Goal: Task Accomplishment & Management: Manage account settings

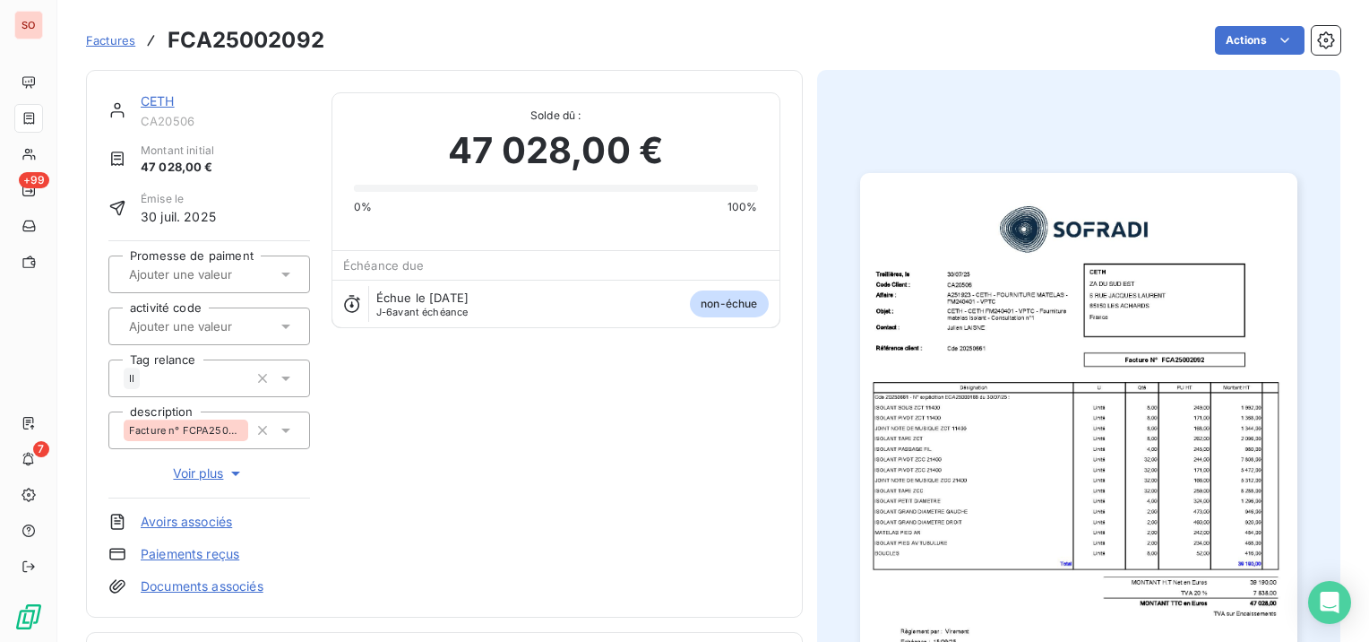
click at [167, 99] on link "CETH" at bounding box center [158, 100] width 34 height 15
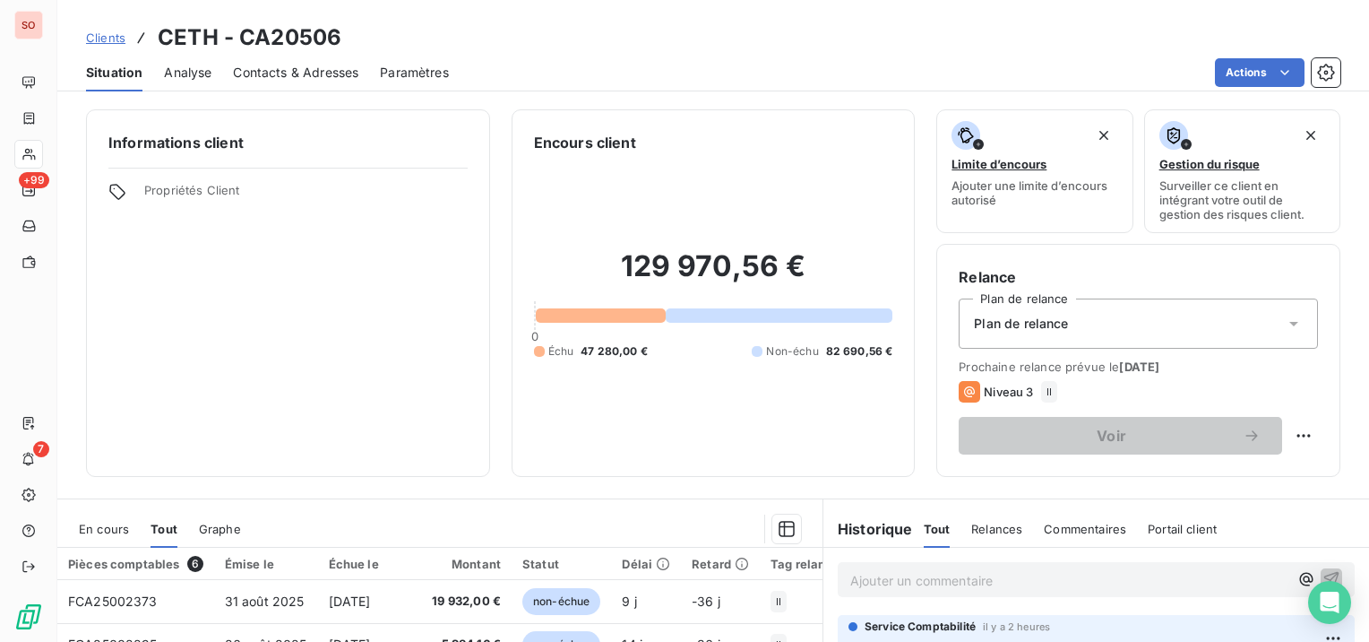
click at [282, 74] on span "Contacts & Adresses" at bounding box center [295, 73] width 125 height 18
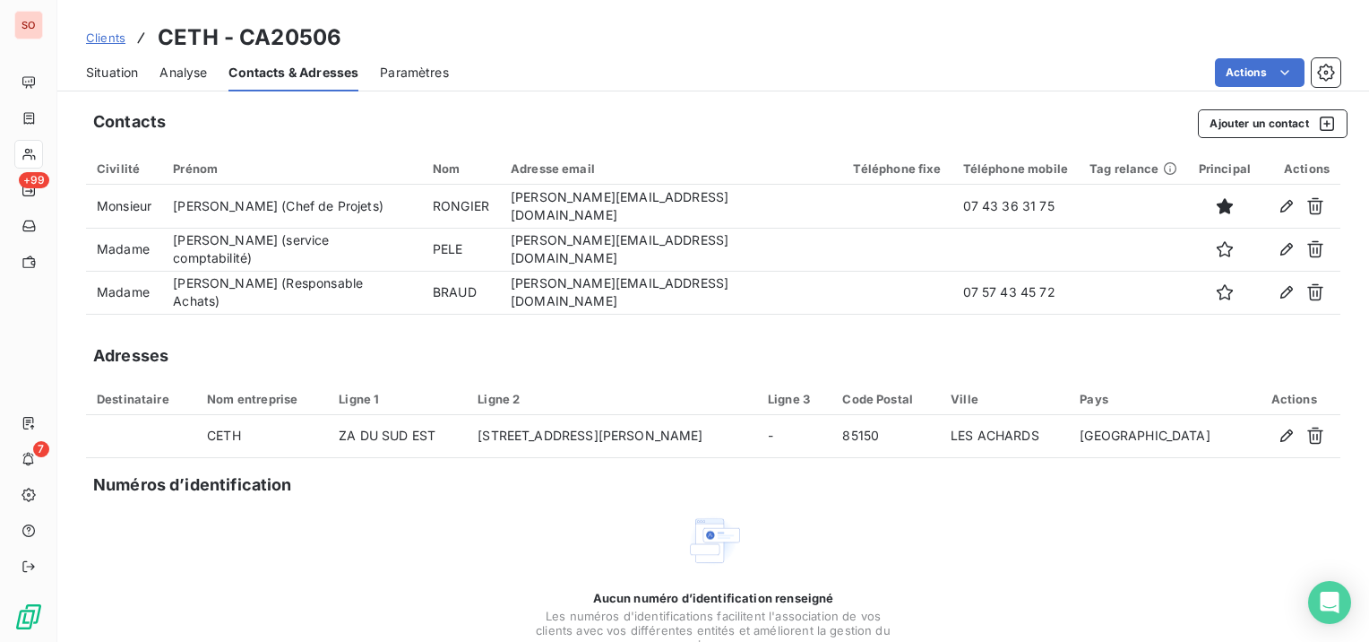
click at [95, 37] on span "Clients" at bounding box center [105, 37] width 39 height 14
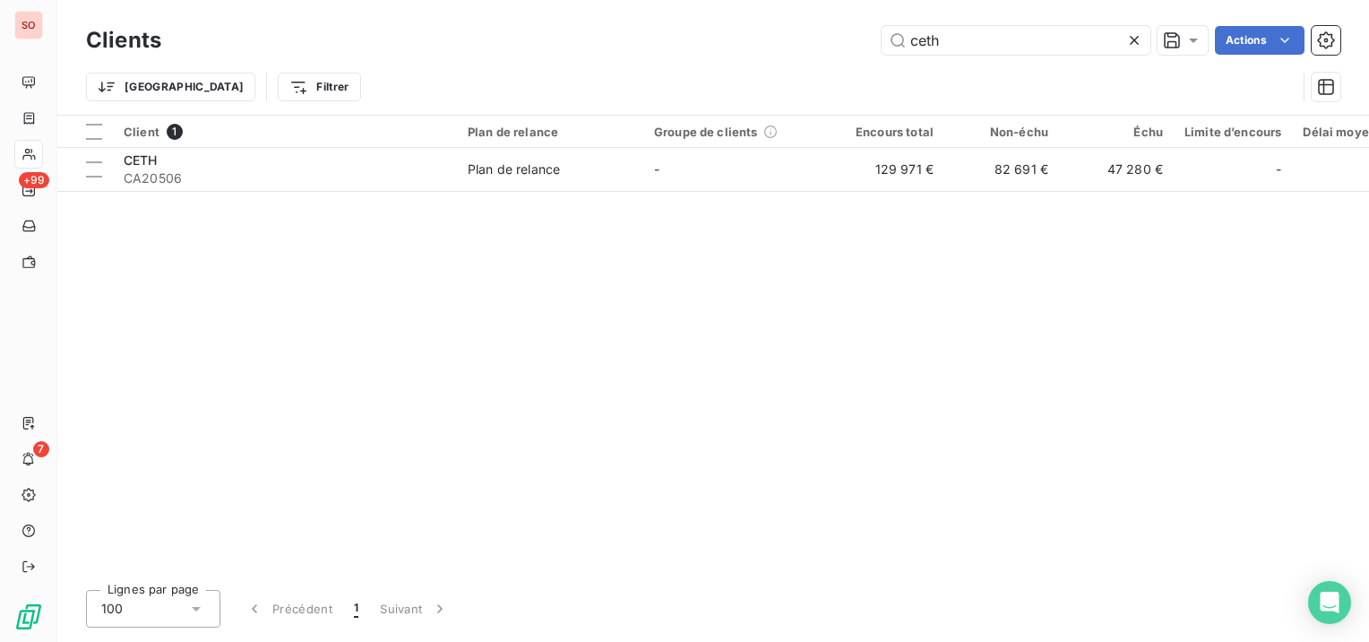
drag, startPoint x: 960, startPoint y: 45, endPoint x: 848, endPoint y: 47, distance: 112.0
click at [848, 47] on div "ceth Actions" at bounding box center [762, 40] width 1158 height 29
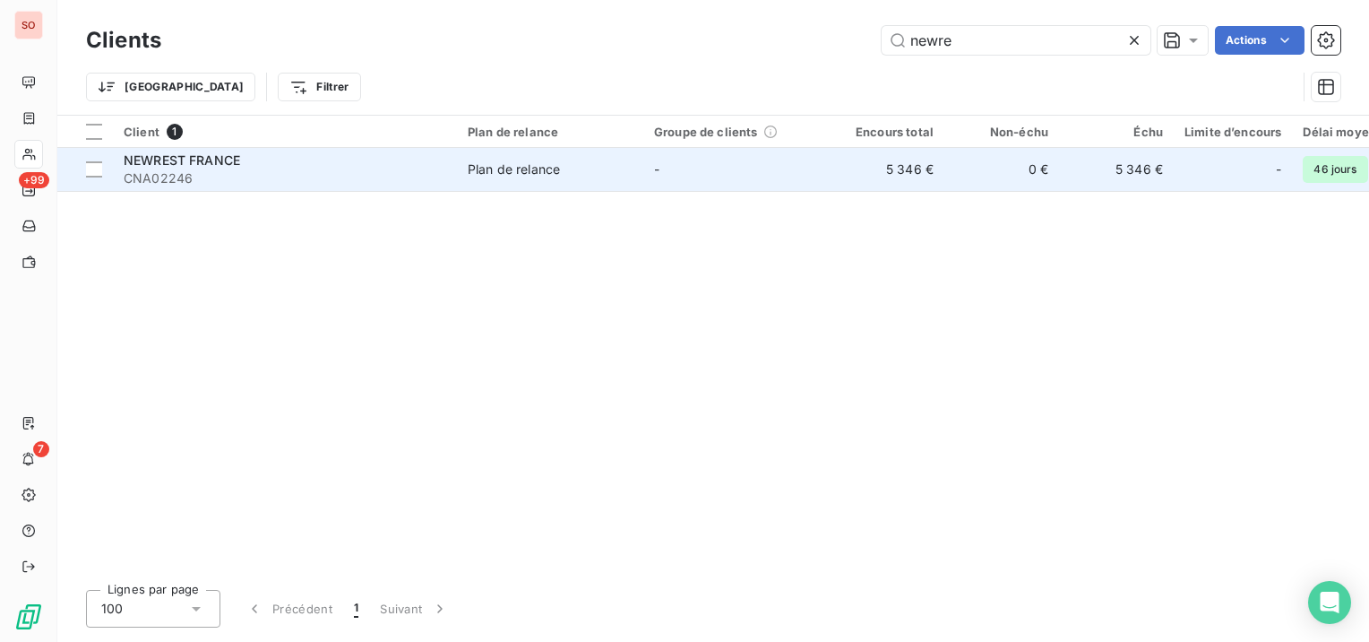
type input "newre"
click at [223, 167] on span "NEWREST FRANCE" at bounding box center [182, 159] width 116 height 15
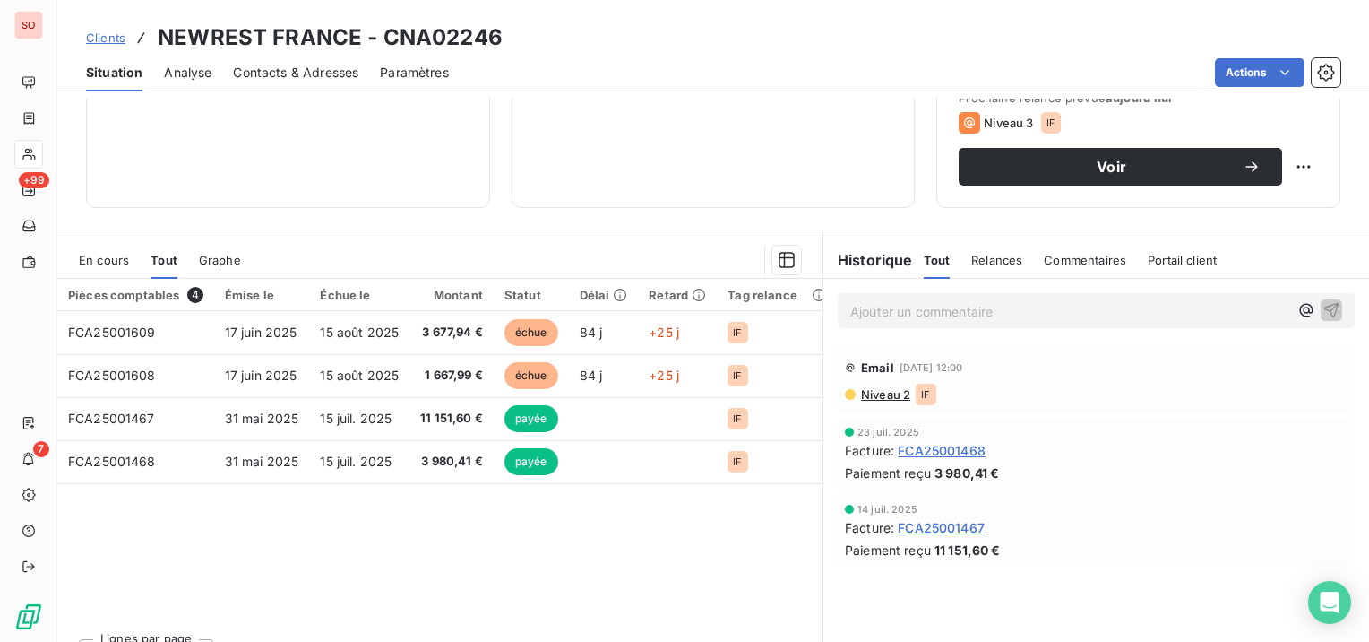
scroll to position [90, 0]
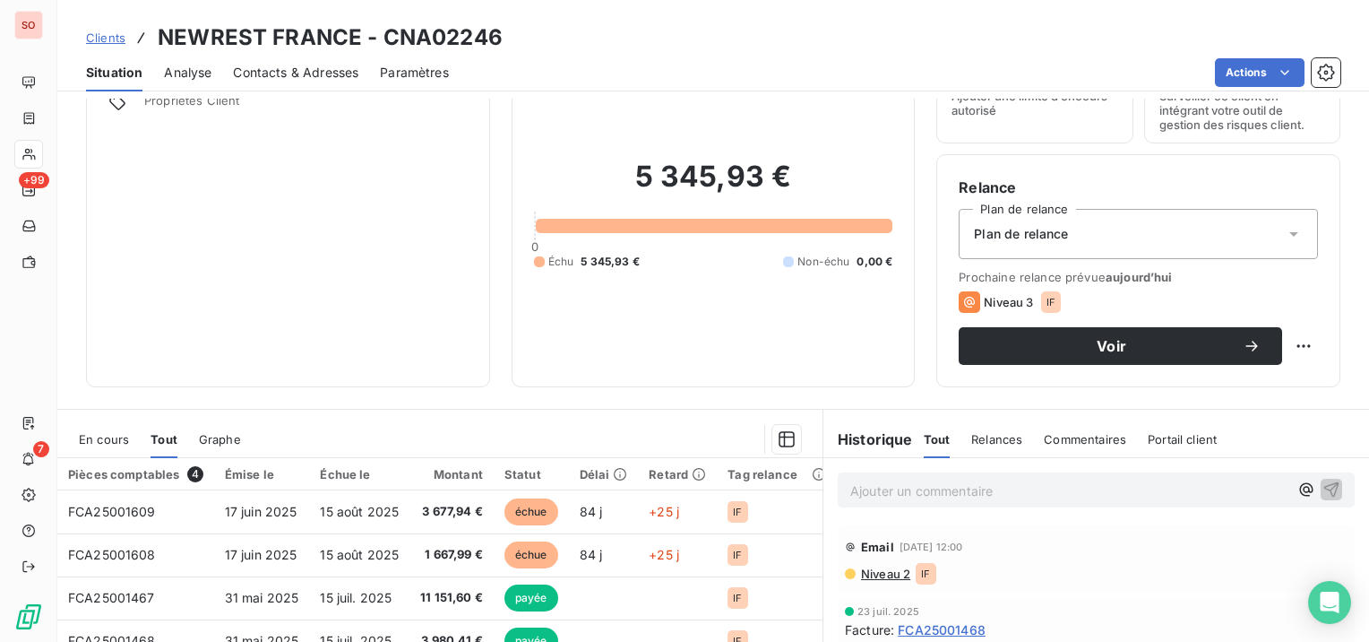
click at [296, 76] on span "Contacts & Adresses" at bounding box center [295, 73] width 125 height 18
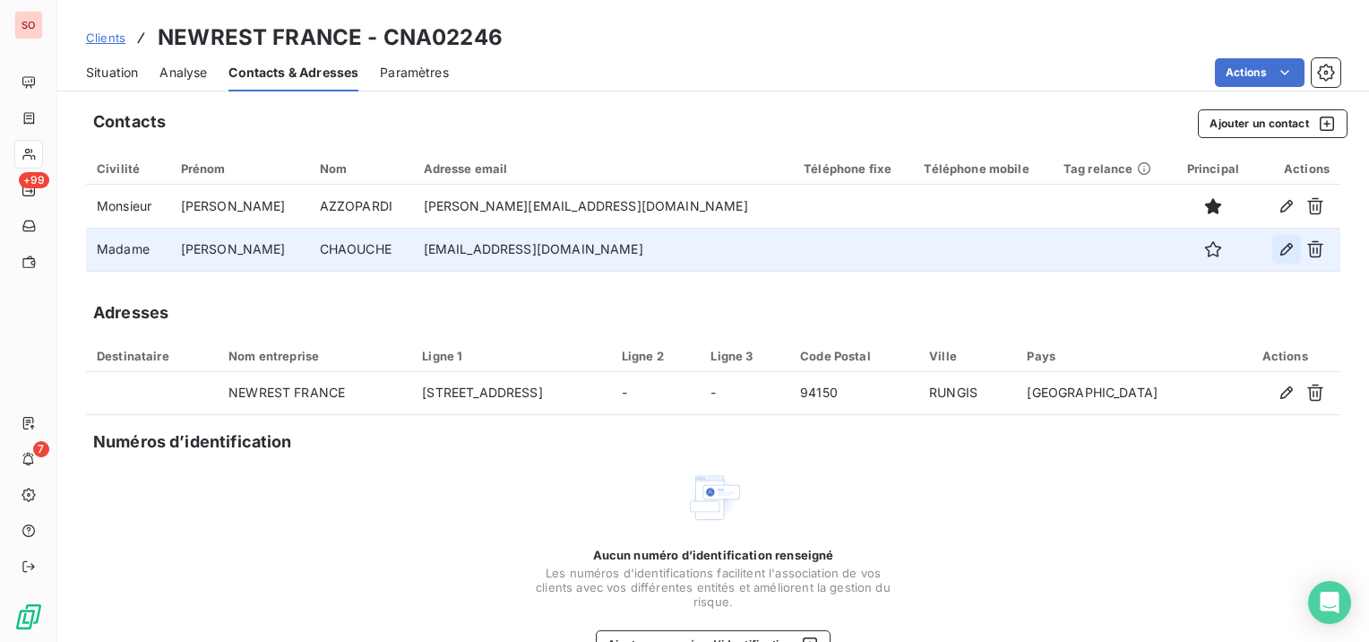
click at [1278, 251] on icon "button" at bounding box center [1287, 249] width 18 height 18
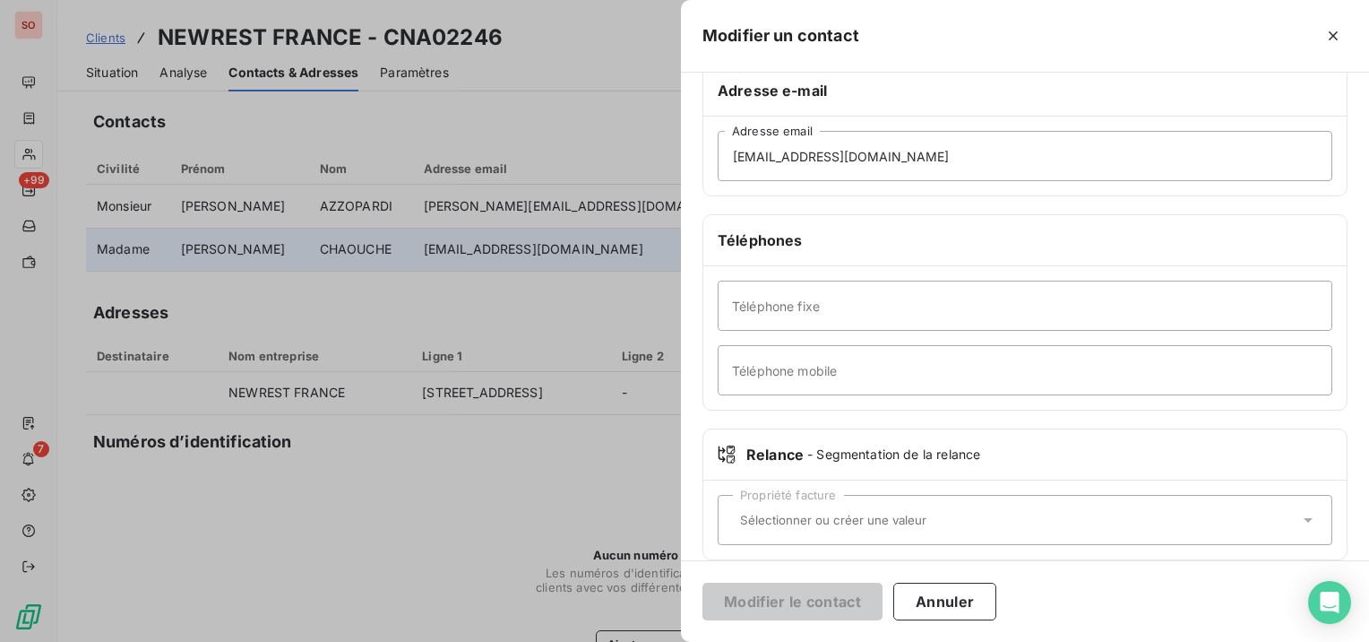
scroll to position [327, 0]
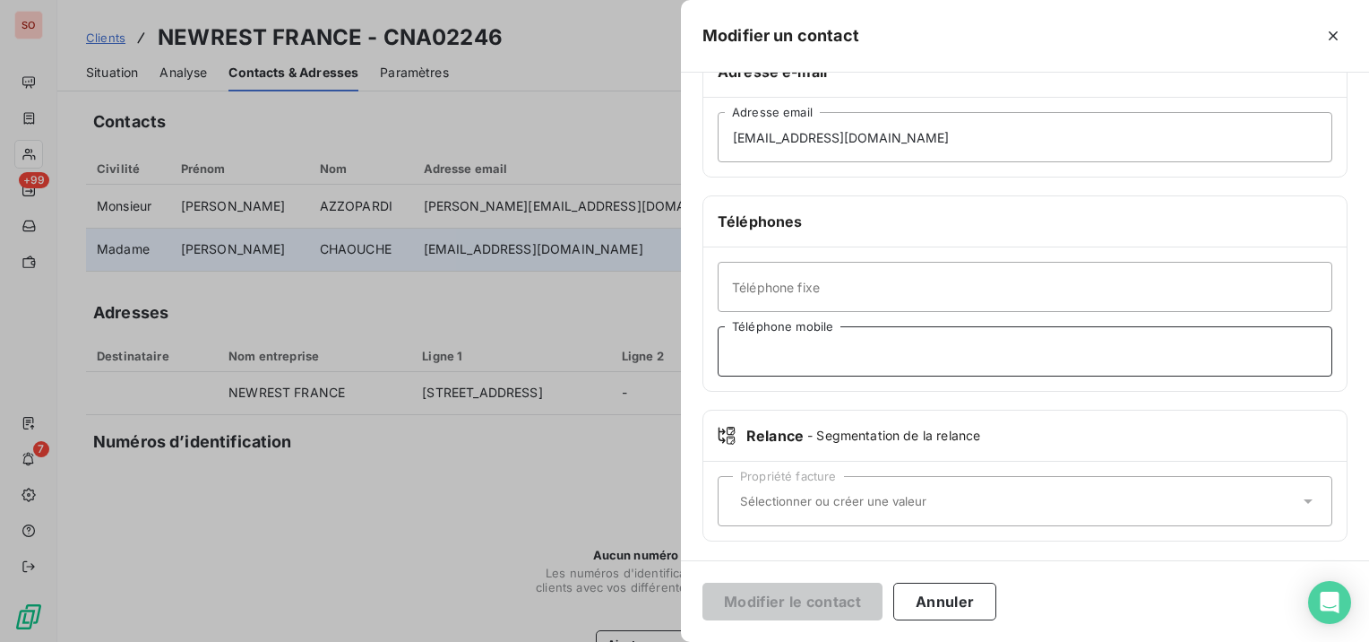
click at [871, 355] on input "Téléphone mobile" at bounding box center [1025, 351] width 615 height 50
paste input "6 07 79 22 02"
click at [723, 353] on input "6 07 79 22 02" at bounding box center [1025, 351] width 615 height 50
type input "06 07 79 22 02"
click at [860, 604] on button "Modifier le contact" at bounding box center [792, 601] width 180 height 38
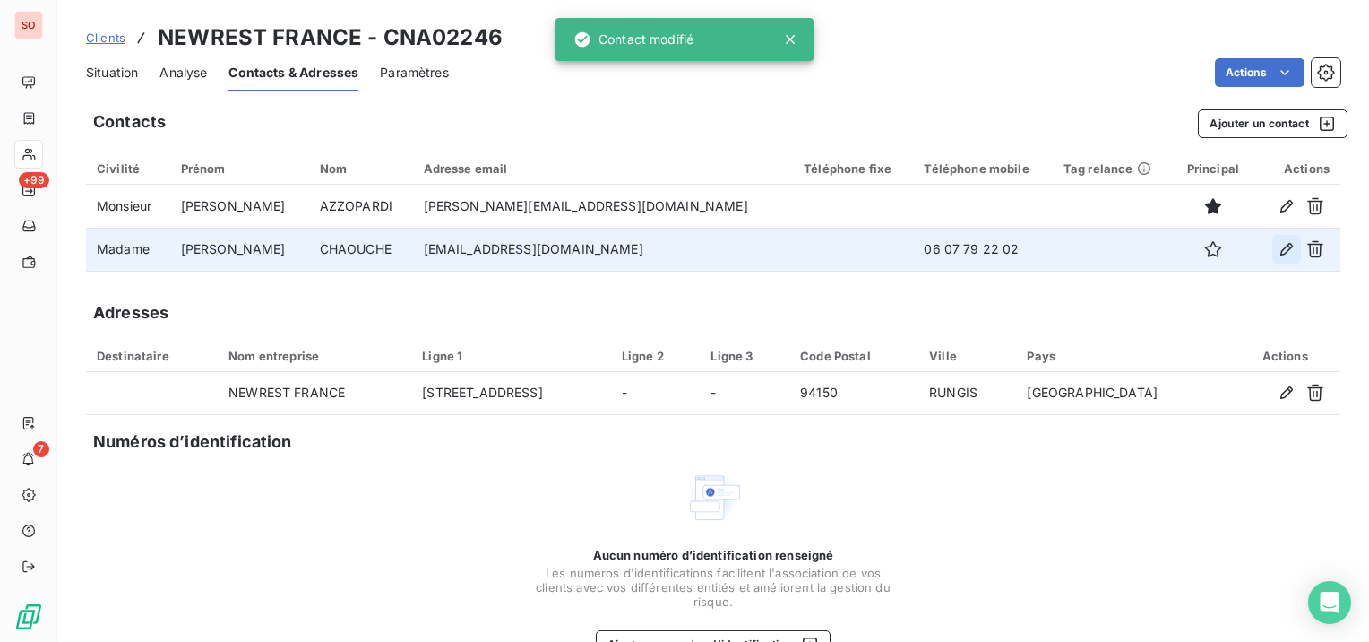
click at [1272, 239] on button "button" at bounding box center [1286, 249] width 29 height 29
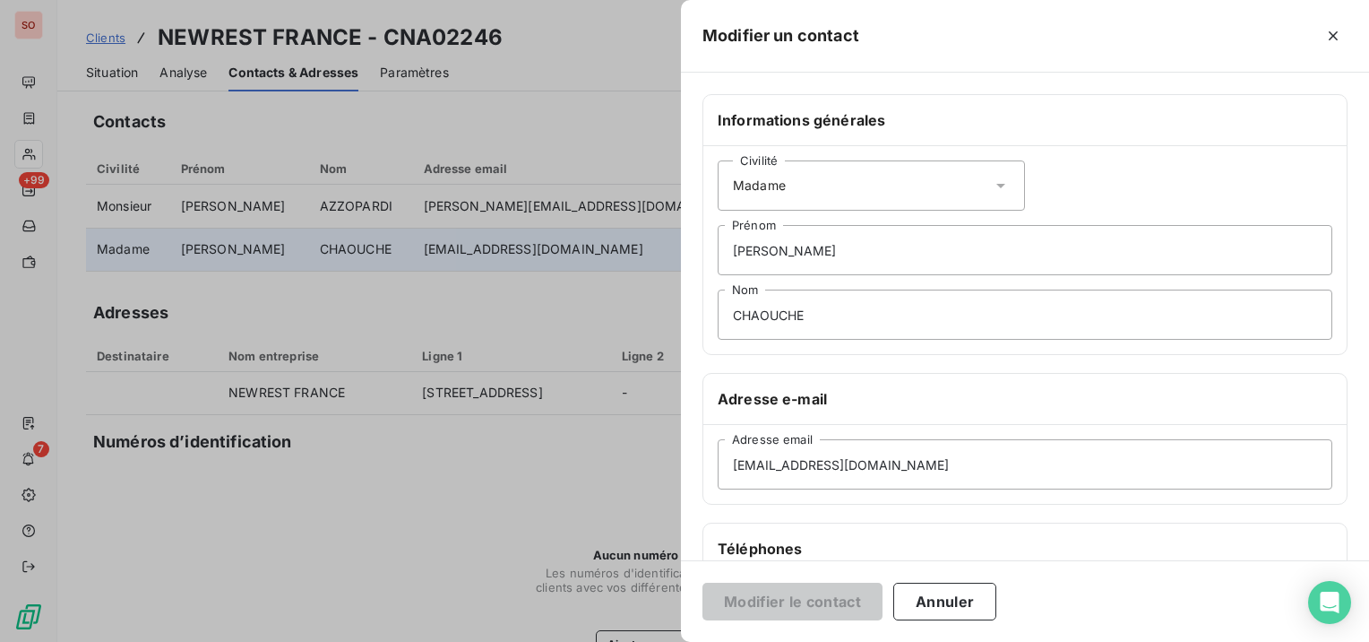
click at [914, 221] on div "Civilité Madame [PERSON_NAME] CHAOUCHE Nom" at bounding box center [1024, 250] width 643 height 208
click at [910, 238] on input "[PERSON_NAME]" at bounding box center [1025, 250] width 615 height 50
paste input "Unit Manager"
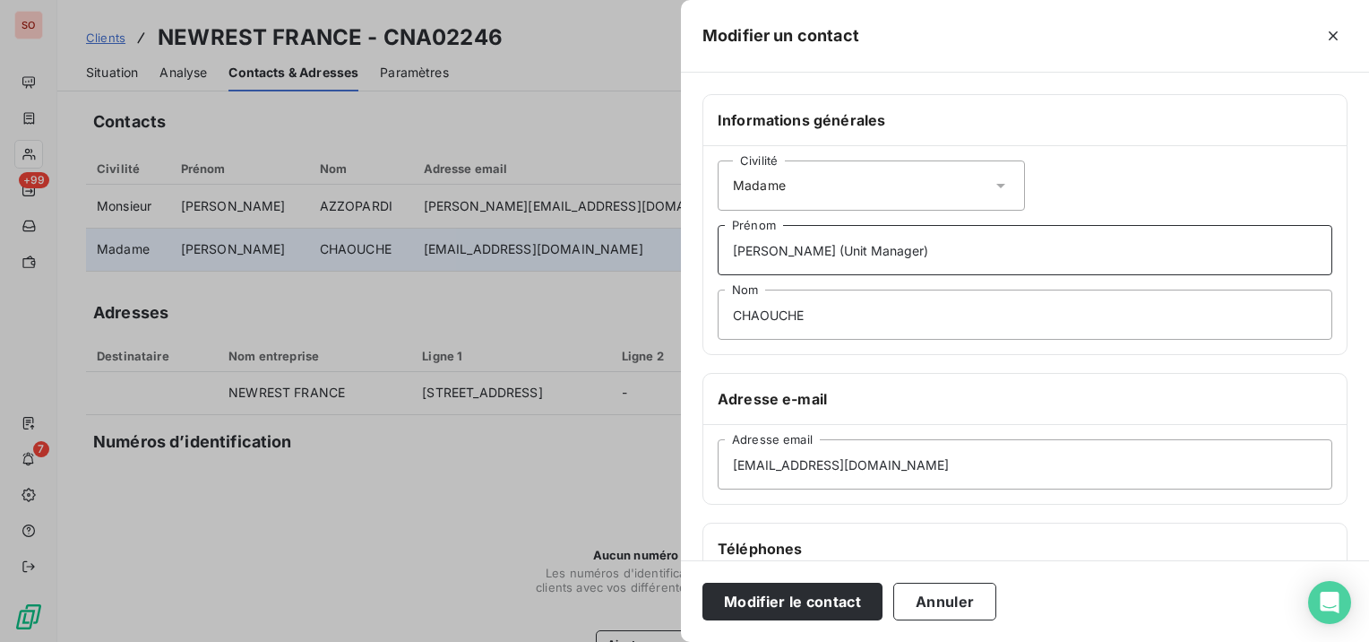
type input "[PERSON_NAME] (Unit Manager)"
click at [702, 582] on button "Modifier le contact" at bounding box center [792, 601] width 180 height 38
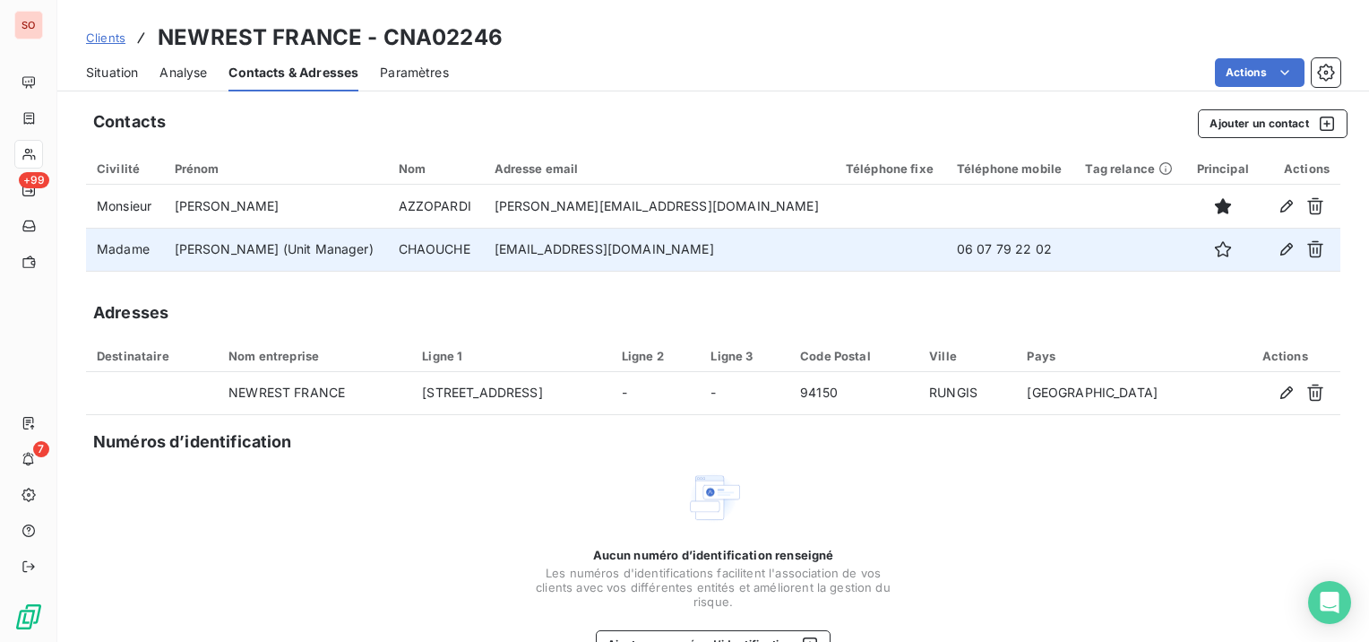
click at [116, 76] on span "Situation" at bounding box center [112, 73] width 52 height 18
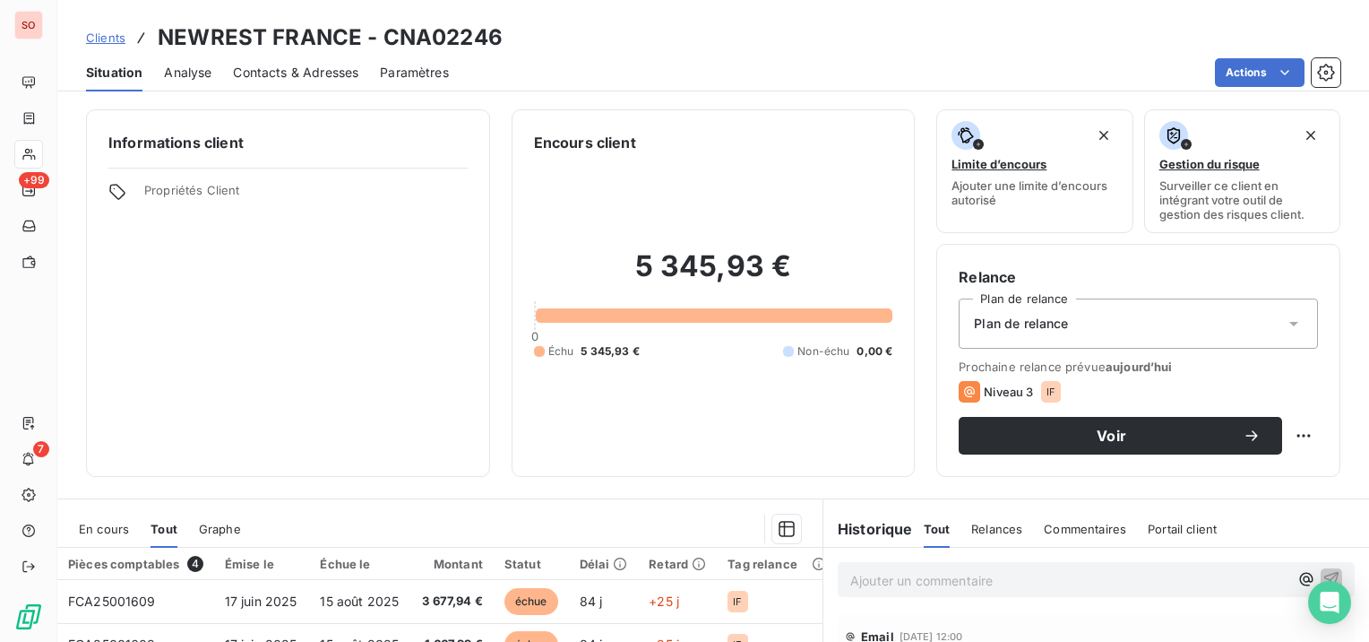
scroll to position [179, 0]
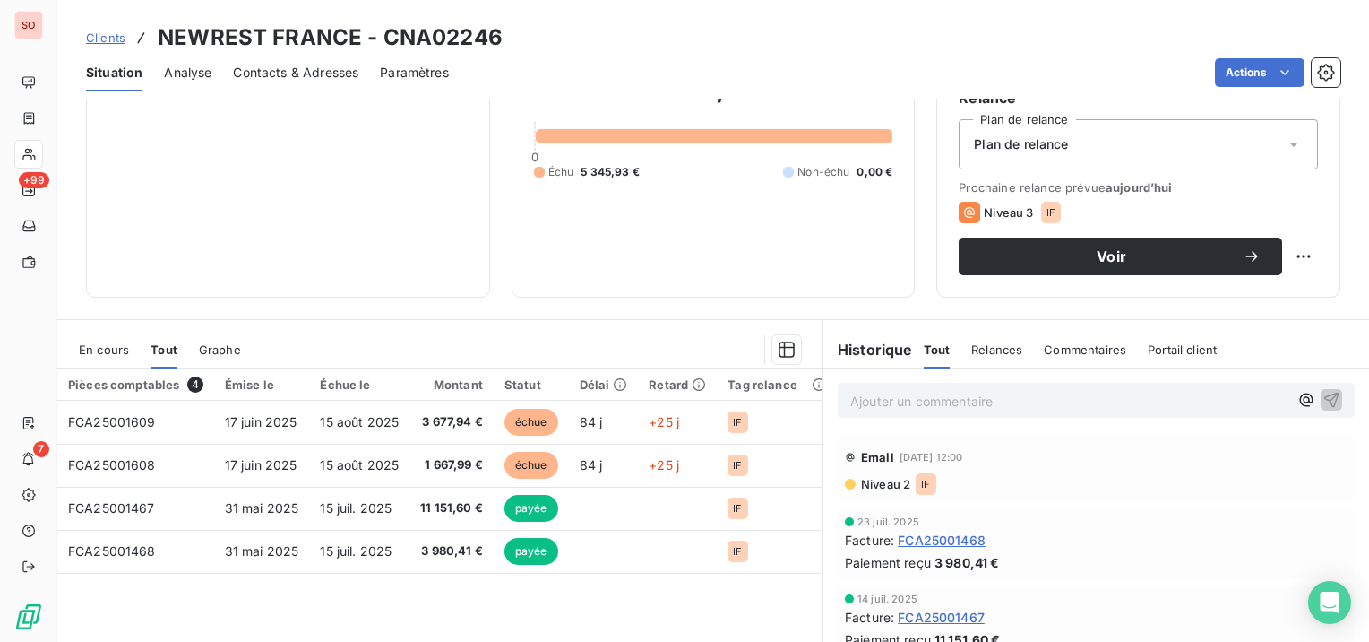
click at [893, 478] on span "Niveau 2" at bounding box center [884, 484] width 51 height 14
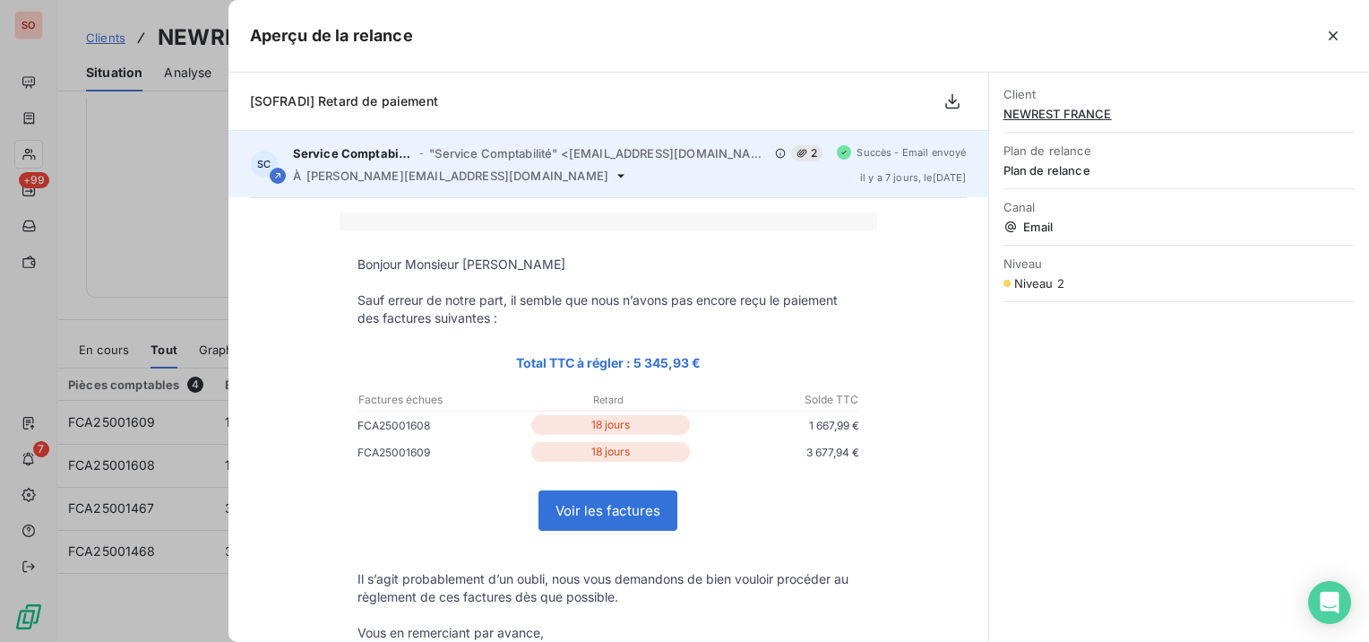
click at [617, 174] on icon at bounding box center [620, 176] width 7 height 4
click at [443, 174] on span "[PERSON_NAME][EMAIL_ADDRESS][DOMAIN_NAME]" at bounding box center [457, 175] width 302 height 14
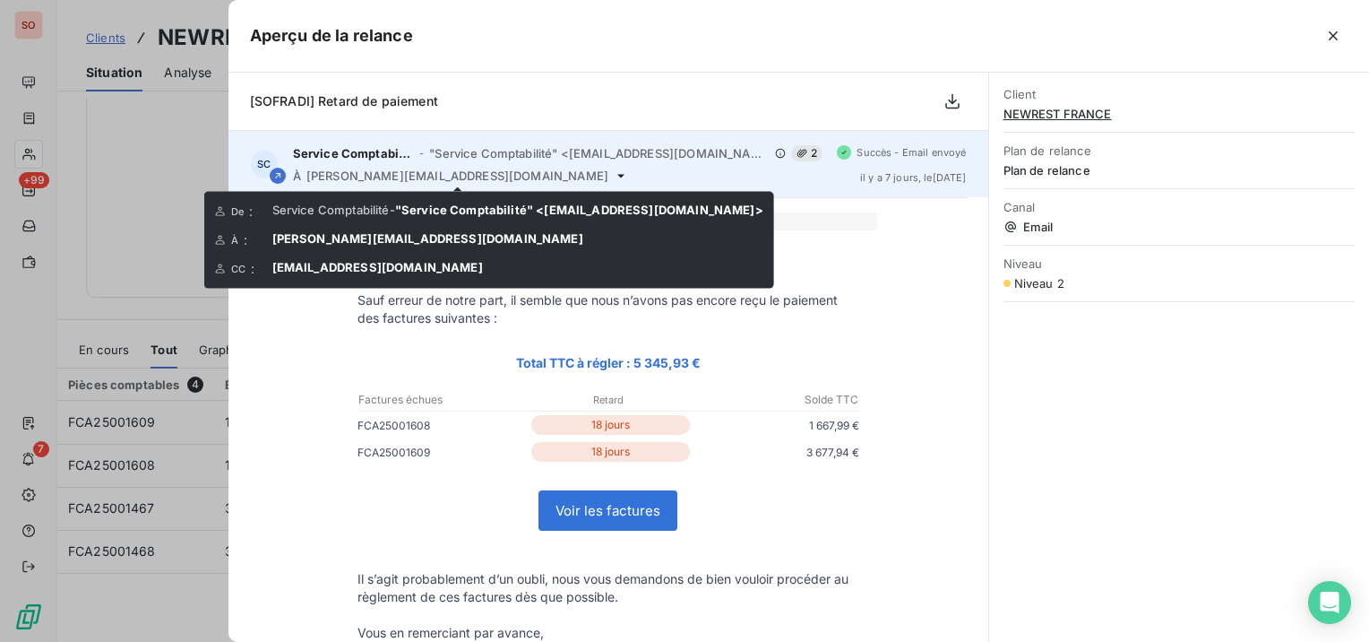
click at [614, 174] on icon at bounding box center [621, 175] width 14 height 14
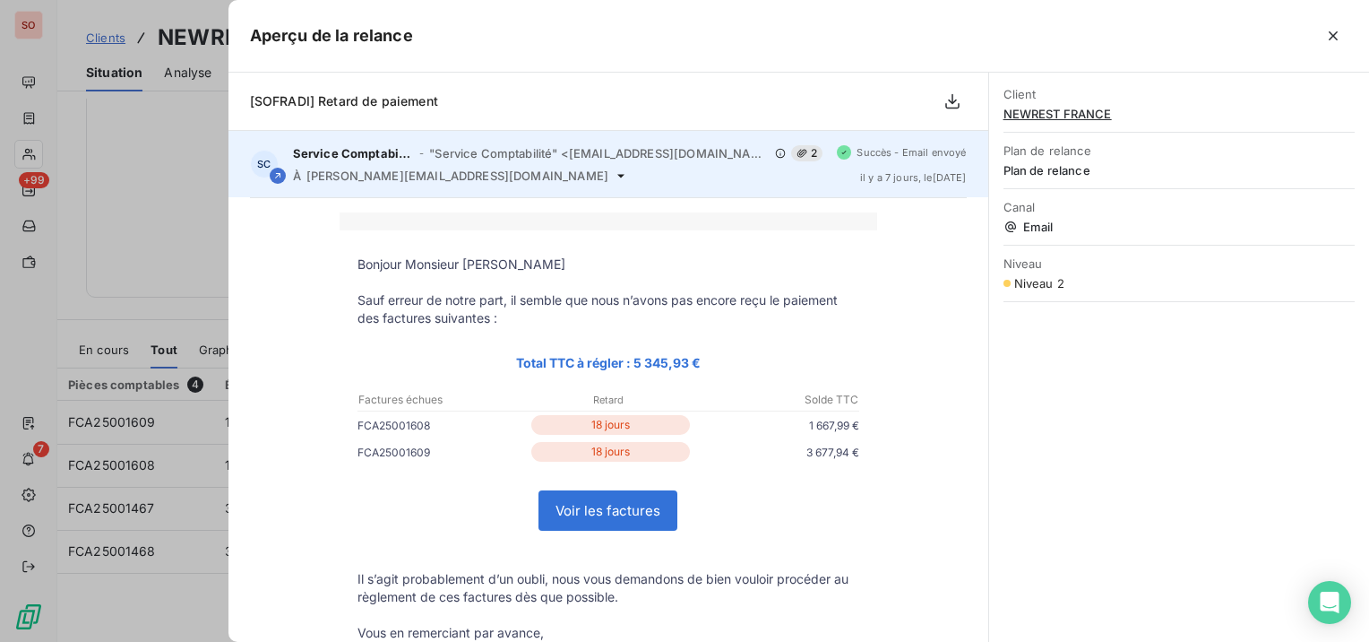
click at [614, 174] on icon at bounding box center [621, 175] width 14 height 14
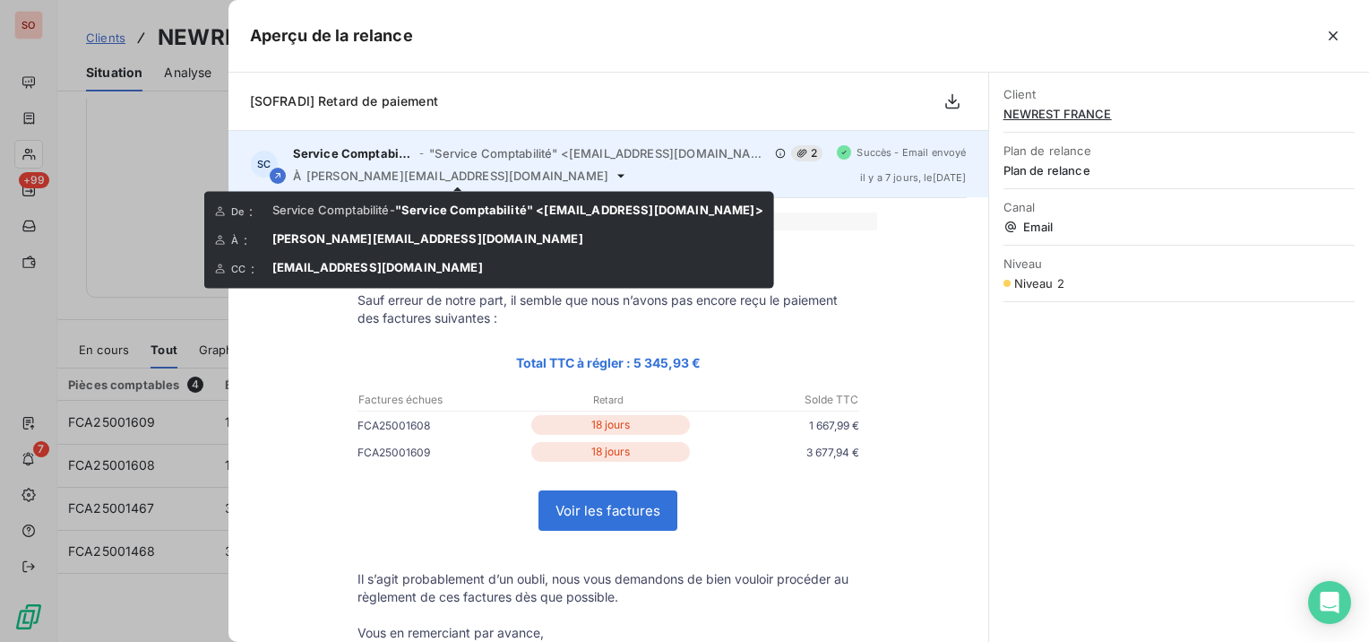
click at [617, 174] on icon at bounding box center [620, 176] width 7 height 4
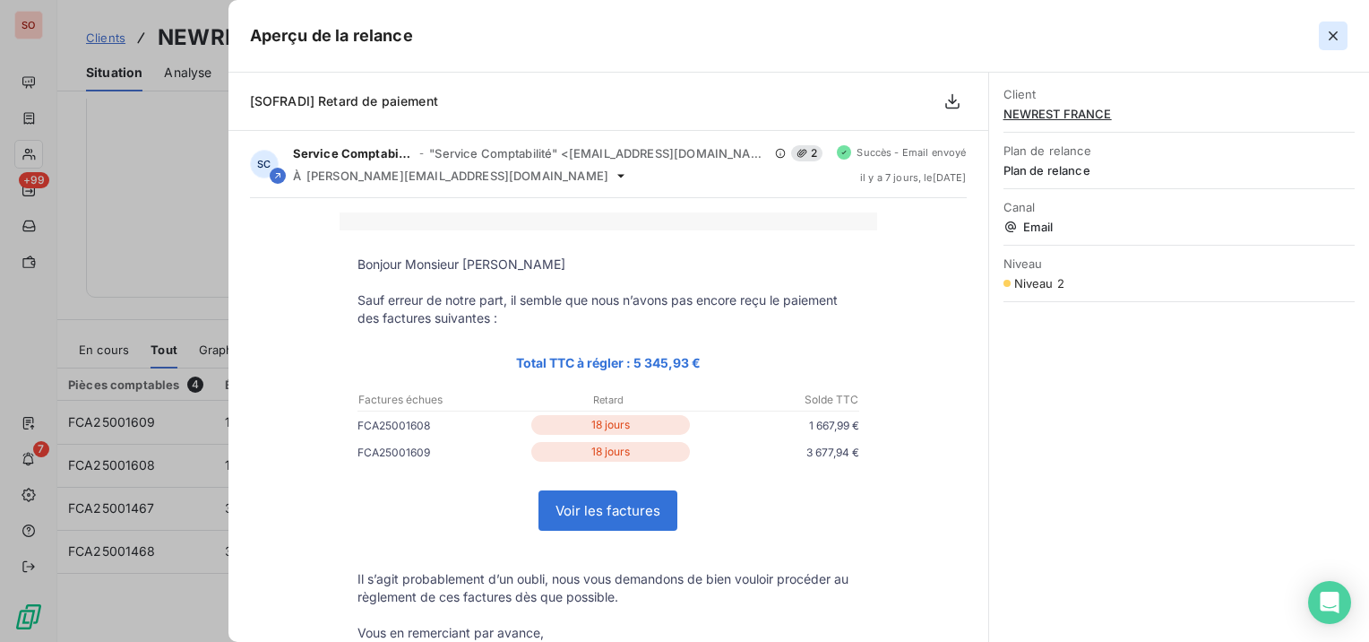
click at [1330, 31] on icon "button" at bounding box center [1333, 35] width 9 height 9
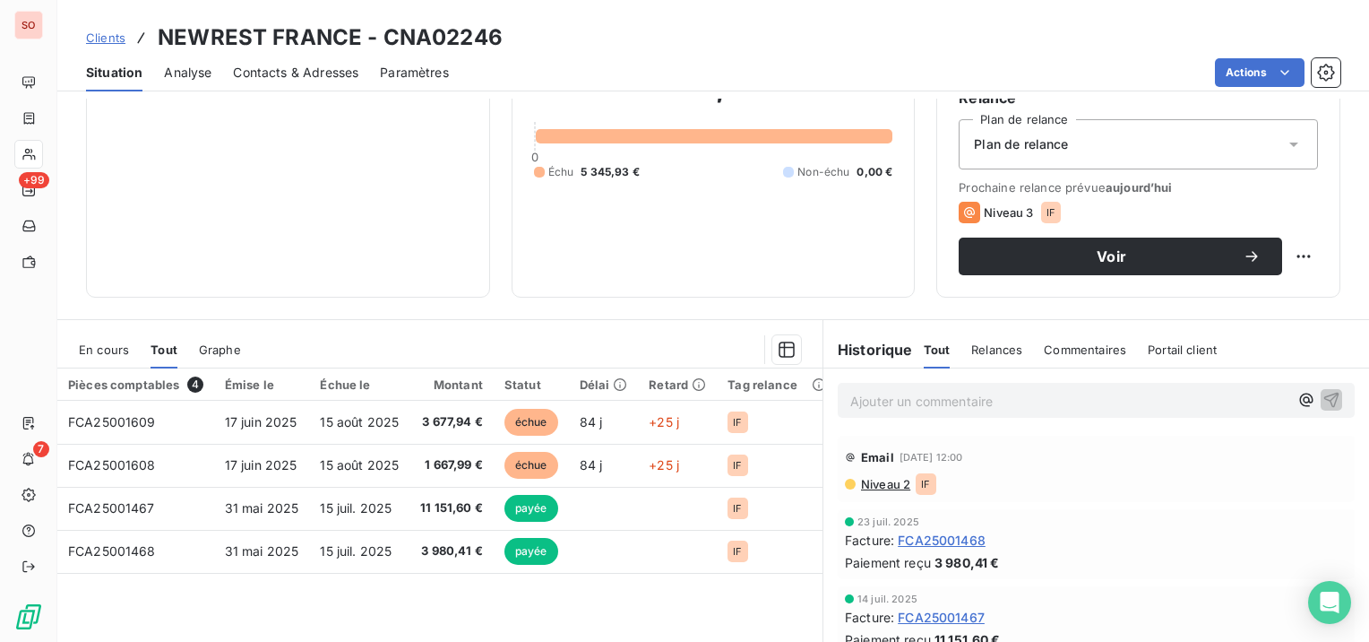
click at [118, 38] on span "Clients" at bounding box center [105, 37] width 39 height 14
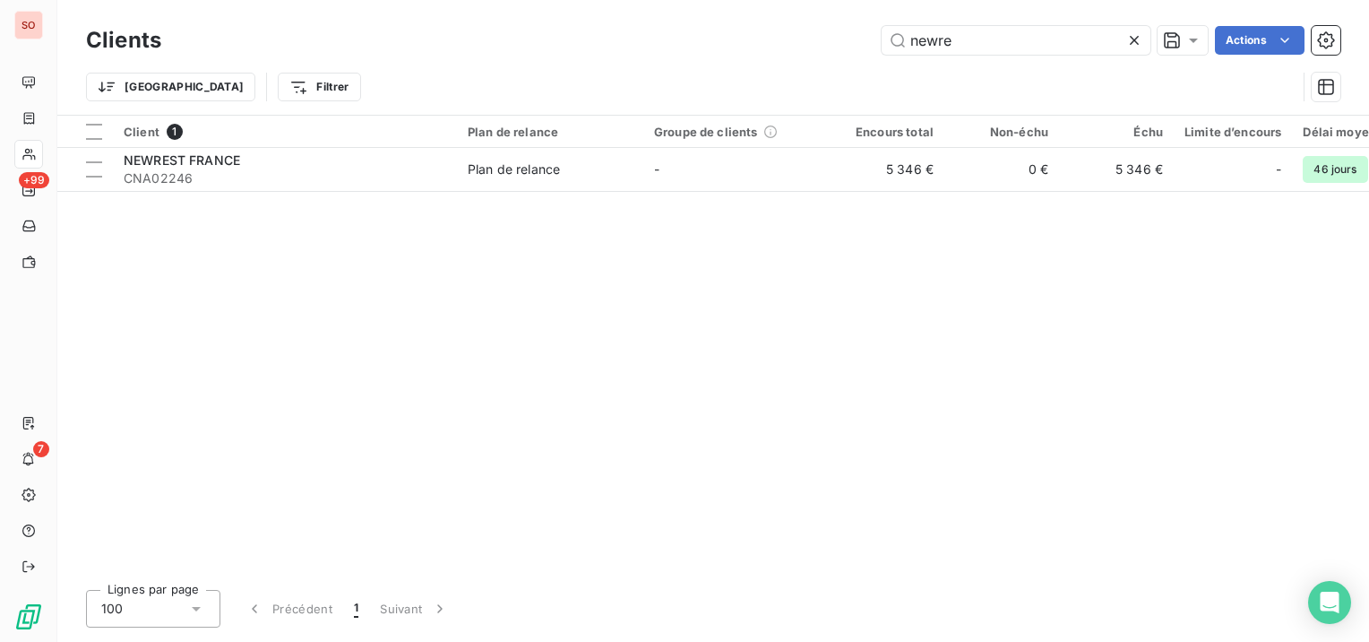
drag, startPoint x: 967, startPoint y: 48, endPoint x: 833, endPoint y: 47, distance: 133.5
click at [833, 47] on div "newre Actions" at bounding box center [762, 40] width 1158 height 29
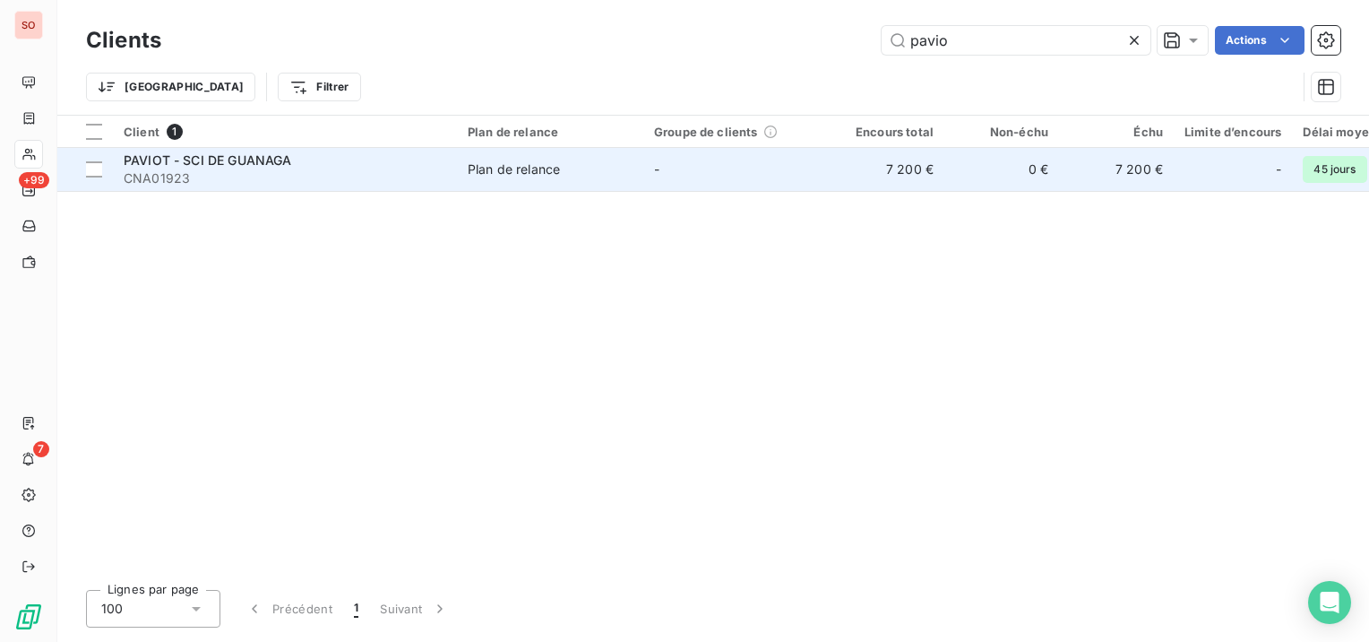
type input "pavio"
click at [406, 158] on div "PAVIOT - SCI DE GUANAGA" at bounding box center [285, 160] width 323 height 18
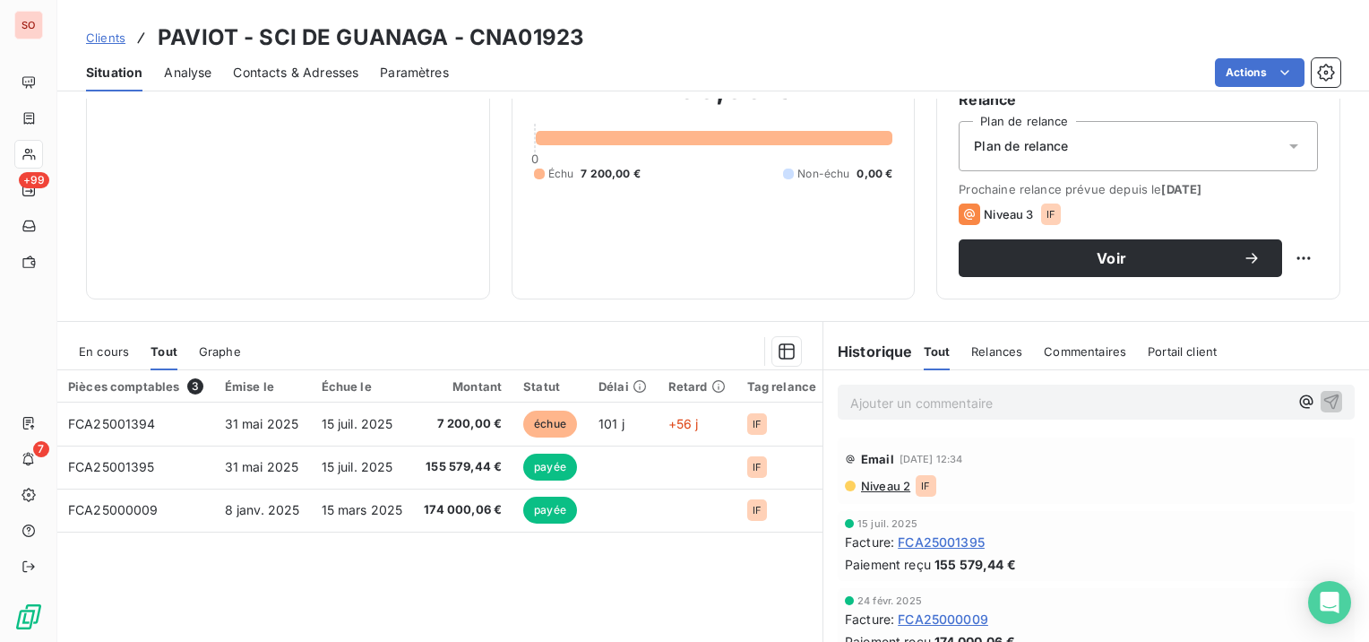
scroll to position [179, 0]
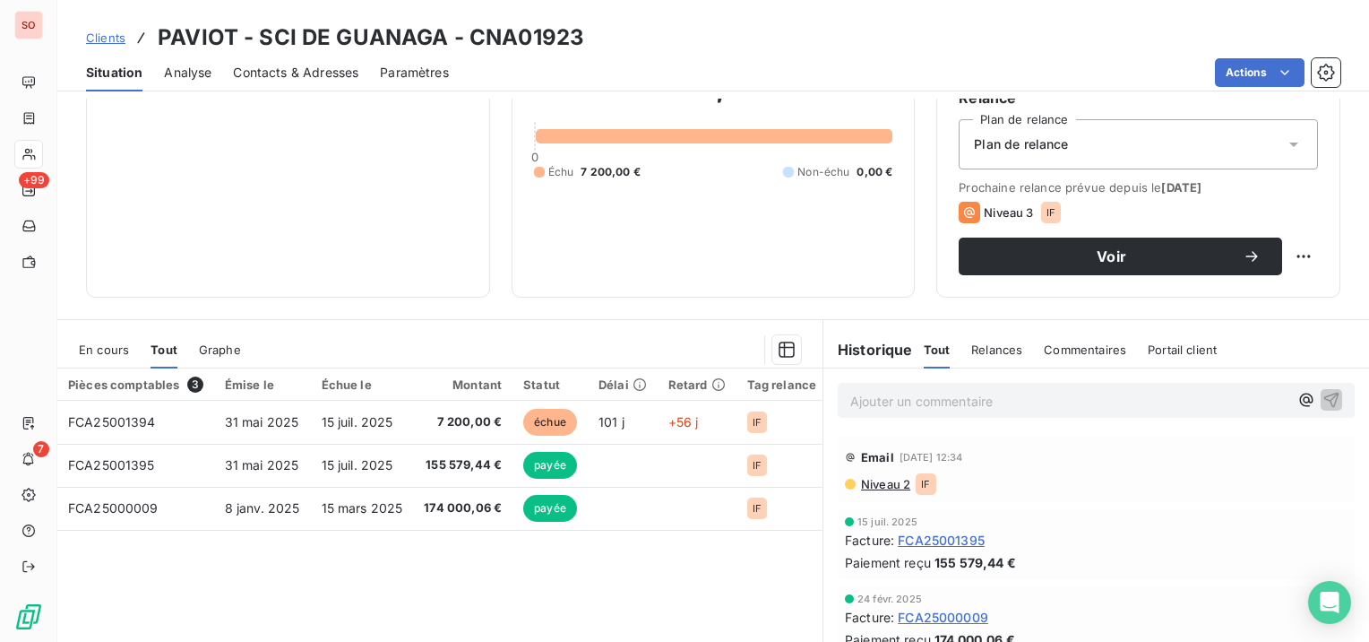
click at [344, 68] on span "Contacts & Adresses" at bounding box center [295, 73] width 125 height 18
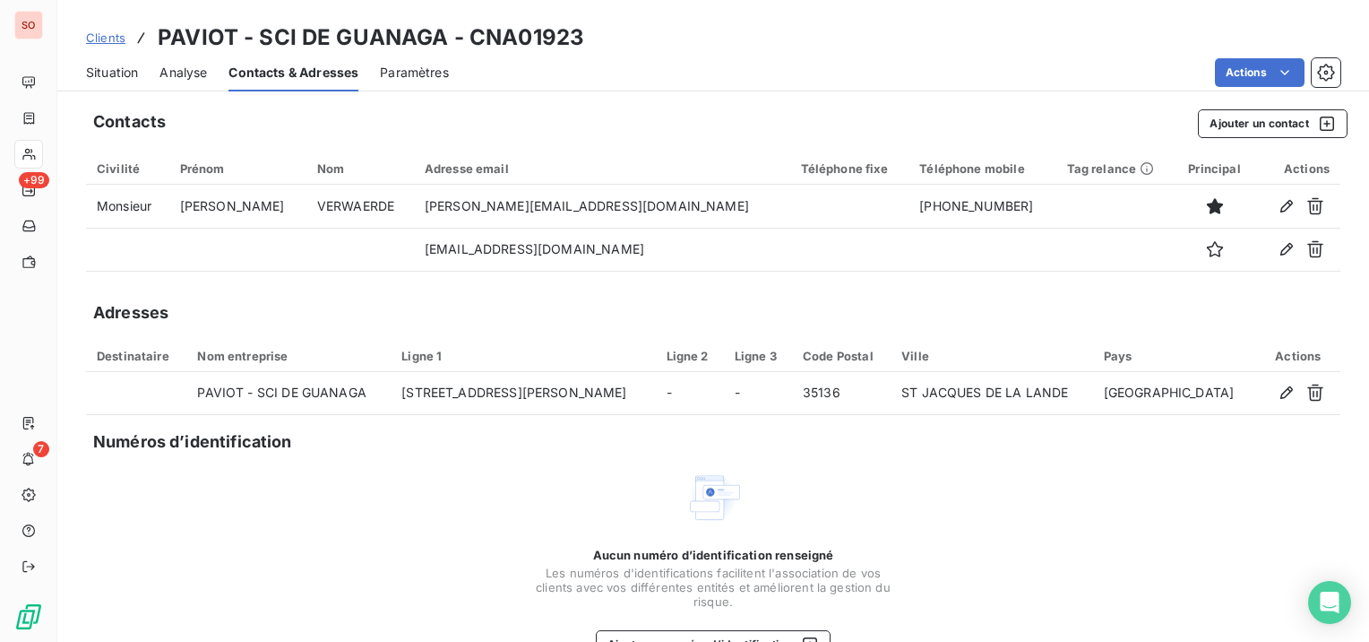
click at [927, 495] on div "Aucun numéro d’identification renseigné Les numéros d'identifications faciliten…" at bounding box center [713, 564] width 1254 height 190
click at [107, 41] on span "Clients" at bounding box center [105, 37] width 39 height 14
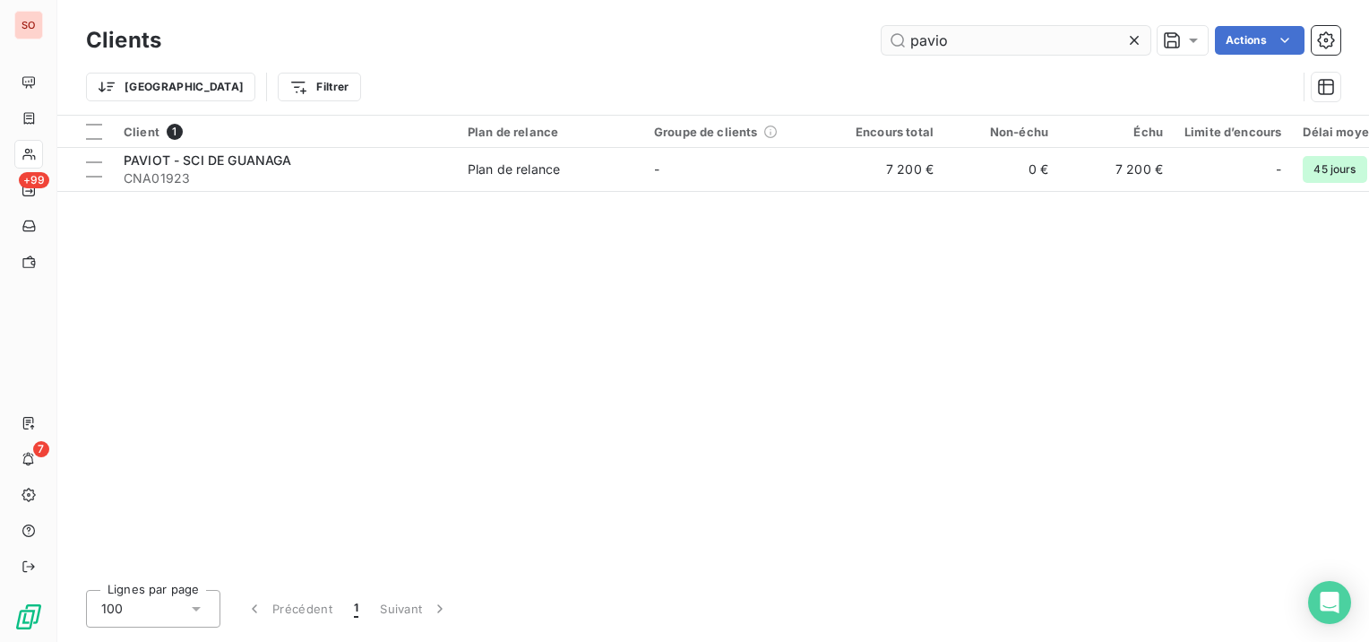
drag, startPoint x: 954, startPoint y: 39, endPoint x: 904, endPoint y: 40, distance: 50.2
click at [904, 40] on input "pavio" at bounding box center [1016, 40] width 269 height 29
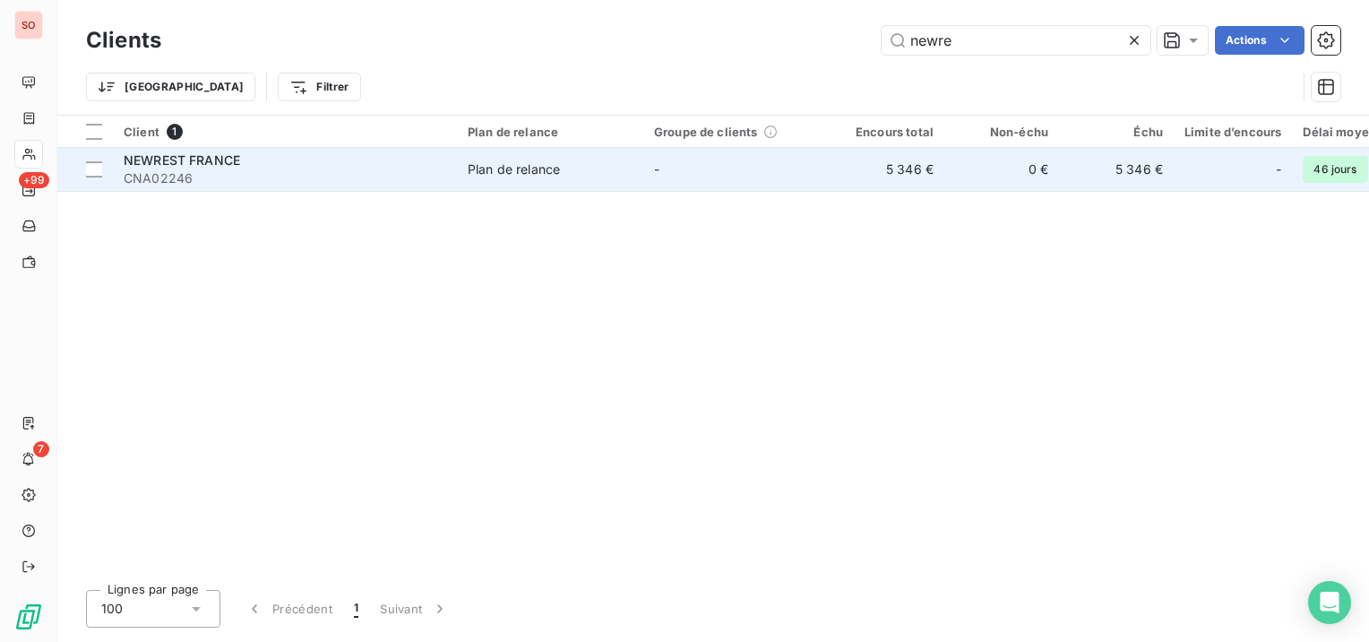
type input "newre"
click at [540, 163] on div "Plan de relance" at bounding box center [514, 169] width 92 height 18
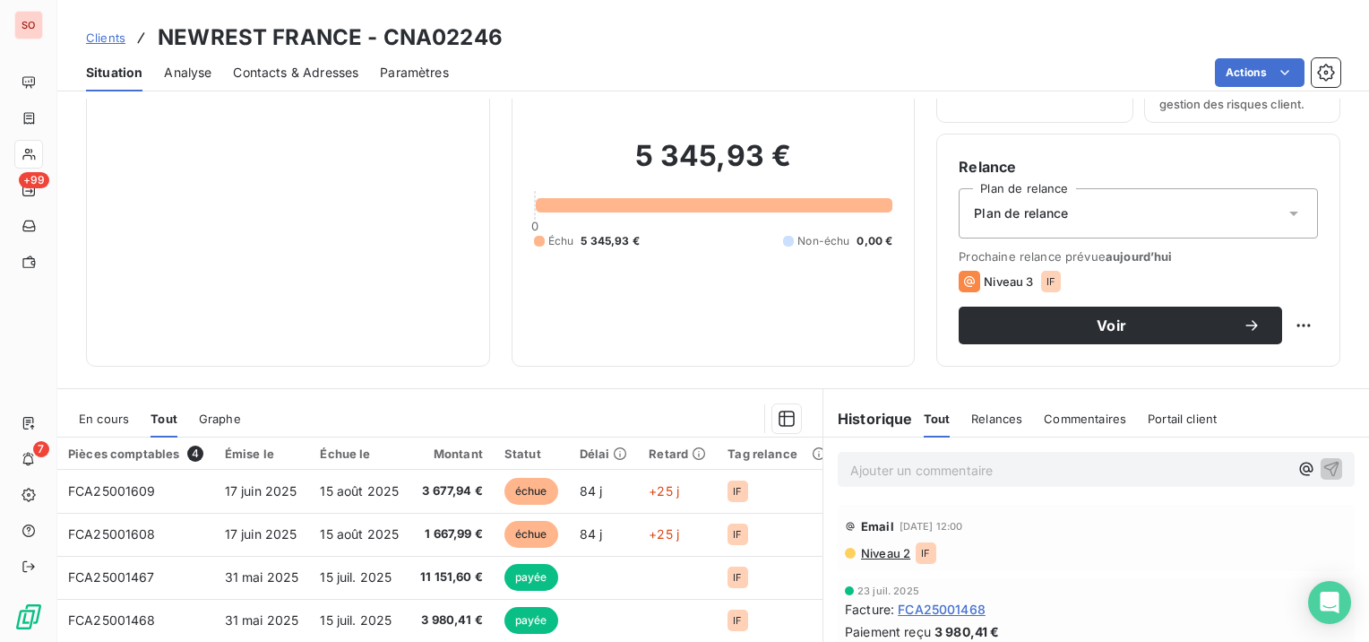
scroll to position [179, 0]
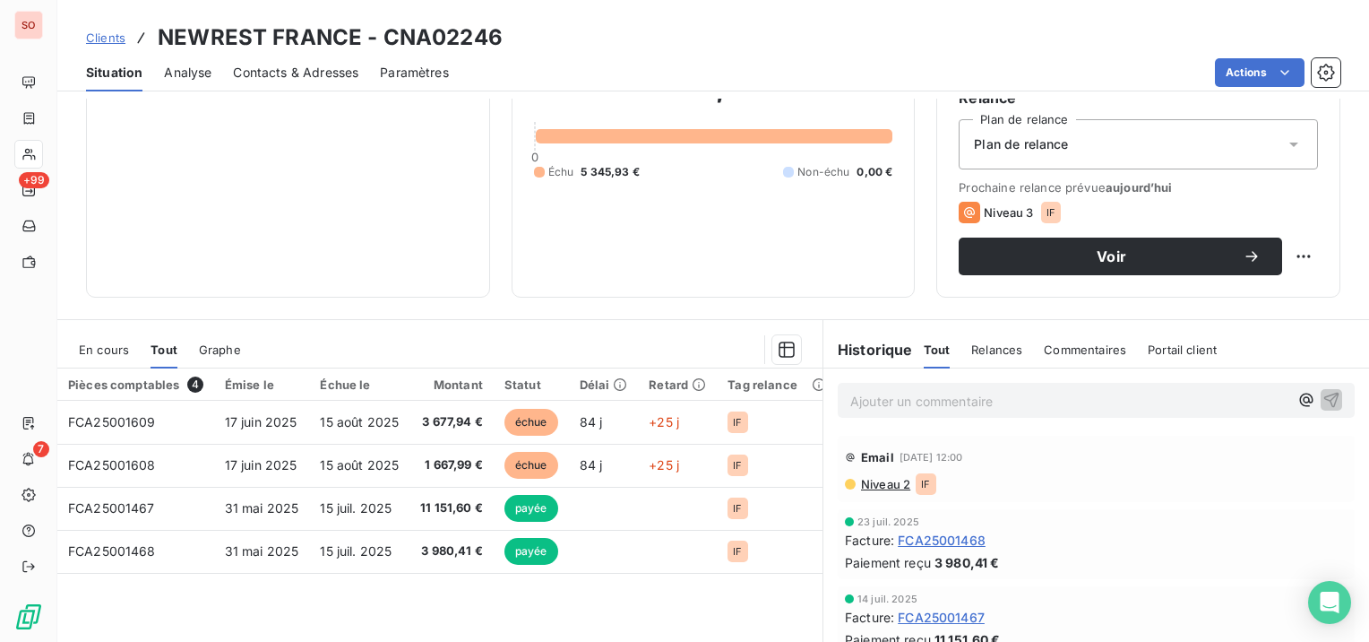
click at [280, 82] on div "Contacts & Adresses" at bounding box center [295, 73] width 125 height 38
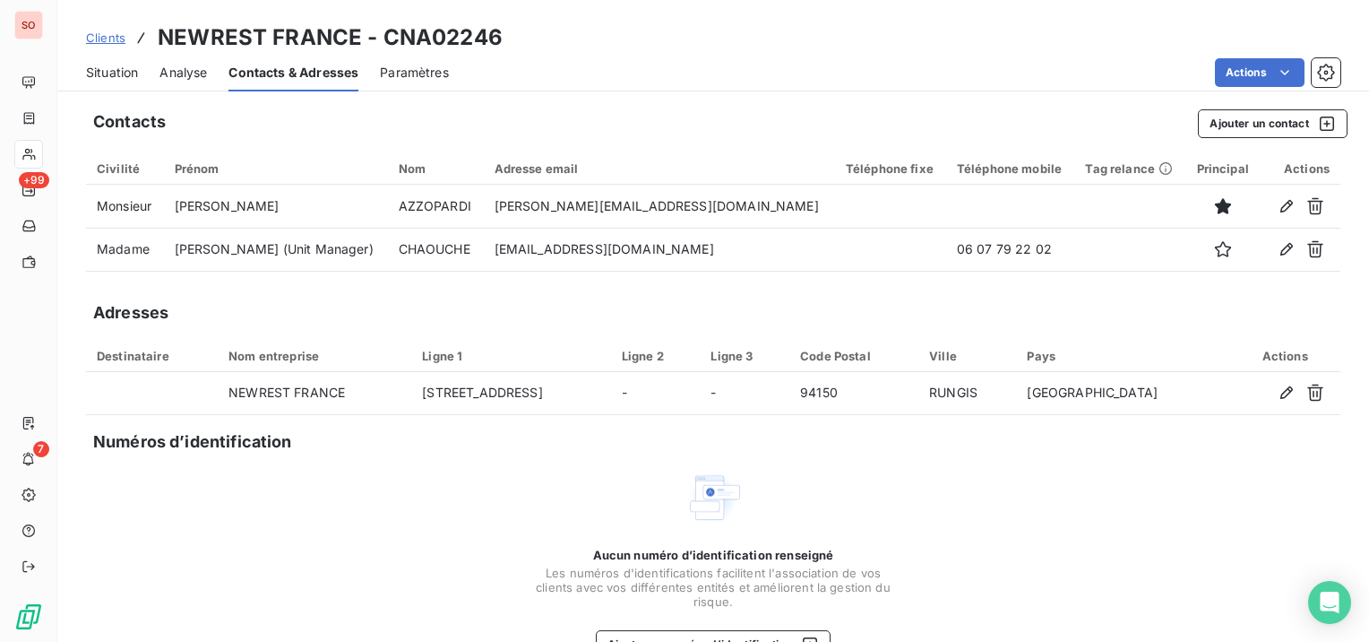
click at [134, 71] on span "Situation" at bounding box center [112, 73] width 52 height 18
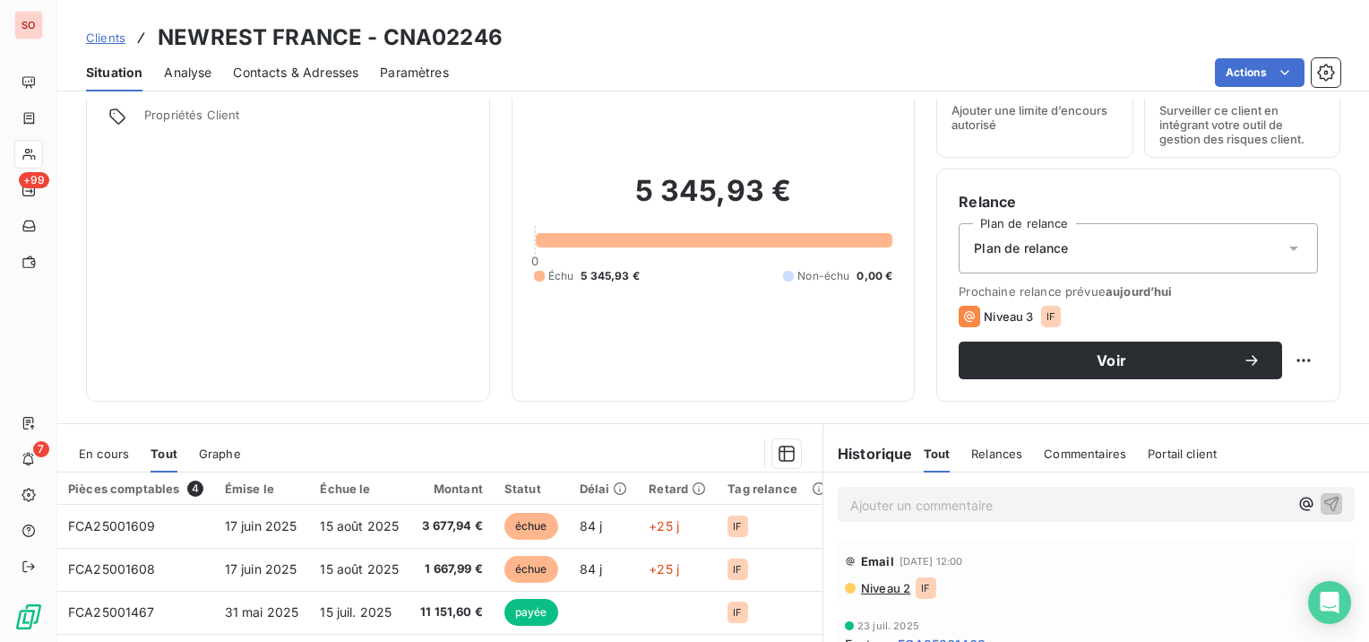
scroll to position [90, 0]
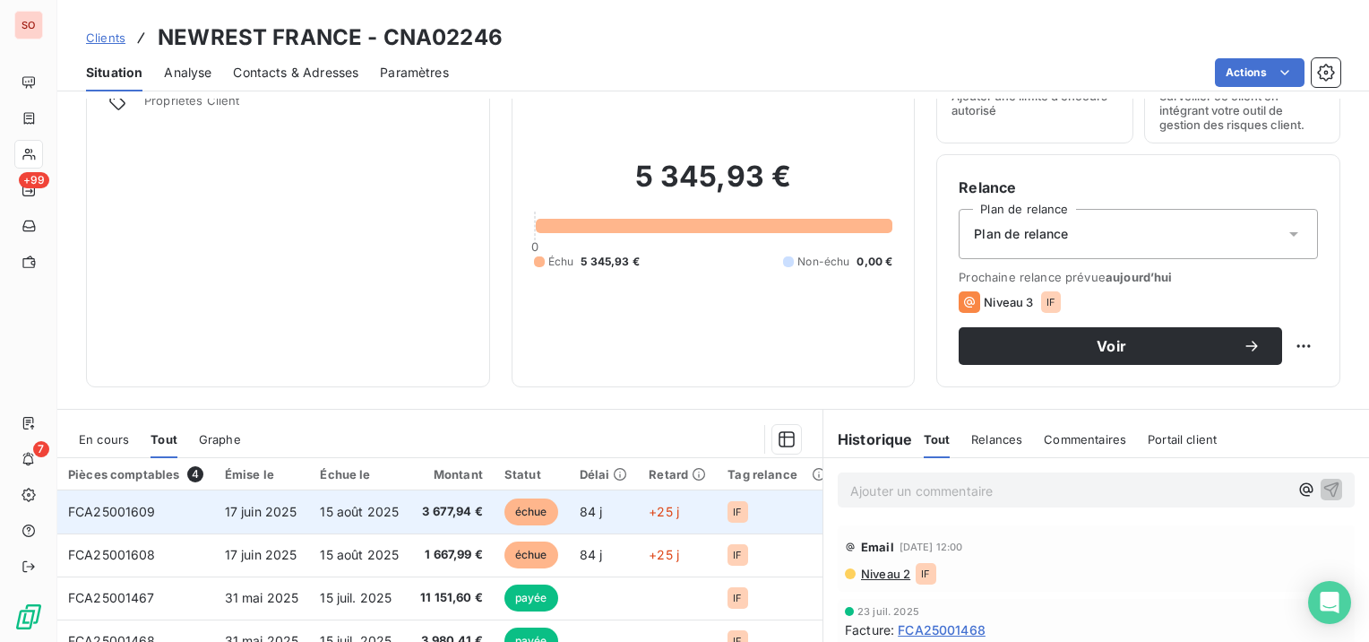
click at [245, 504] on span "17 juin 2025" at bounding box center [261, 511] width 73 height 15
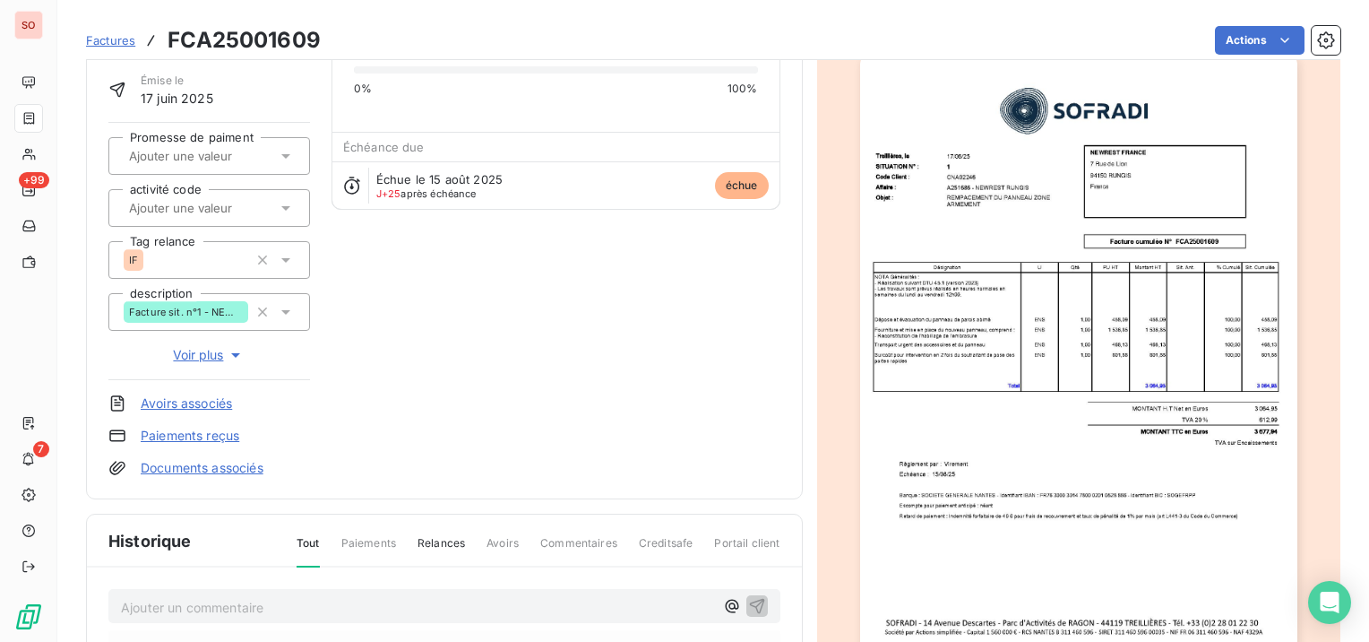
scroll to position [269, 0]
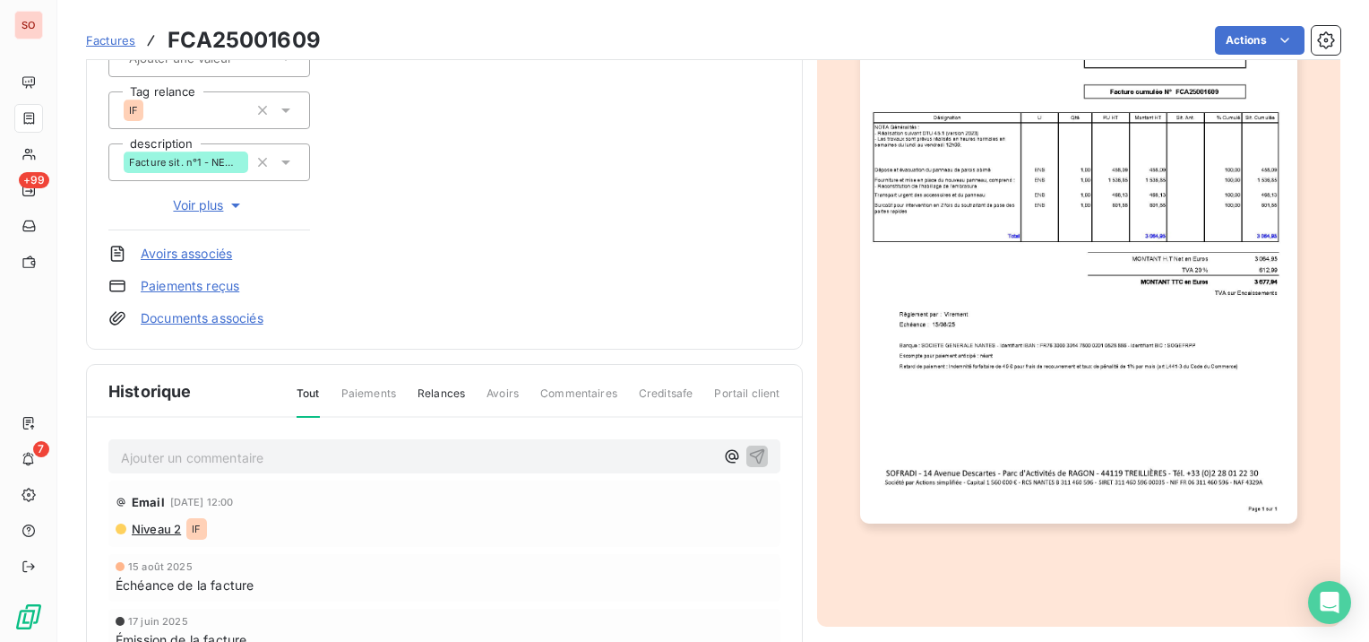
click at [280, 461] on p "Ajouter un commentaire ﻿" at bounding box center [417, 457] width 593 height 22
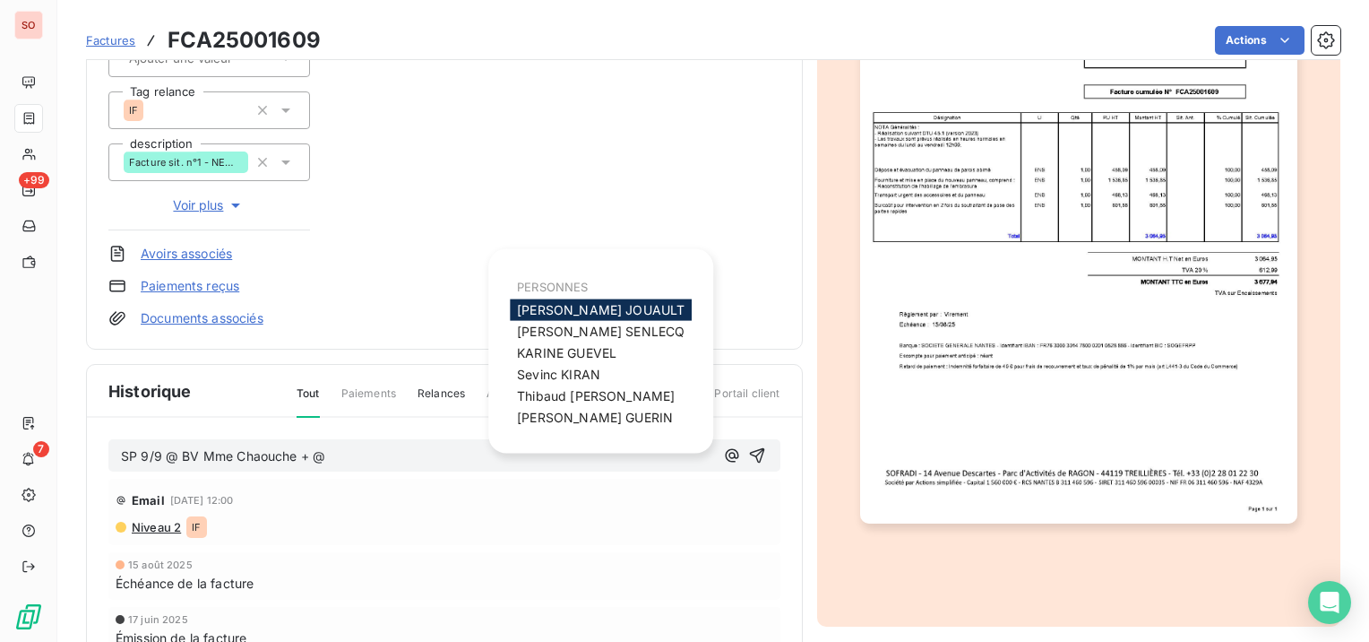
click at [174, 457] on span "SP 9/9 @ BV Mme Chaouche + @" at bounding box center [223, 455] width 204 height 15
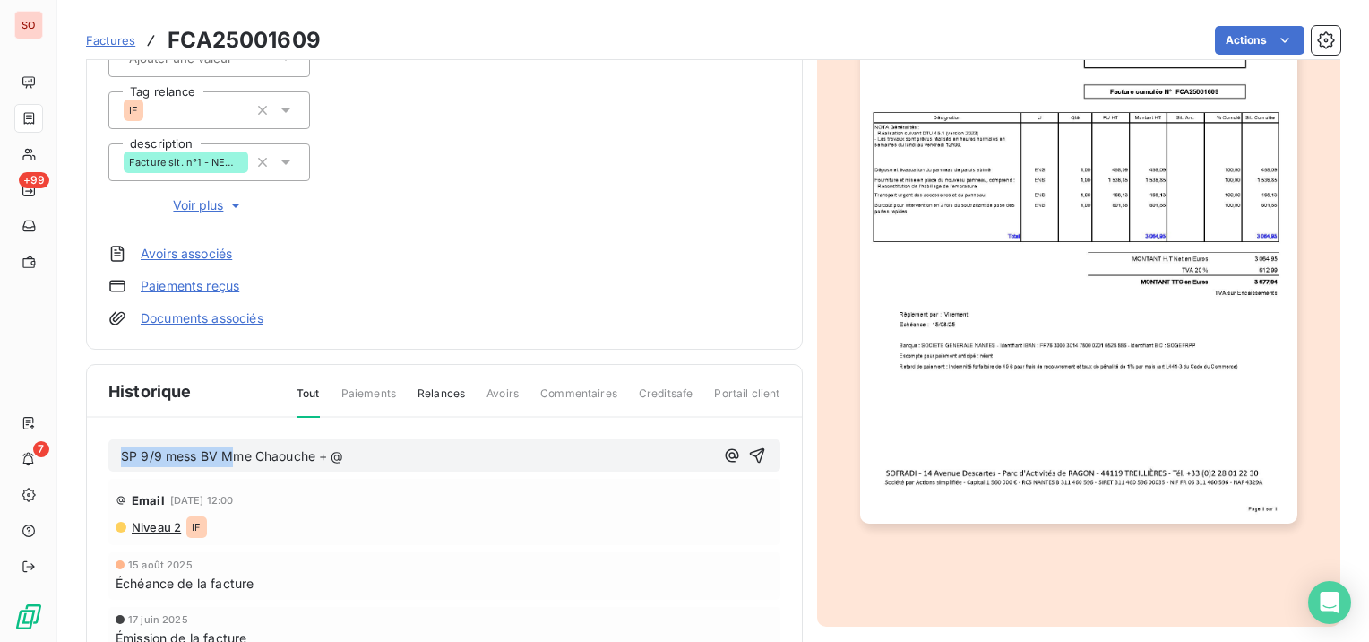
drag, startPoint x: 399, startPoint y: 451, endPoint x: 93, endPoint y: 451, distance: 305.5
click at [93, 451] on div "SP 9/9 mess BV Mme Chaouche + @ Email [DATE] 12:00 Niveau 2 IF [DATE] Échéance …" at bounding box center [444, 572] width 715 height 309
click at [347, 451] on p "SP 9/9 mess BV Mme Chaouche + @" at bounding box center [417, 456] width 593 height 21
drag, startPoint x: 347, startPoint y: 451, endPoint x: 125, endPoint y: 459, distance: 222.3
click at [125, 459] on p "SP 9/9 mess BV Mme Chaouche + @" at bounding box center [417, 456] width 593 height 21
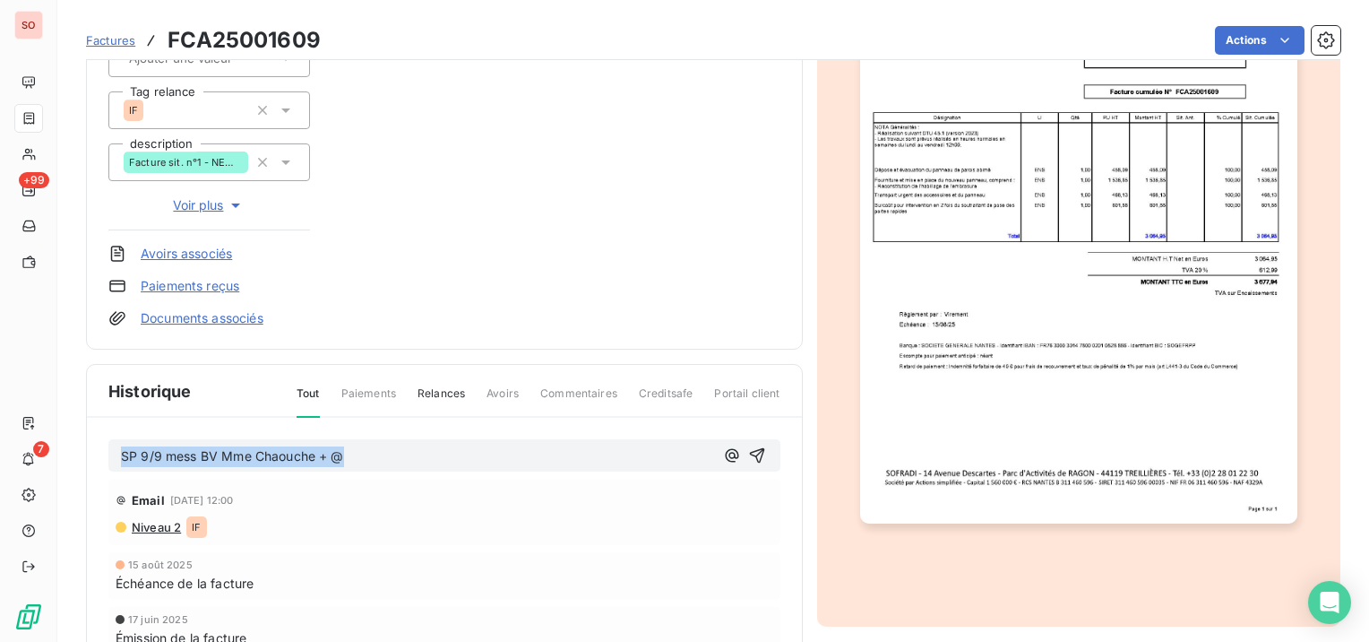
copy span "SP 9/9 mess BV Mme Chaouche + @"
click at [749, 455] on icon "button" at bounding box center [756, 455] width 15 height 15
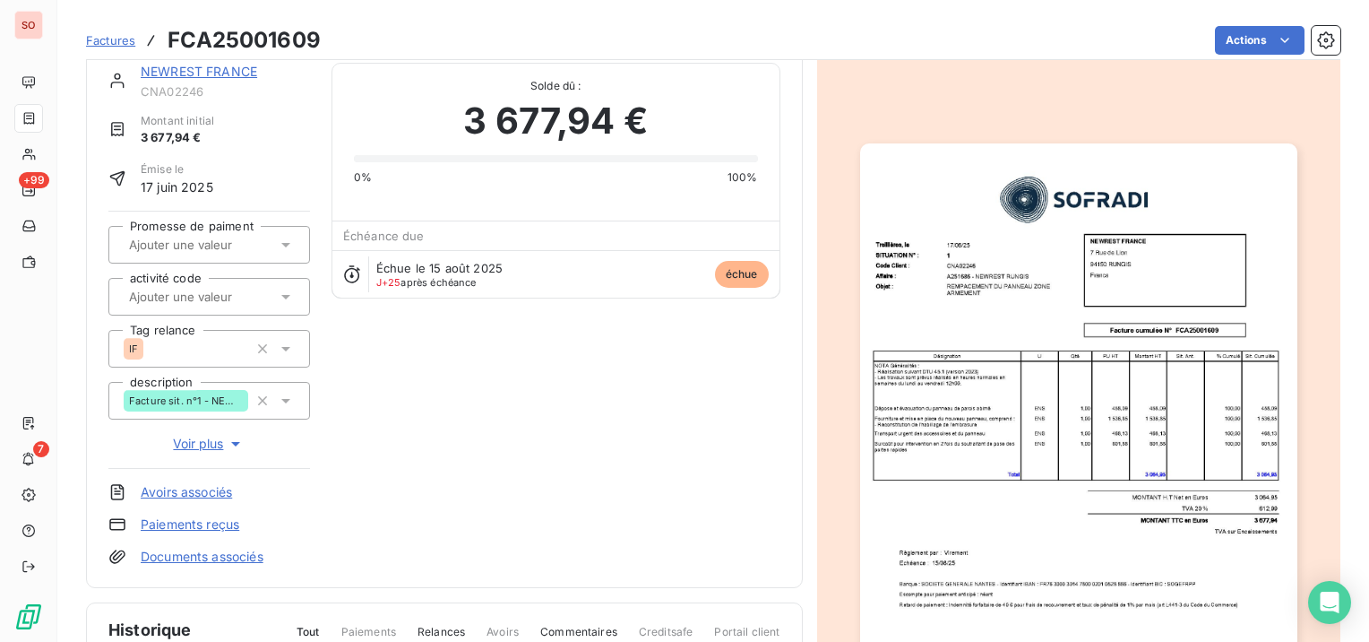
scroll to position [0, 0]
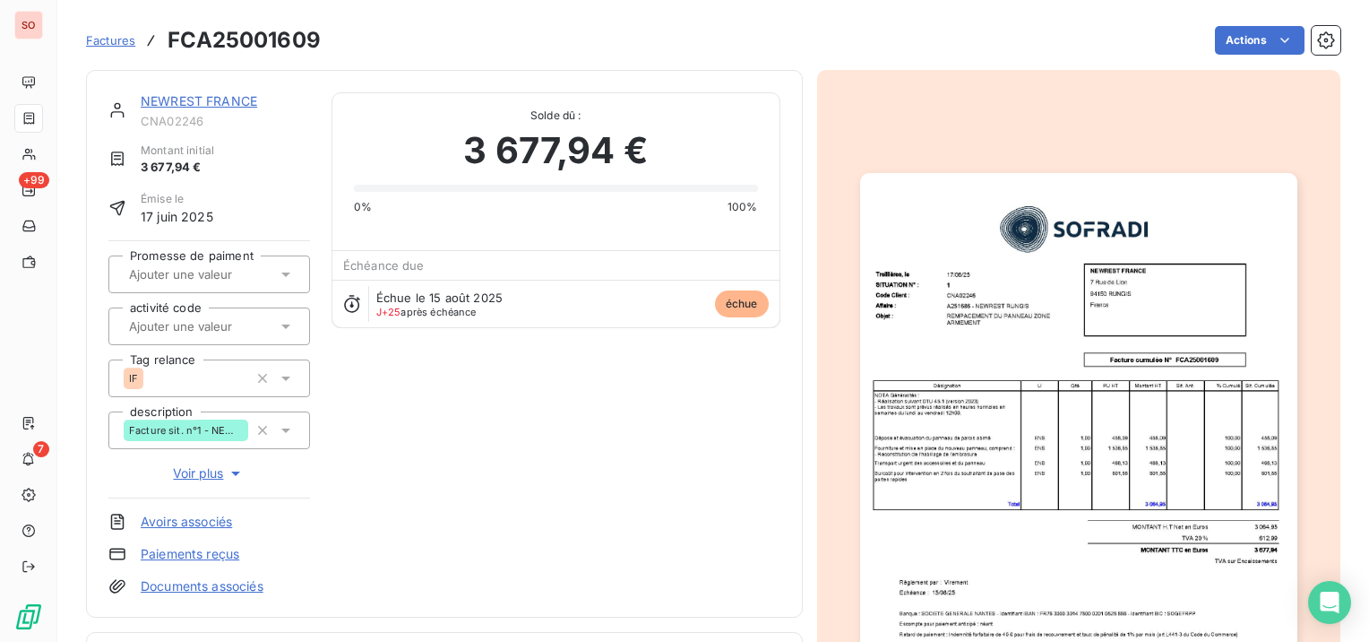
click at [169, 94] on link "NEWREST FRANCE" at bounding box center [199, 100] width 116 height 15
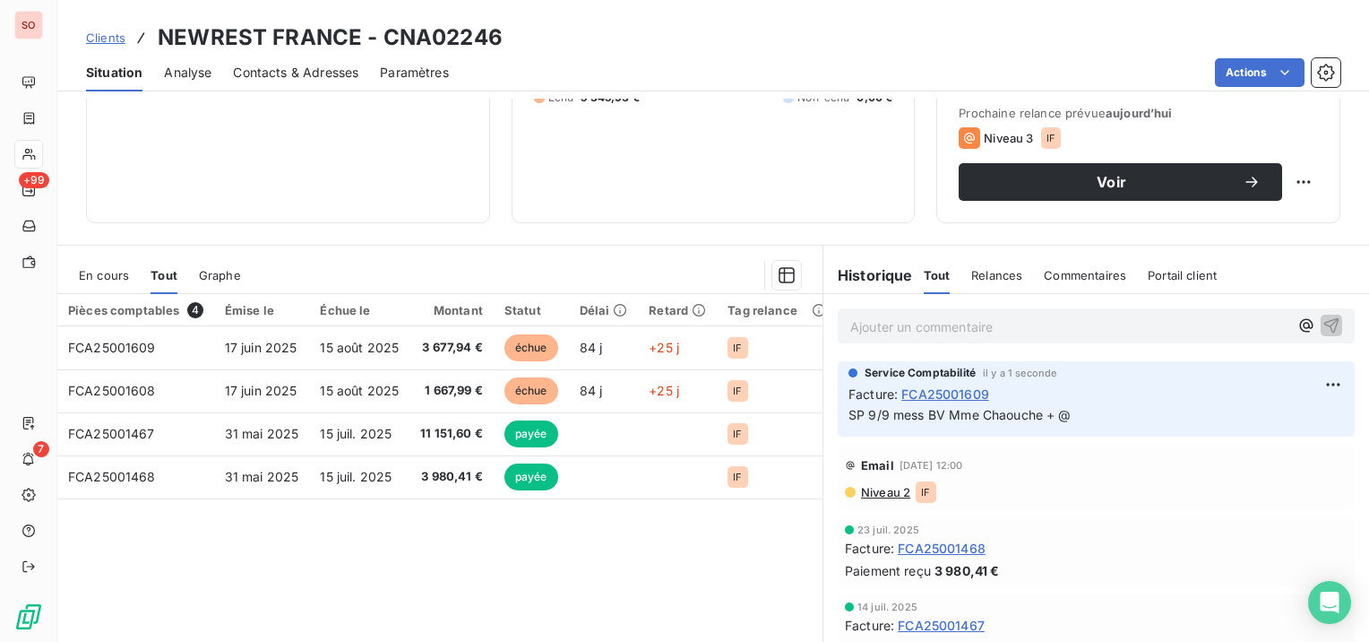
scroll to position [269, 0]
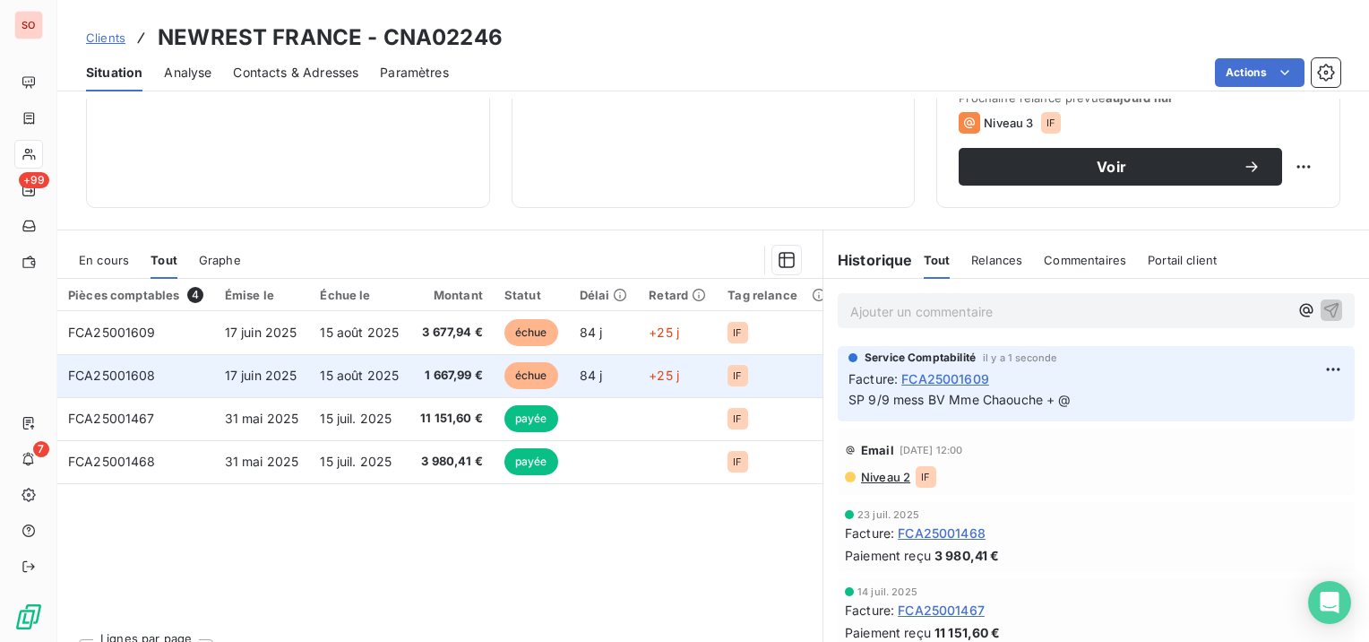
click at [349, 370] on span "15 août 2025" at bounding box center [359, 374] width 79 height 15
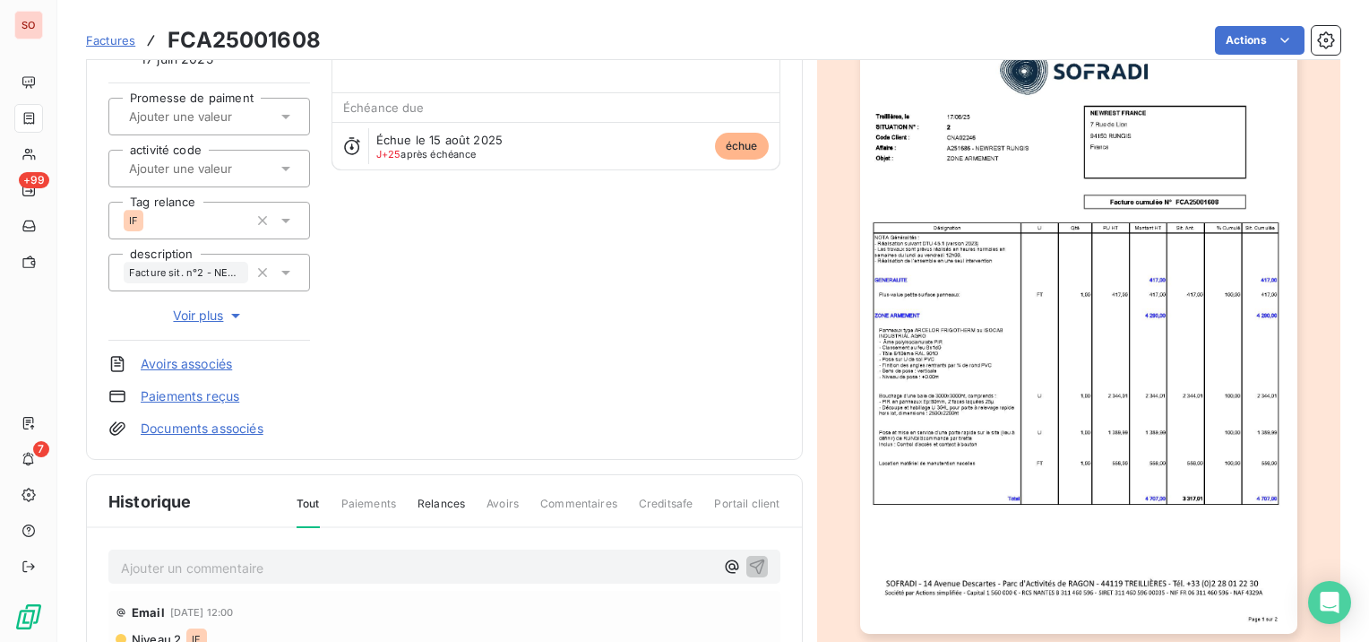
scroll to position [182, 0]
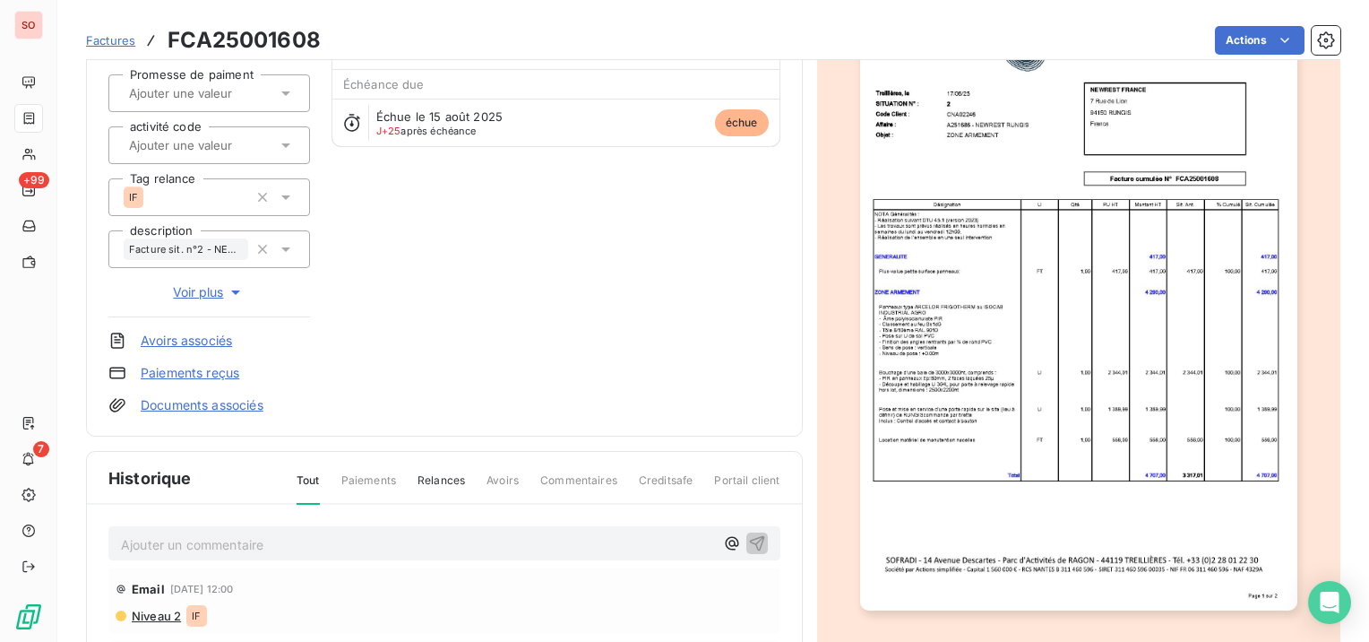
click at [280, 538] on p "Ajouter un commentaire ﻿" at bounding box center [417, 544] width 593 height 22
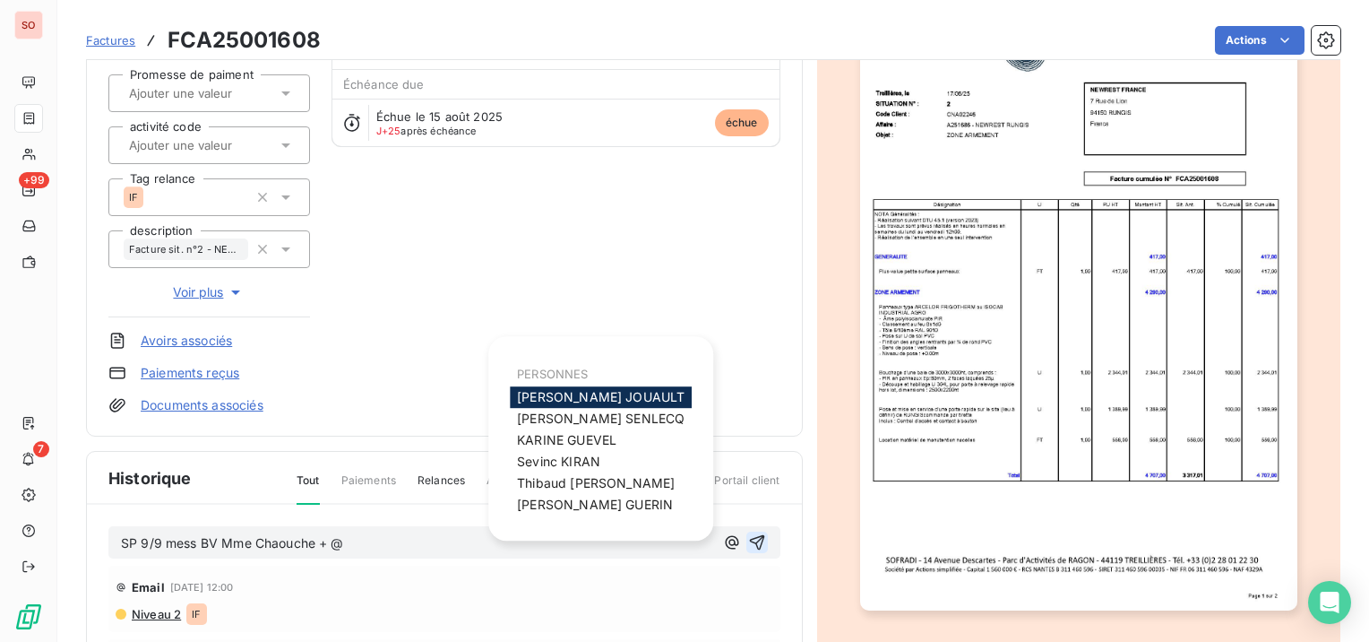
click at [751, 539] on icon "button" at bounding box center [756, 542] width 15 height 15
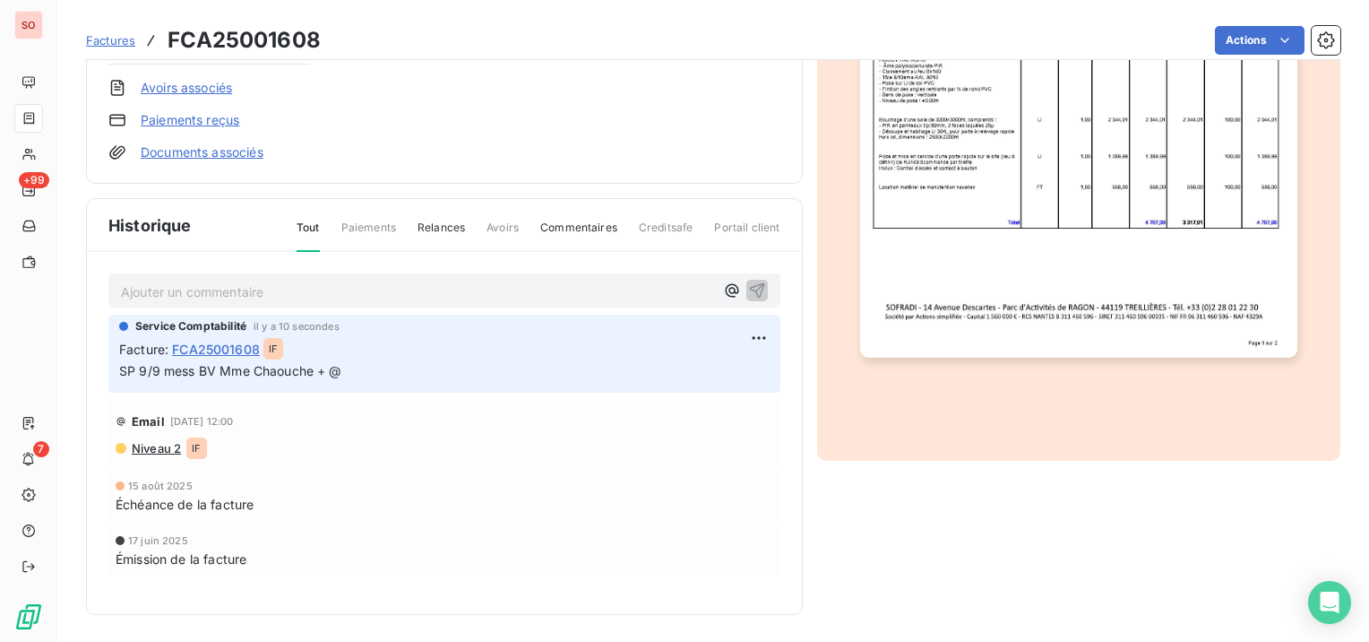
scroll to position [0, 0]
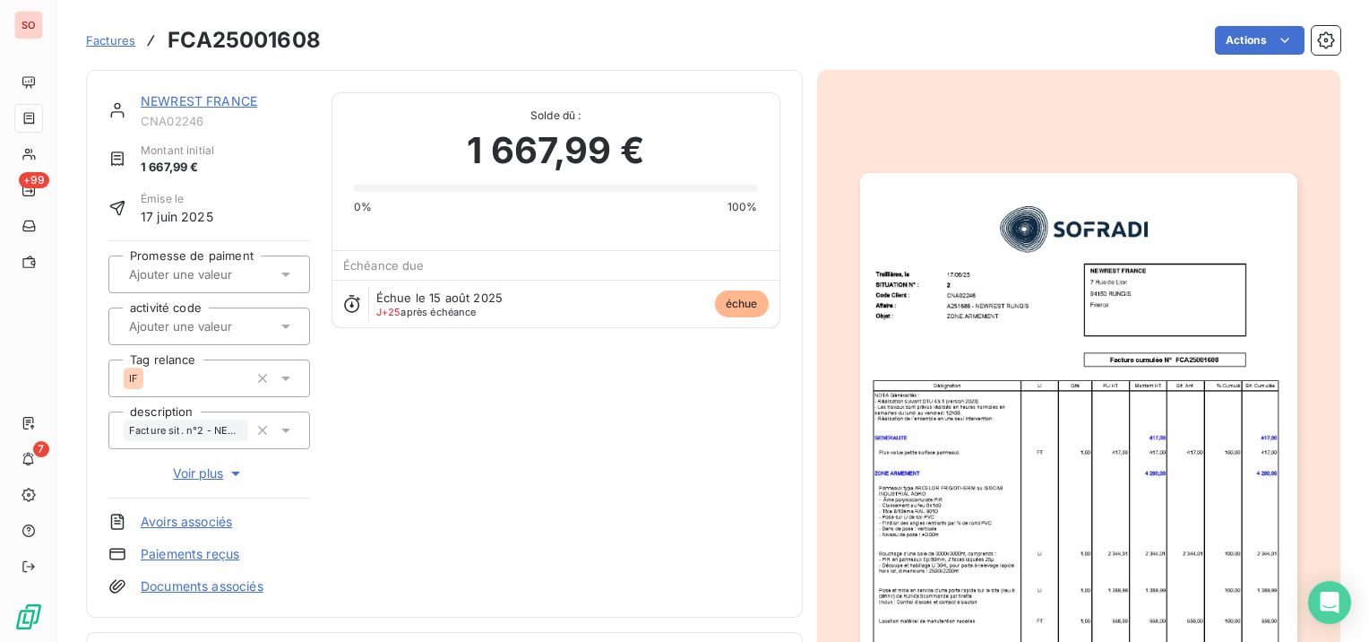
click at [244, 95] on link "NEWREST FRANCE" at bounding box center [199, 100] width 116 height 15
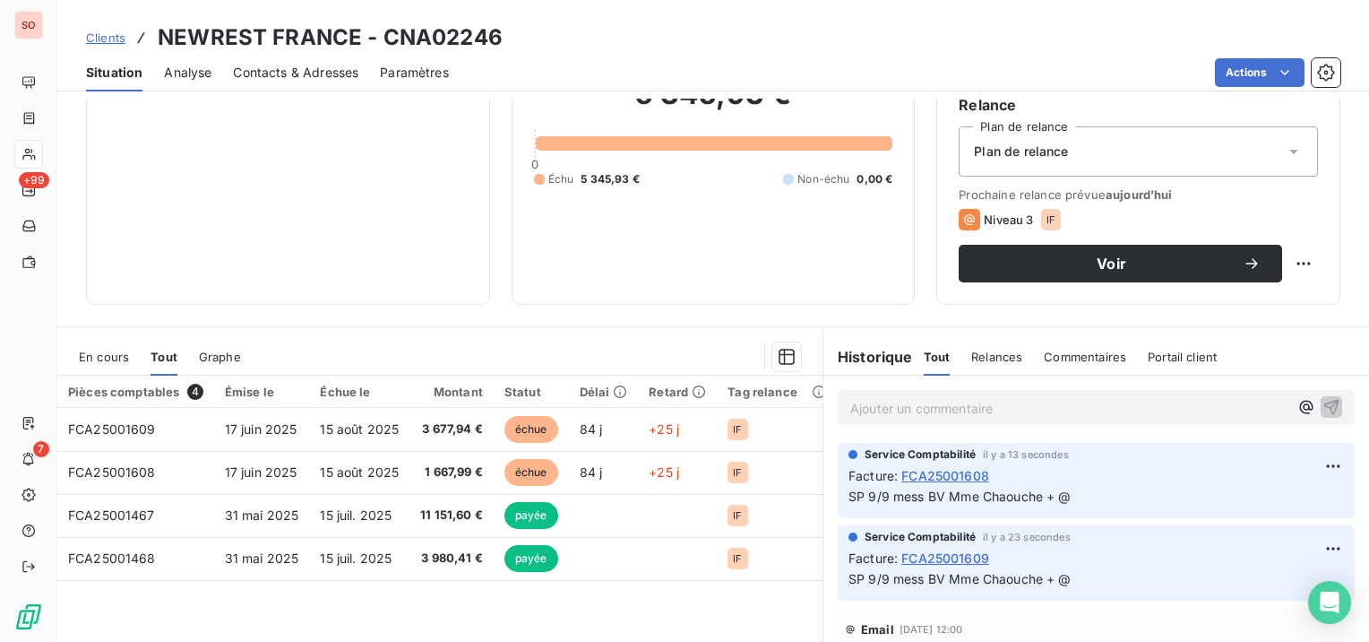
scroll to position [179, 0]
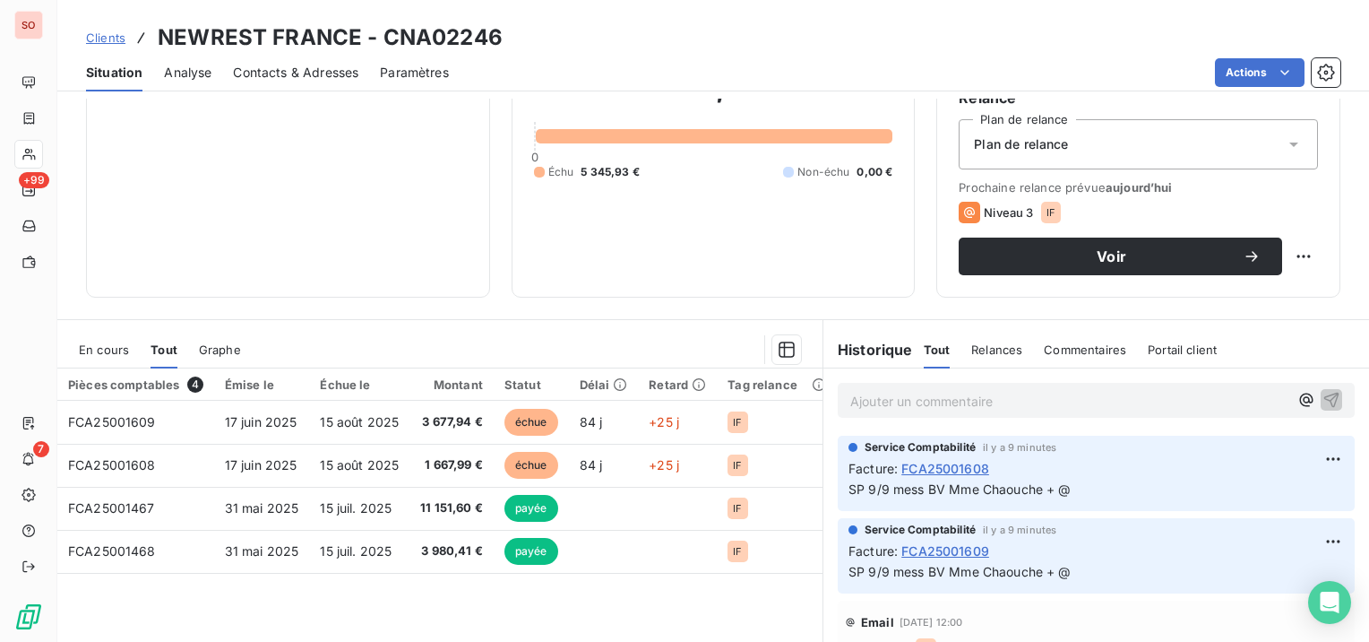
click at [109, 39] on span "Clients" at bounding box center [105, 37] width 39 height 14
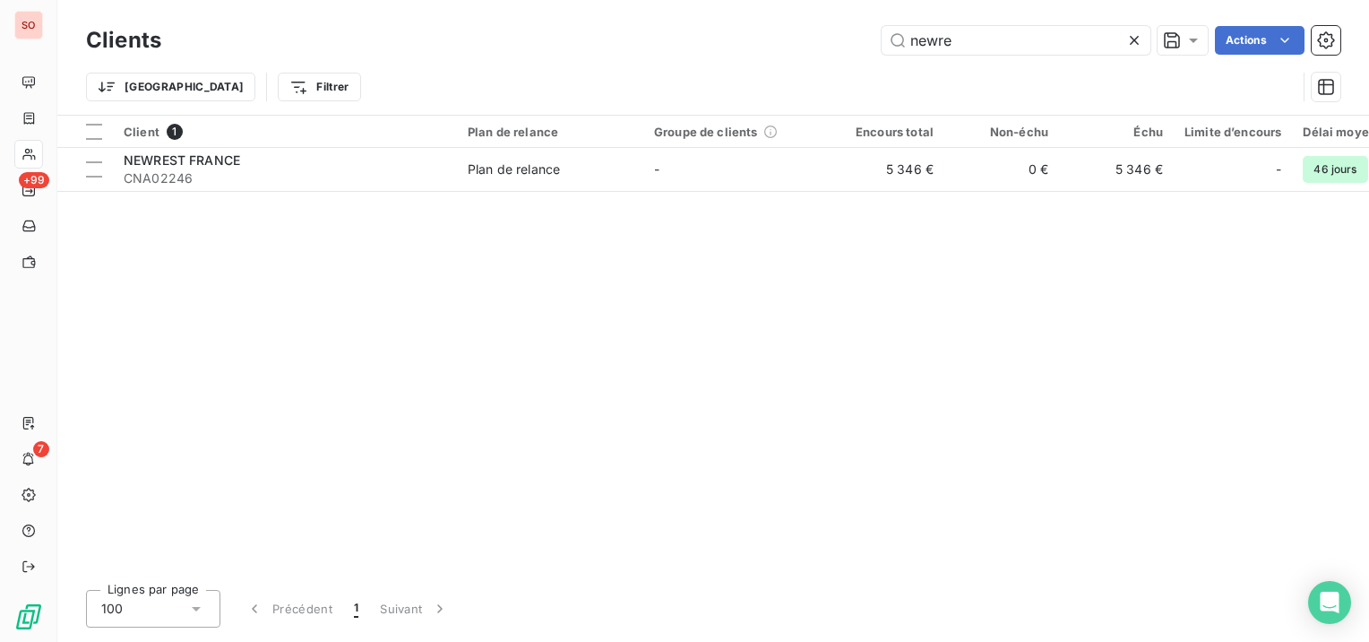
drag, startPoint x: 990, startPoint y: 42, endPoint x: 781, endPoint y: 27, distance: 209.3
click at [781, 27] on div "newre Actions" at bounding box center [762, 40] width 1158 height 29
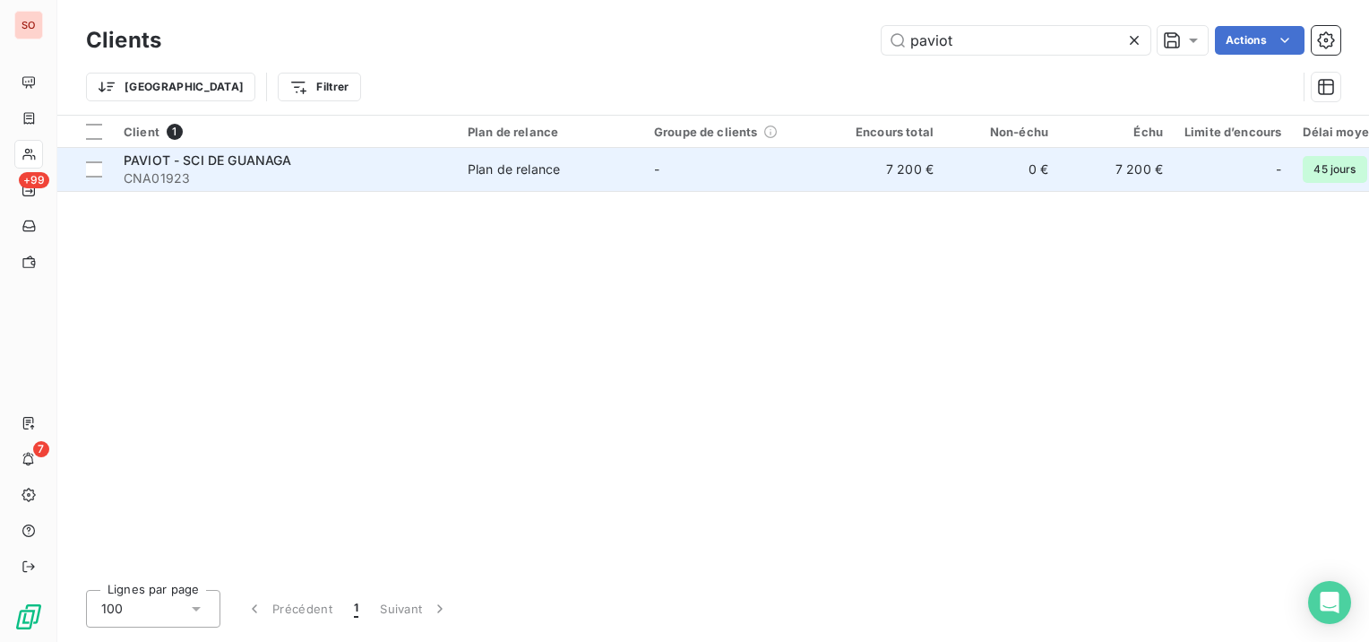
type input "paviot"
click at [378, 160] on div "PAVIOT - SCI DE GUANAGA" at bounding box center [285, 160] width 323 height 18
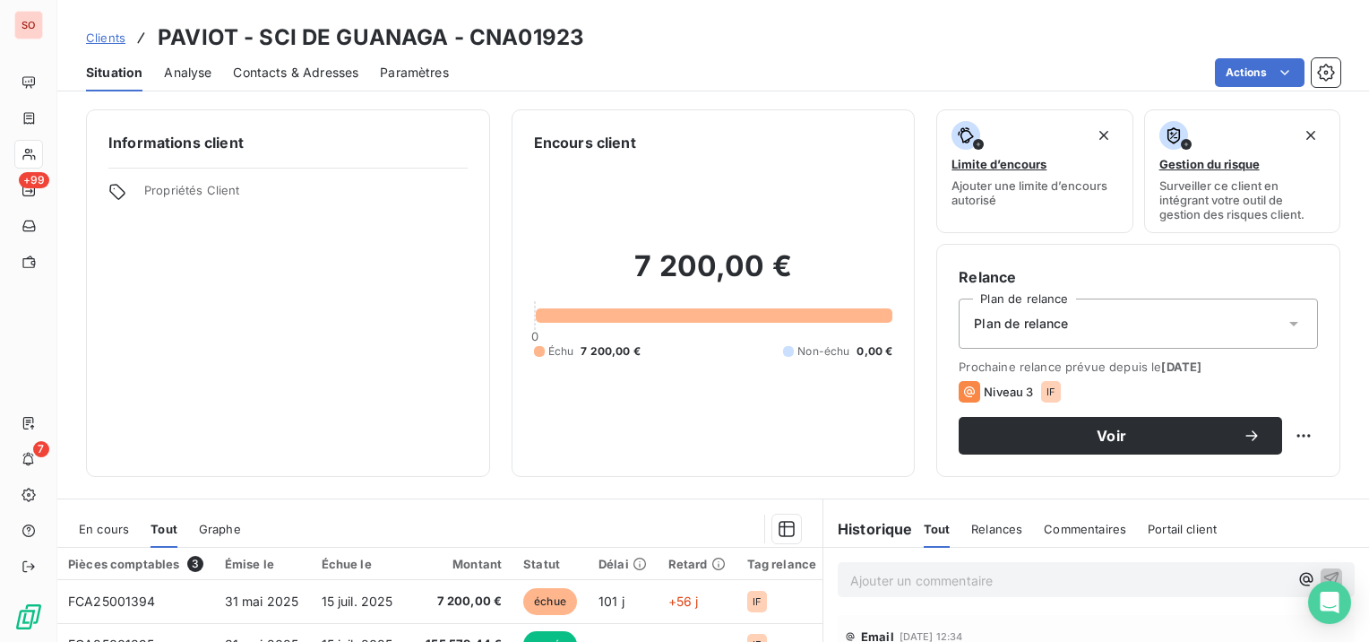
click at [297, 73] on span "Contacts & Adresses" at bounding box center [295, 73] width 125 height 18
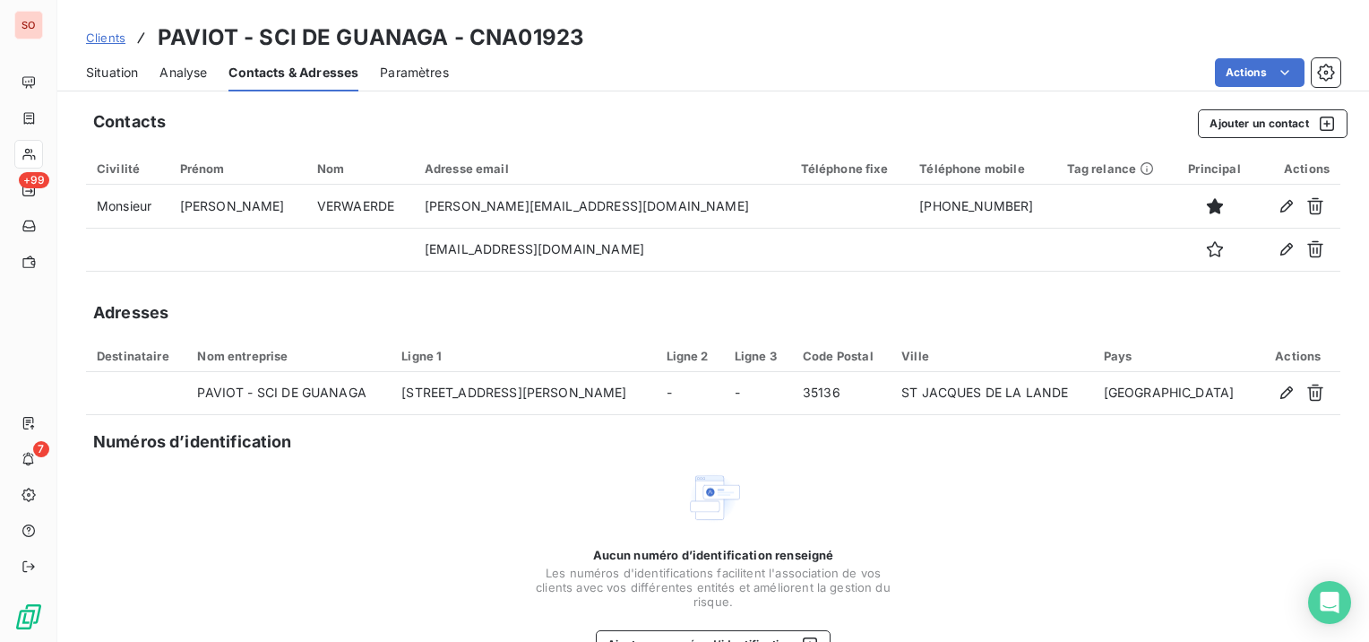
click at [122, 76] on span "Situation" at bounding box center [112, 73] width 52 height 18
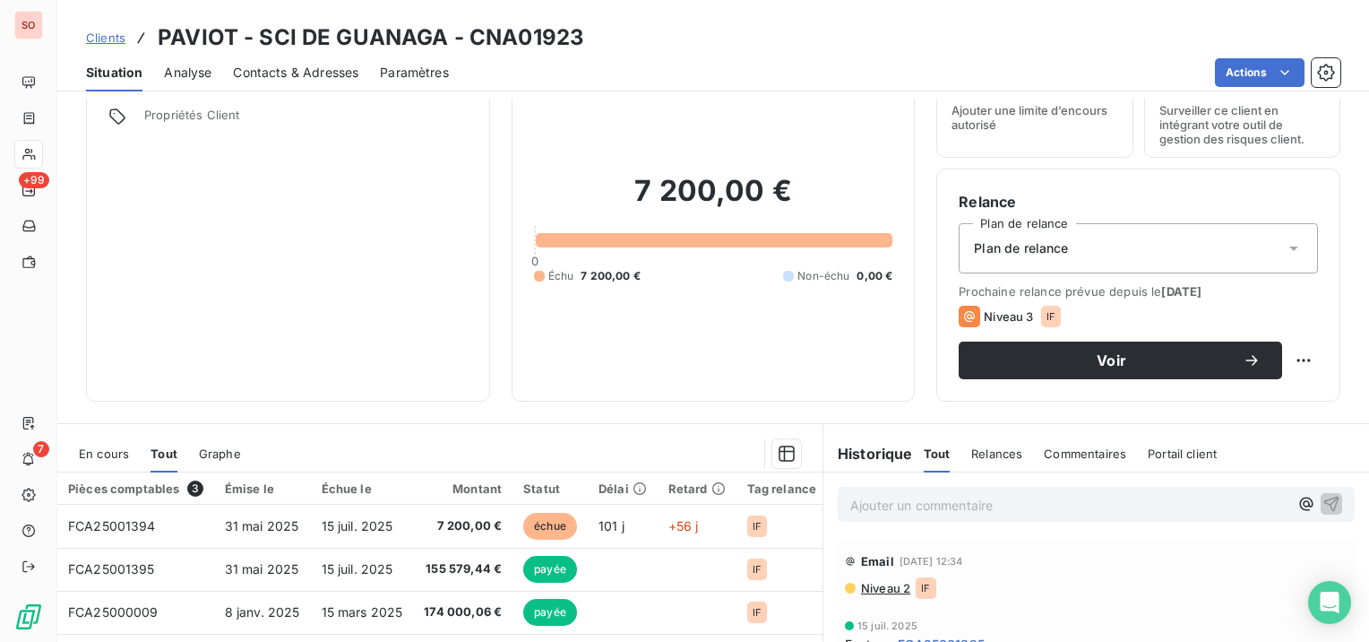
scroll to position [90, 0]
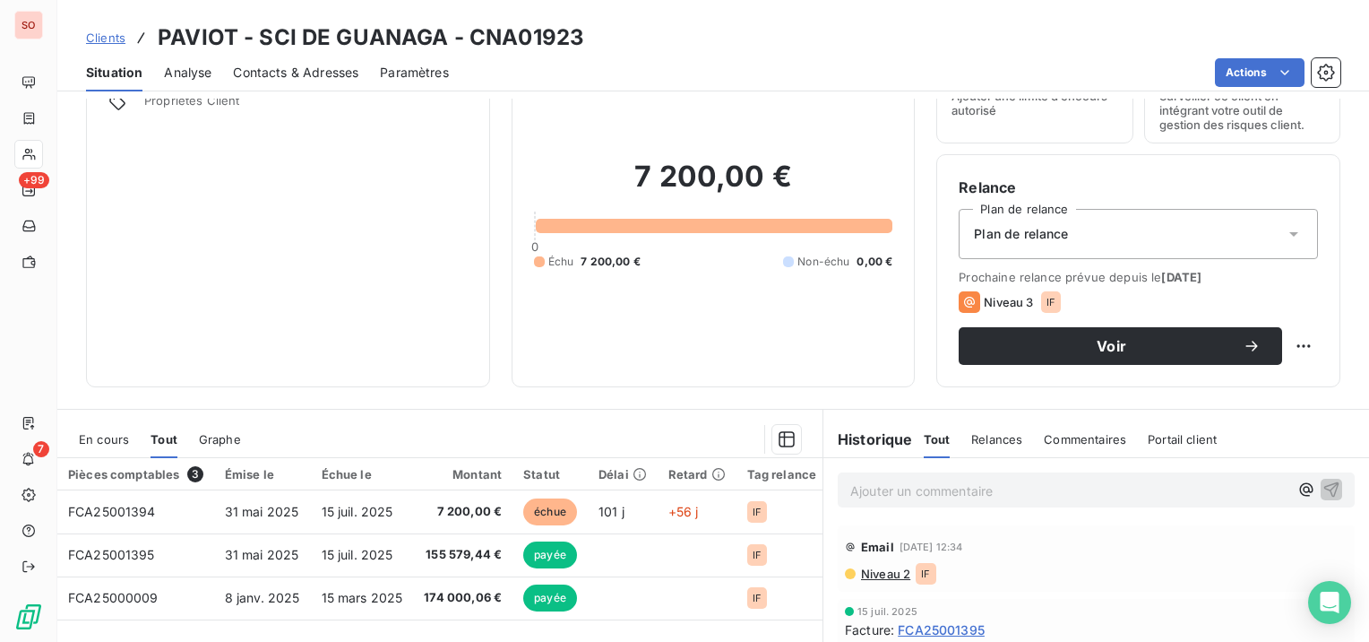
click at [871, 569] on span "Niveau 2" at bounding box center [884, 573] width 51 height 14
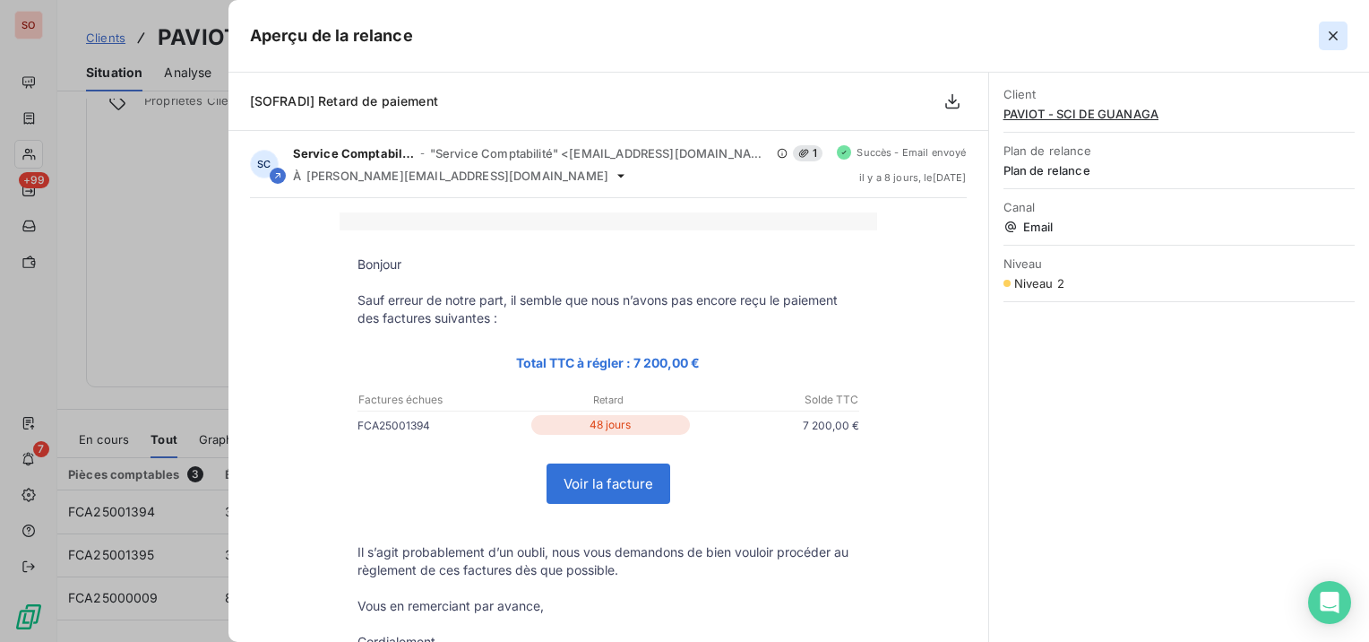
click at [1334, 39] on icon "button" at bounding box center [1333, 36] width 18 height 18
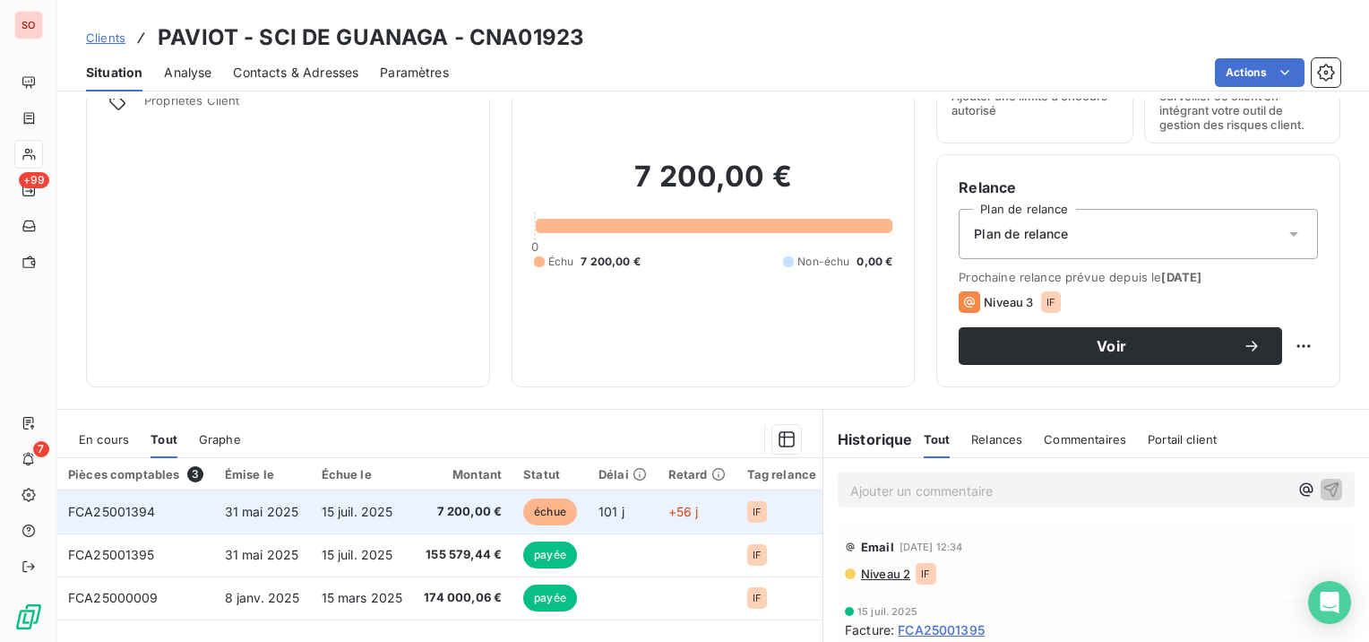
click at [161, 512] on td "FCA25001394" at bounding box center [135, 511] width 157 height 43
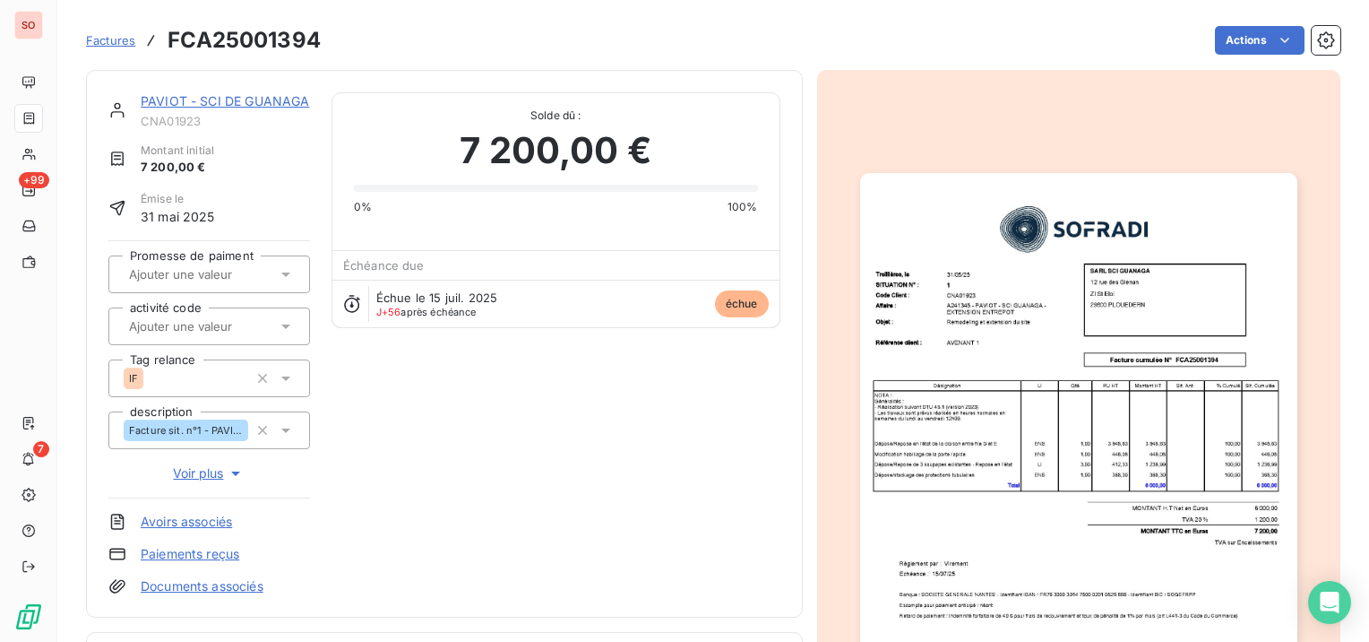
click at [1042, 428] on img "button" at bounding box center [1078, 482] width 437 height 618
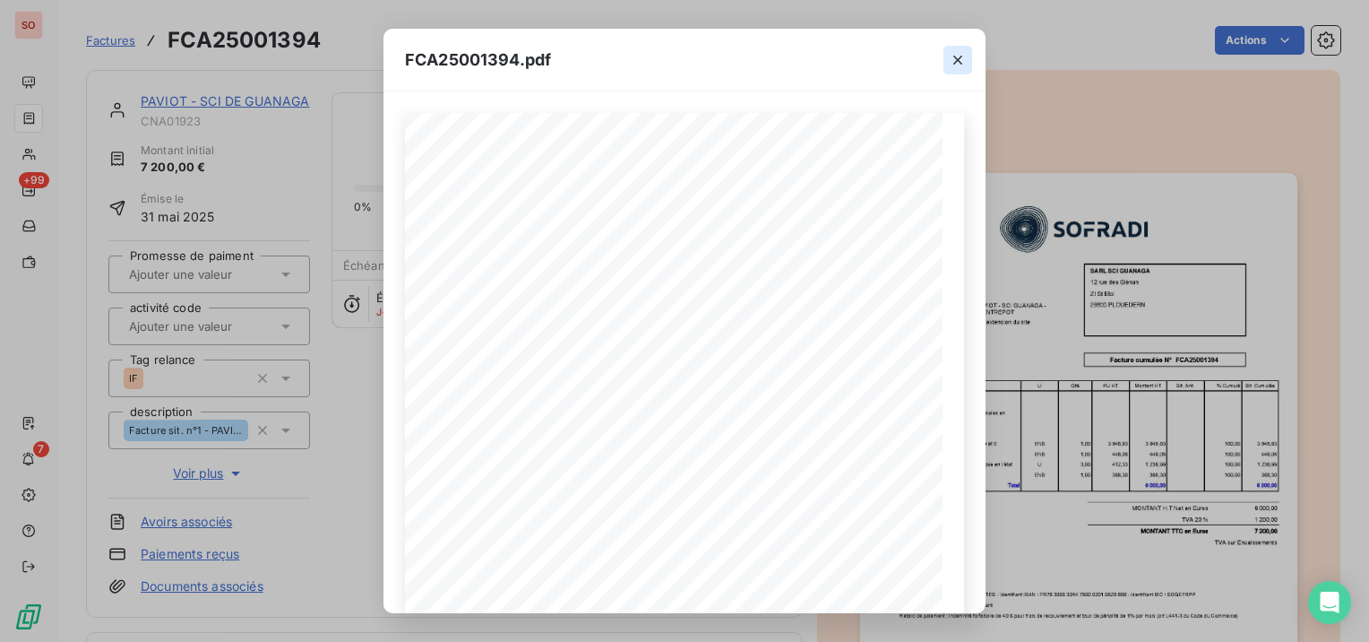
click at [958, 61] on icon "button" at bounding box center [958, 60] width 18 height 18
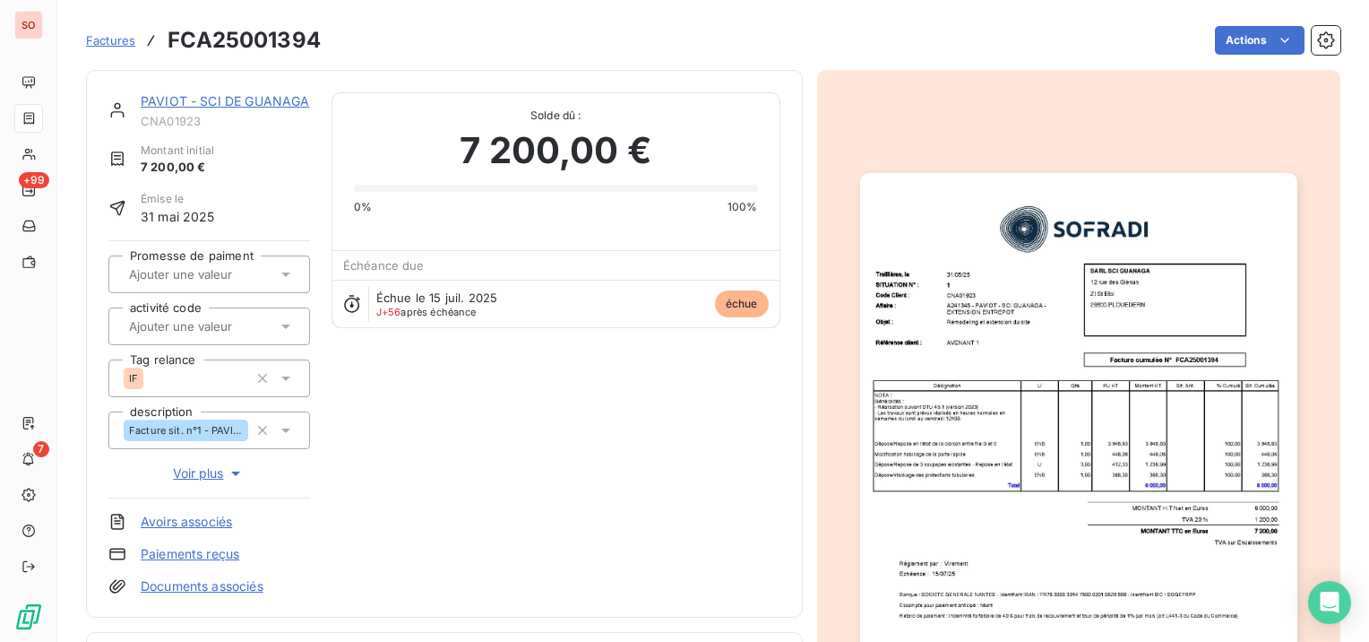
click at [190, 100] on link "PAVIOT - SCI DE GUANAGA" at bounding box center [225, 100] width 168 height 15
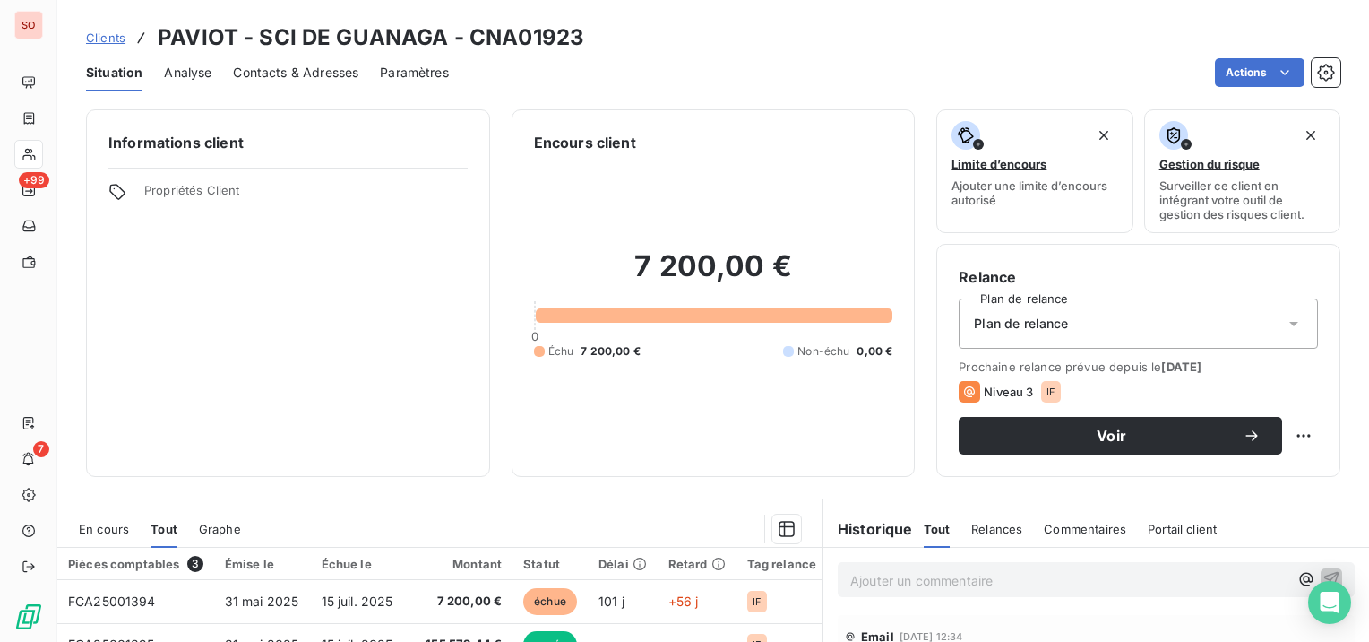
scroll to position [179, 0]
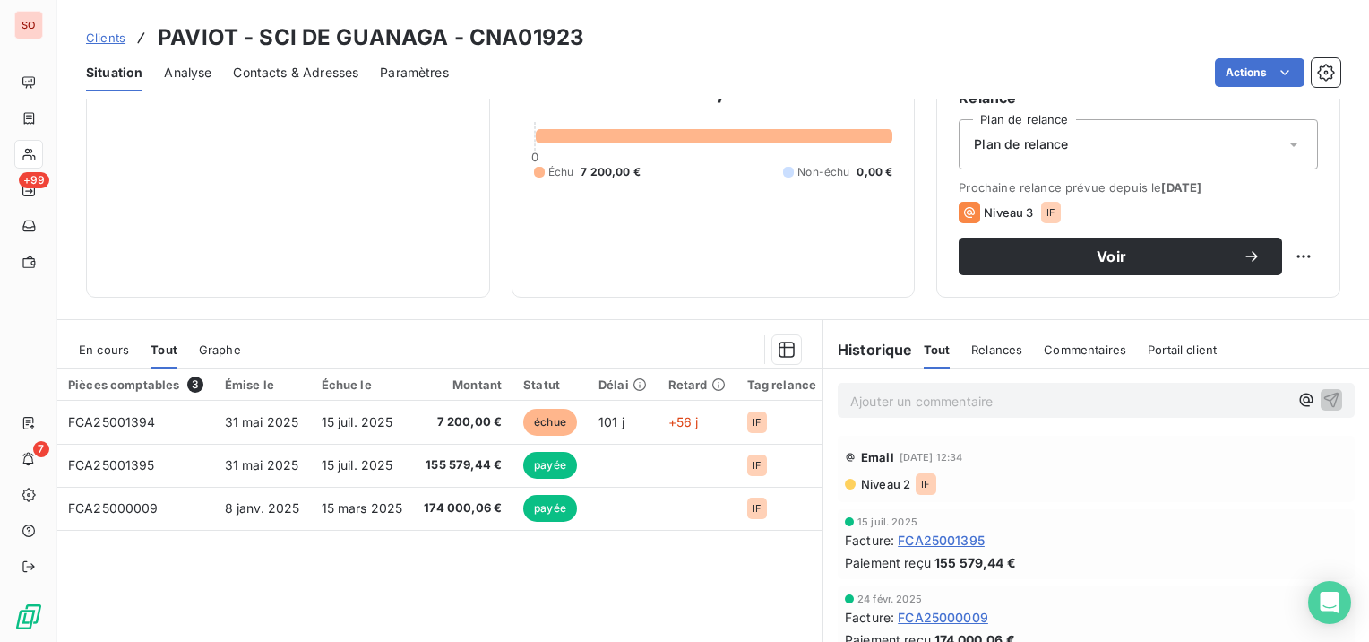
click at [898, 488] on span "Niveau 2" at bounding box center [884, 484] width 51 height 14
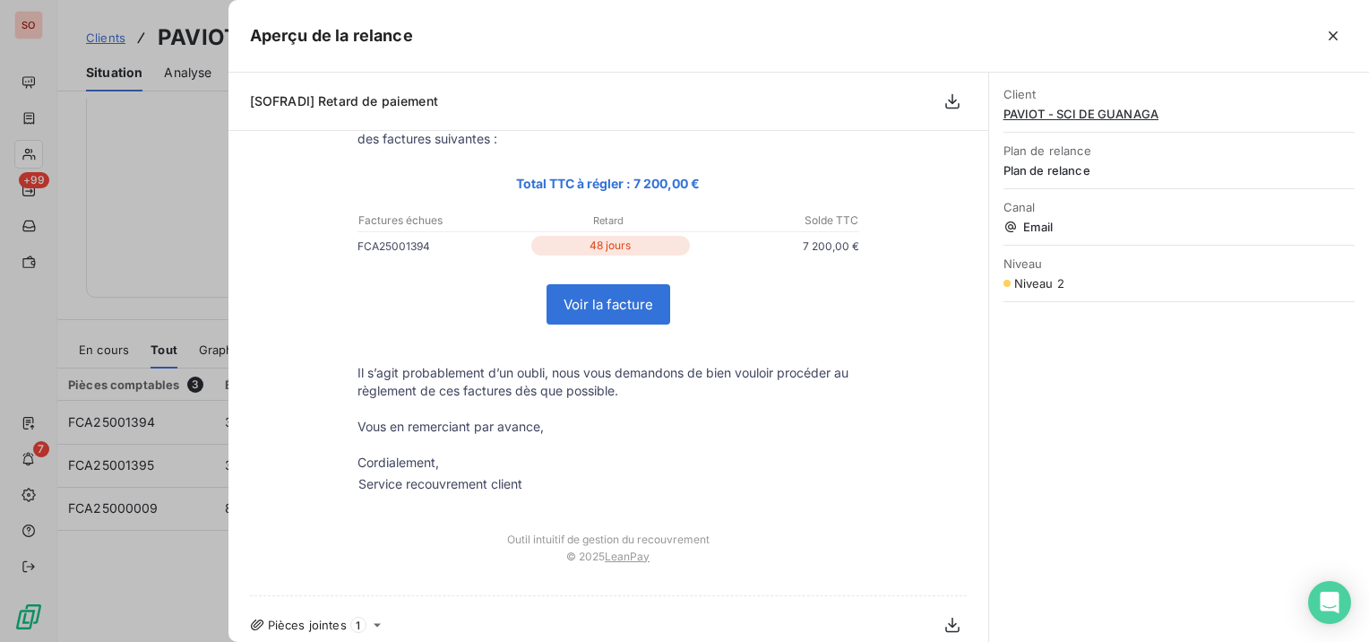
scroll to position [0, 0]
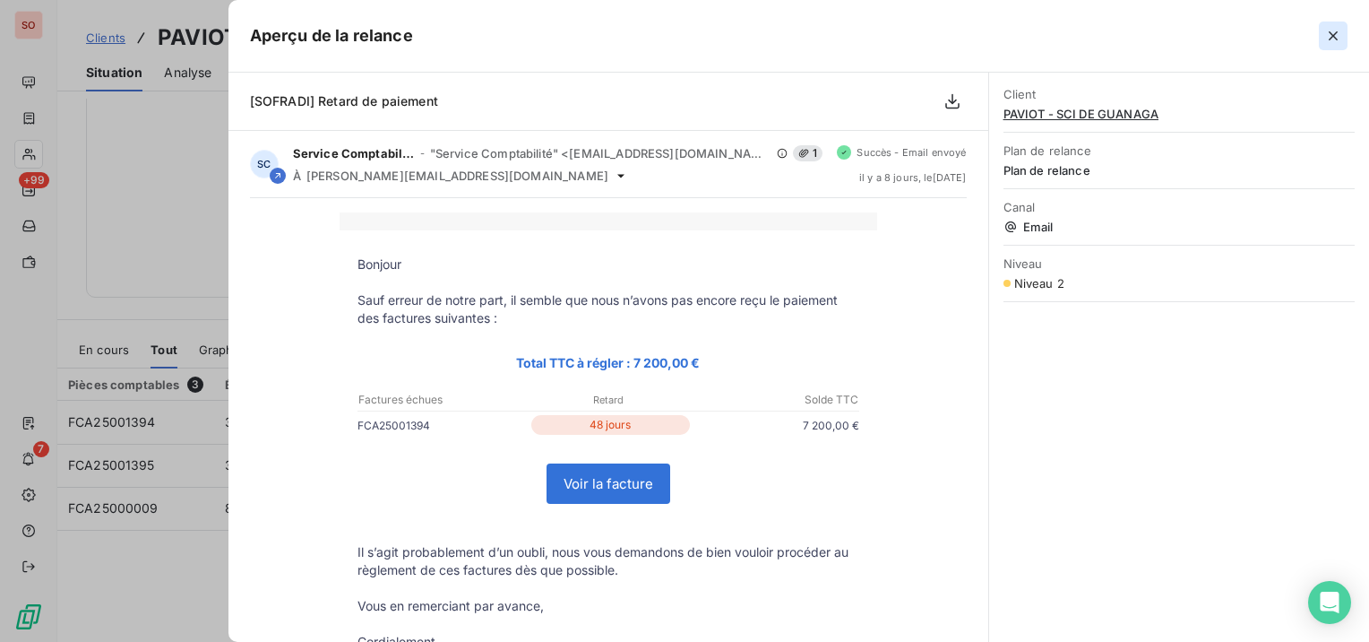
click at [1334, 32] on icon "button" at bounding box center [1333, 36] width 18 height 18
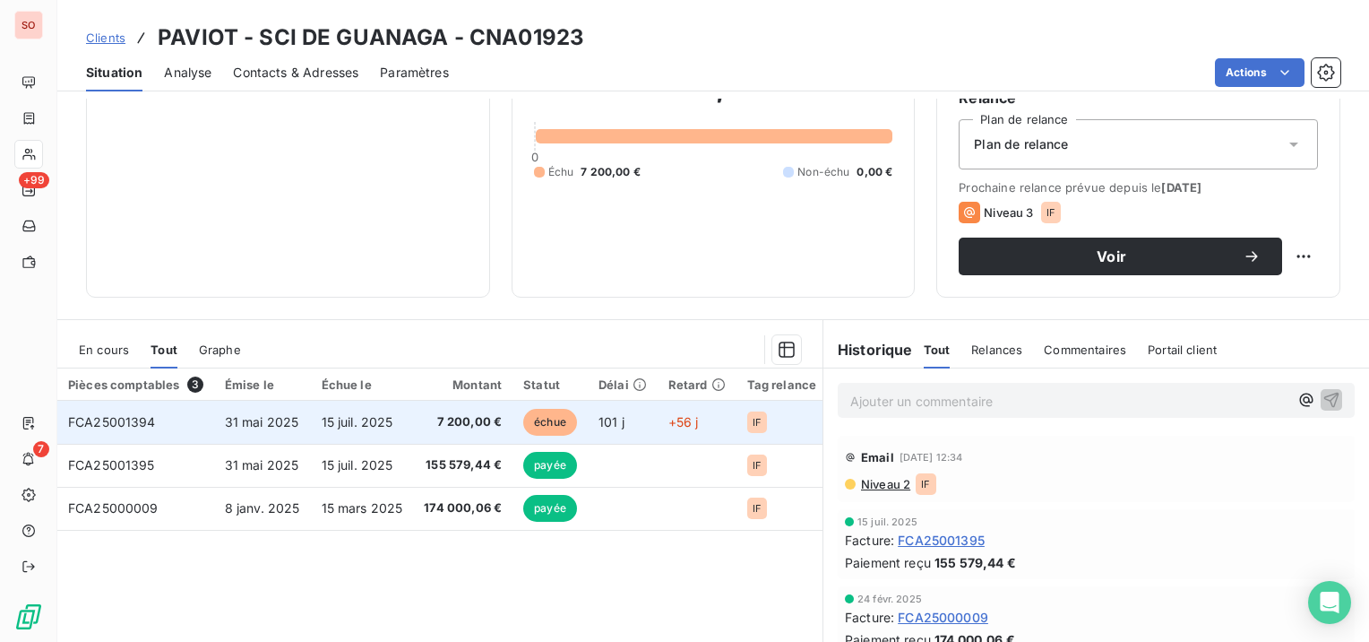
click at [228, 421] on span "31 mai 2025" at bounding box center [262, 421] width 74 height 15
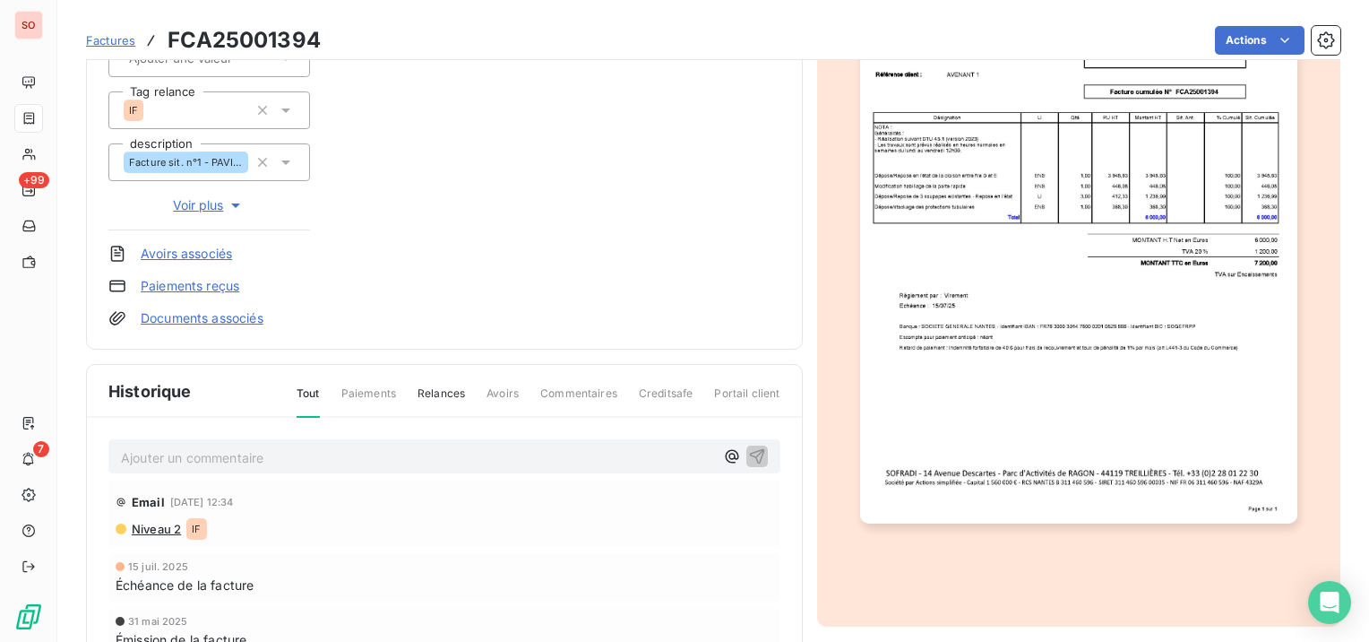
scroll to position [358, 0]
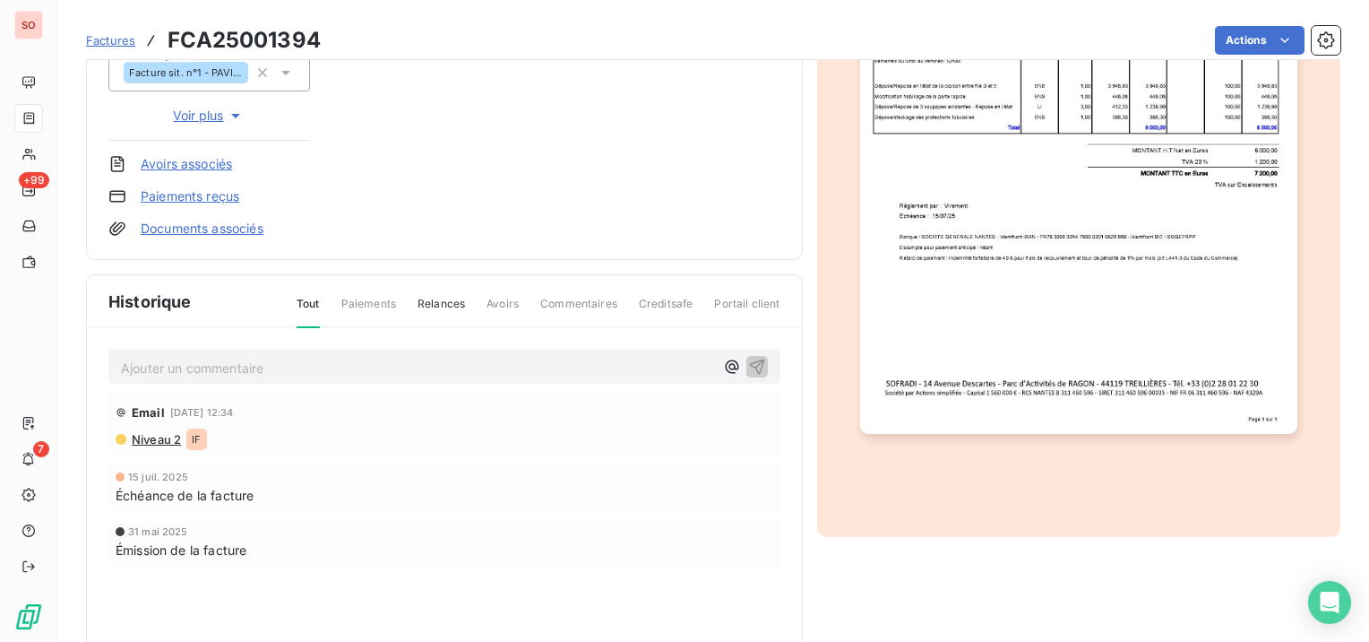
click at [265, 365] on p "Ajouter un commentaire ﻿" at bounding box center [417, 368] width 593 height 22
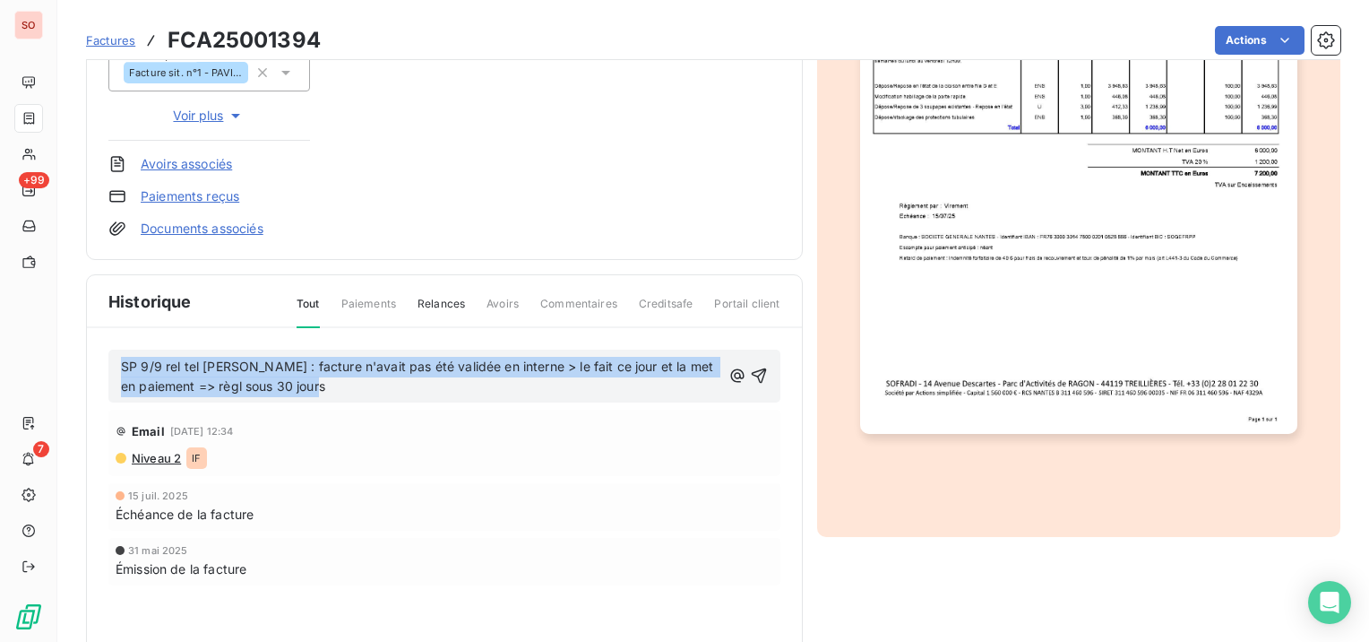
drag, startPoint x: 332, startPoint y: 391, endPoint x: 118, endPoint y: 370, distance: 214.2
click at [118, 370] on div "SP 9/9 rel tel [PERSON_NAME] : facture n'avait pas été validée en interne > le …" at bounding box center [444, 376] width 672 height 54
copy span "SP 9/9 rel tel [PERSON_NAME] : facture n'avait pas été validée en interne > le …"
click at [755, 370] on icon "button" at bounding box center [758, 375] width 15 height 15
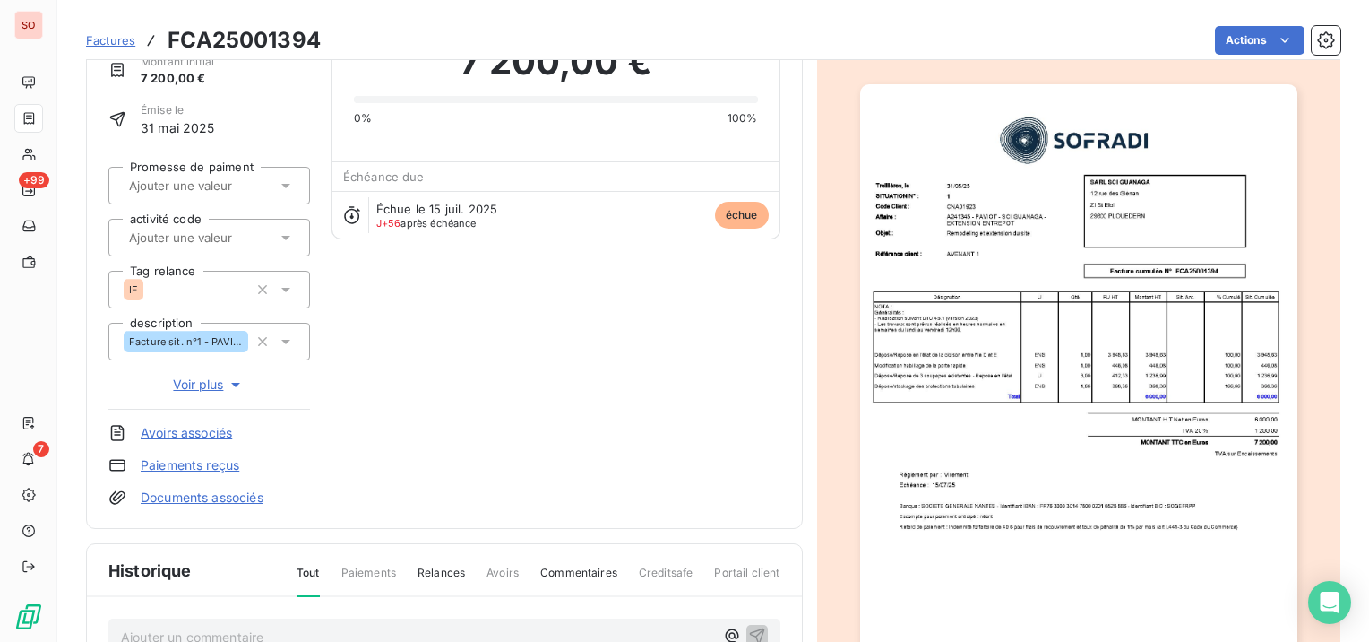
scroll to position [0, 0]
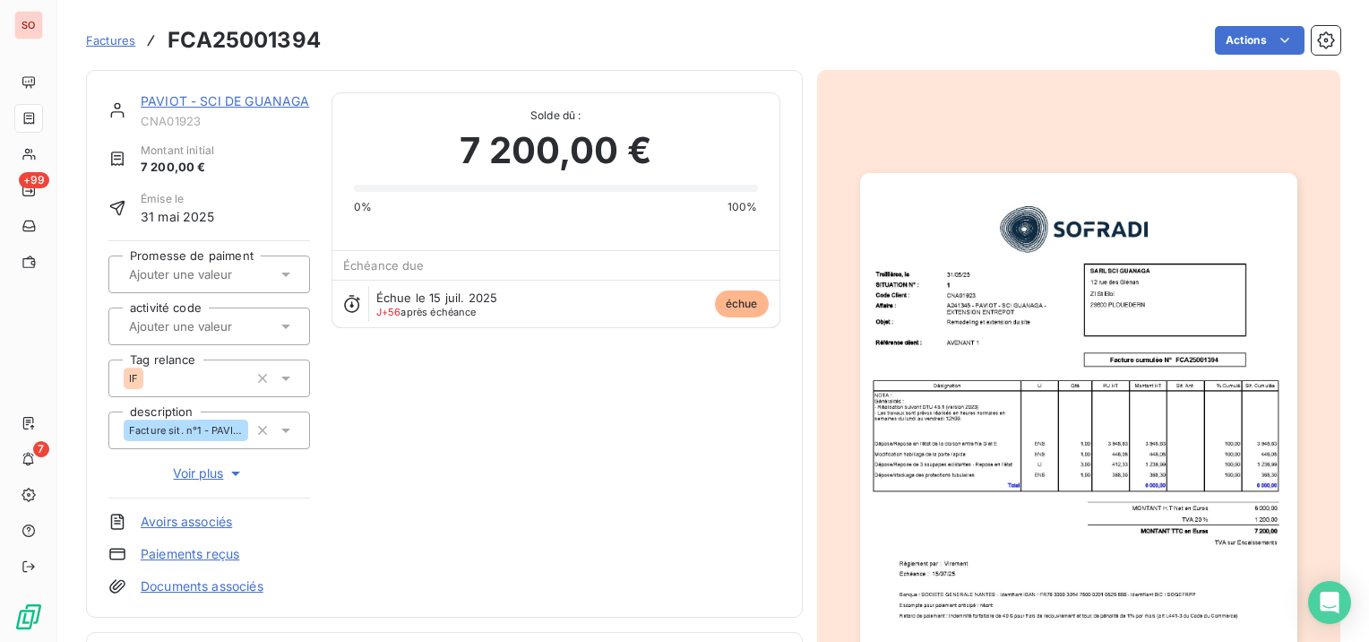
click at [197, 99] on link "PAVIOT - SCI DE GUANAGA" at bounding box center [225, 100] width 168 height 15
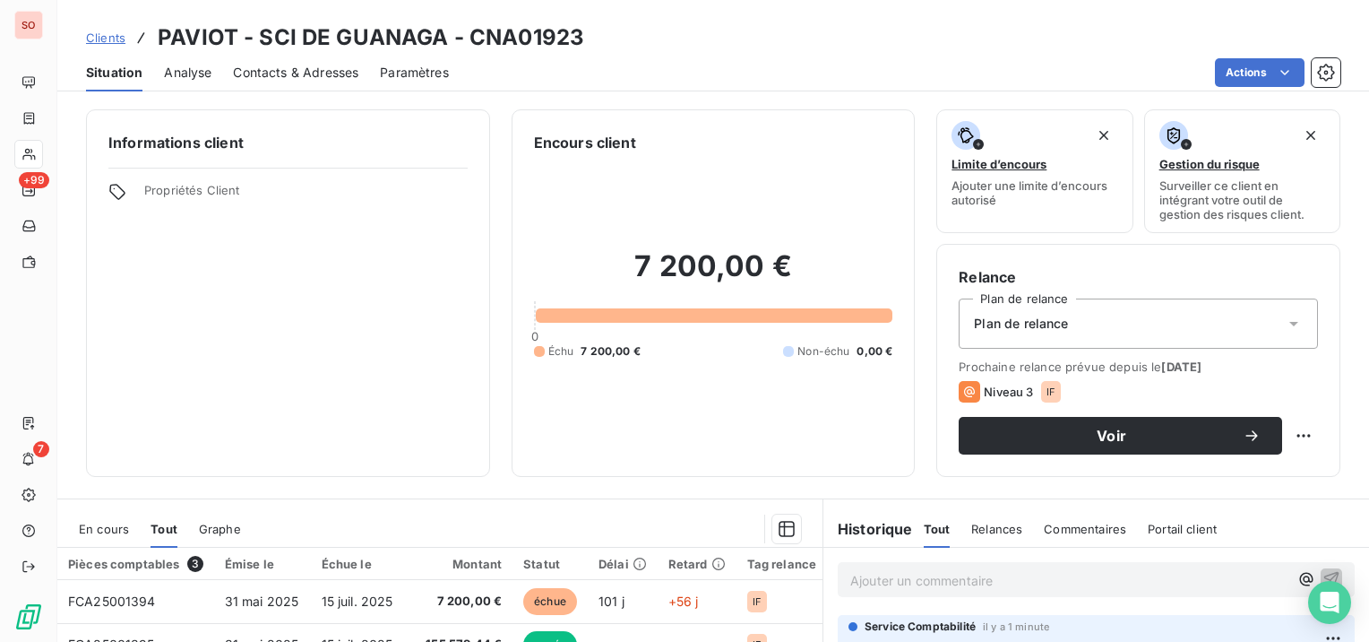
click at [110, 41] on span "Clients" at bounding box center [105, 37] width 39 height 14
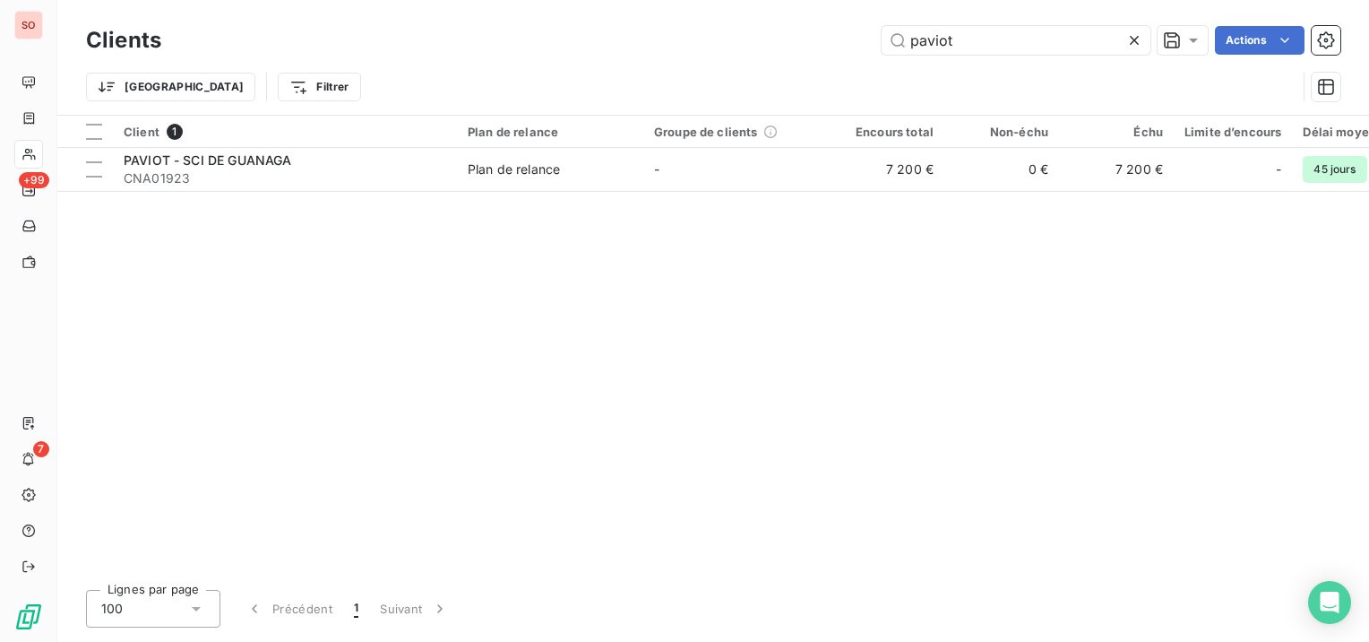
drag, startPoint x: 996, startPoint y: 45, endPoint x: 828, endPoint y: 8, distance: 172.4
click at [858, 31] on div "paviot Actions" at bounding box center [762, 40] width 1158 height 29
type input "semmaris"
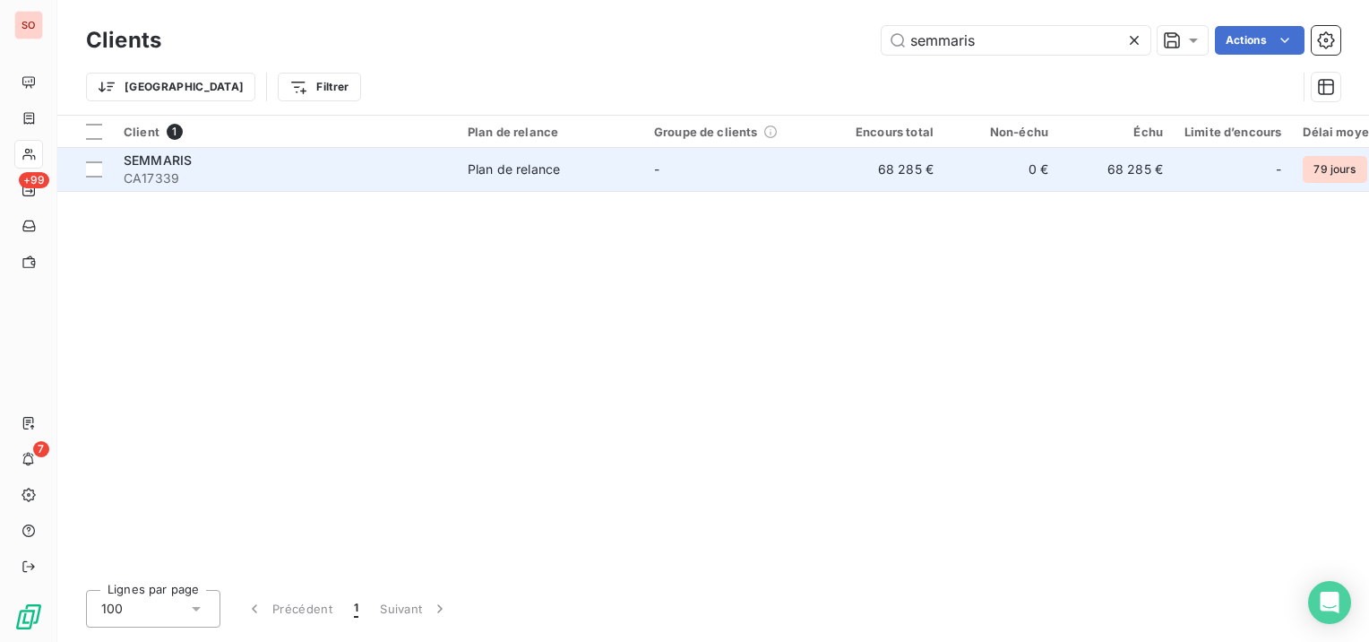
click at [299, 170] on span "CA17339" at bounding box center [285, 178] width 323 height 18
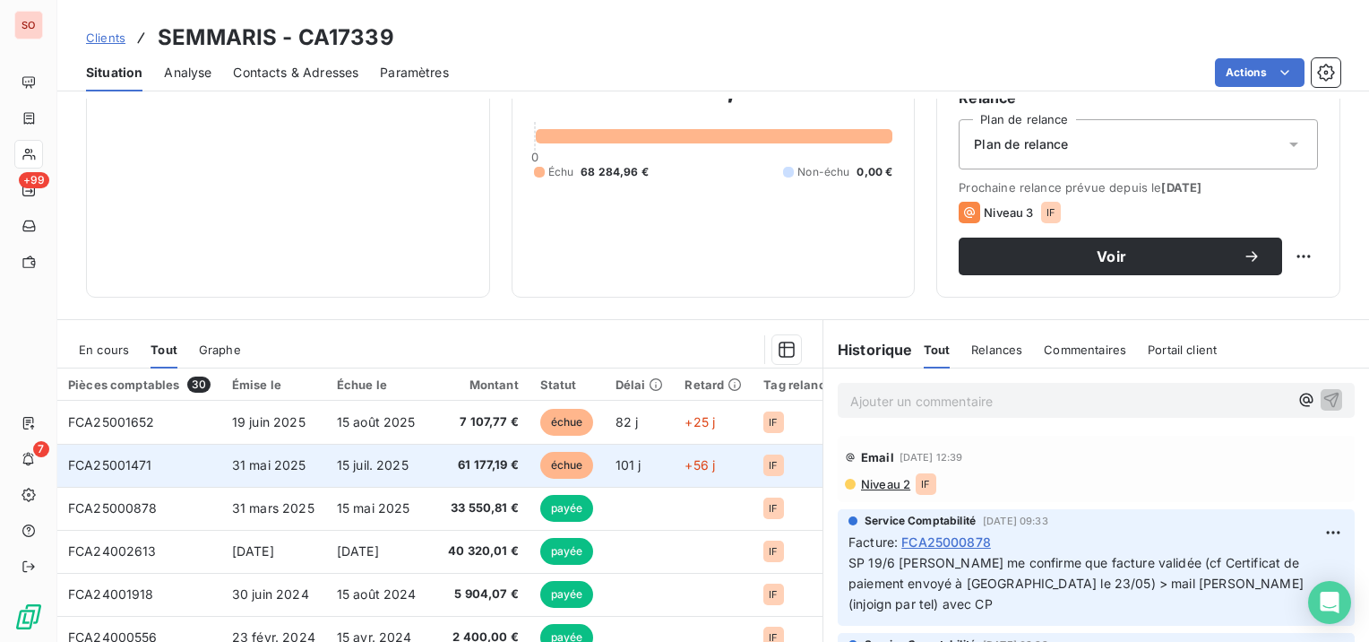
click at [212, 459] on td "FCA25001471" at bounding box center [139, 465] width 164 height 43
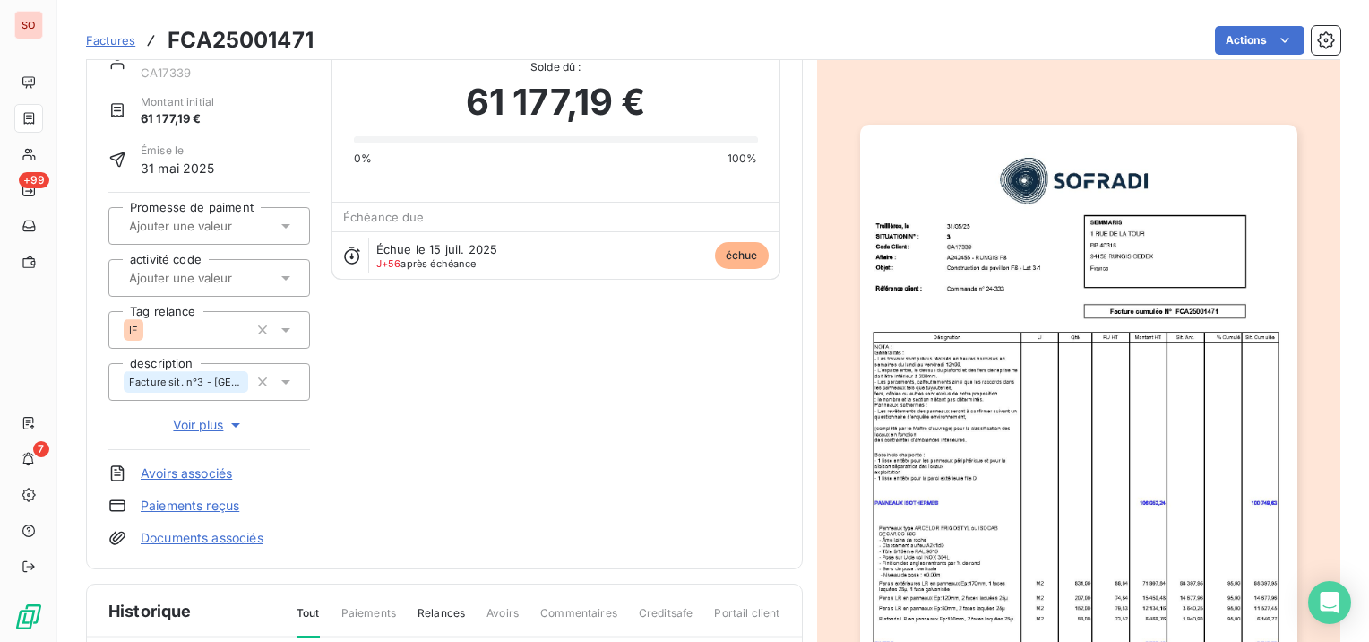
scroll to position [90, 0]
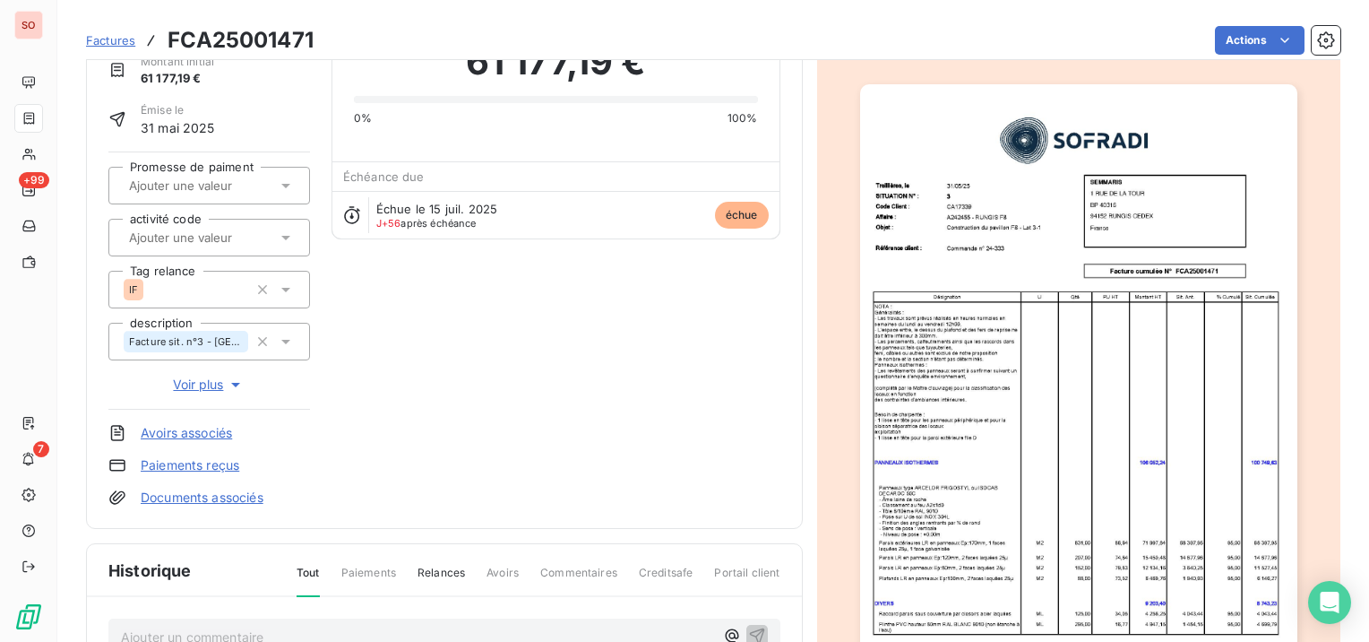
click at [1002, 281] on img "button" at bounding box center [1078, 393] width 437 height 618
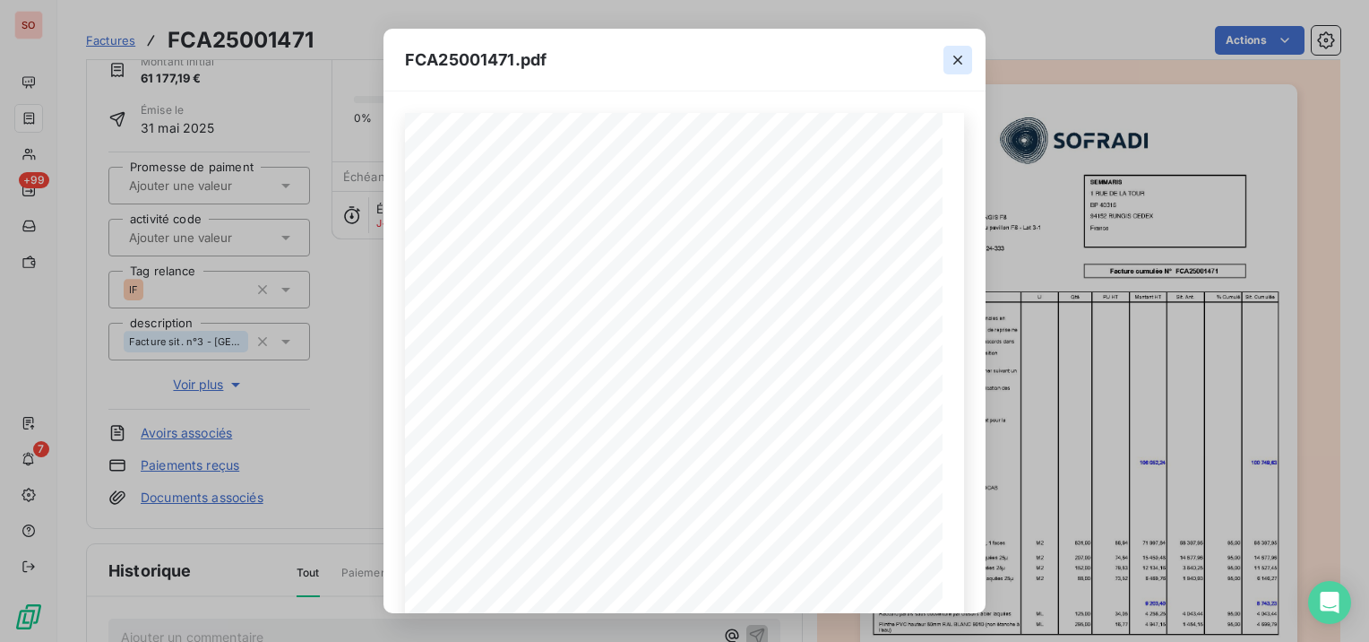
click at [960, 58] on icon "button" at bounding box center [958, 60] width 18 height 18
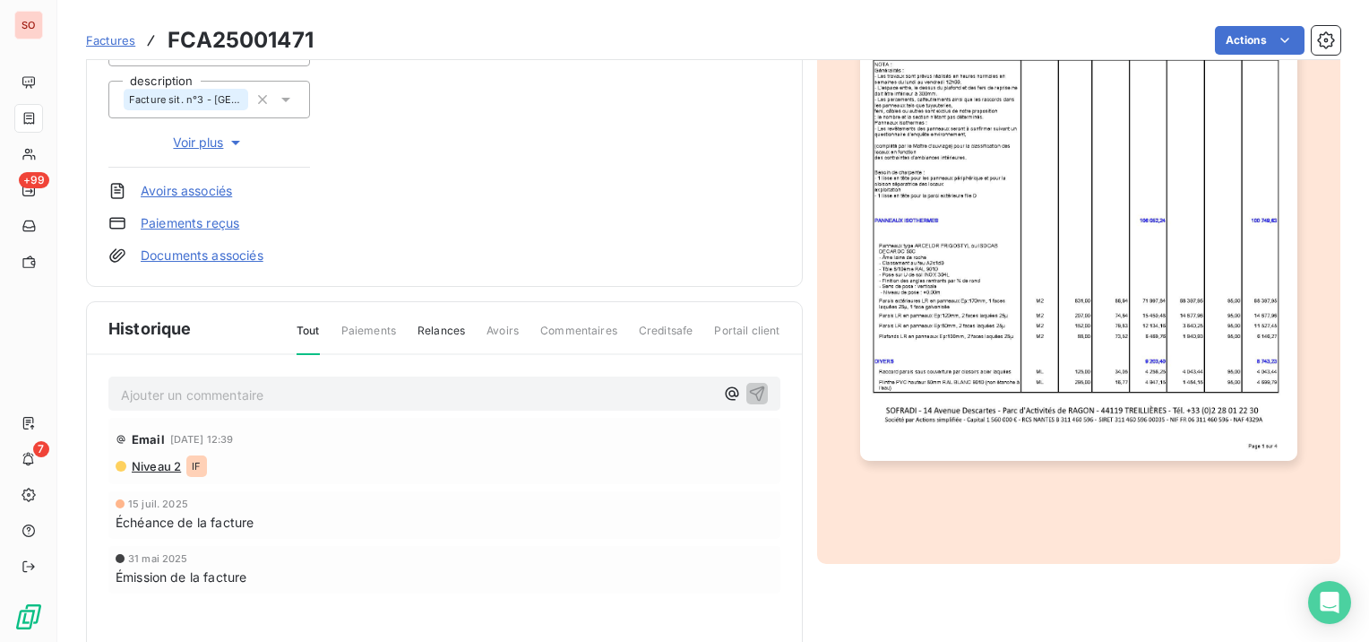
scroll to position [358, 0]
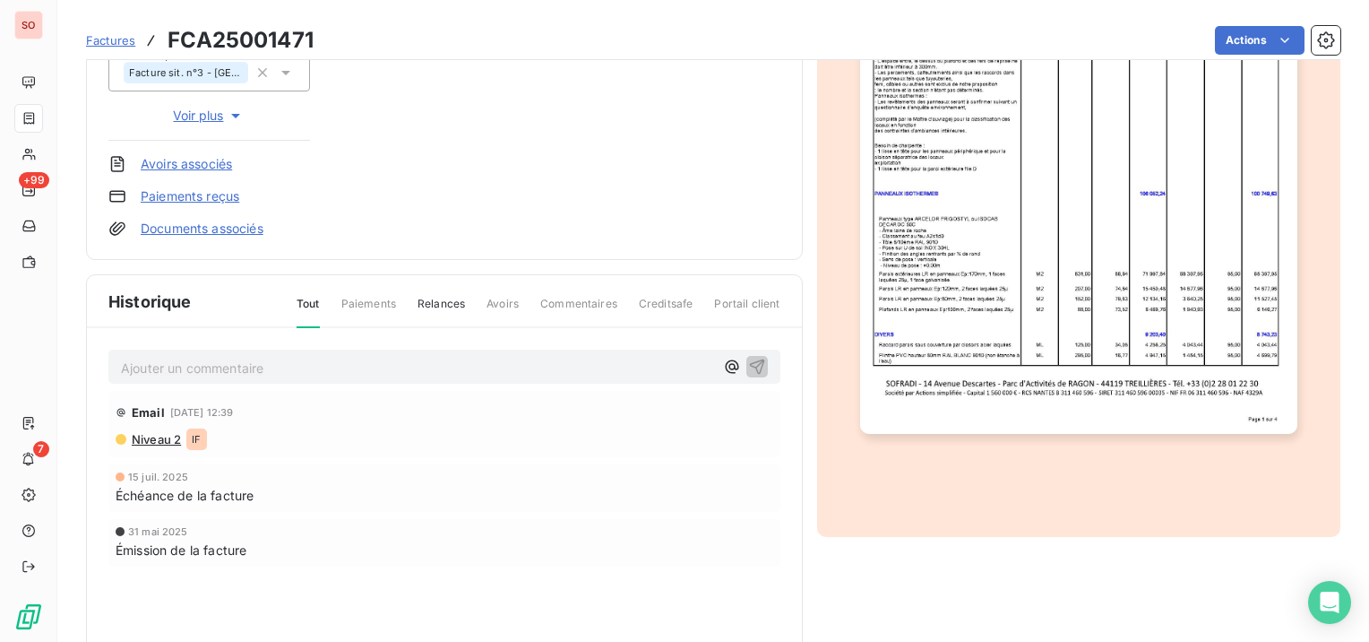
click at [168, 432] on span "Niveau 2" at bounding box center [155, 439] width 51 height 14
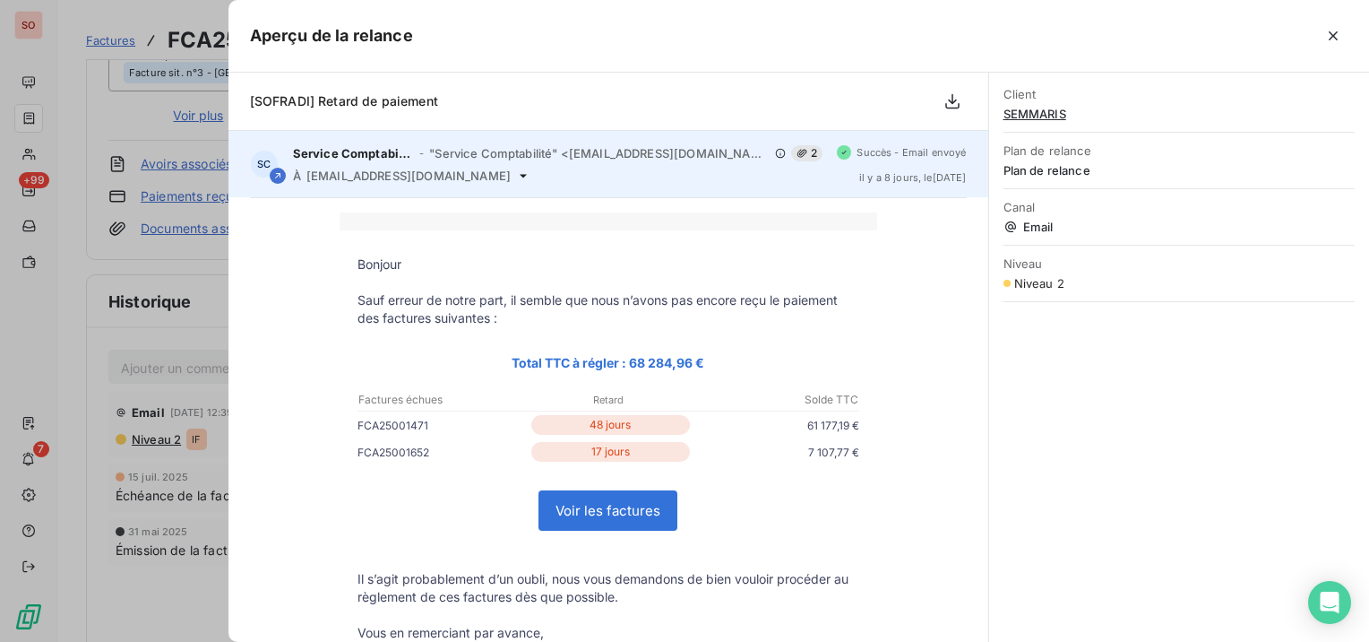
click at [516, 171] on icon at bounding box center [523, 175] width 14 height 14
click at [435, 181] on span "[EMAIL_ADDRESS][DOMAIN_NAME]" at bounding box center [408, 175] width 204 height 14
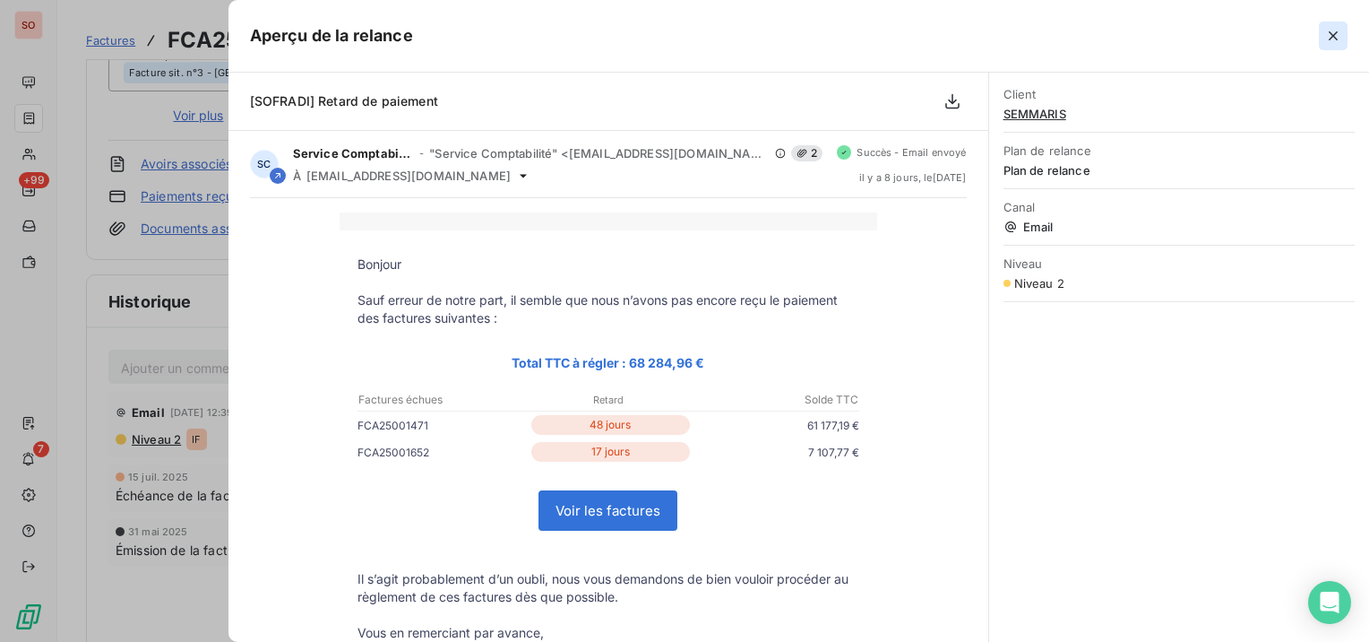
click at [1331, 32] on icon "button" at bounding box center [1333, 36] width 18 height 18
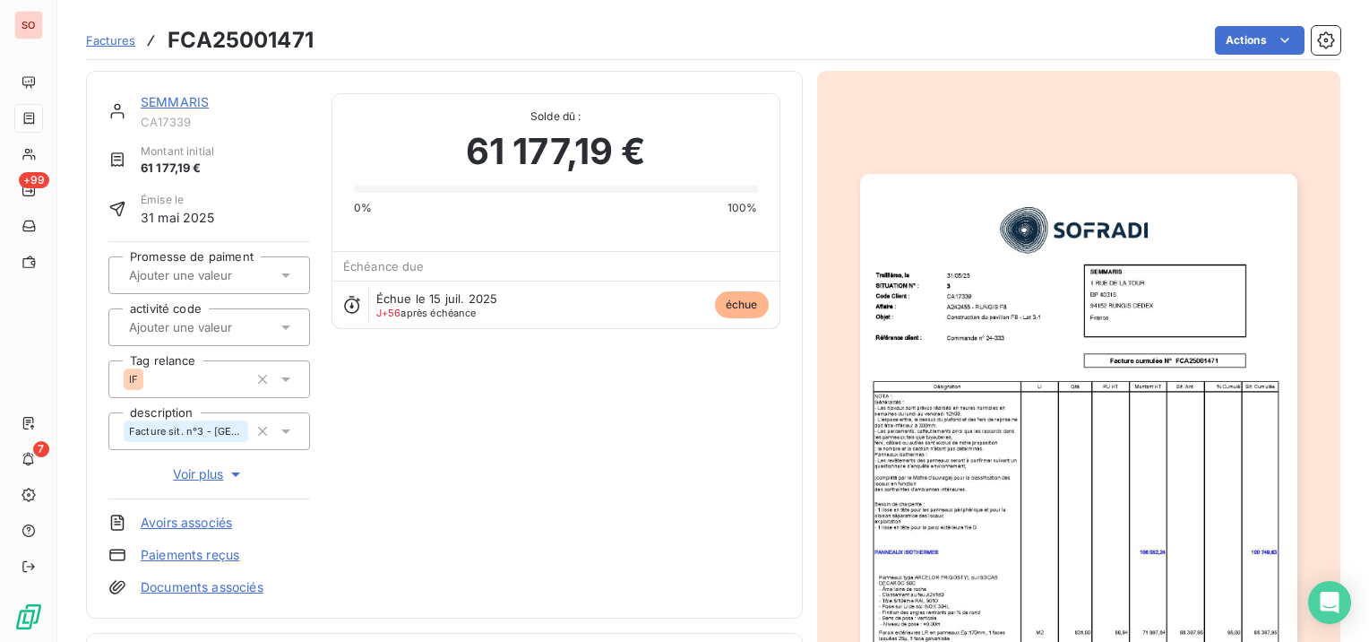
scroll to position [0, 0]
click at [158, 99] on link "SEMMARIS" at bounding box center [175, 100] width 68 height 15
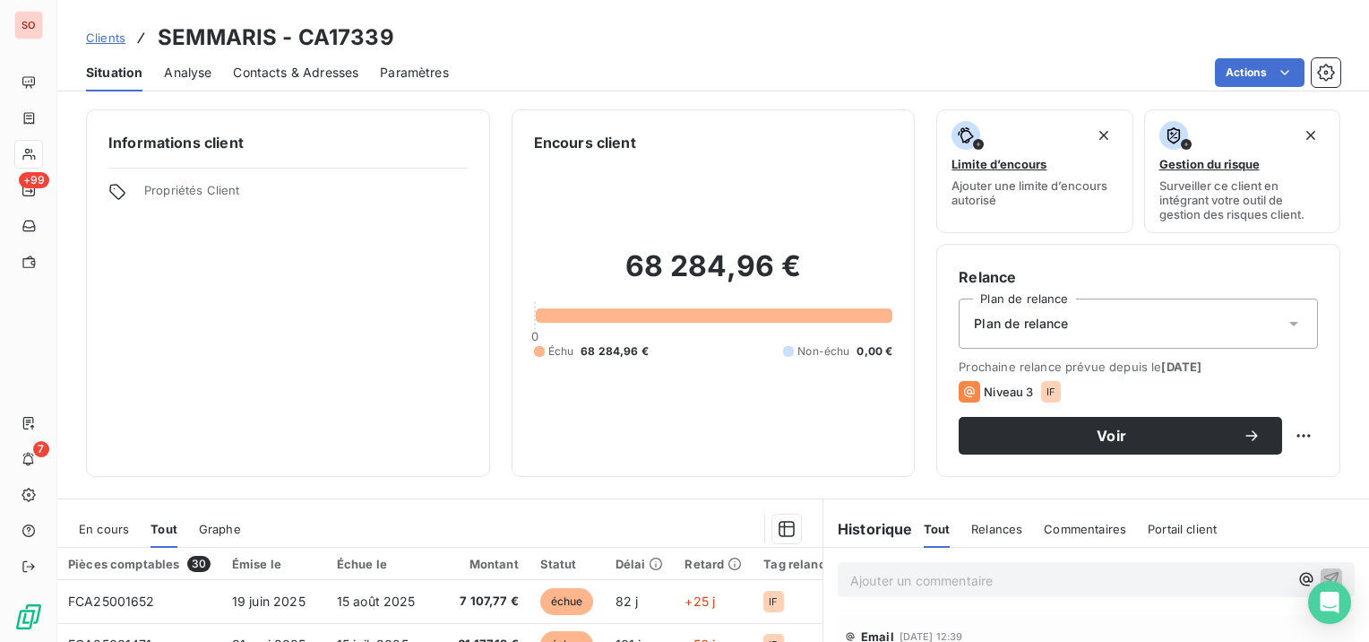
click at [346, 77] on span "Contacts & Adresses" at bounding box center [295, 73] width 125 height 18
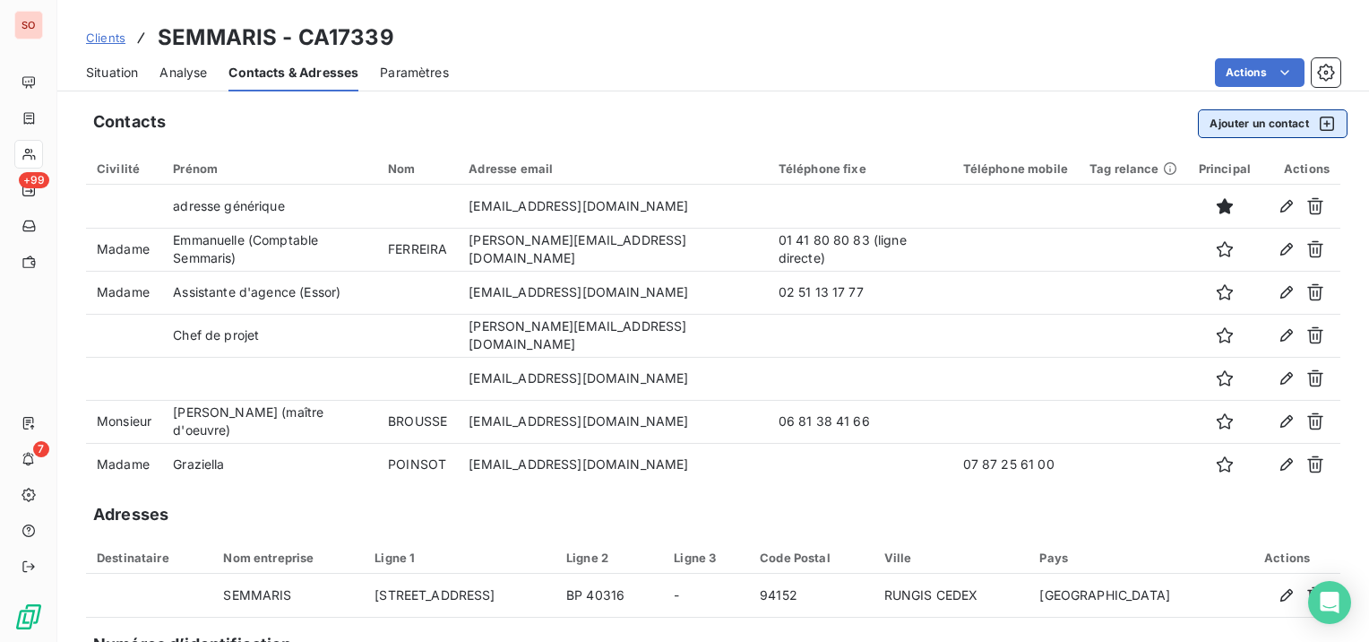
click at [1207, 126] on button "Ajouter un contact" at bounding box center [1273, 123] width 150 height 29
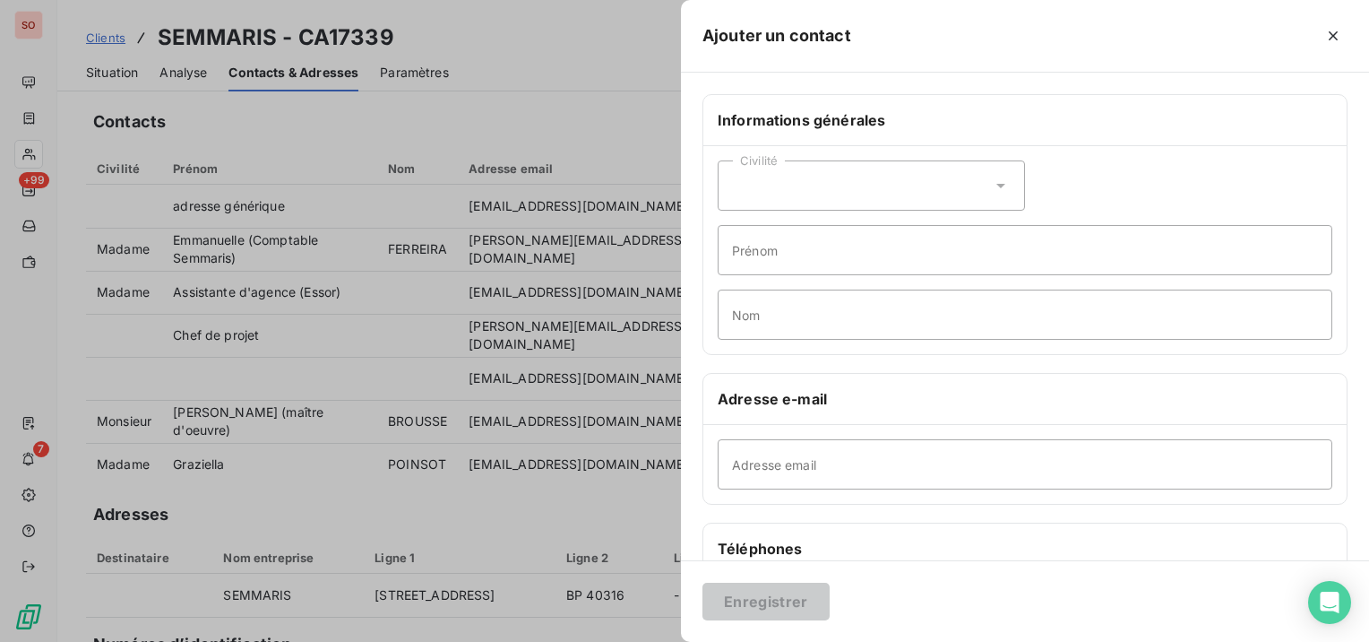
click at [777, 182] on div "Civilité" at bounding box center [871, 185] width 307 height 50
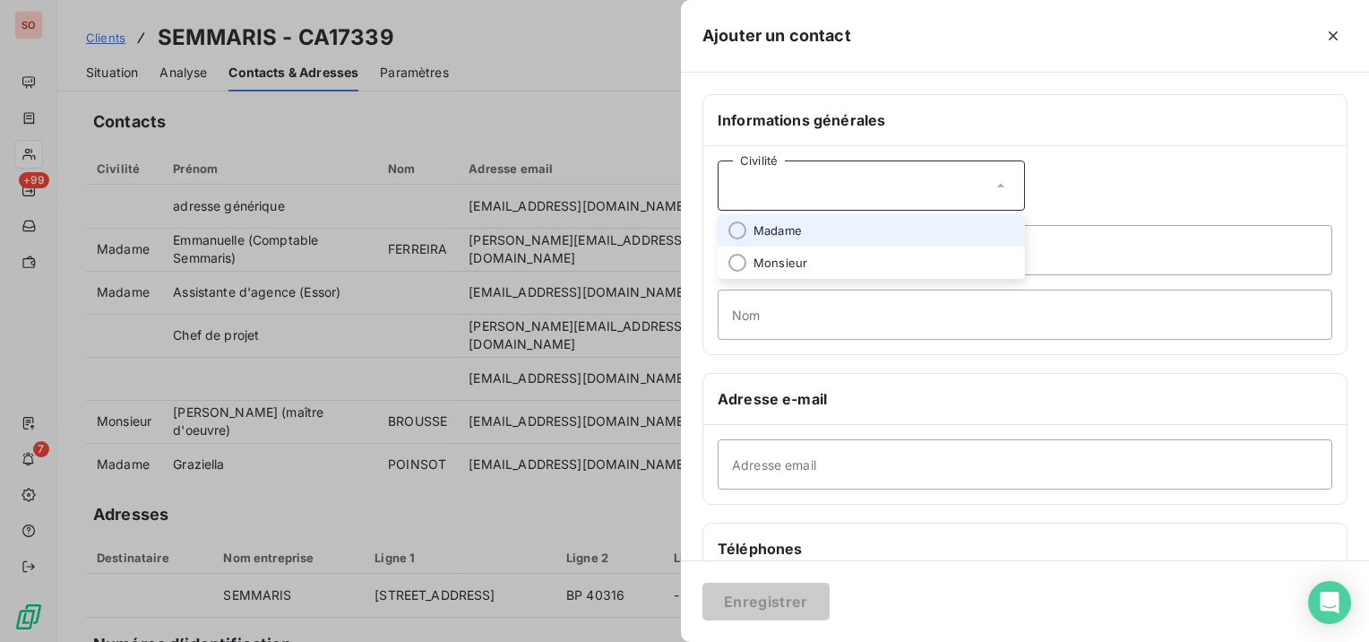
click at [778, 235] on span "Madame" at bounding box center [778, 230] width 48 height 17
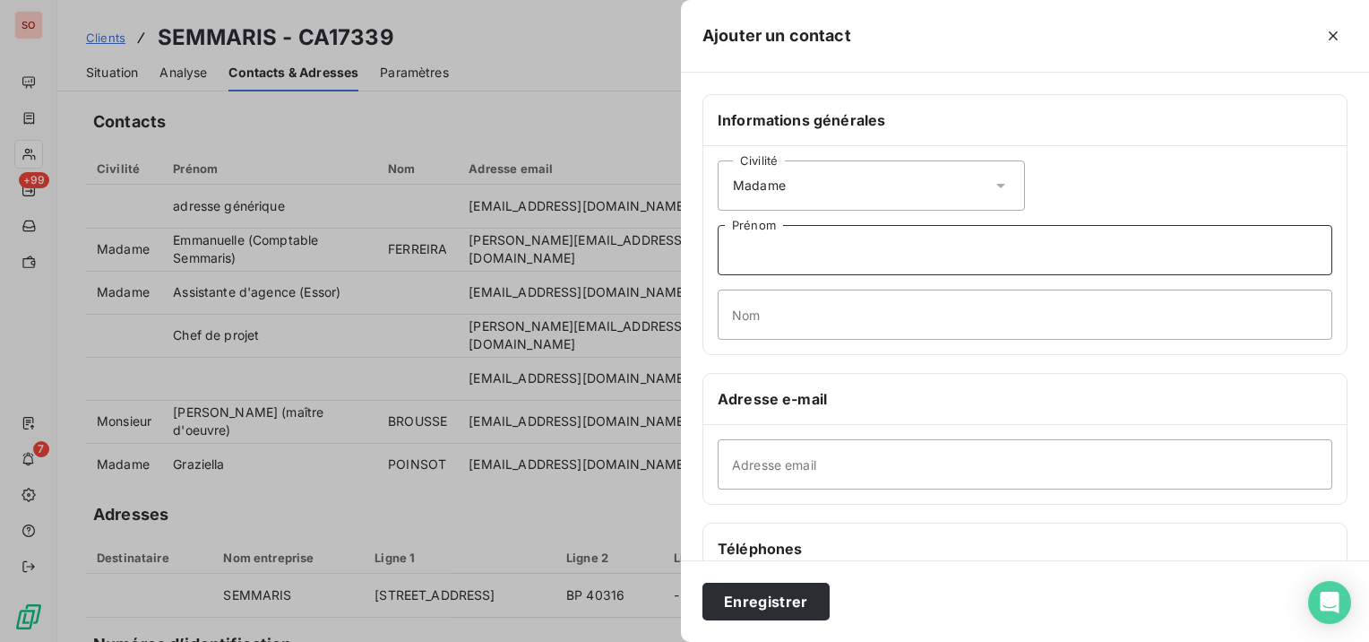
click at [778, 235] on input "Prénom" at bounding box center [1025, 250] width 615 height 50
type input "Paquita"
type input "BOULANGER"
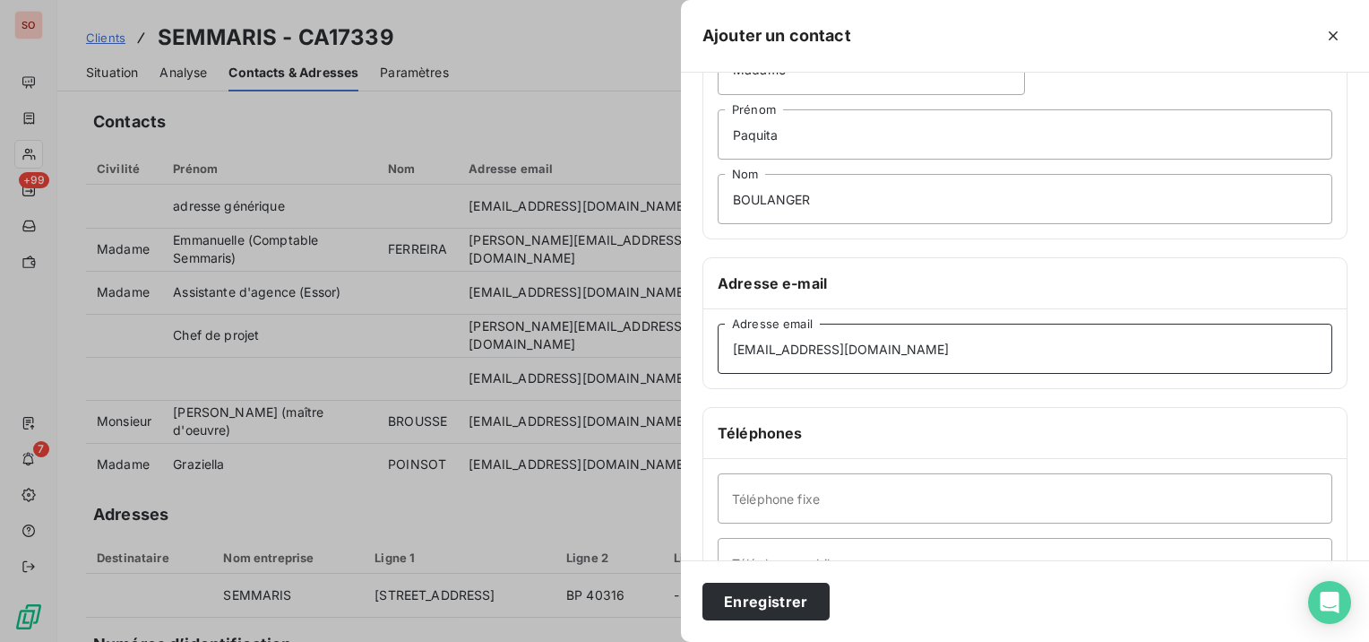
scroll to position [269, 0]
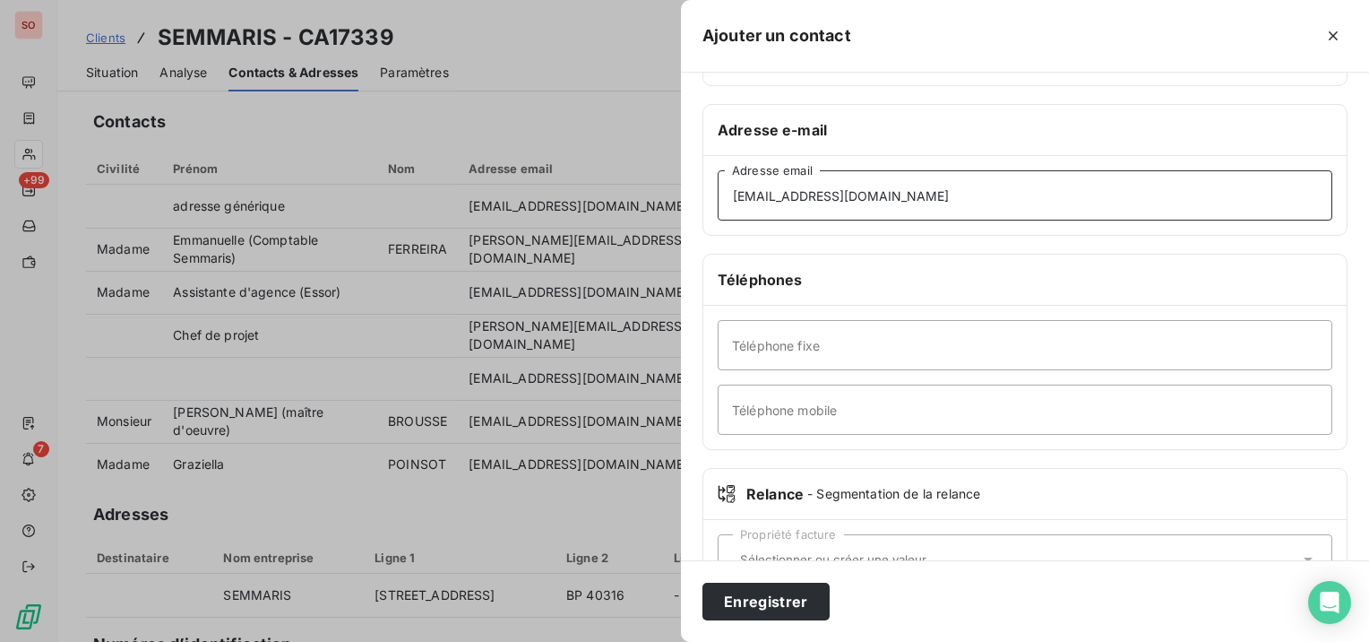
type input "[EMAIL_ADDRESS][DOMAIN_NAME]"
click at [826, 386] on input "Téléphone mobile" at bounding box center [1025, 409] width 615 height 50
type input "06 30 66 06 93"
click at [792, 606] on button "Enregistrer" at bounding box center [765, 601] width 127 height 38
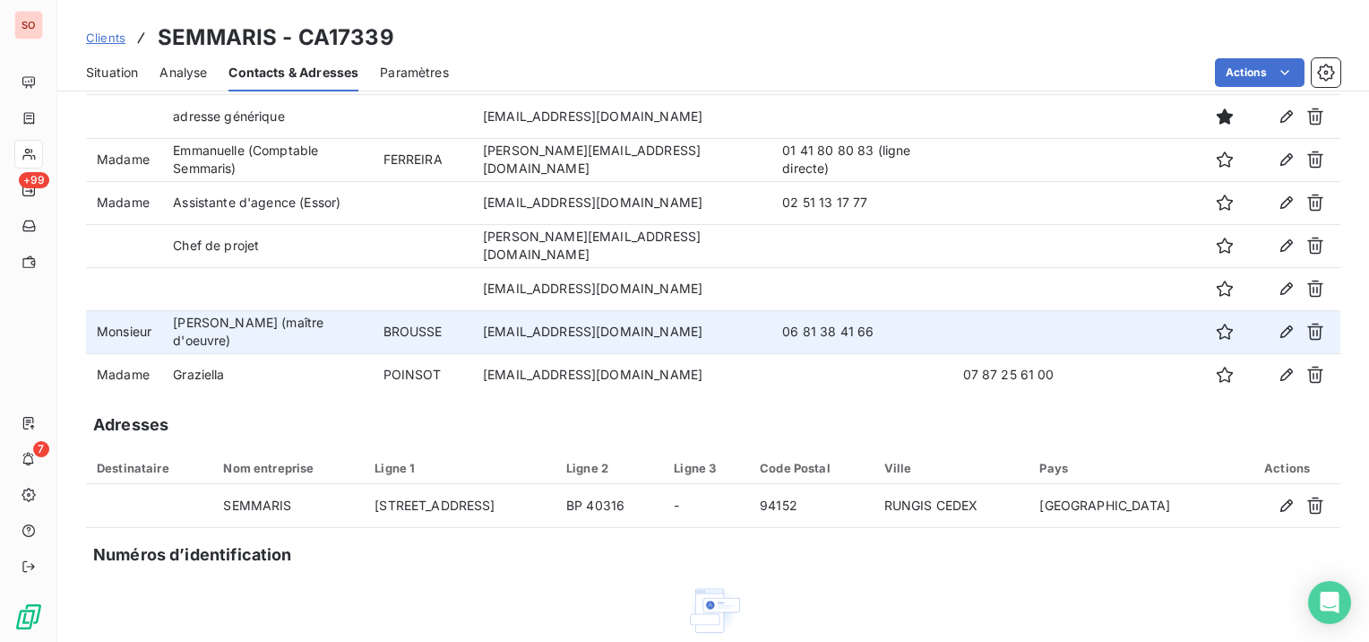
scroll to position [0, 0]
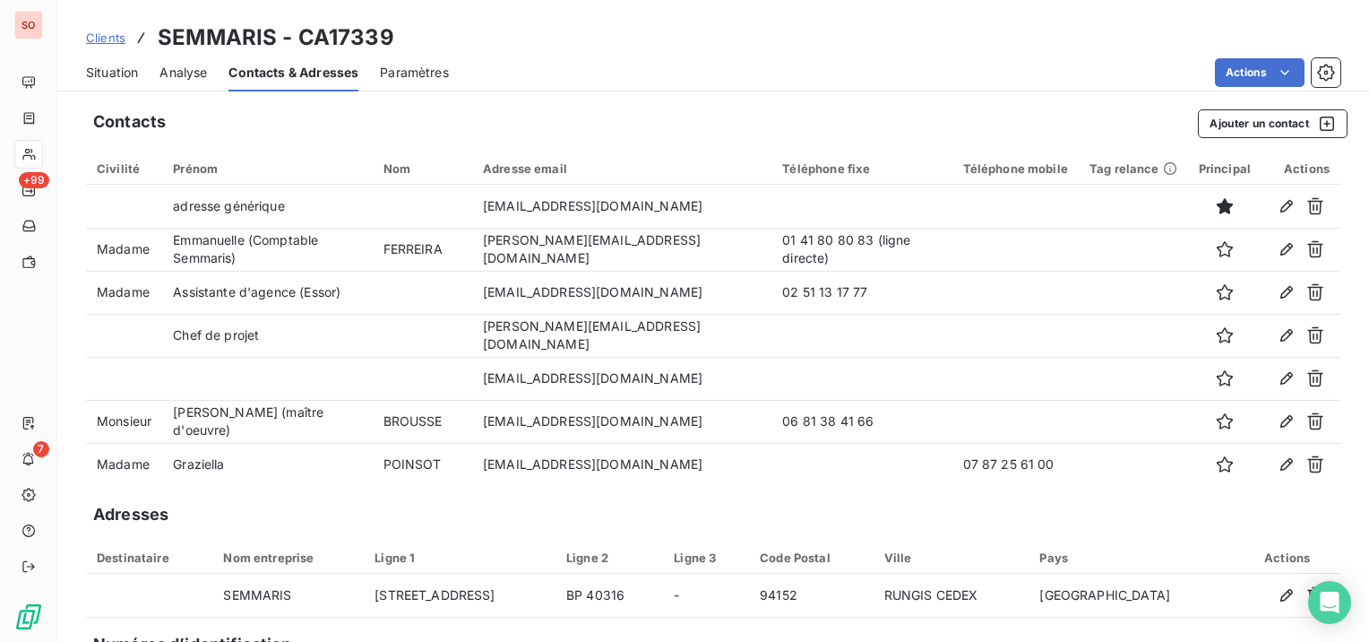
click at [130, 73] on span "Situation" at bounding box center [112, 73] width 52 height 18
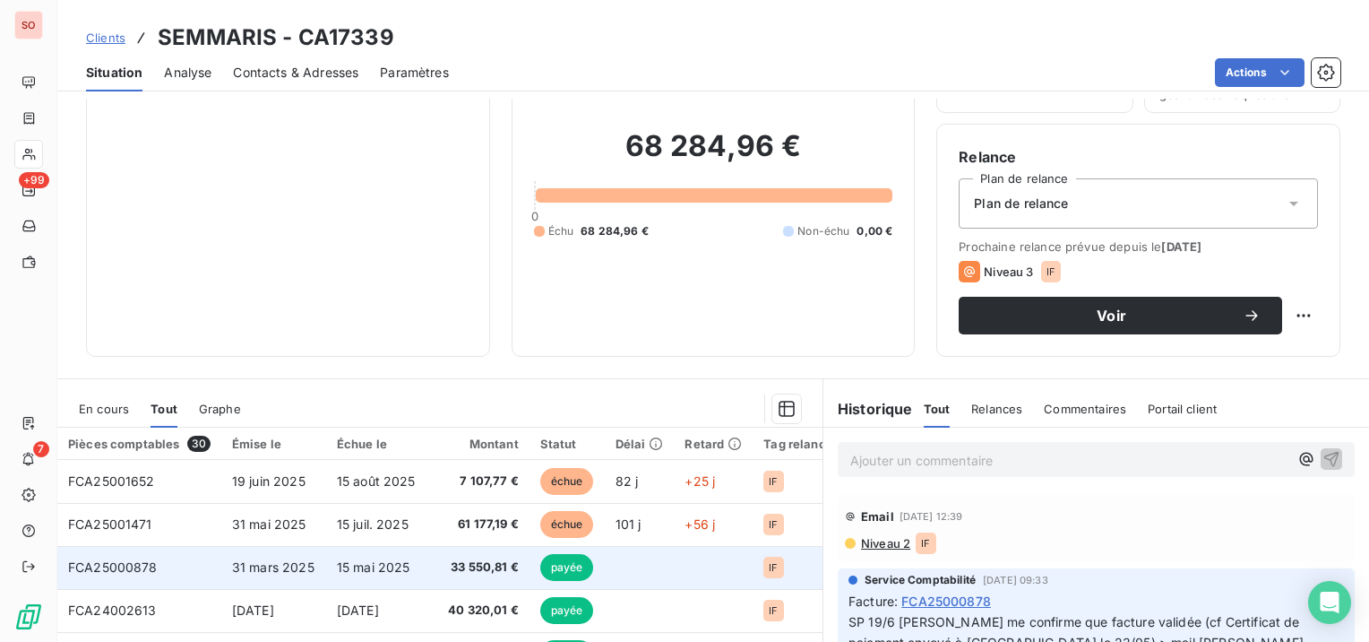
scroll to position [179, 0]
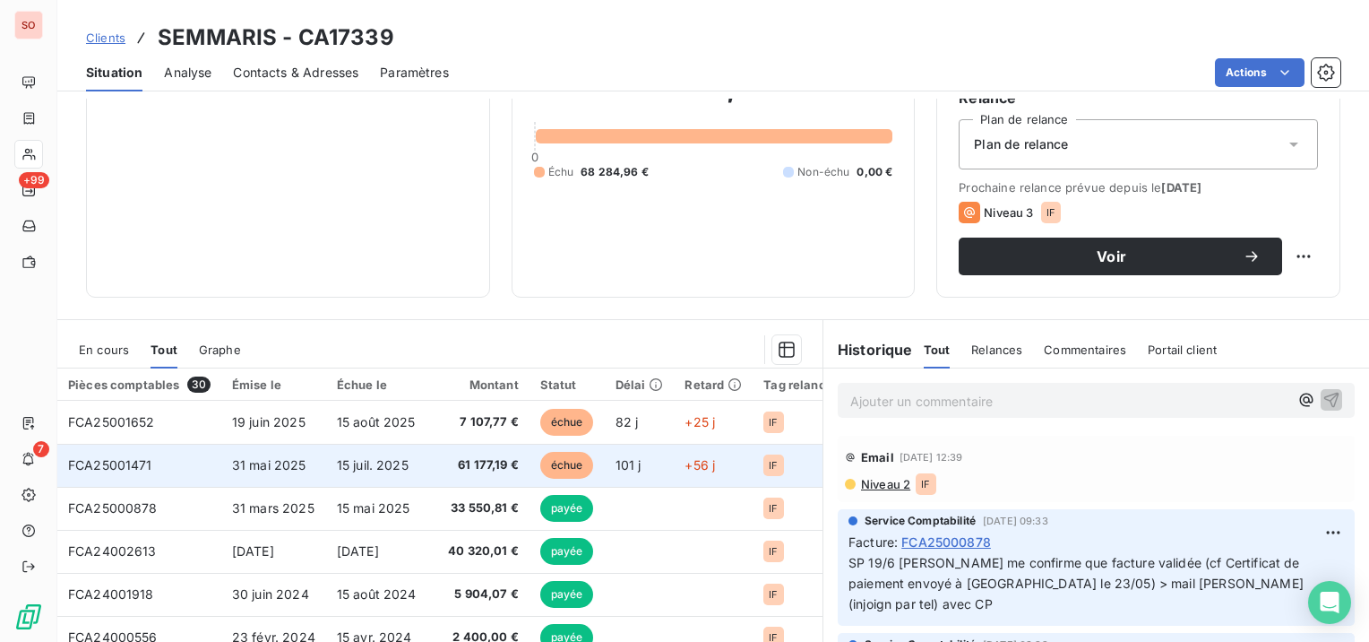
click at [267, 461] on span "31 mai 2025" at bounding box center [269, 464] width 74 height 15
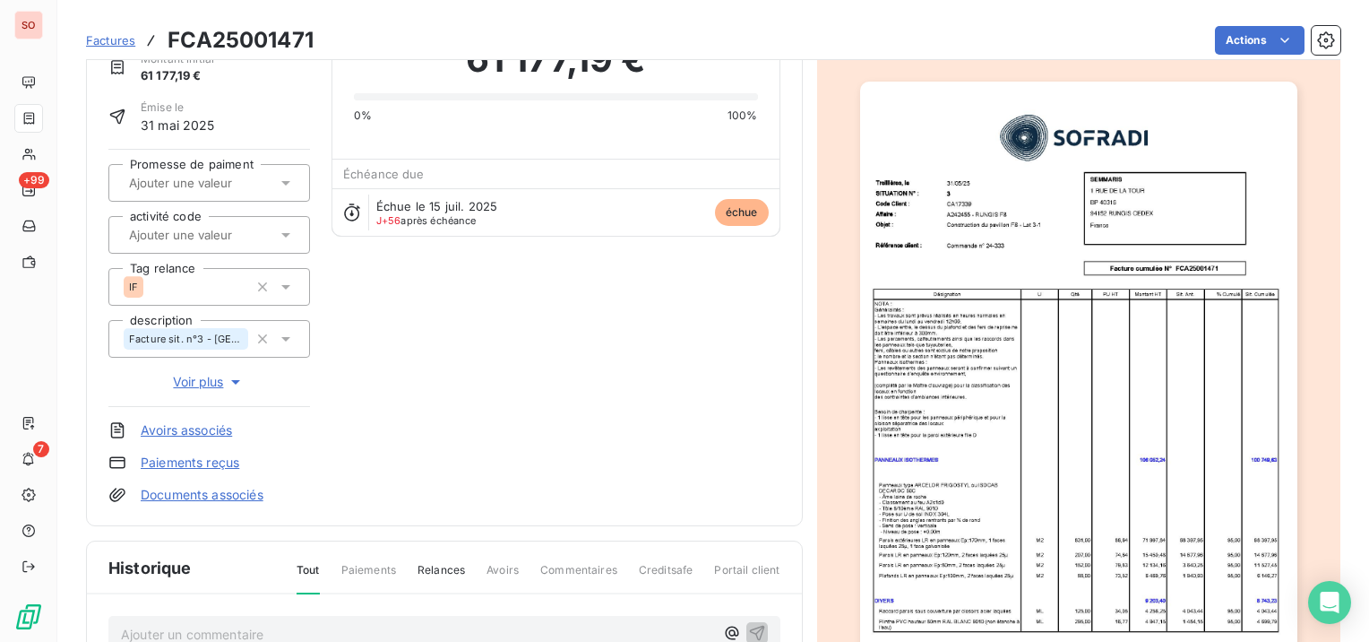
scroll to position [271, 0]
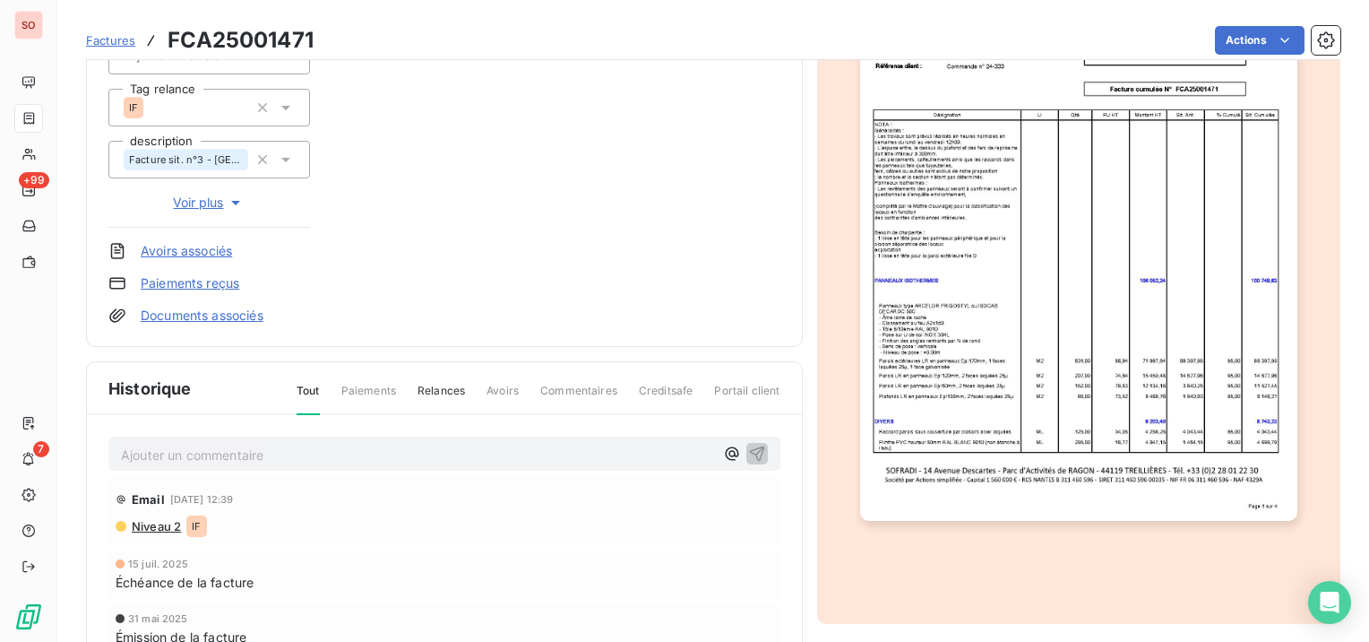
click at [1096, 403] on img "button" at bounding box center [1078, 211] width 437 height 618
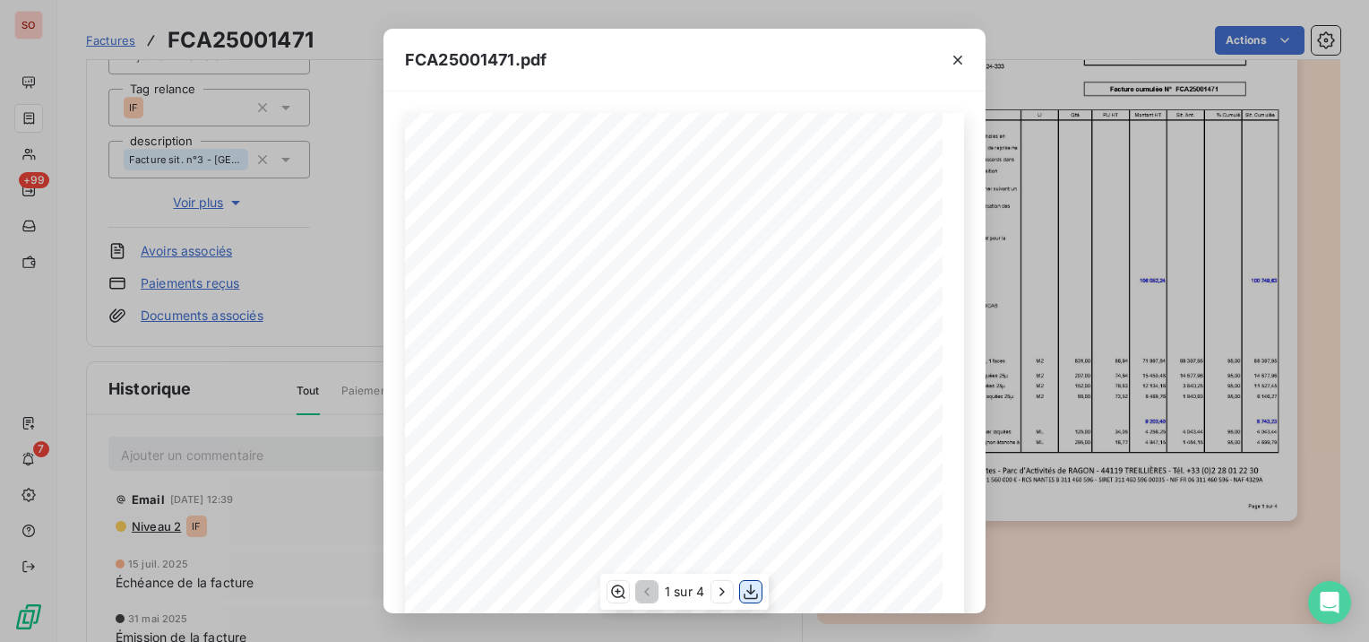
click at [748, 590] on icon "button" at bounding box center [751, 591] width 18 height 18
click at [341, 237] on div "FCA25001471.pdf Facture cumulée N° FCA25001471 SEMMARIS 94152 RUNGIS CEDEX BP […" at bounding box center [684, 321] width 1369 height 642
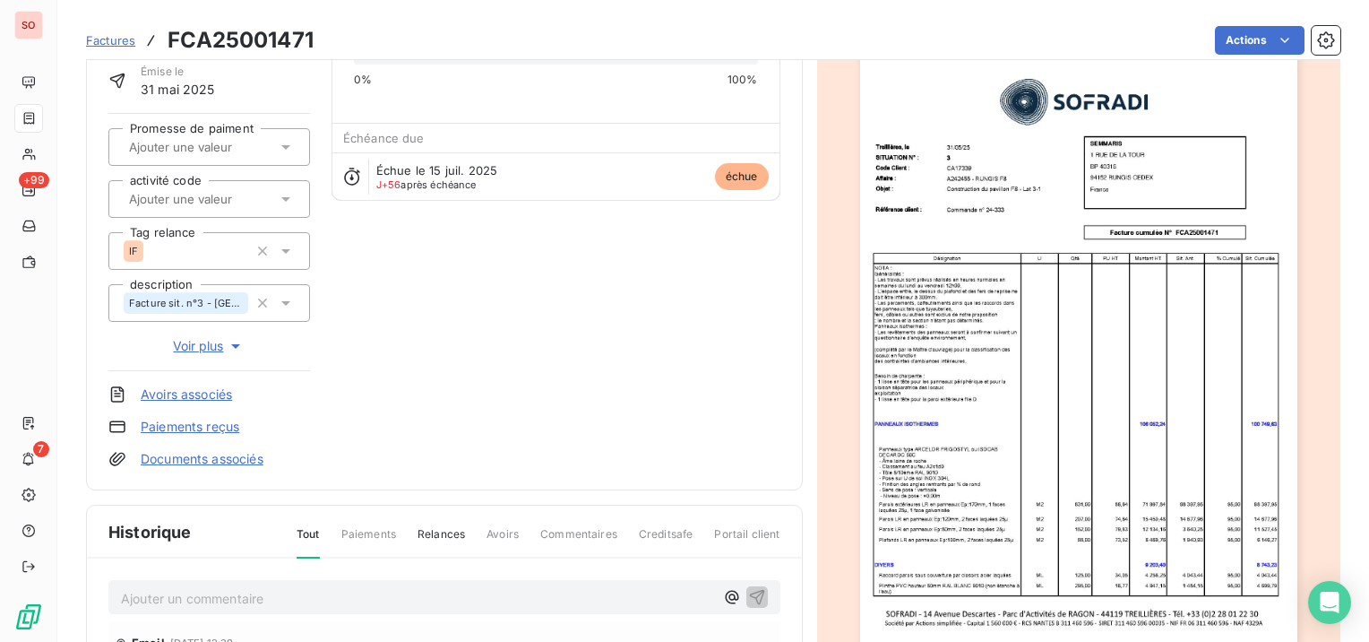
scroll to position [361, 0]
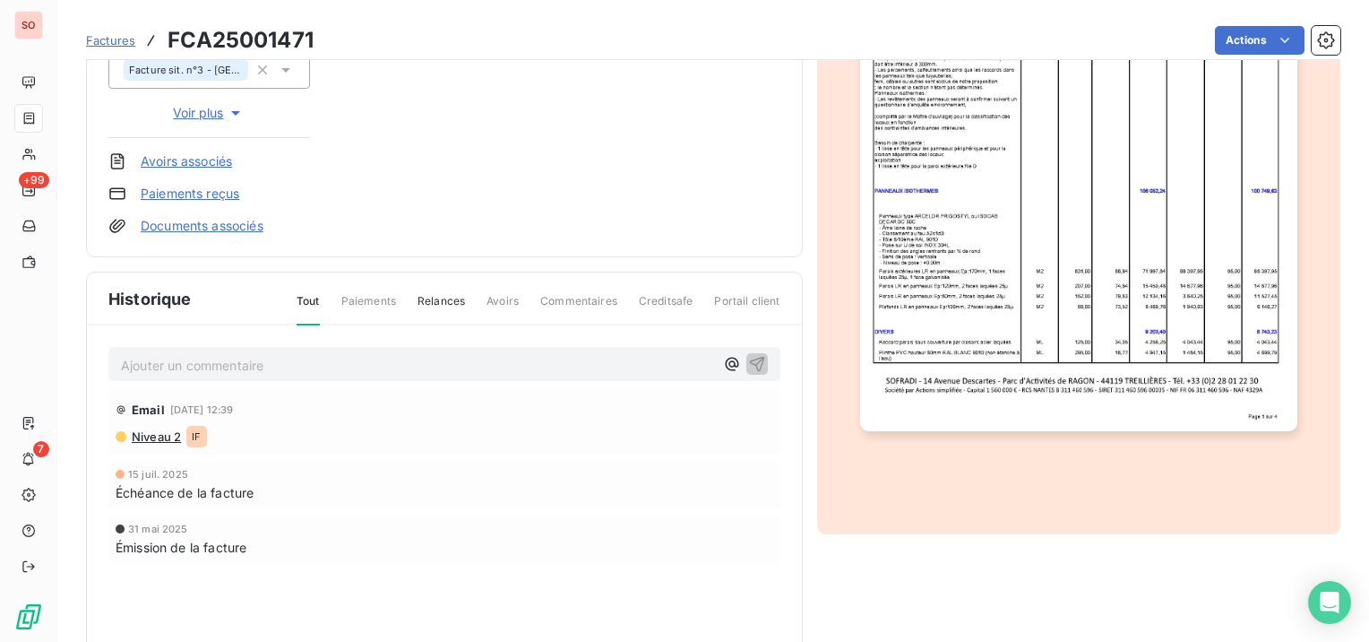
click at [671, 302] on span "Creditsafe" at bounding box center [666, 308] width 55 height 30
click at [677, 293] on span "Creditsafe" at bounding box center [666, 308] width 55 height 30
click at [443, 297] on span "Relances" at bounding box center [441, 308] width 47 height 30
click at [347, 297] on span "Paiements" at bounding box center [368, 308] width 55 height 30
click at [298, 299] on span "Tout" at bounding box center [308, 308] width 23 height 30
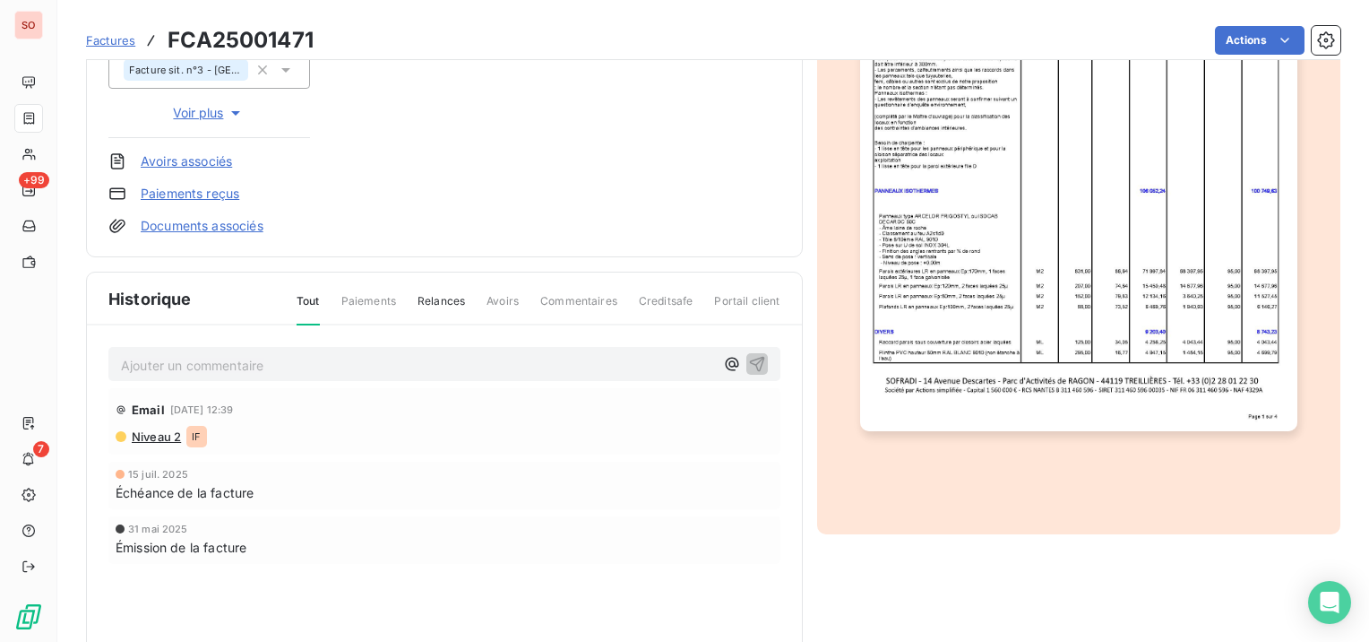
click at [493, 298] on span "Avoirs" at bounding box center [503, 308] width 32 height 30
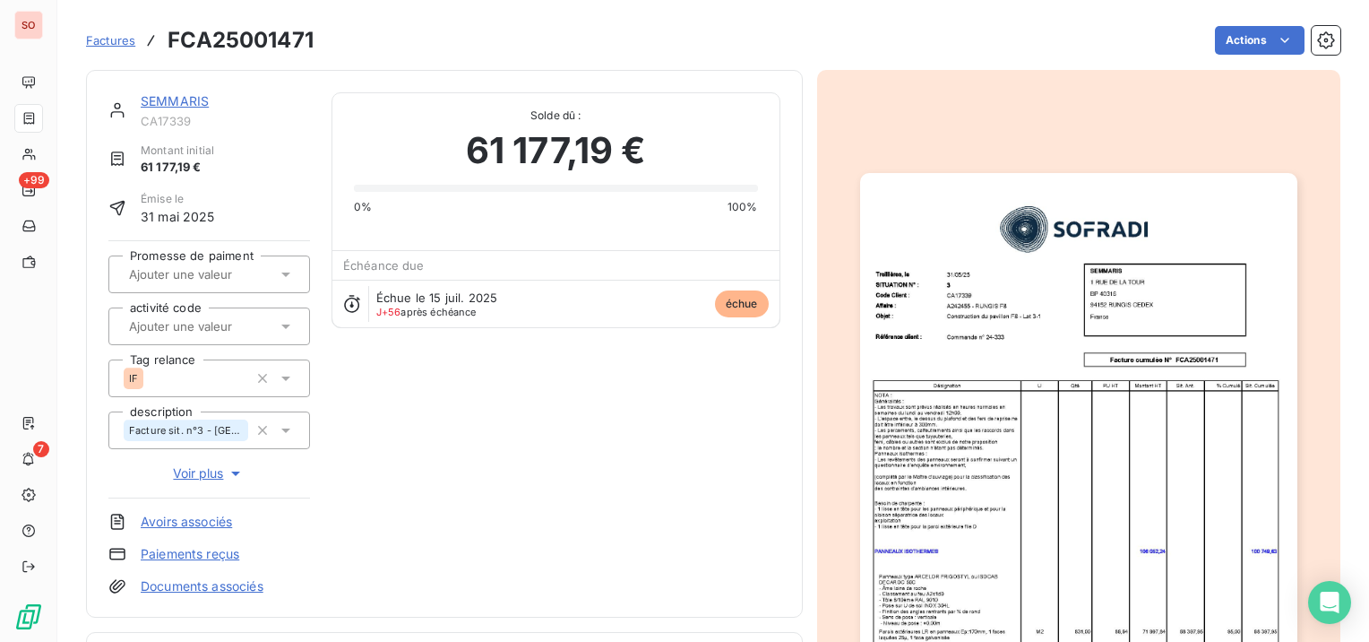
click at [194, 103] on link "SEMMARIS" at bounding box center [175, 100] width 68 height 15
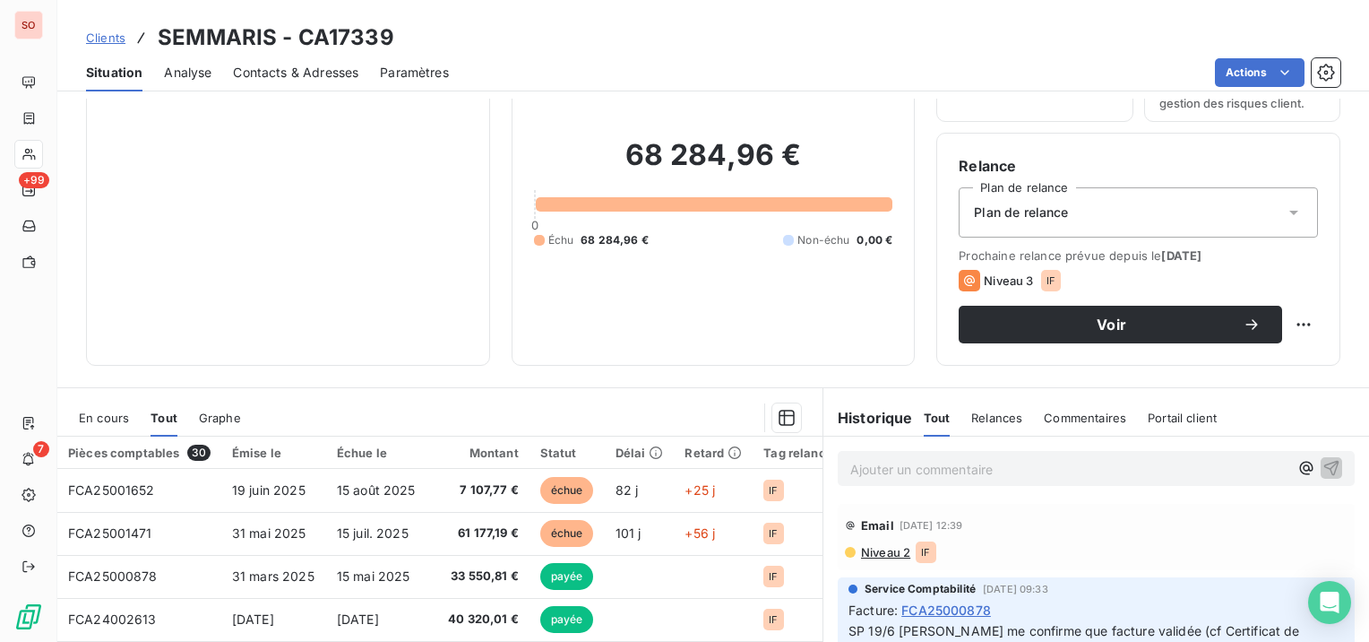
scroll to position [179, 0]
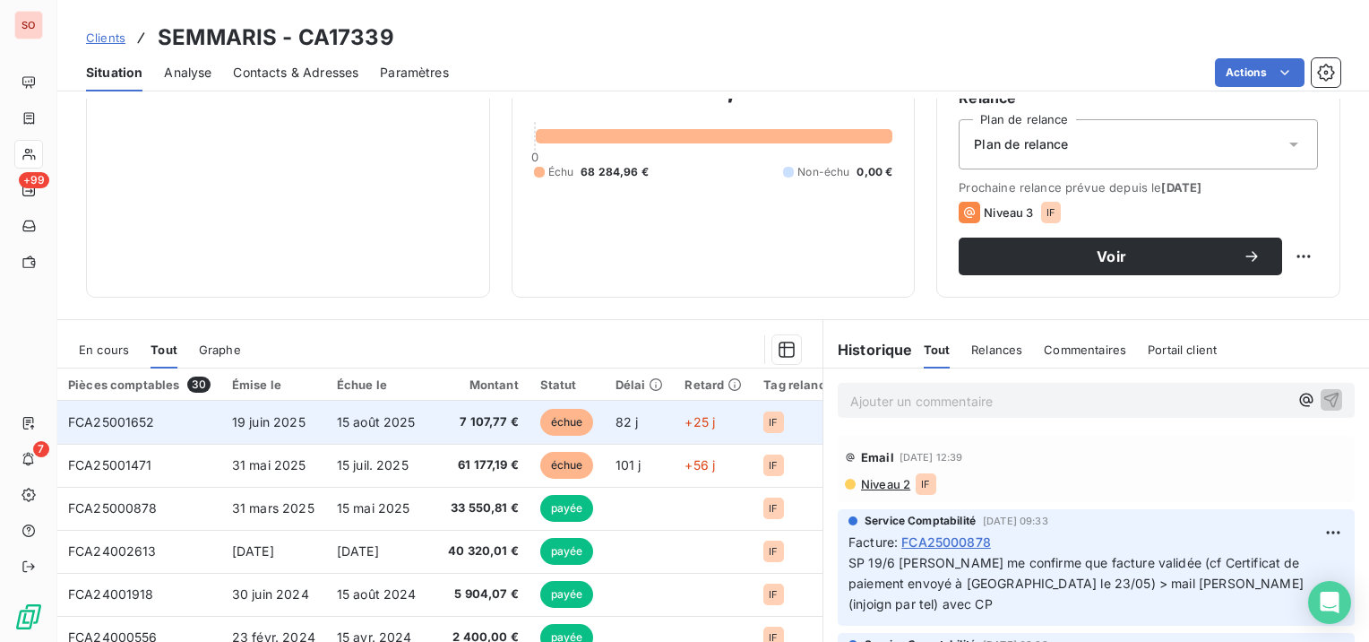
click at [276, 422] on span "19 juin 2025" at bounding box center [268, 421] width 73 height 15
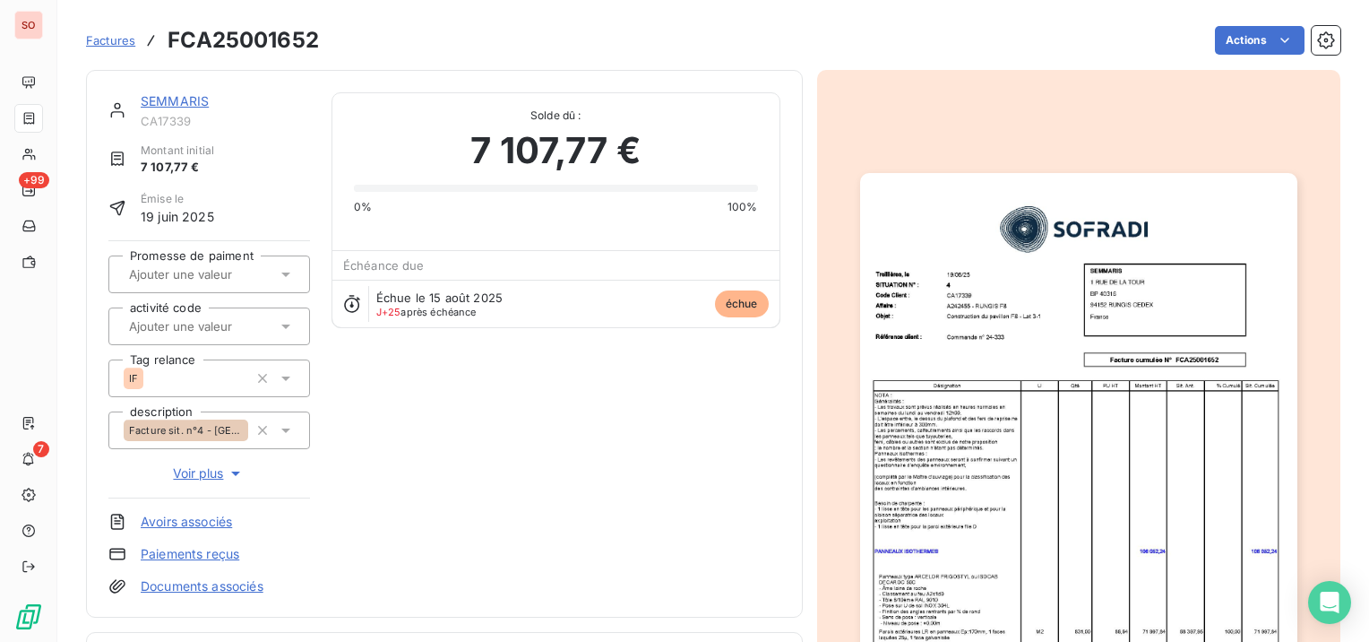
click at [1153, 486] on img "button" at bounding box center [1078, 482] width 437 height 618
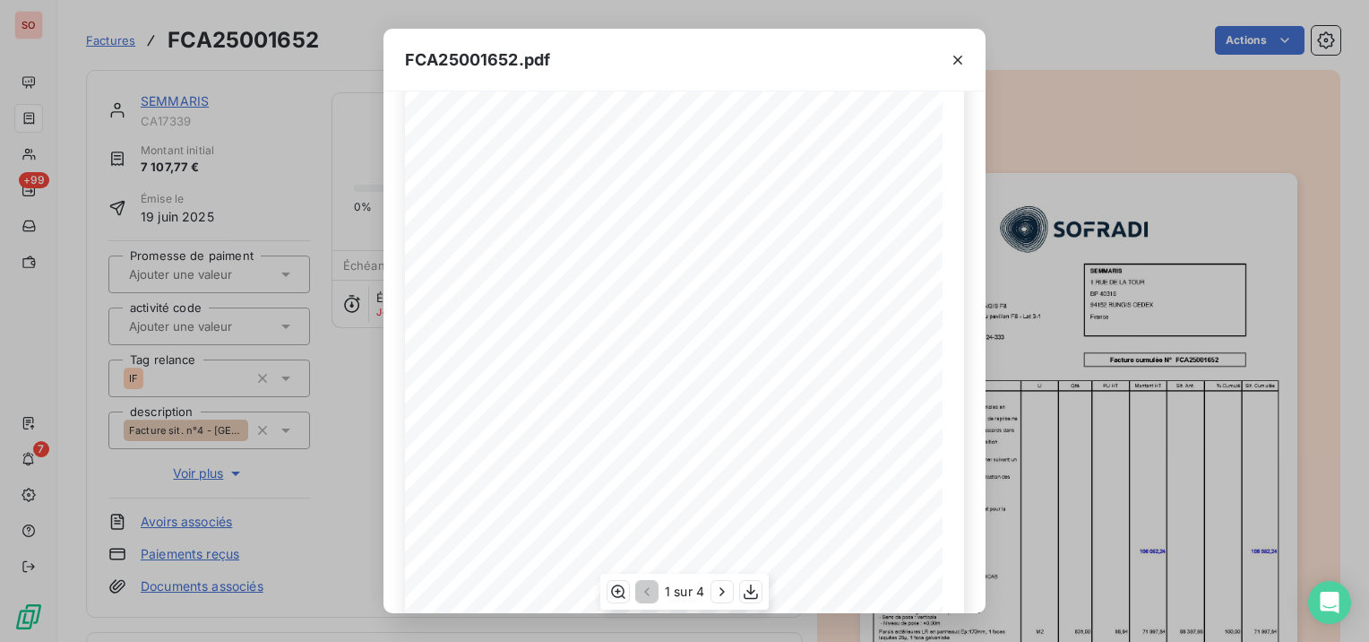
scroll to position [280, 0]
click at [747, 600] on button "button" at bounding box center [751, 592] width 22 height 22
click at [158, 104] on div "FCA25001652.pdf Facture cumulée N° FCA25001652 SEMMARIS 94152 RUNGIS CEDEX BP […" at bounding box center [684, 321] width 1369 height 642
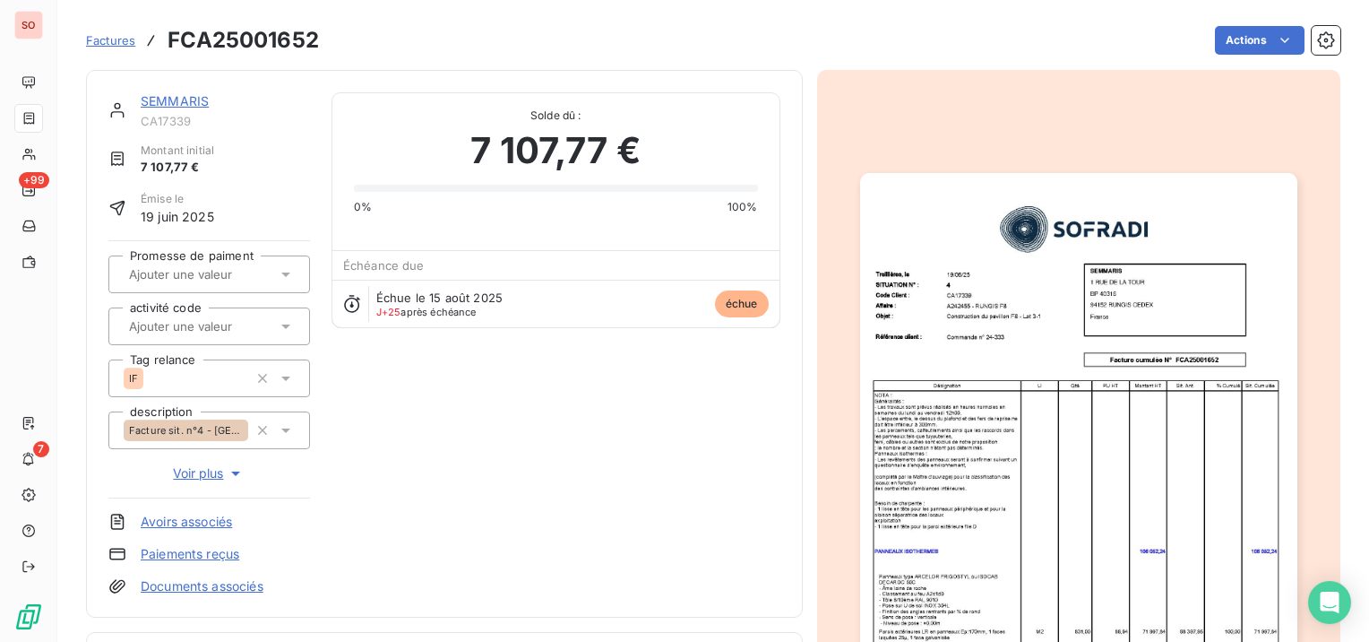
click at [158, 104] on link "SEMMARIS" at bounding box center [175, 100] width 68 height 15
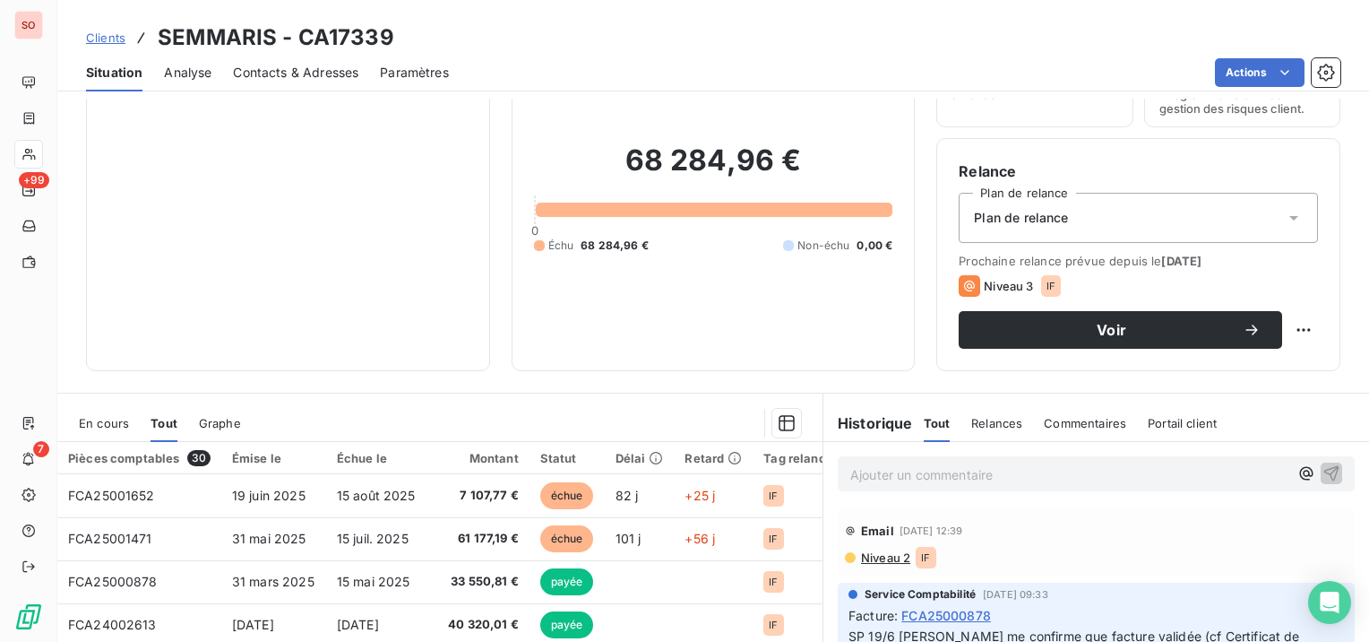
scroll to position [179, 0]
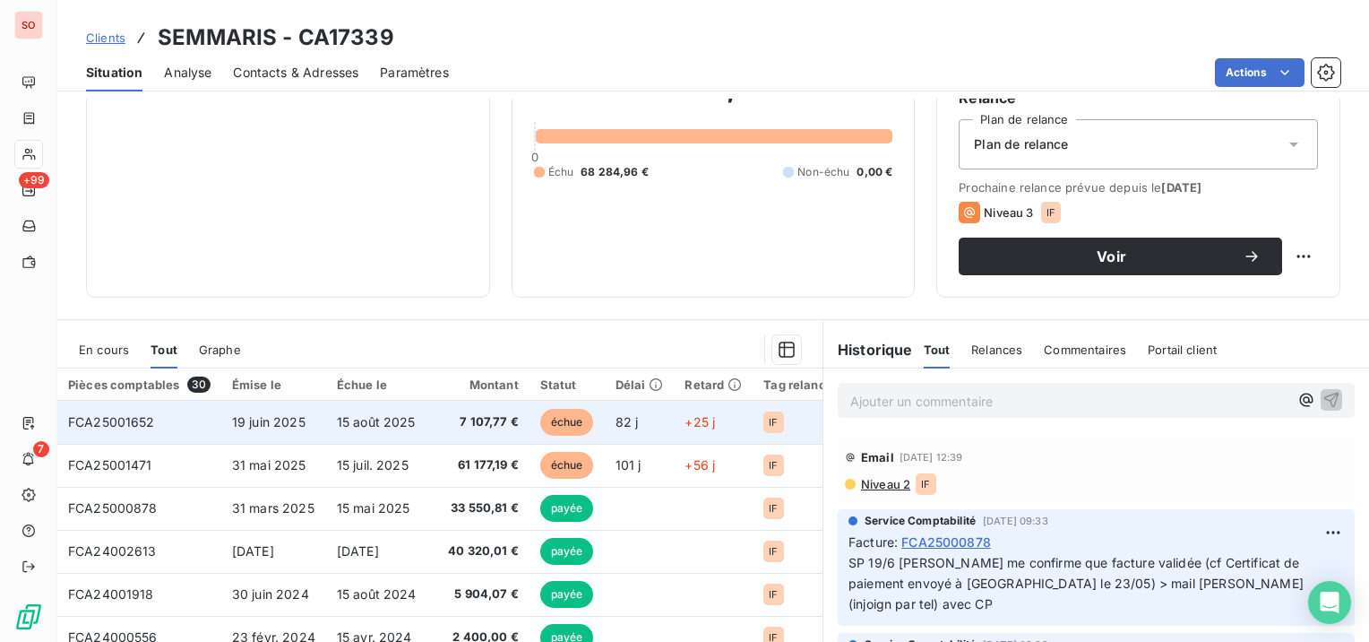
click at [389, 418] on span "15 août 2025" at bounding box center [376, 421] width 79 height 15
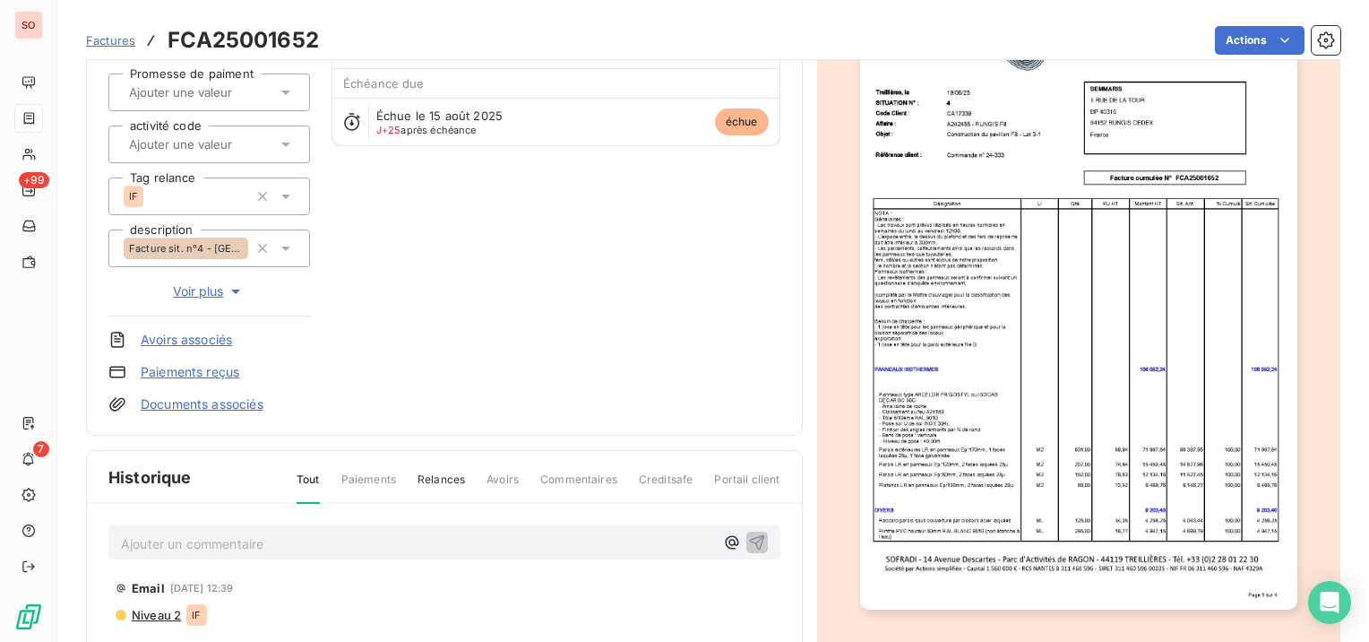
scroll to position [358, 0]
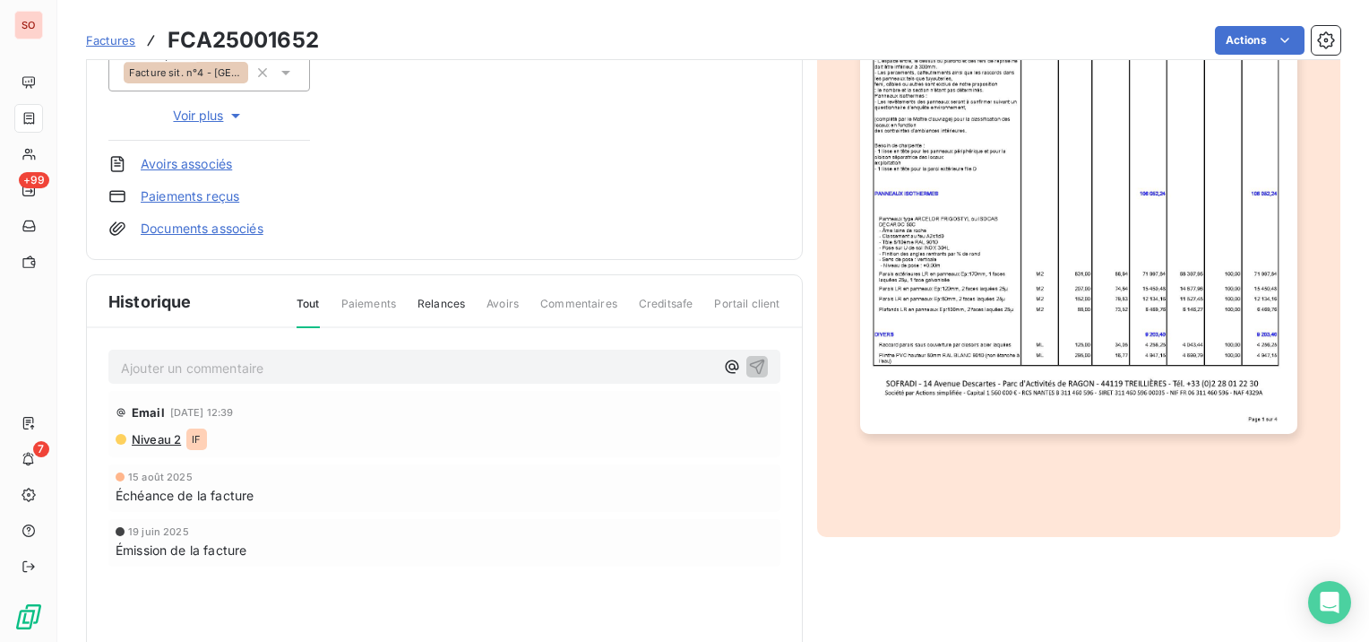
click at [344, 375] on p "Ajouter un commentaire ﻿" at bounding box center [417, 368] width 593 height 22
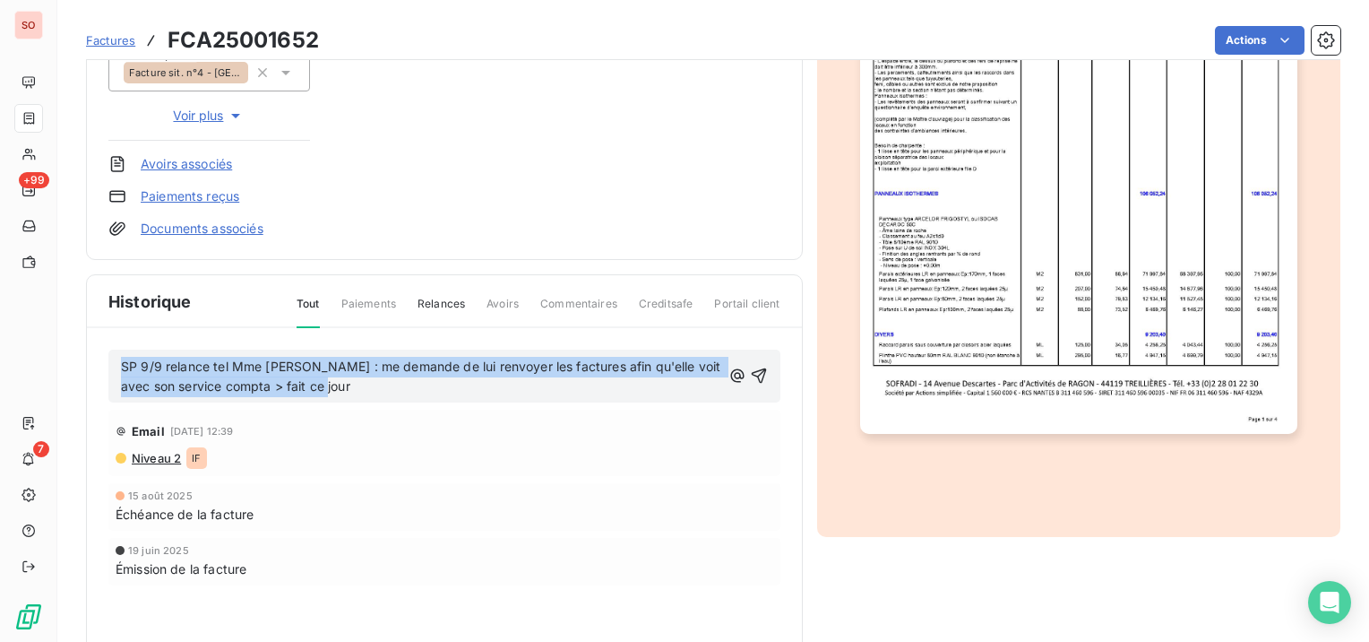
drag, startPoint x: 322, startPoint y: 392, endPoint x: 114, endPoint y: 369, distance: 209.1
click at [114, 369] on div "SP 9/9 relance tel Mme [PERSON_NAME] : me demande de lui renvoyer les factures …" at bounding box center [444, 376] width 672 height 54
copy span "SP 9/9 relance tel Mme [PERSON_NAME] : me demande de lui renvoyer les factures …"
click at [757, 376] on icon "button" at bounding box center [759, 375] width 18 height 18
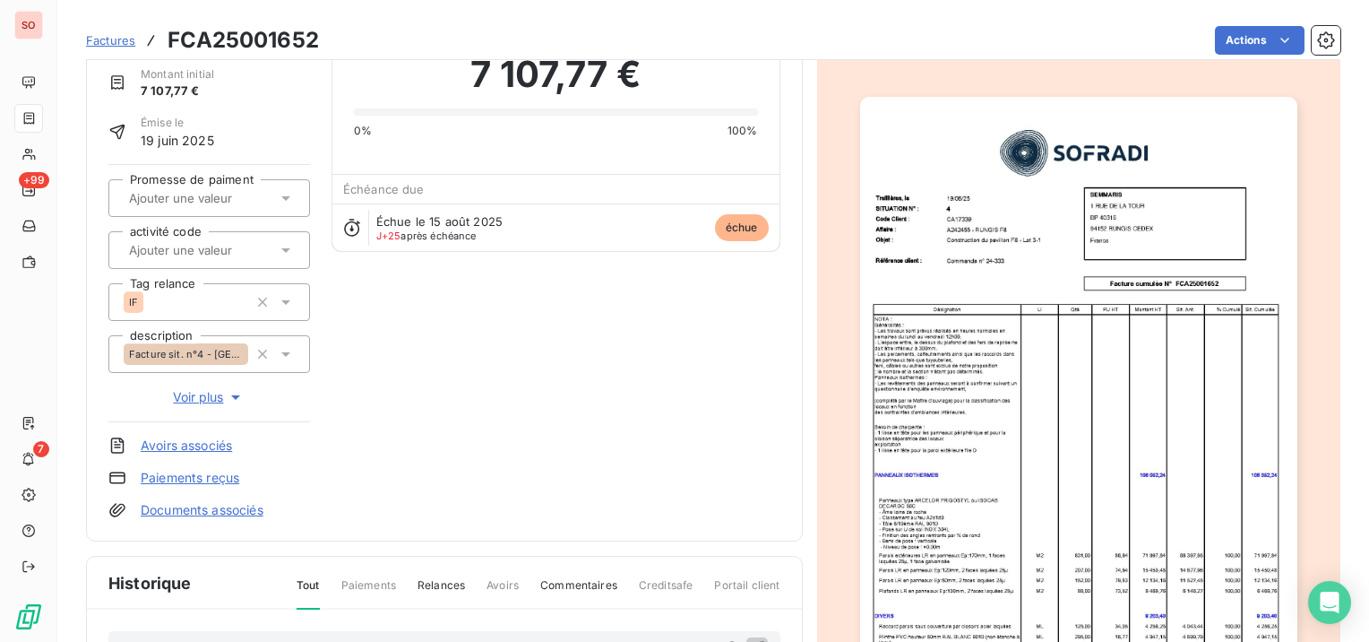
scroll to position [0, 0]
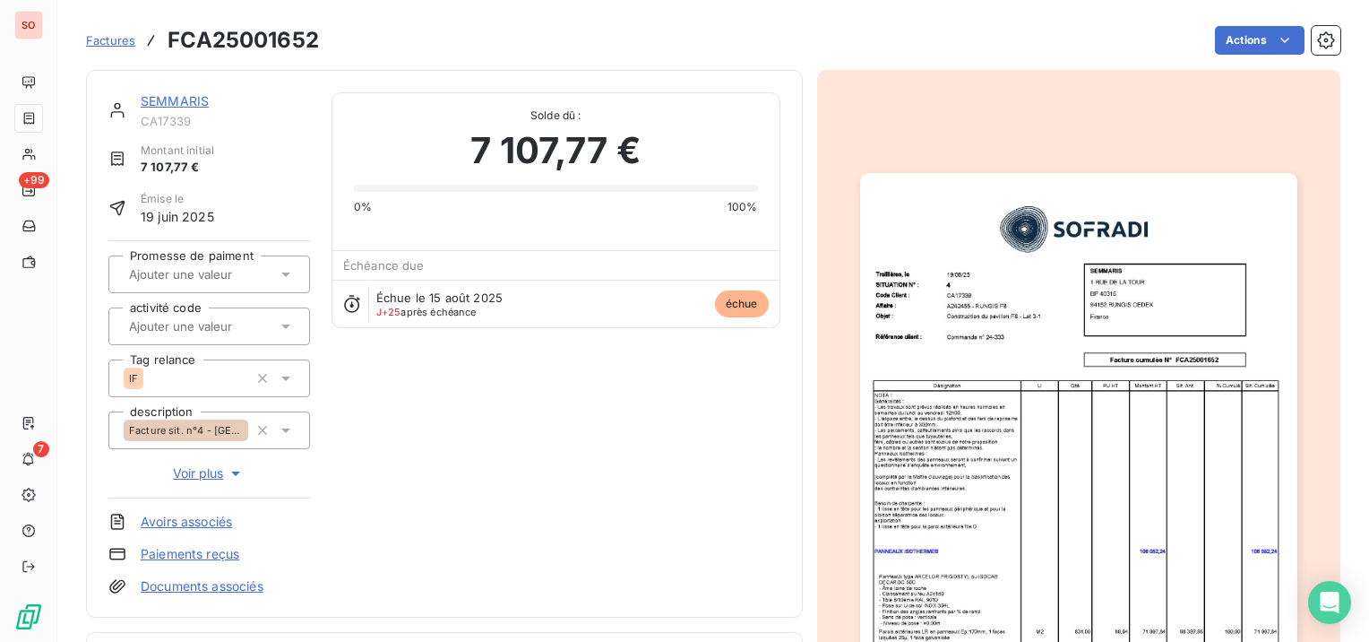
click at [172, 92] on div "SEMMARIS" at bounding box center [225, 101] width 169 height 18
click at [171, 96] on link "SEMMARIS" at bounding box center [175, 100] width 68 height 15
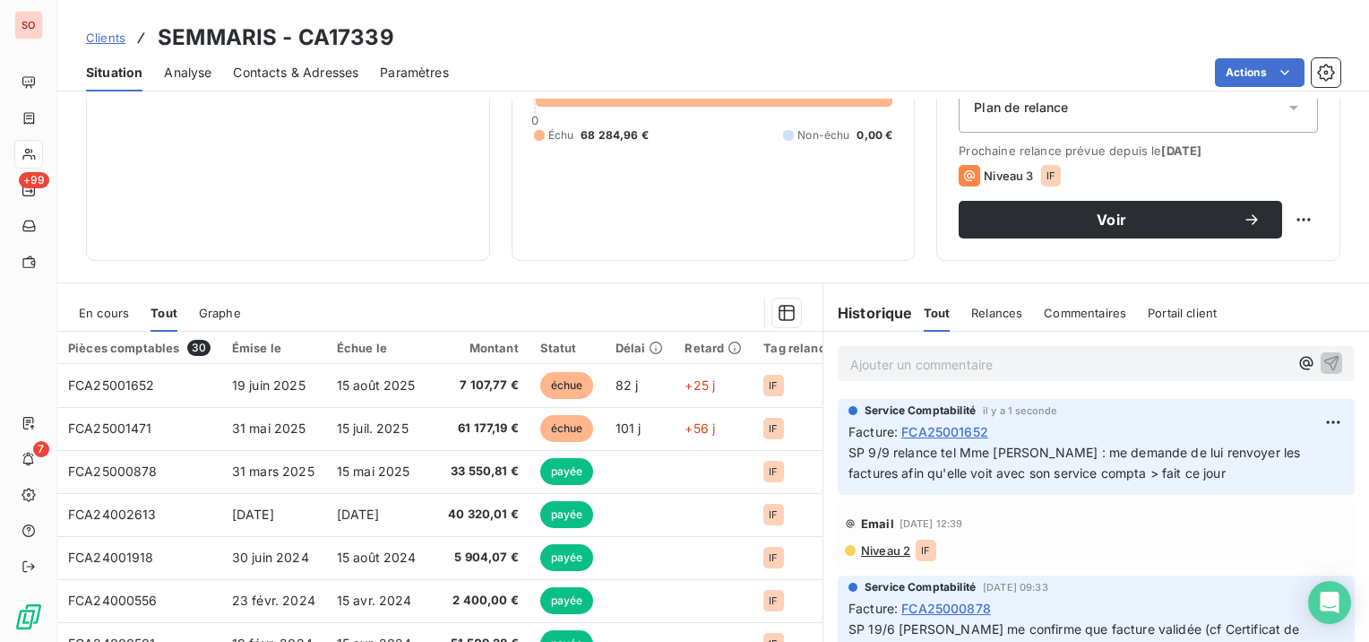
scroll to position [269, 0]
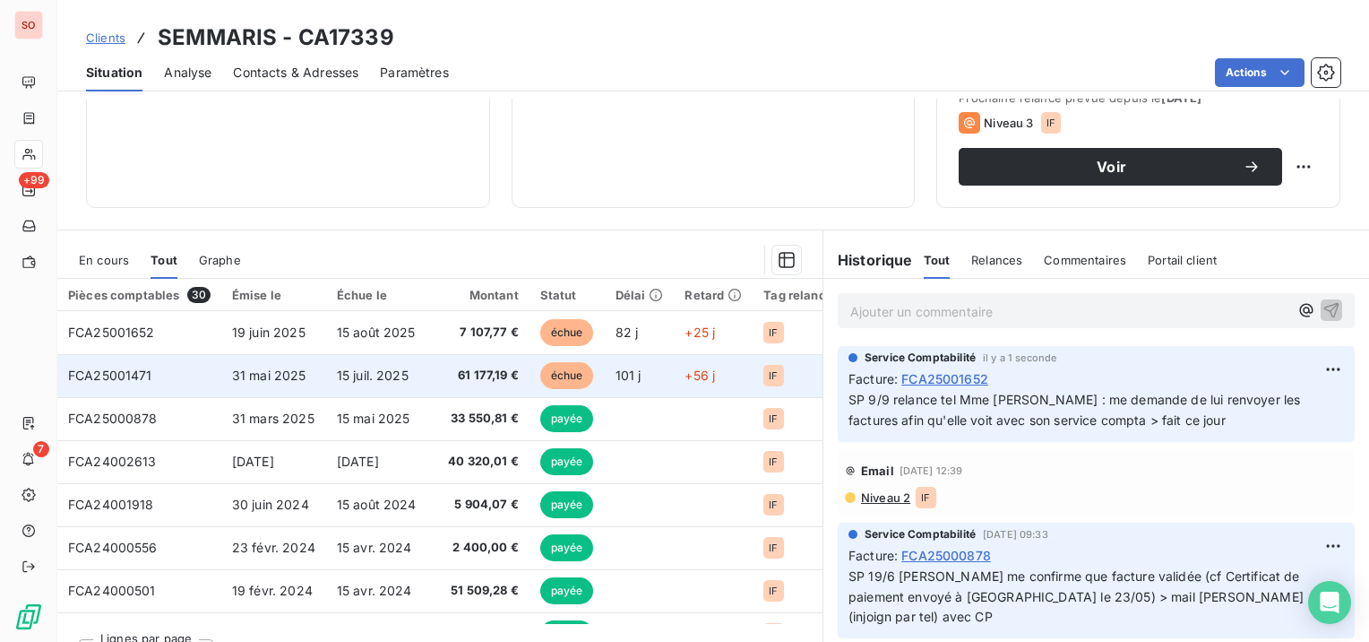
click at [444, 365] on td "61 177,19 €" at bounding box center [478, 375] width 101 height 43
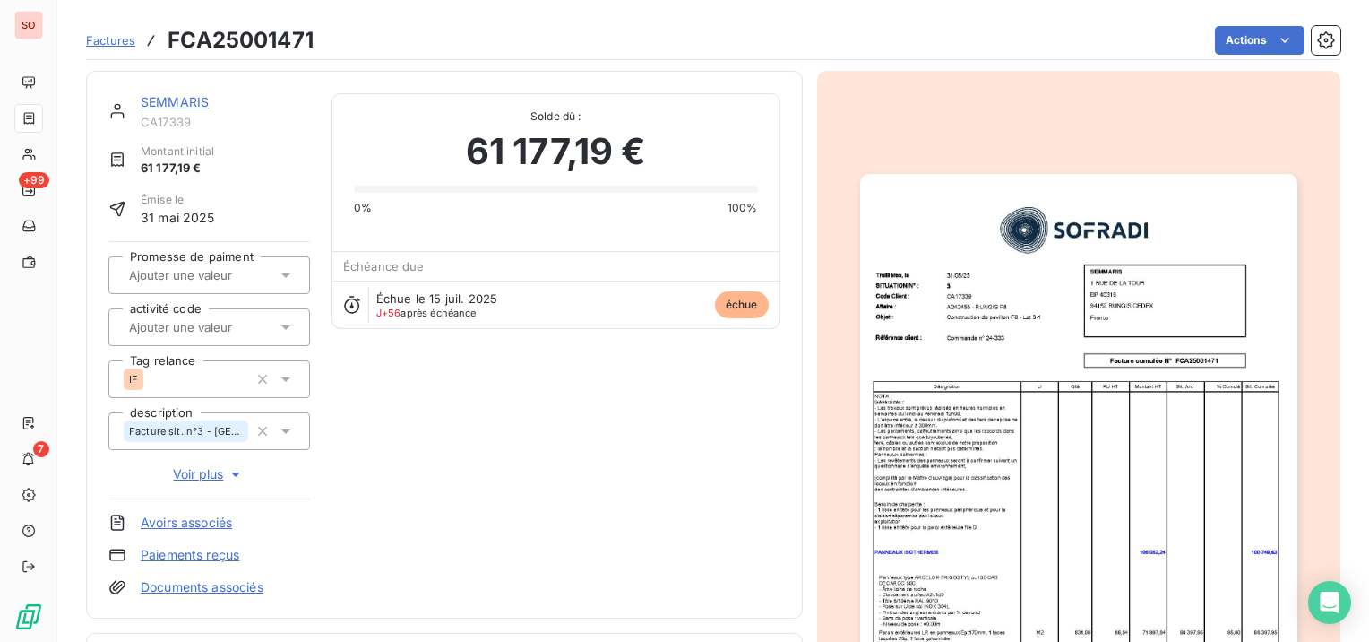
scroll to position [358, 0]
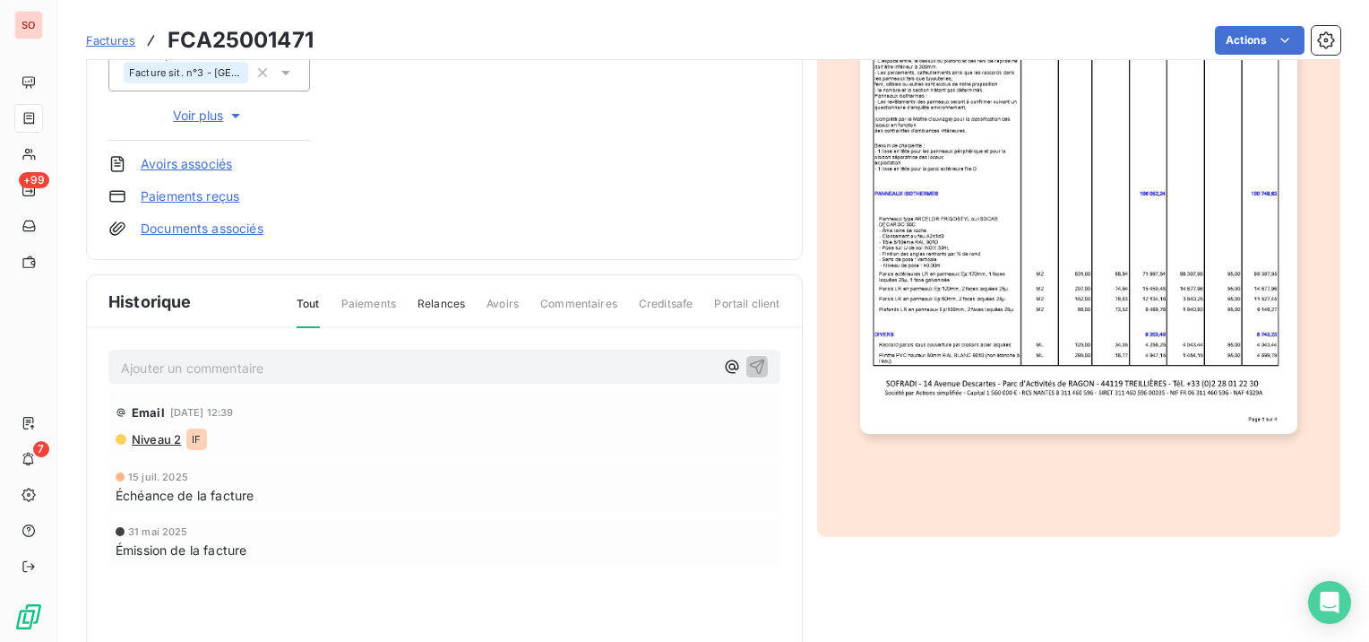
click at [325, 368] on p "Ajouter un commentaire ﻿" at bounding box center [417, 368] width 593 height 22
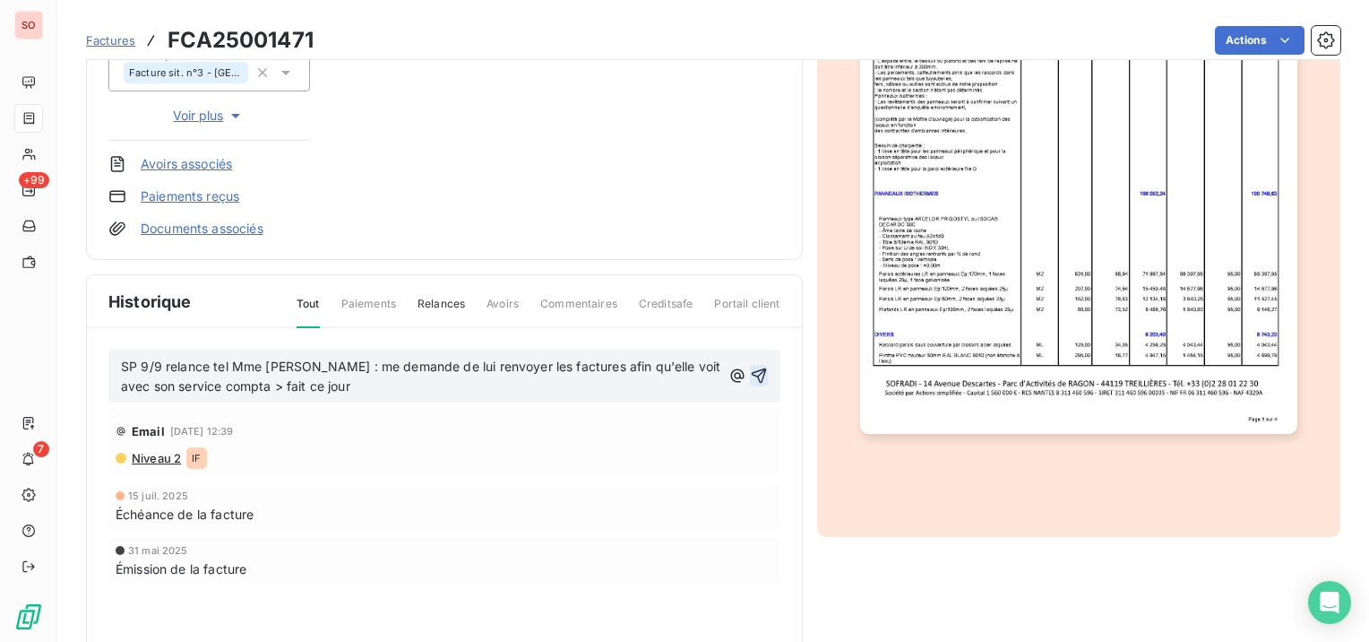
click at [751, 374] on icon "button" at bounding box center [758, 375] width 15 height 15
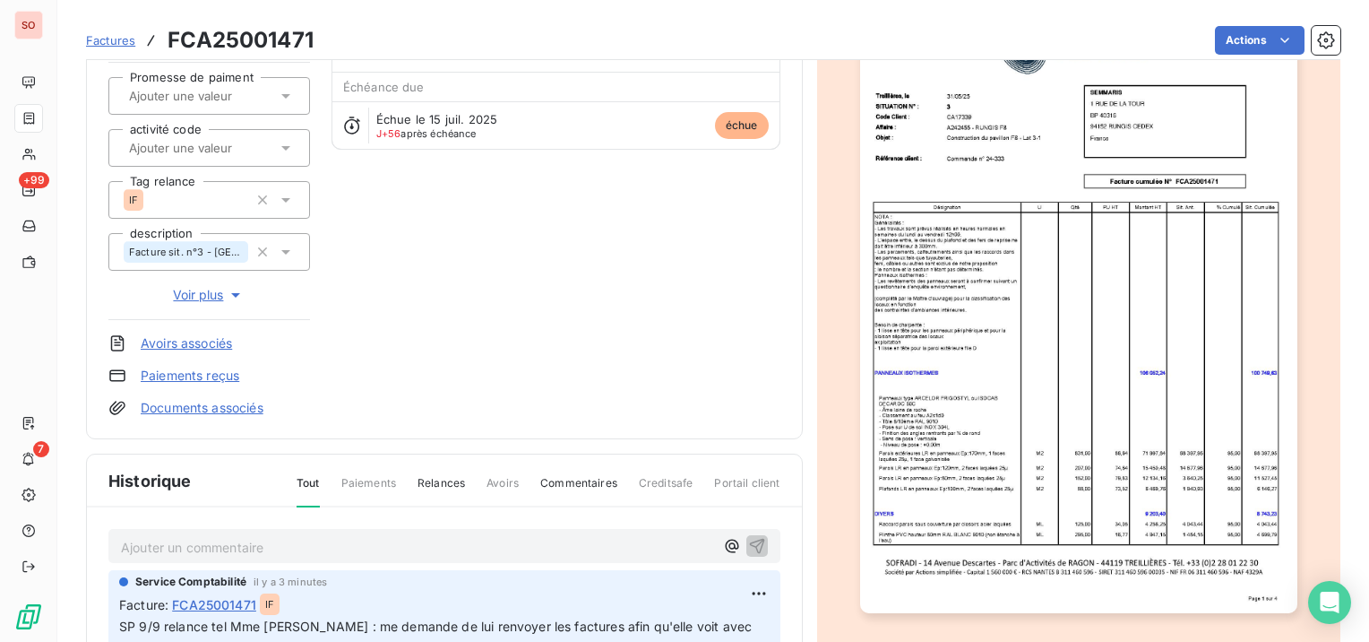
scroll to position [0, 0]
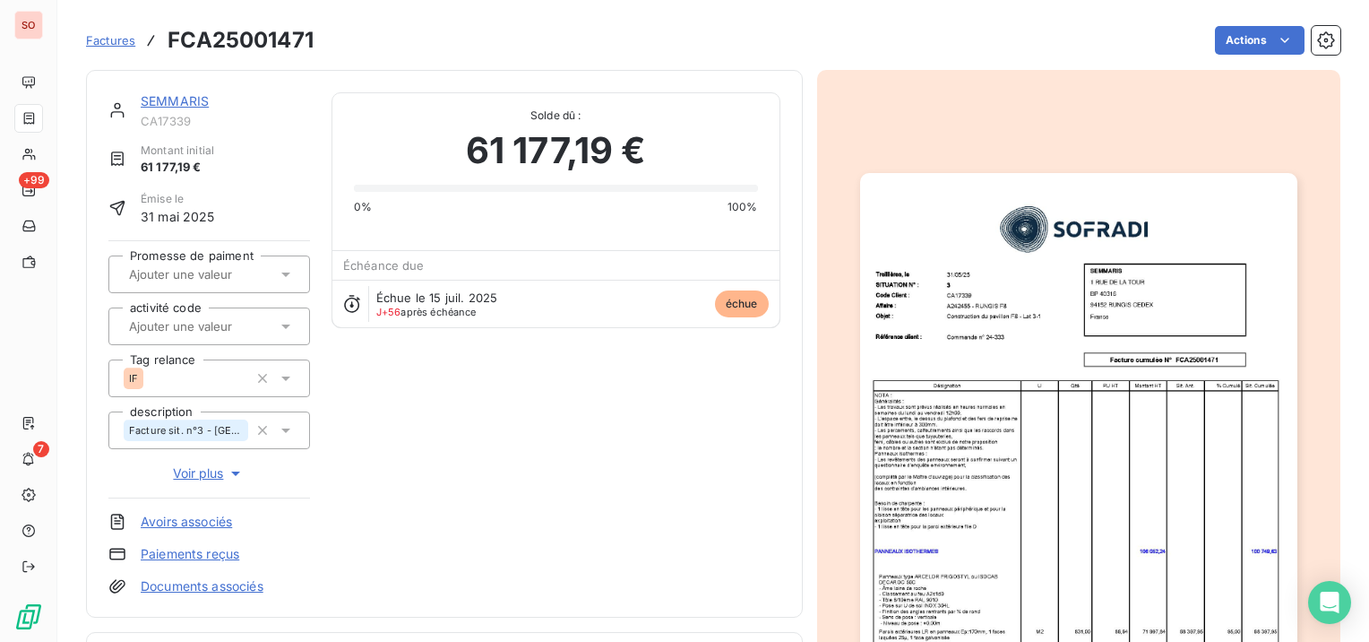
click at [149, 90] on div "SEMMARIS CA17339 Montant initial 61 177,19 € Émise le [DATE] Promesse de paimen…" at bounding box center [444, 343] width 717 height 547
click at [154, 99] on link "SEMMARIS" at bounding box center [175, 100] width 68 height 15
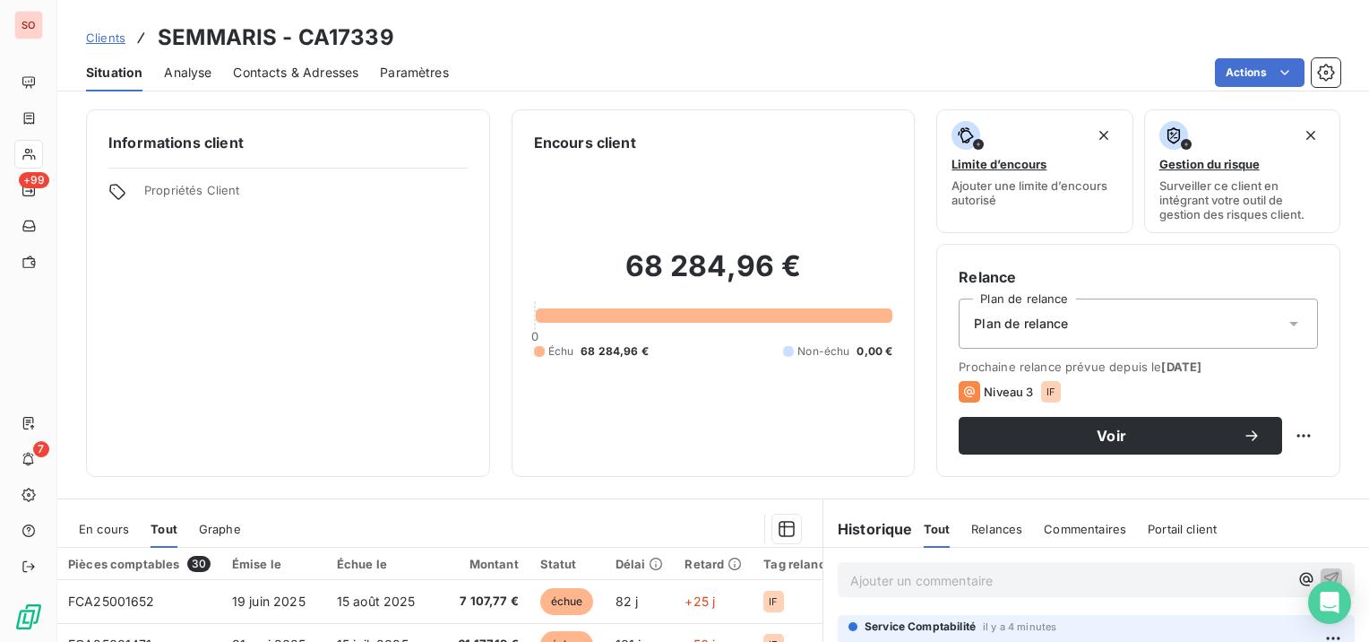
click at [110, 34] on span "Clients" at bounding box center [105, 37] width 39 height 14
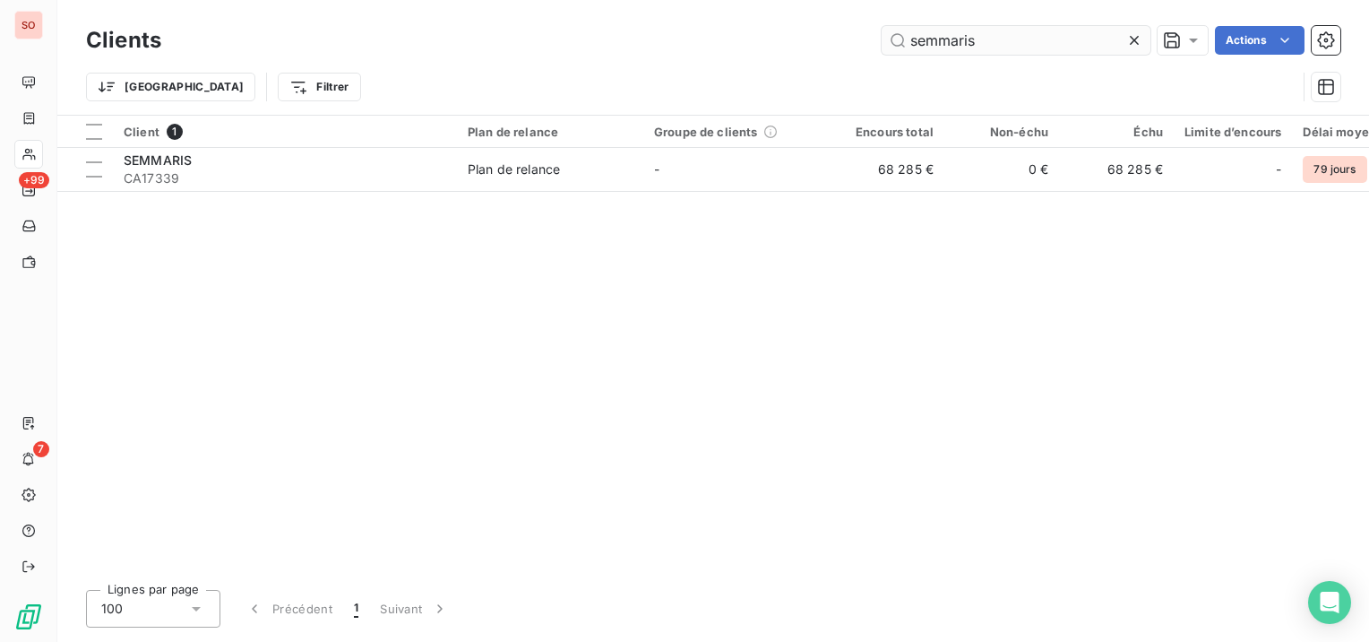
drag, startPoint x: 980, startPoint y: 46, endPoint x: 883, endPoint y: 51, distance: 97.8
click at [883, 51] on input "semmaris" at bounding box center [1016, 40] width 269 height 29
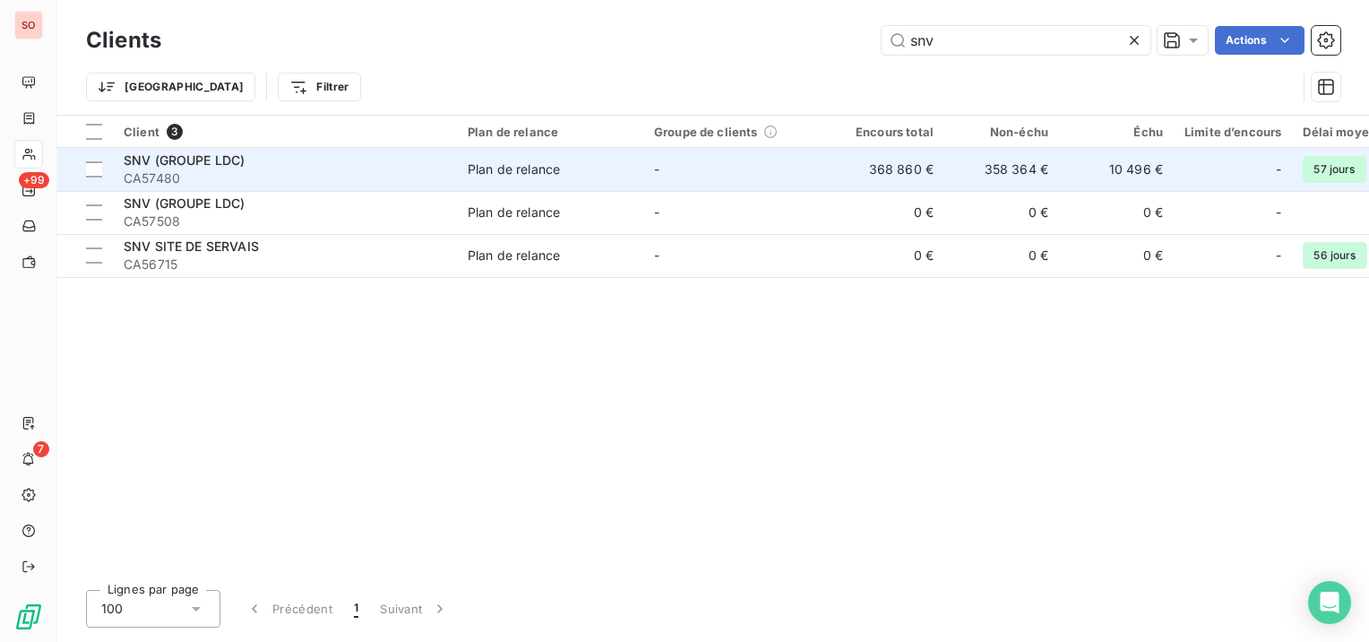
type input "snv"
click at [220, 165] on span "SNV (GROUPE LDC)" at bounding box center [184, 159] width 121 height 15
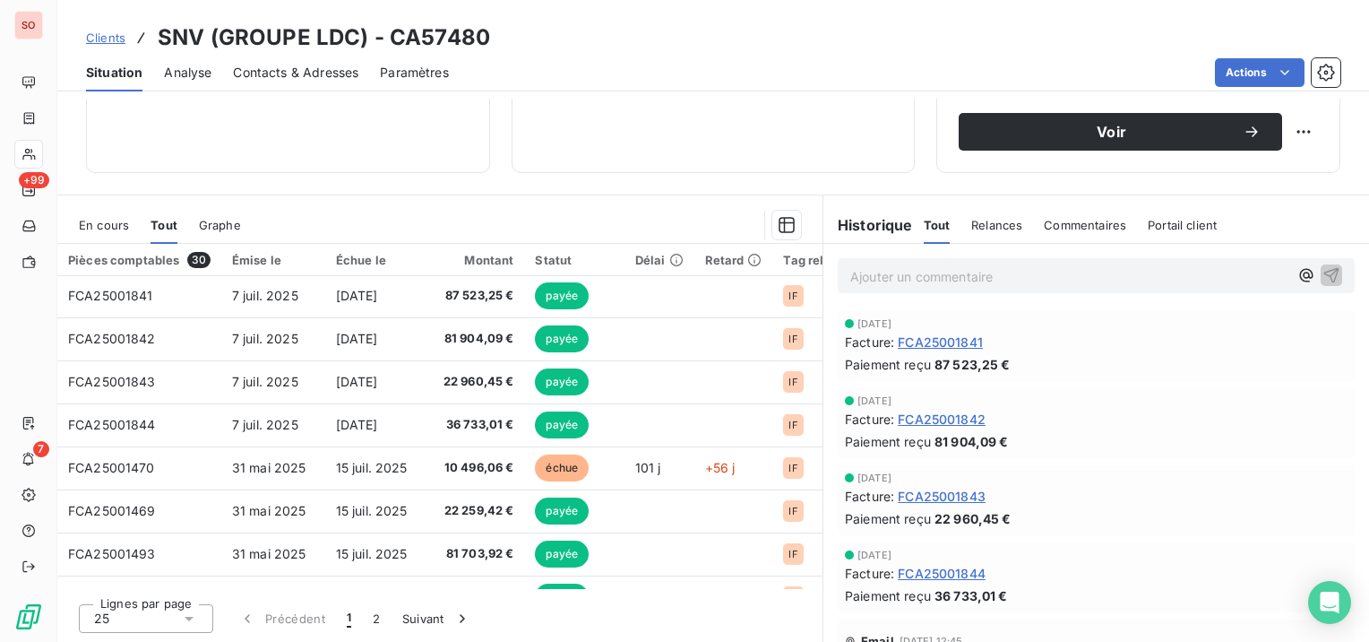
scroll to position [358, 0]
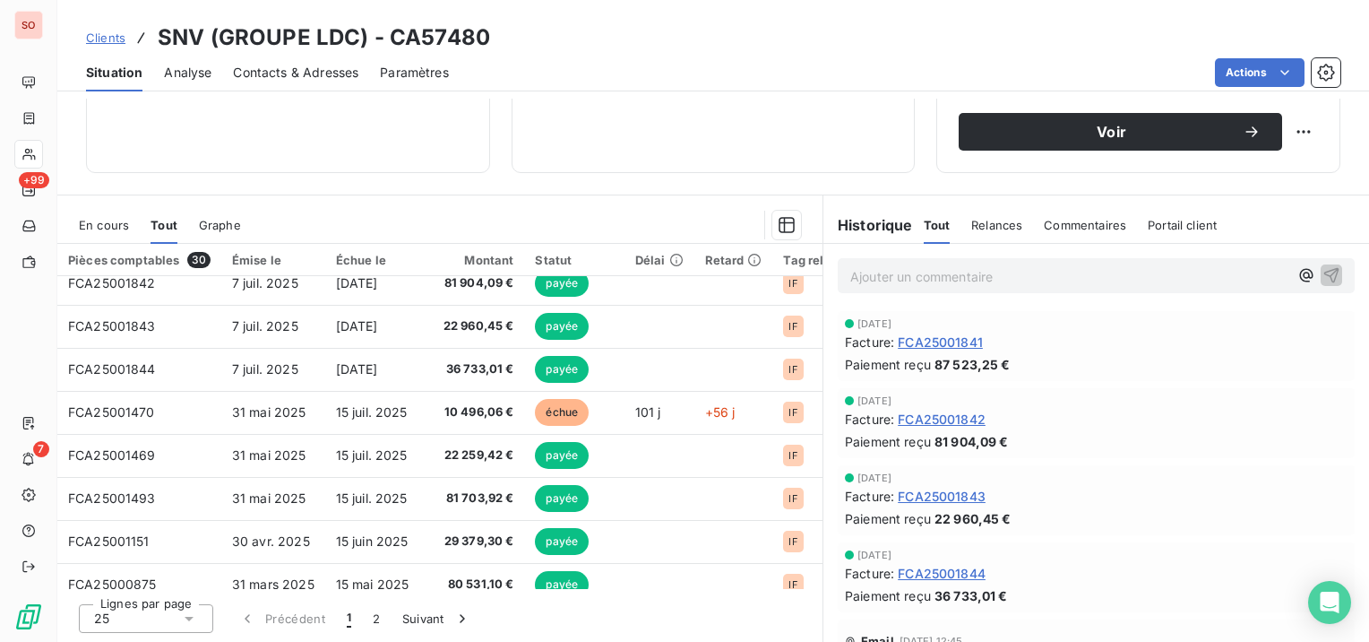
click at [267, 79] on span "Contacts & Adresses" at bounding box center [295, 73] width 125 height 18
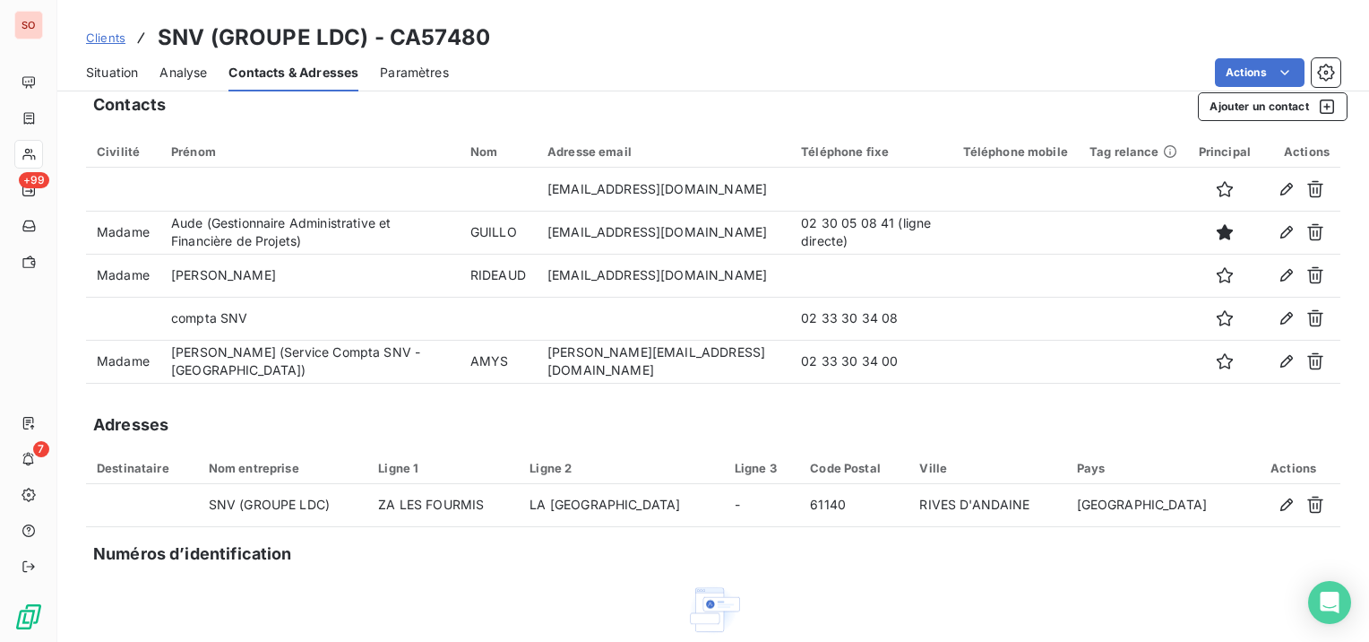
scroll to position [0, 0]
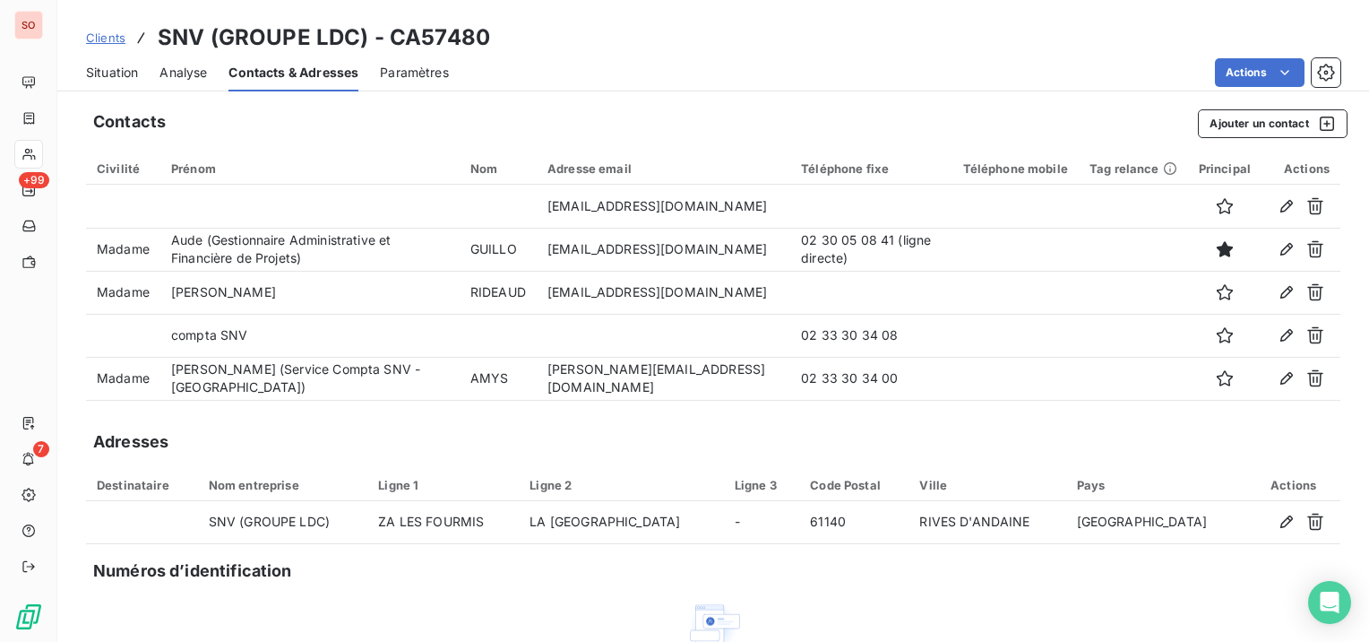
click at [114, 73] on span "Situation" at bounding box center [112, 73] width 52 height 18
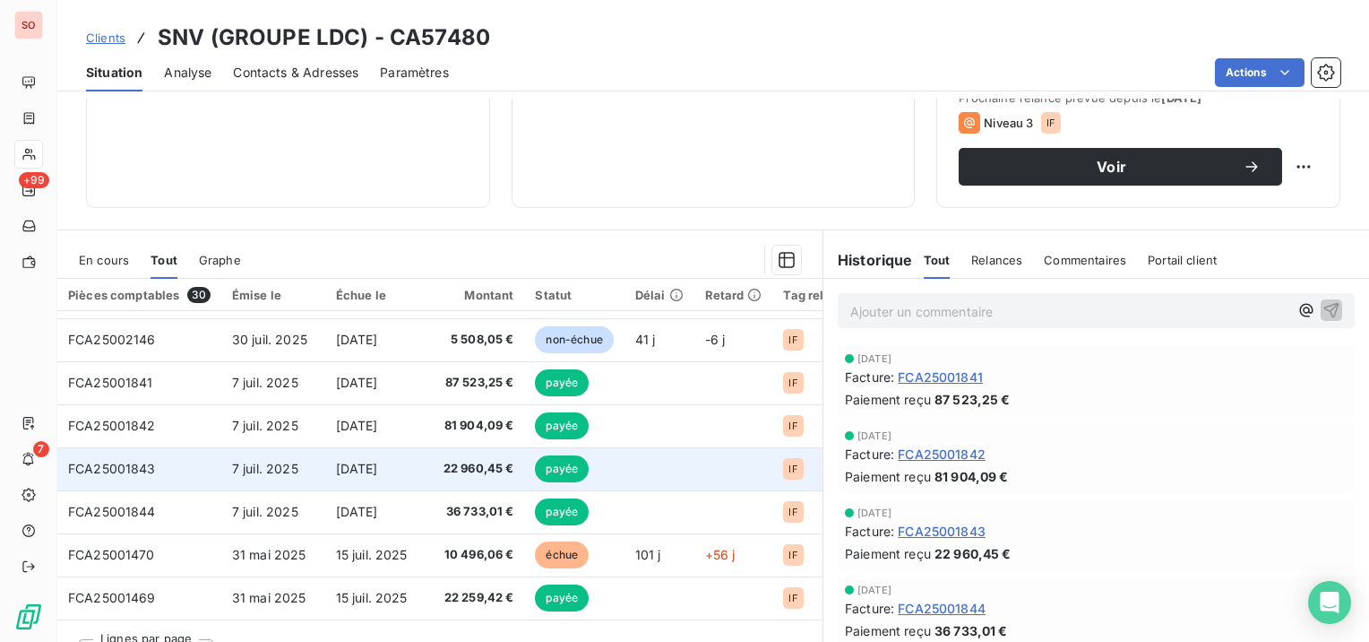
scroll to position [269, 0]
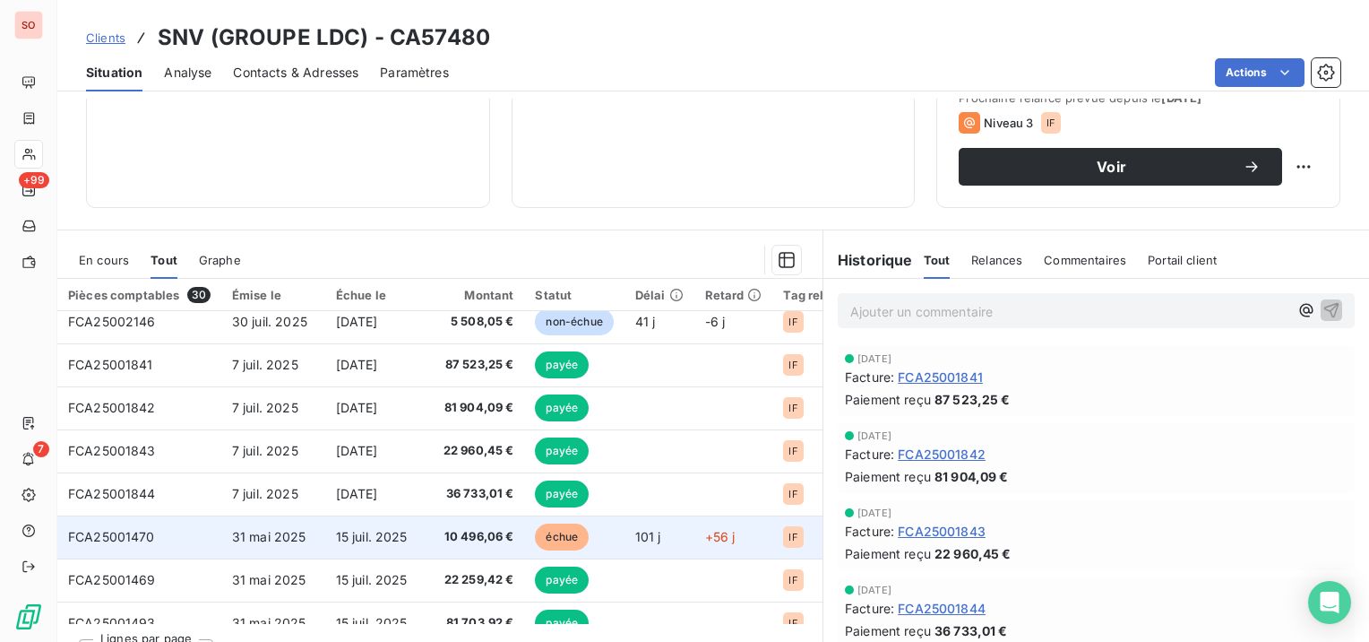
click at [389, 533] on span "15 juil. 2025" at bounding box center [372, 536] width 72 height 15
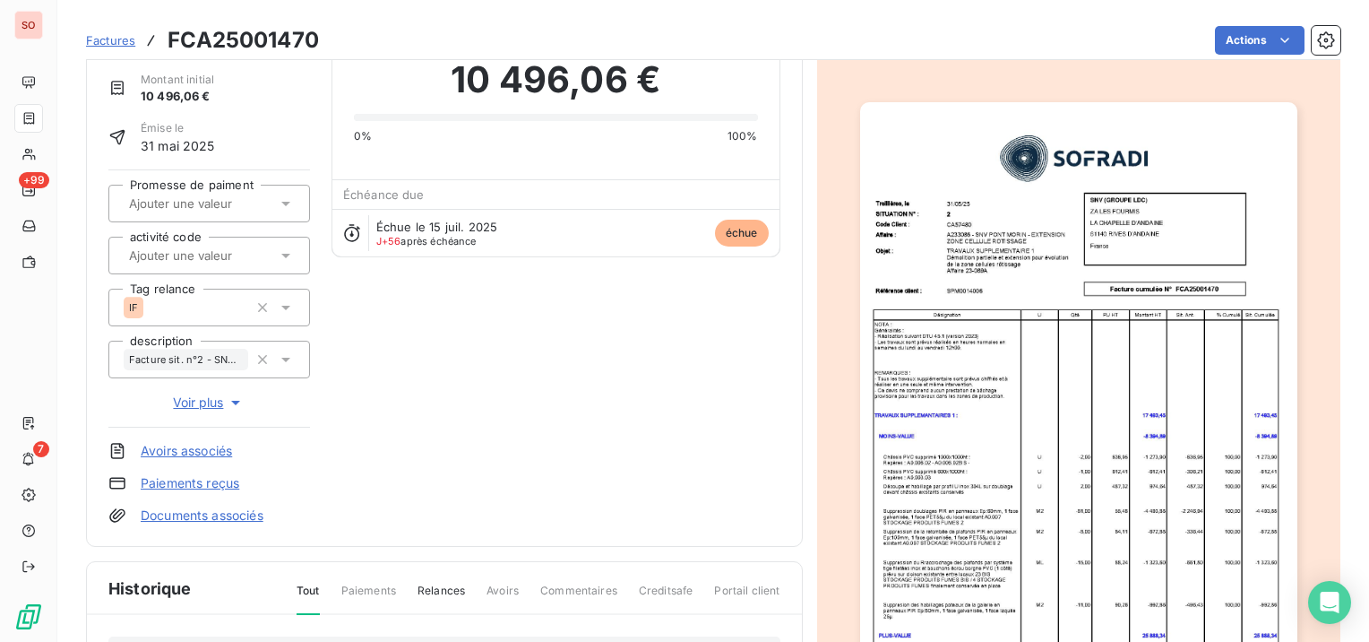
scroll to position [3, 0]
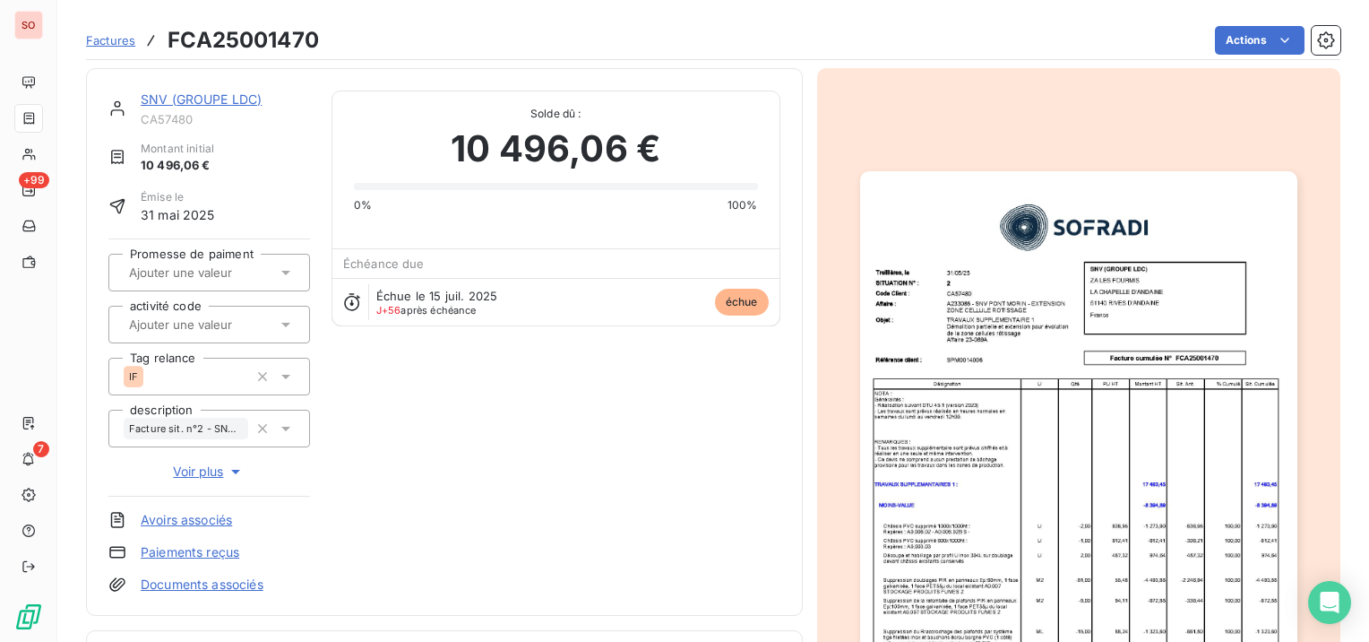
click at [972, 453] on img "button" at bounding box center [1078, 480] width 437 height 618
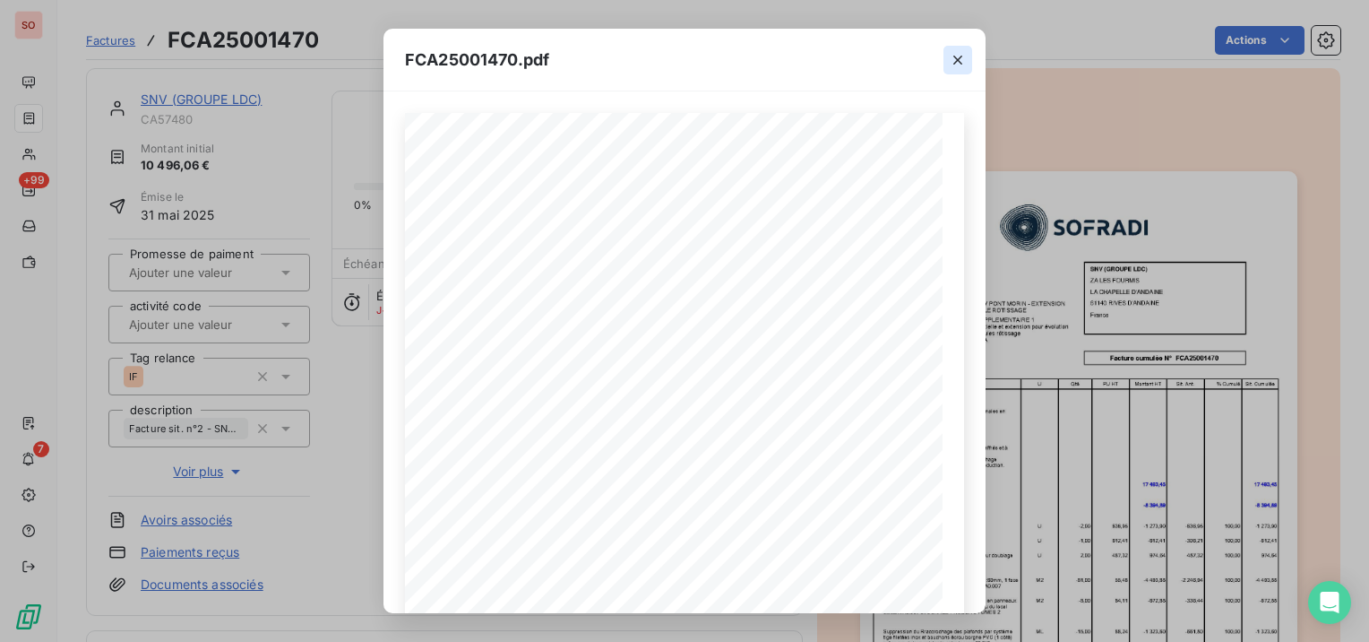
click at [959, 55] on icon "button" at bounding box center [958, 60] width 18 height 18
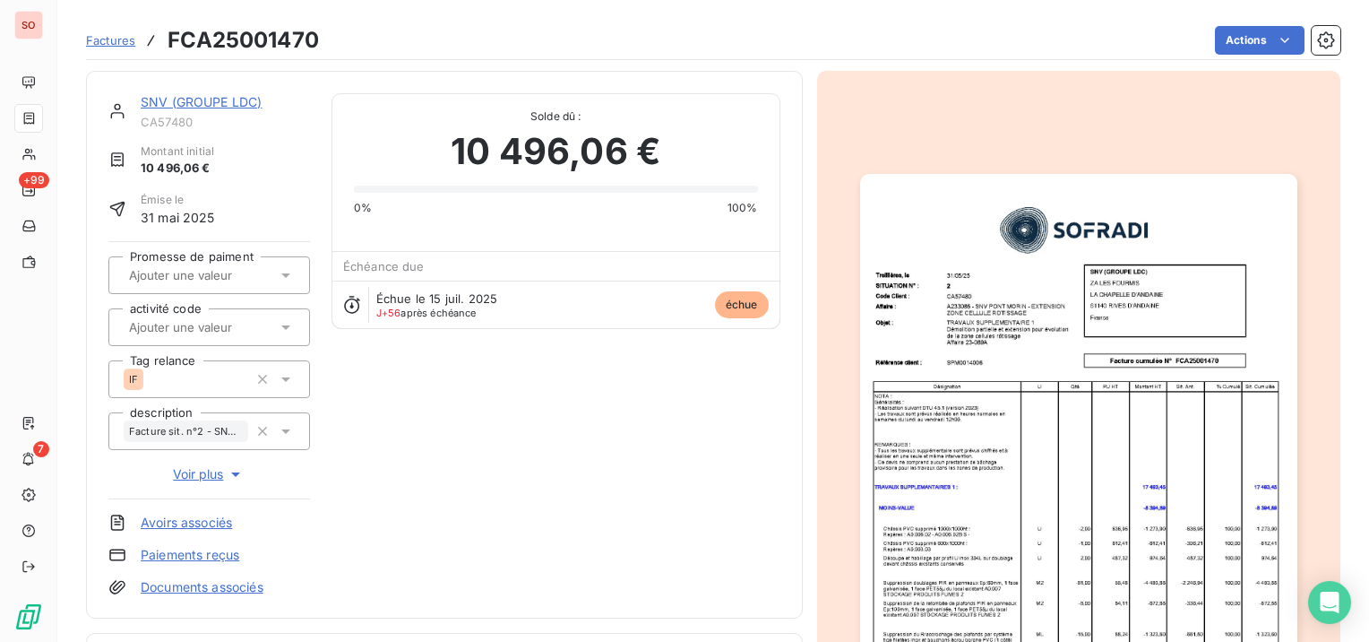
scroll to position [0, 0]
click at [233, 99] on link "SNV (GROUPE LDC)" at bounding box center [201, 100] width 121 height 15
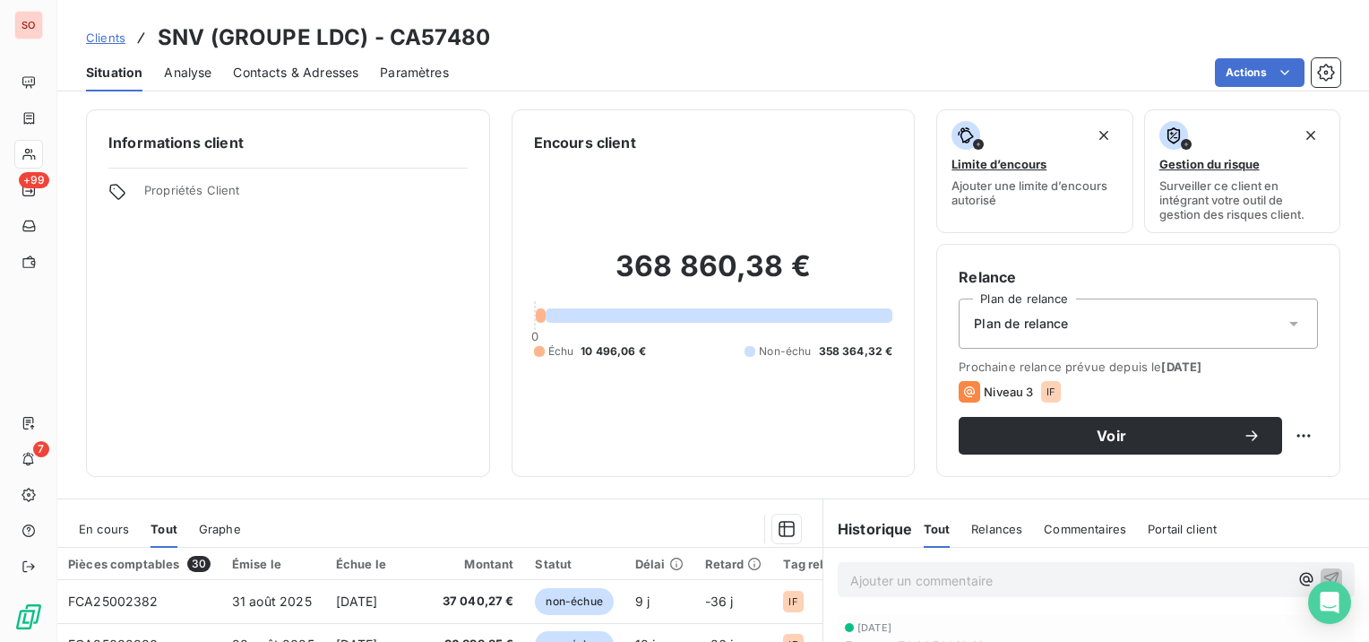
scroll to position [179, 0]
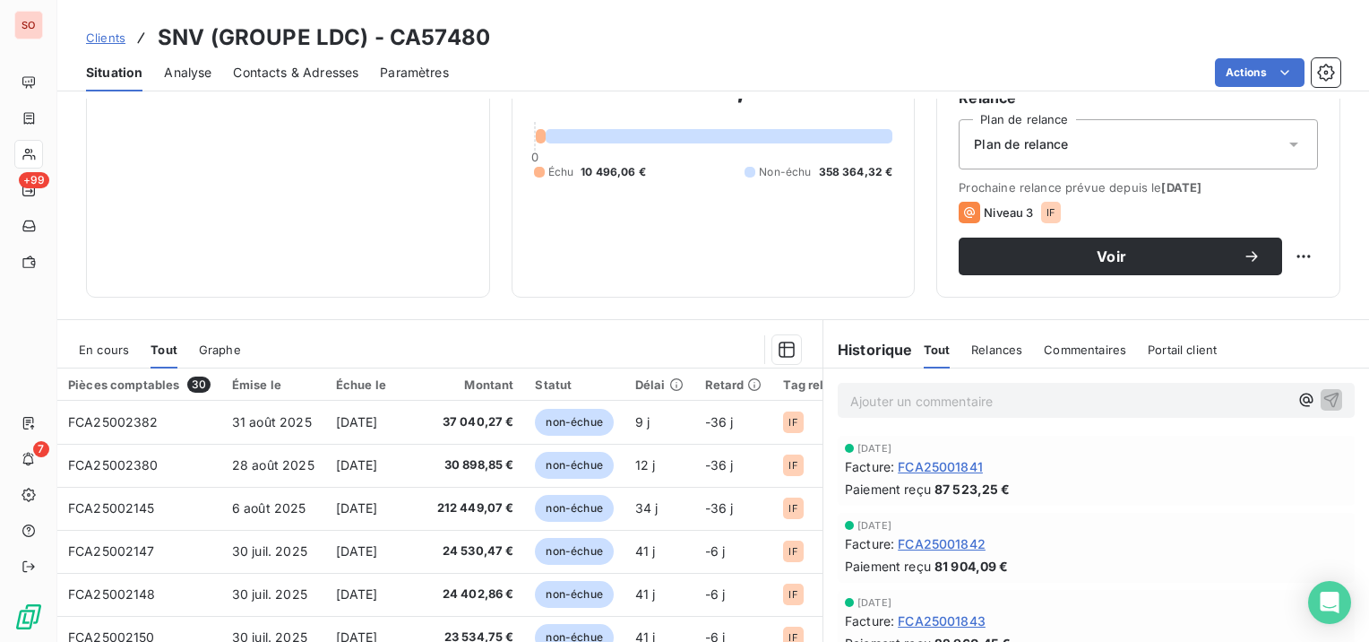
click at [95, 344] on span "En cours" at bounding box center [104, 349] width 50 height 14
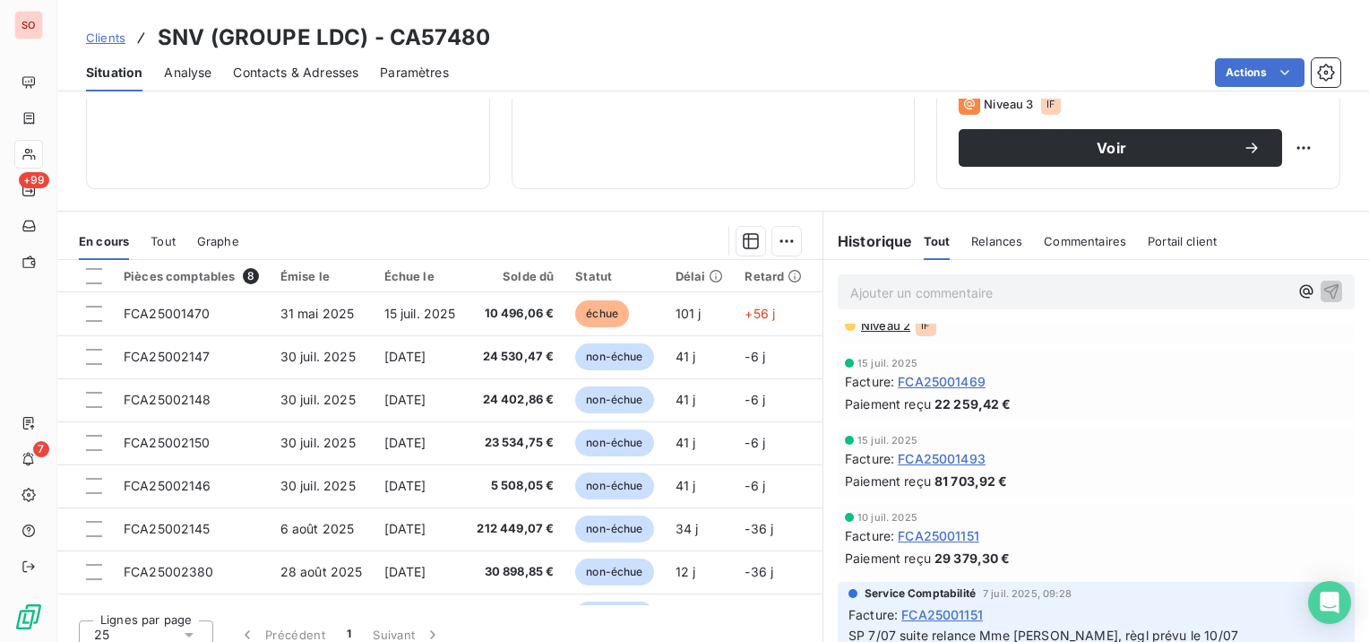
scroll to position [538, 0]
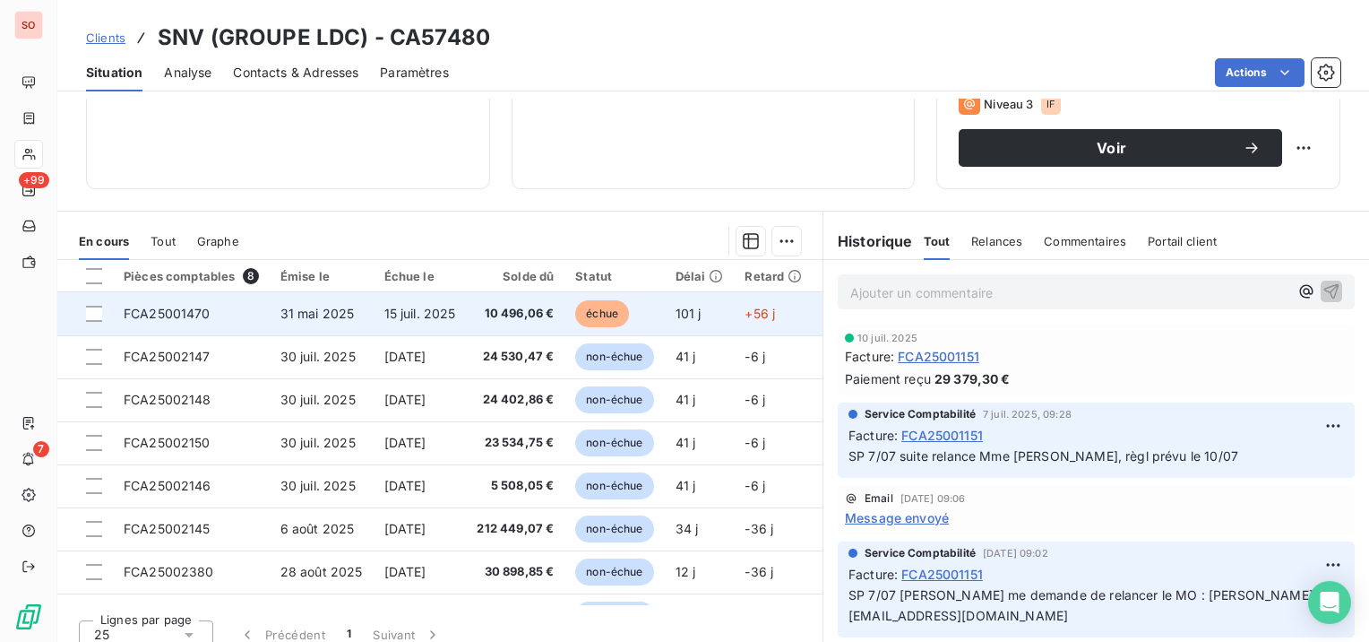
click at [323, 316] on span "31 mai 2025" at bounding box center [317, 313] width 74 height 15
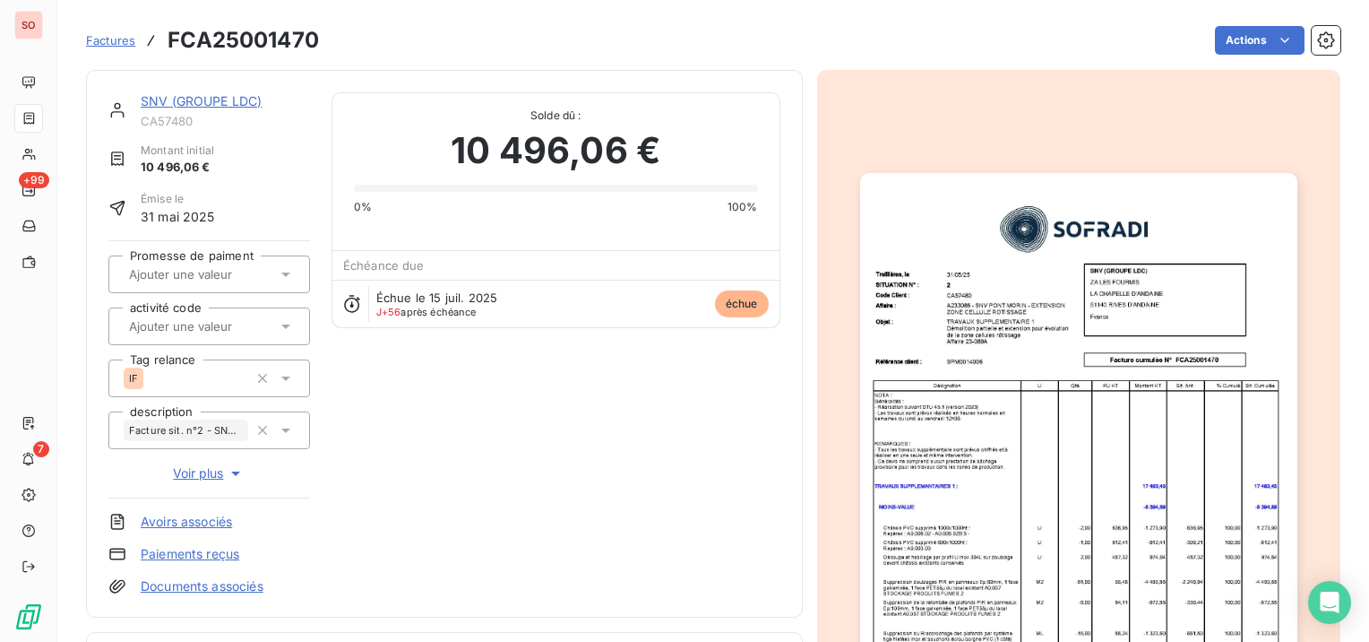
click at [1063, 382] on img "button" at bounding box center [1078, 482] width 437 height 618
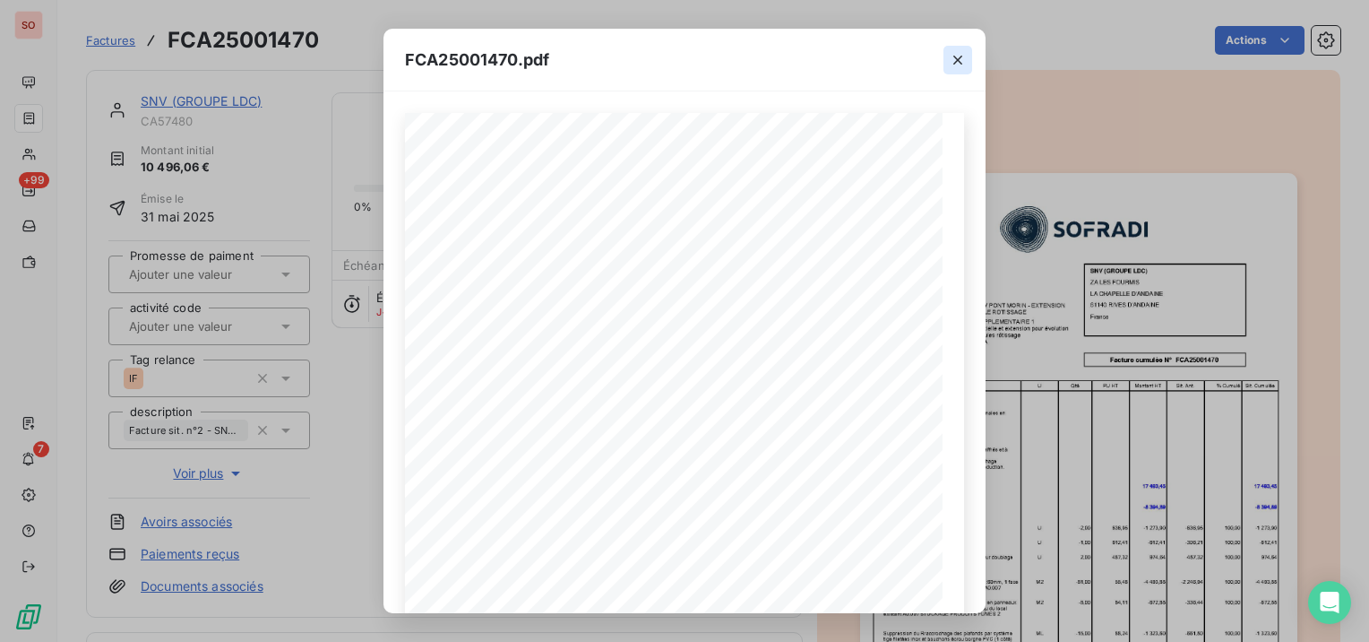
click at [957, 58] on icon "button" at bounding box center [957, 60] width 9 height 9
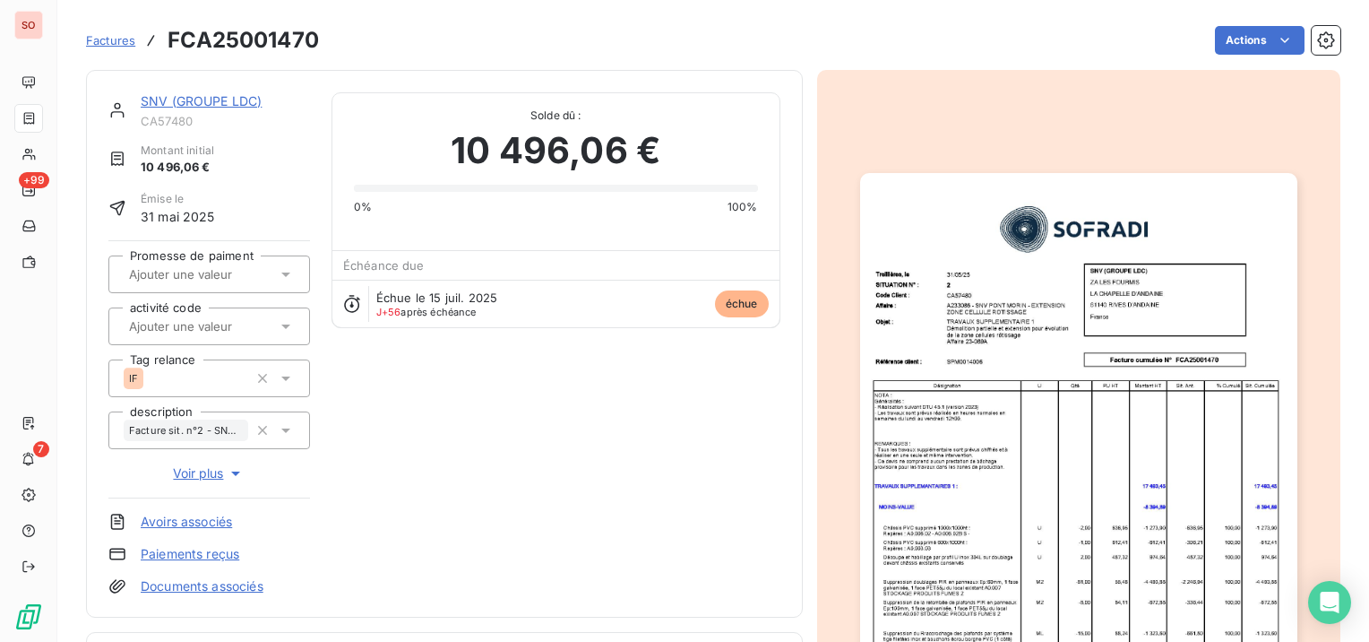
click at [158, 96] on link "SNV (GROUPE LDC)" at bounding box center [201, 100] width 121 height 15
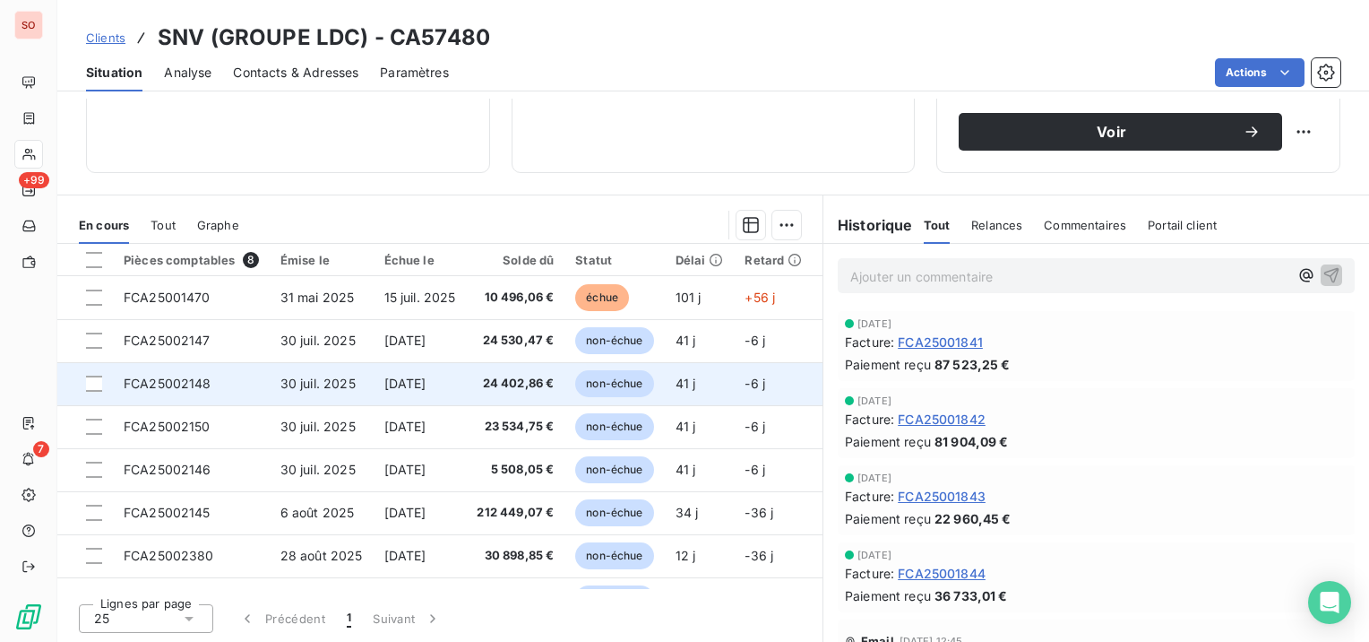
scroll to position [214, 0]
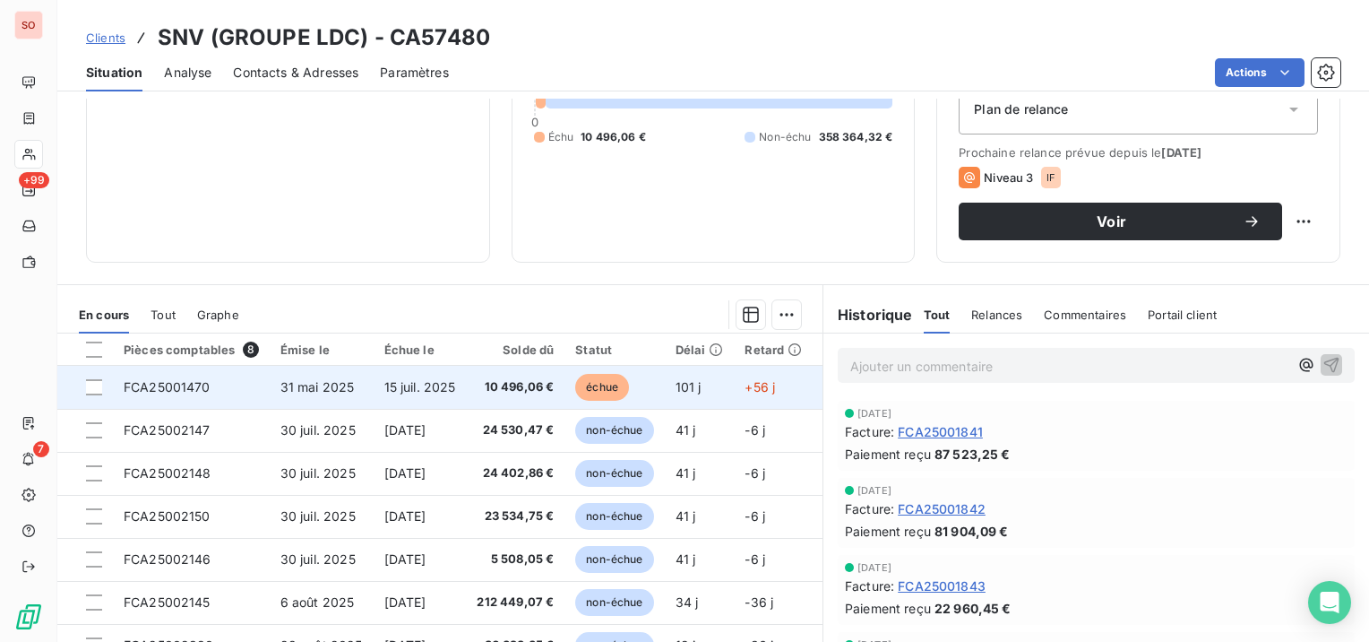
click at [207, 380] on span "FCA25001470" at bounding box center [167, 386] width 87 height 15
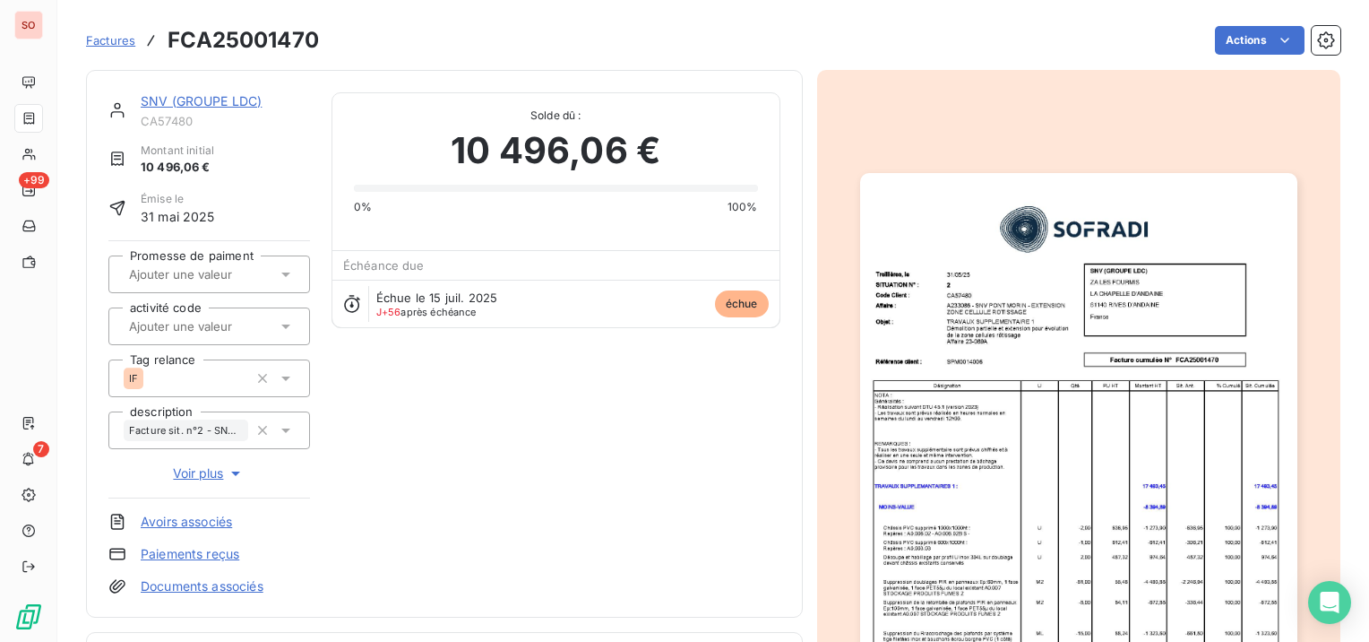
click at [237, 46] on h3 "FCA25001470" at bounding box center [243, 40] width 151 height 32
copy h3 "FCA25001470"
click at [998, 326] on img "button" at bounding box center [1078, 482] width 437 height 618
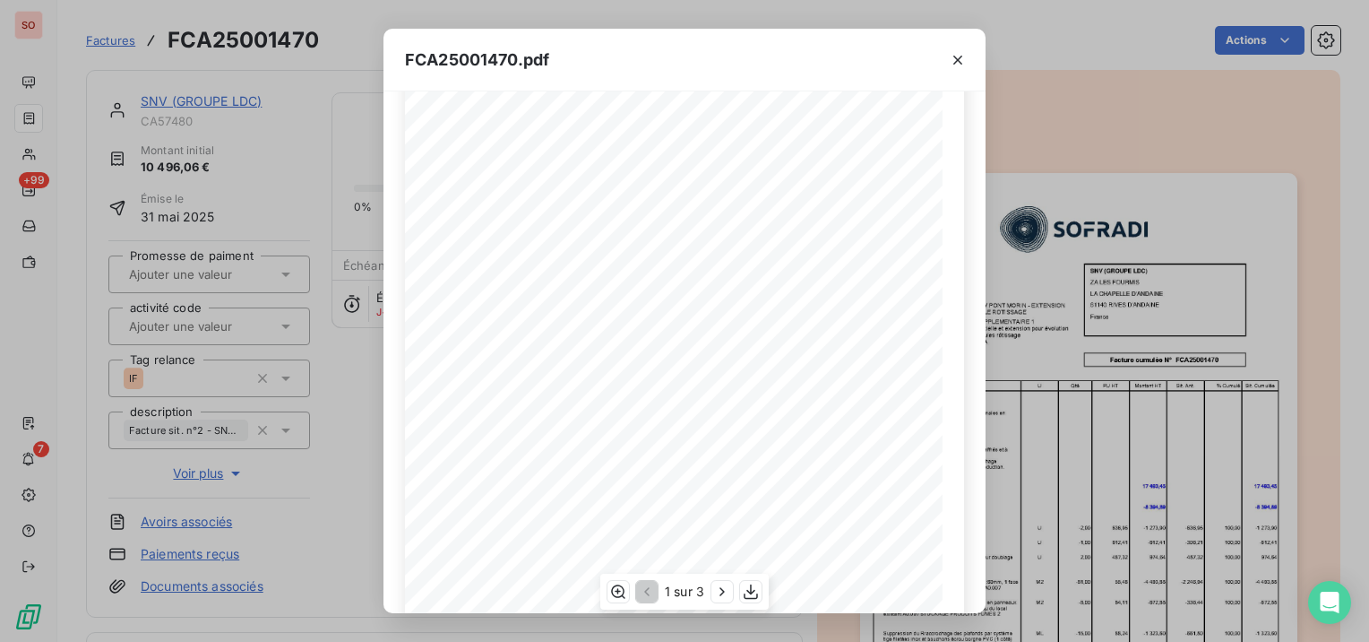
scroll to position [280, 0]
click at [713, 590] on icon "button" at bounding box center [722, 591] width 18 height 18
click at [713, 590] on button "button" at bounding box center [724, 592] width 22 height 22
click at [748, 587] on icon "button" at bounding box center [753, 591] width 18 height 18
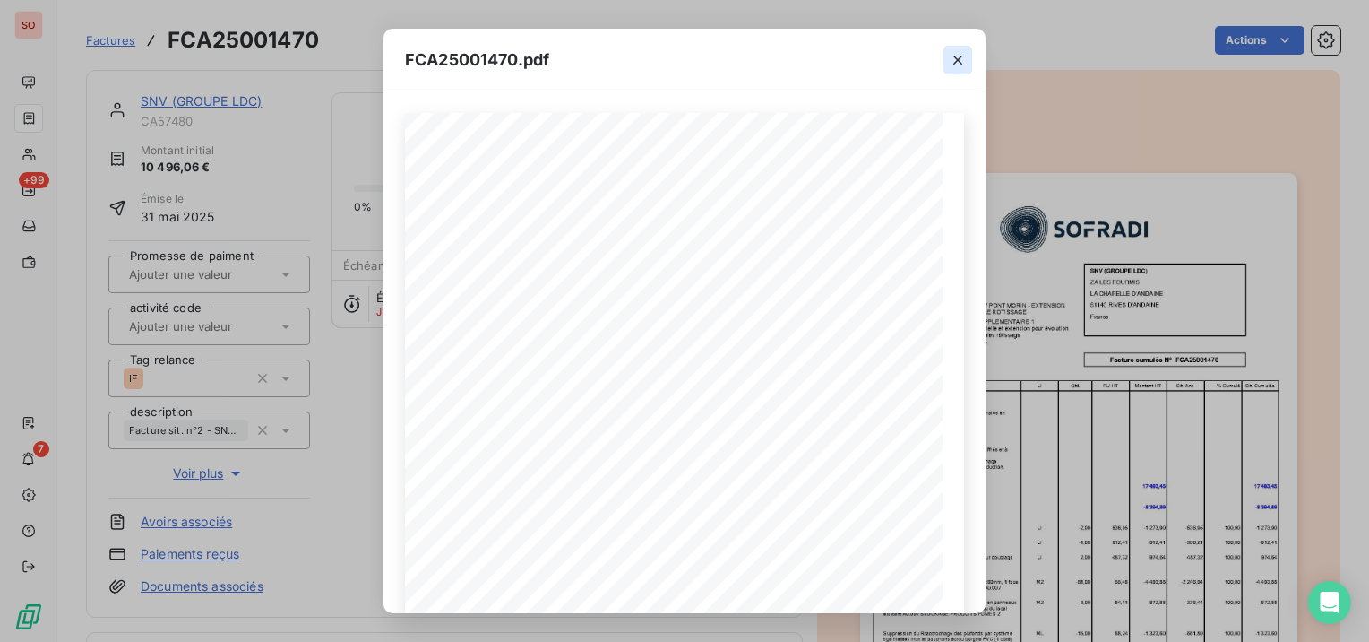
click at [960, 57] on icon "button" at bounding box center [958, 60] width 18 height 18
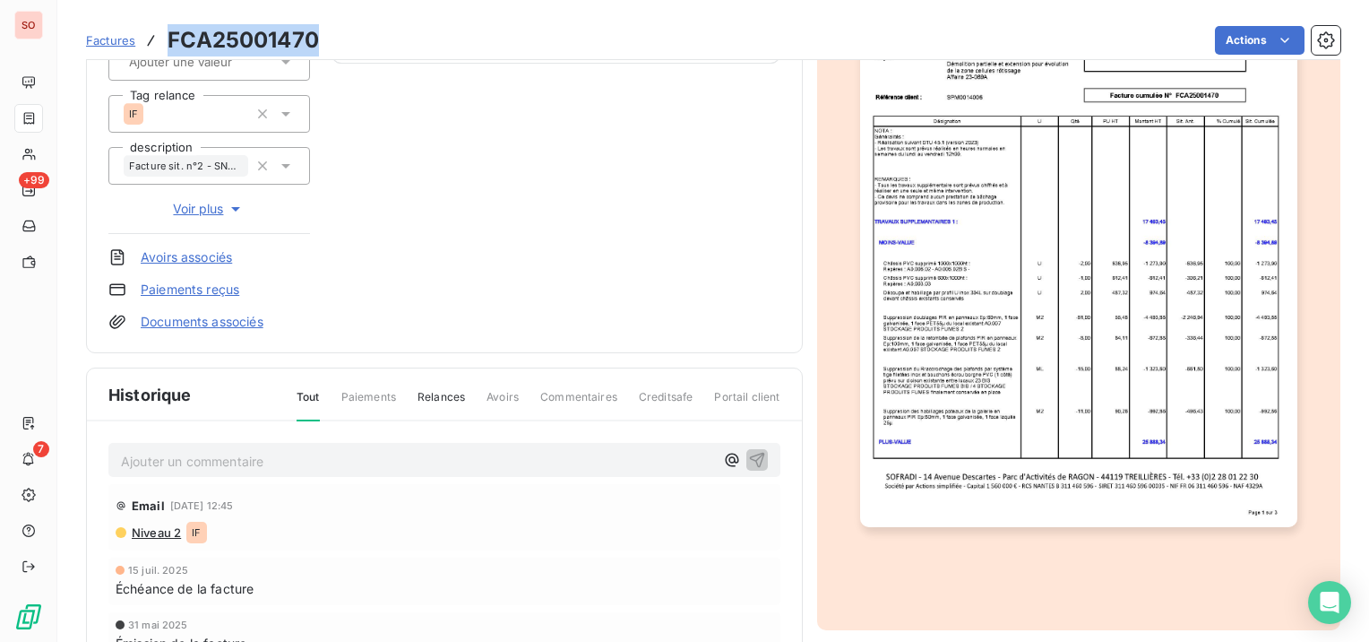
scroll to position [269, 0]
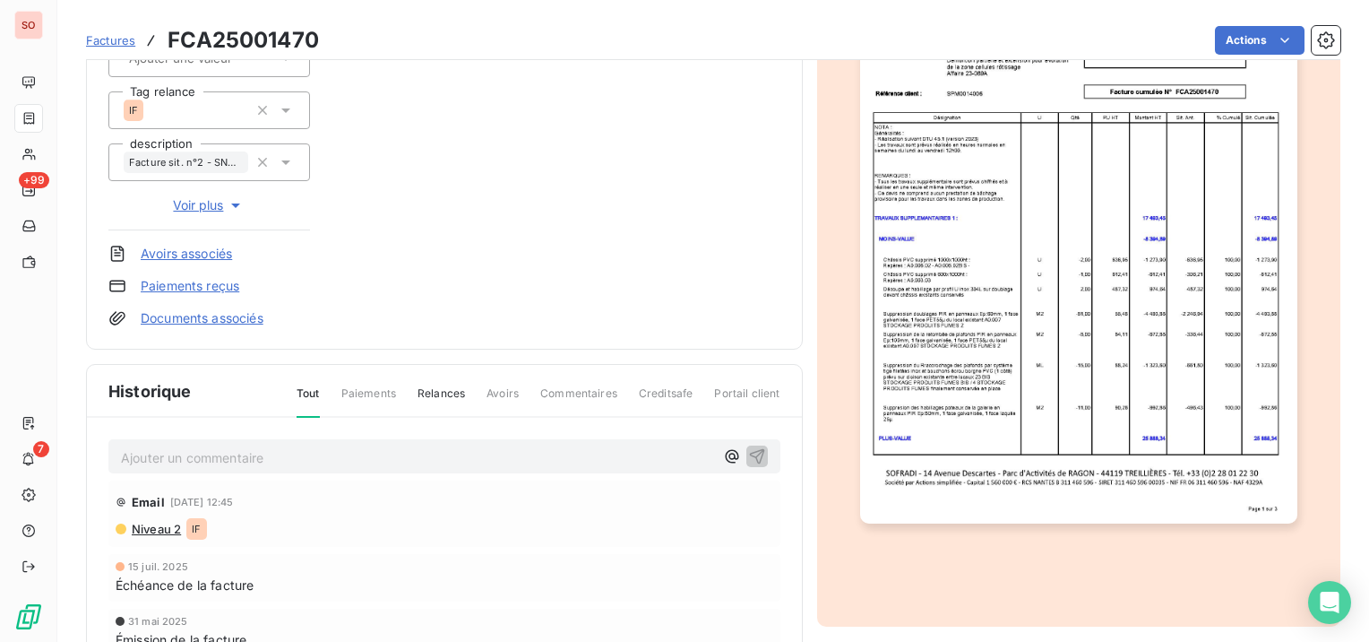
click at [362, 464] on p "Ajouter un commentaire ﻿" at bounding box center [417, 457] width 593 height 22
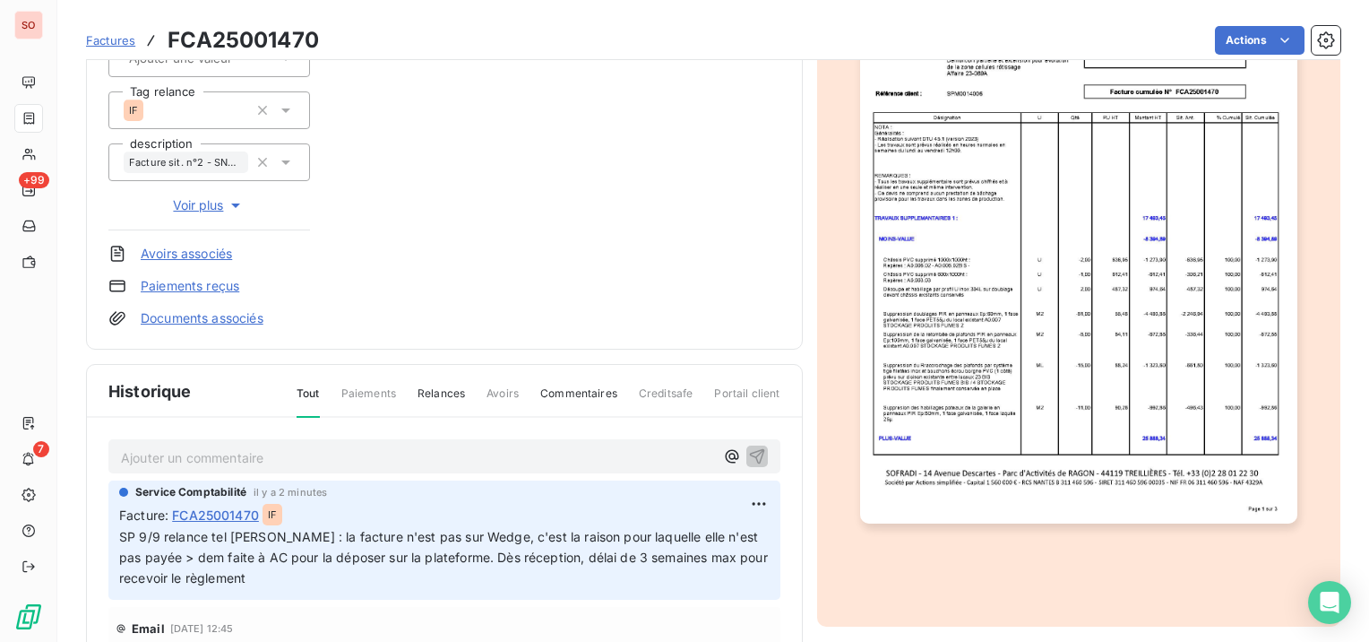
scroll to position [0, 0]
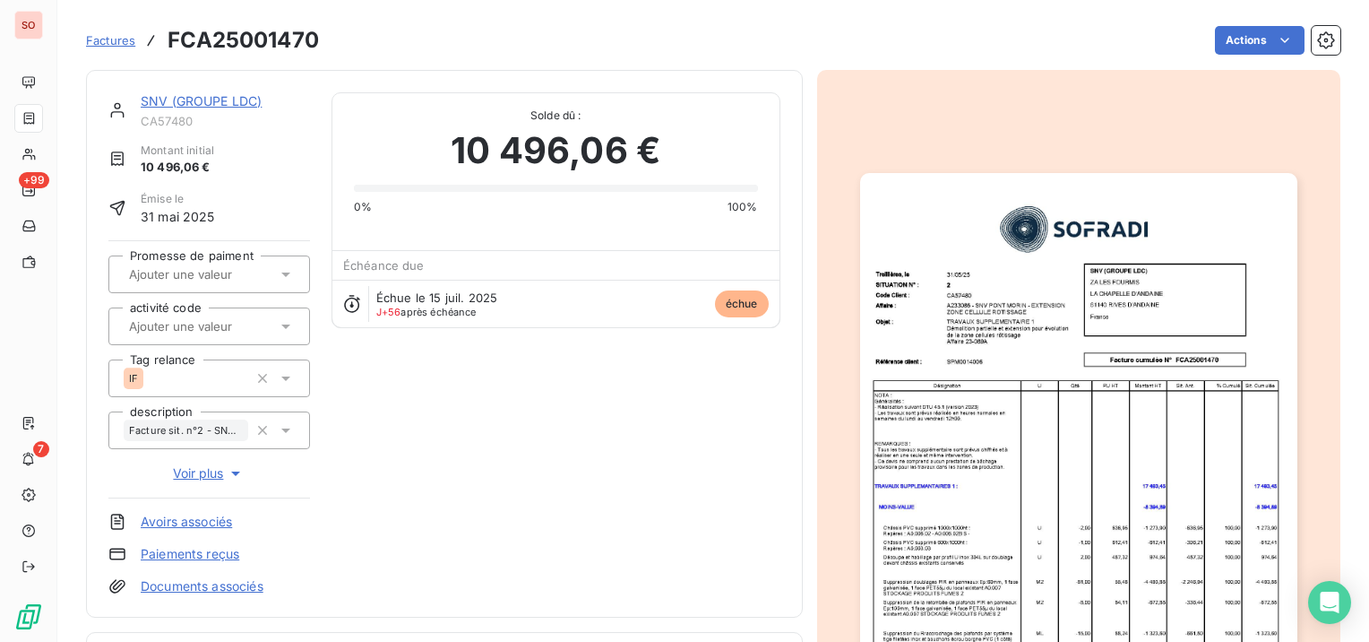
click at [204, 90] on div "SNV (GROUPE LDC) CA57480 Montant initial 10 496,06 € Émise le [DATE] Promesse d…" at bounding box center [444, 343] width 717 height 547
click at [195, 93] on div "SNV (GROUPE LDC)" at bounding box center [225, 101] width 169 height 18
click at [194, 99] on link "SNV (GROUPE LDC)" at bounding box center [201, 100] width 121 height 15
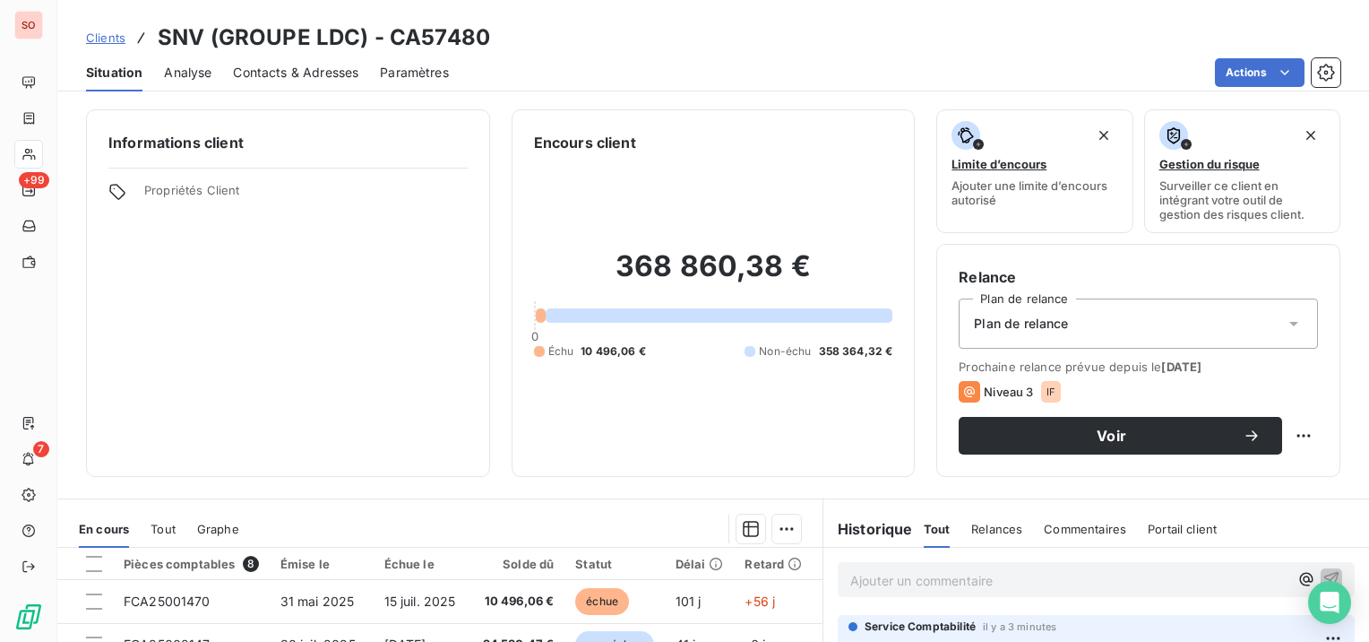
click at [112, 36] on span "Clients" at bounding box center [105, 37] width 39 height 14
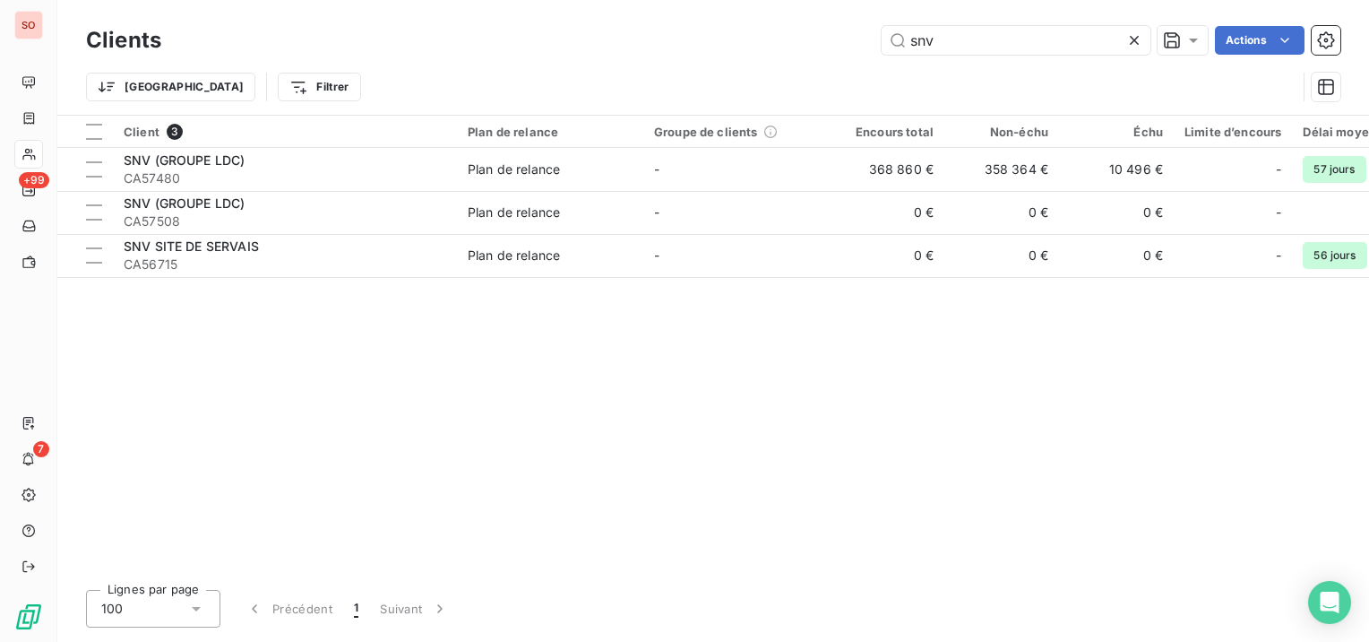
drag, startPoint x: 934, startPoint y: 37, endPoint x: 859, endPoint y: 41, distance: 74.5
click at [859, 41] on div "snv Actions" at bounding box center [762, 40] width 1158 height 29
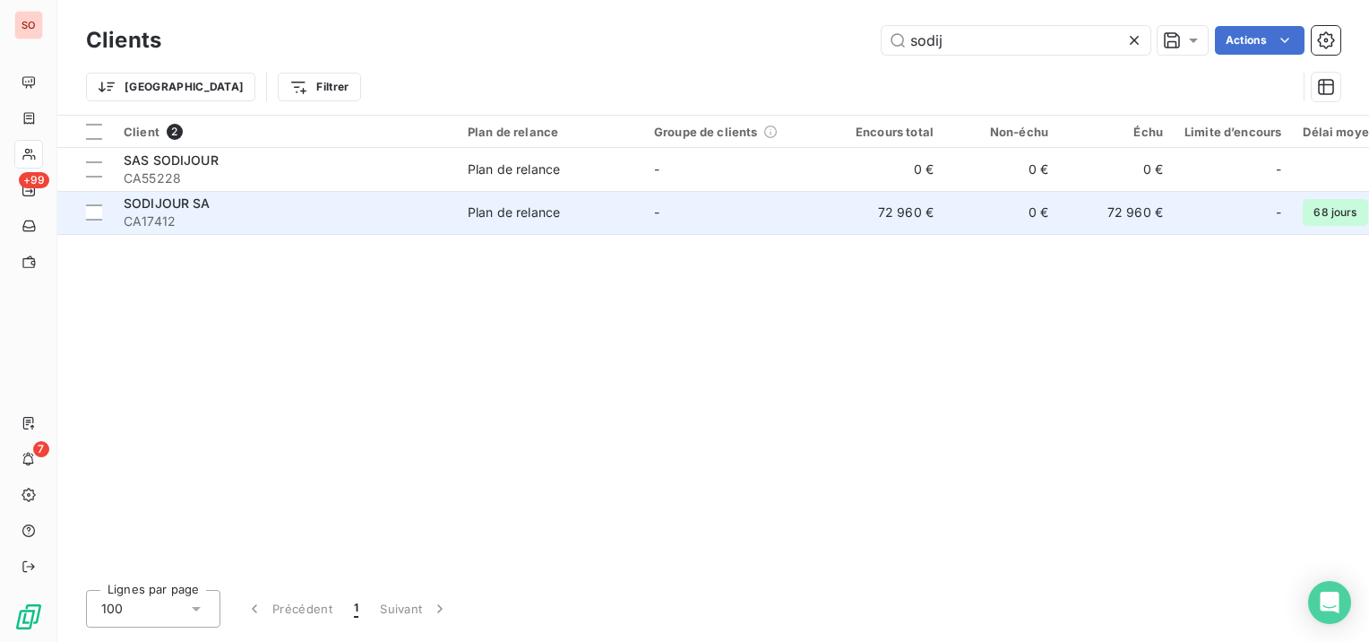
type input "sodij"
click at [535, 198] on td "Plan de relance" at bounding box center [550, 212] width 186 height 43
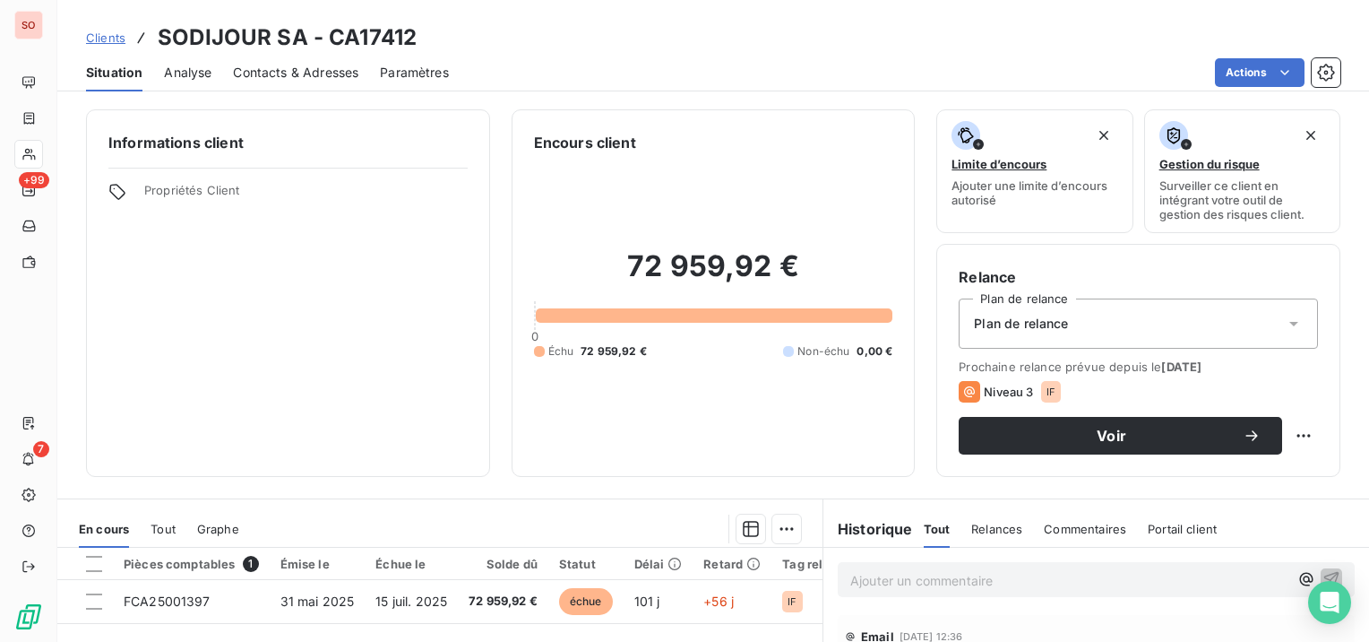
click at [343, 72] on span "Contacts & Adresses" at bounding box center [295, 73] width 125 height 18
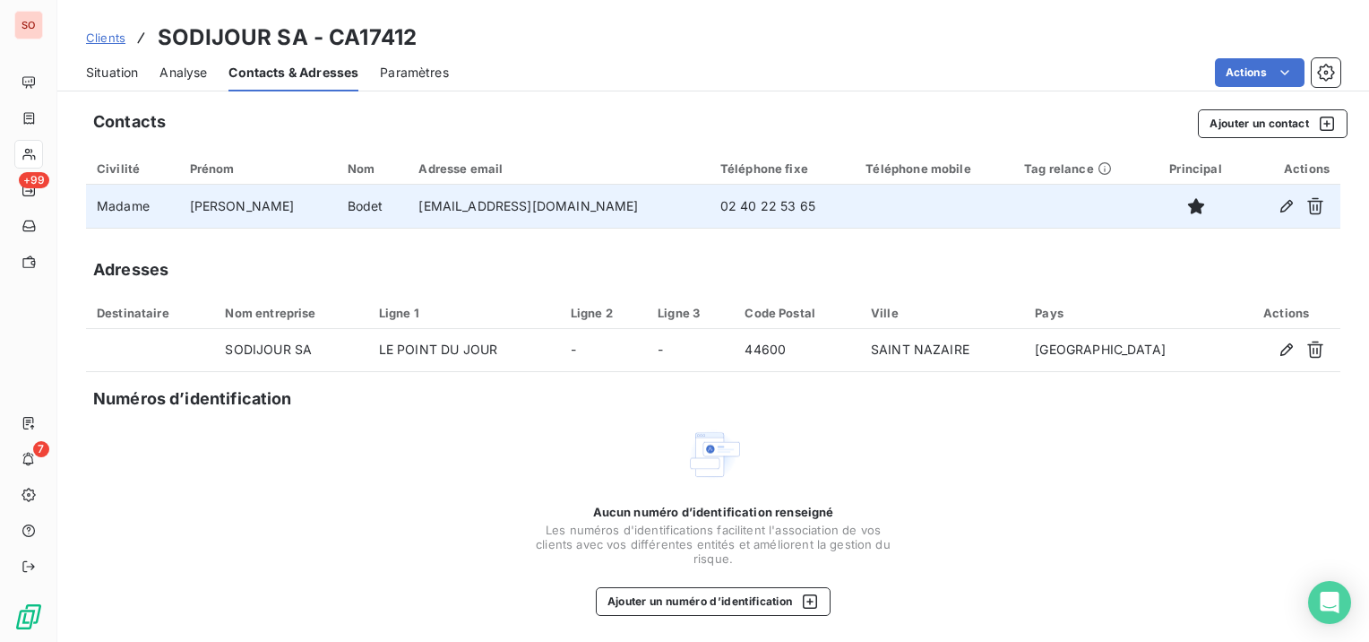
click at [423, 206] on td "[EMAIL_ADDRESS][DOMAIN_NAME]" at bounding box center [558, 206] width 301 height 43
drag, startPoint x: 579, startPoint y: 206, endPoint x: 357, endPoint y: 211, distance: 222.2
click at [408, 211] on td "[EMAIL_ADDRESS][DOMAIN_NAME]" at bounding box center [558, 206] width 301 height 43
copy td "[EMAIL_ADDRESS][DOMAIN_NAME]"
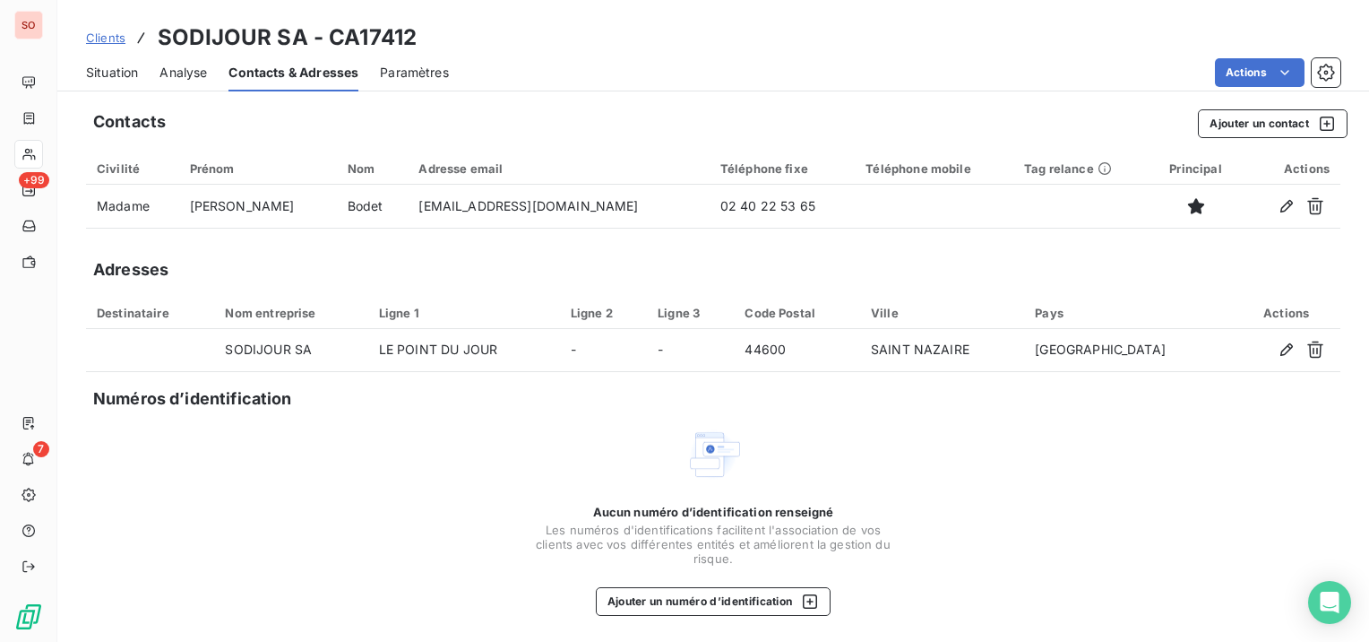
click at [545, 247] on div "Contacts Ajouter un contact Civilité Prénom Nom Adresse email Téléphone fixe Té…" at bounding box center [713, 372] width 1312 height 546
click at [131, 69] on span "Situation" at bounding box center [112, 73] width 52 height 18
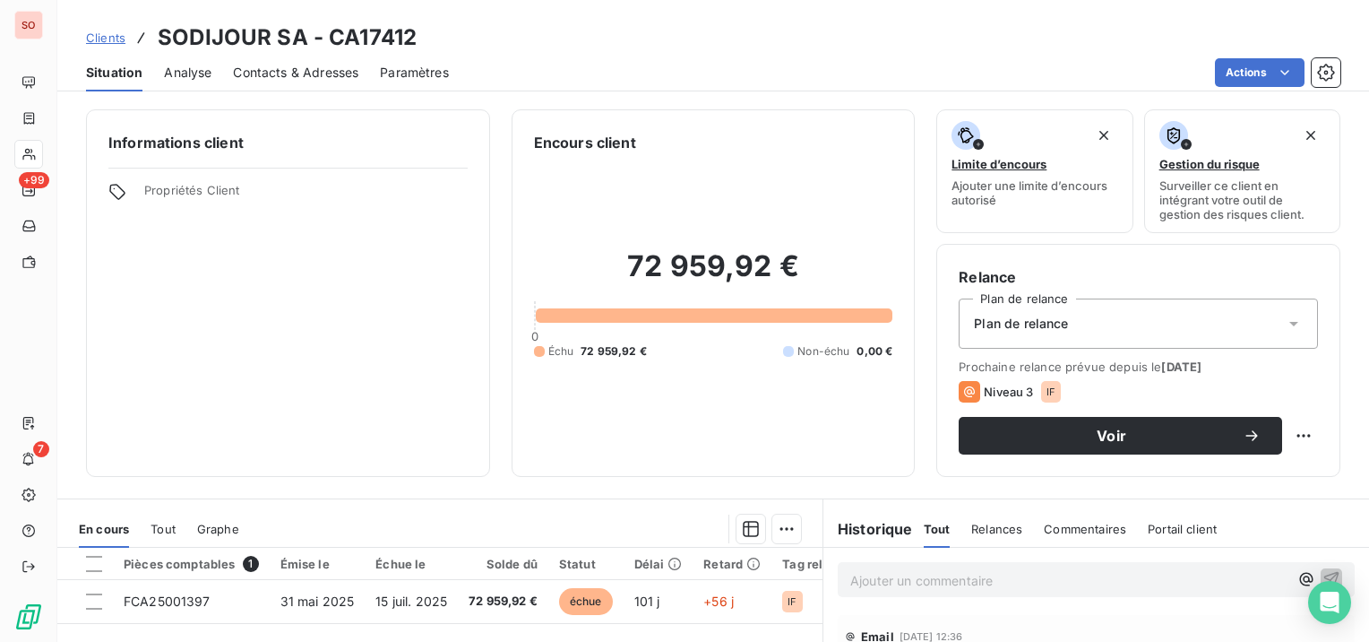
scroll to position [90, 0]
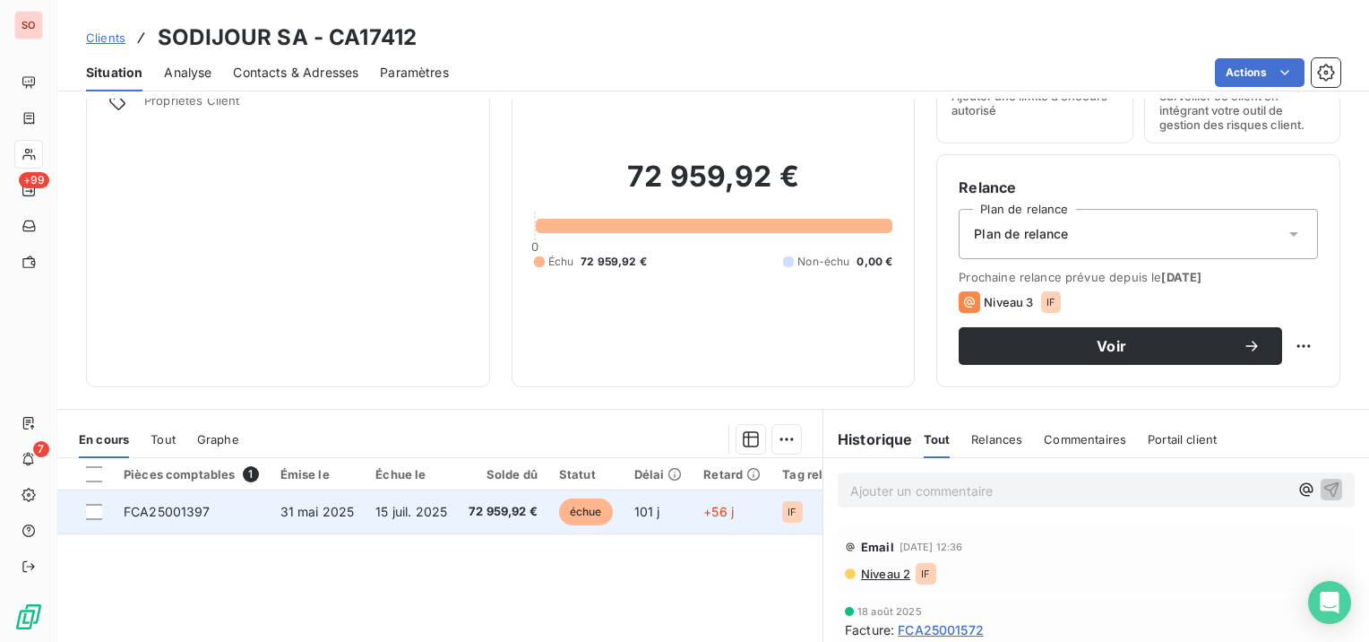
click at [332, 496] on td "31 mai 2025" at bounding box center [318, 511] width 96 height 43
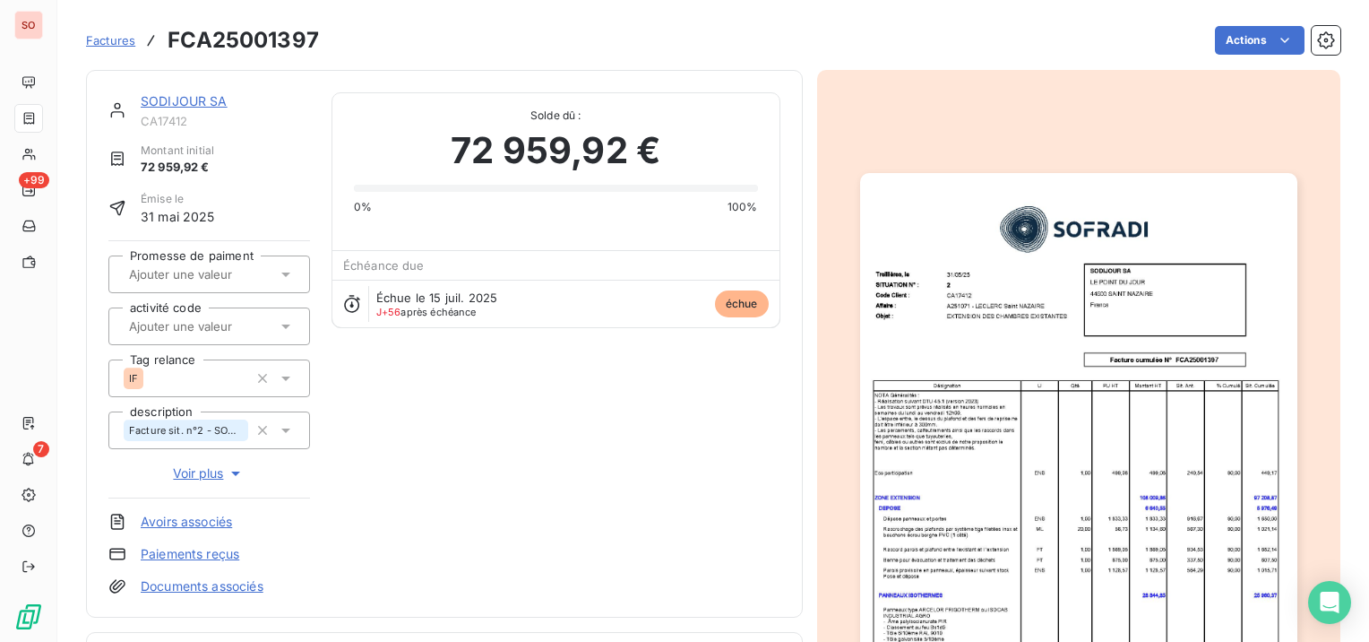
click at [1162, 363] on img "button" at bounding box center [1078, 482] width 437 height 618
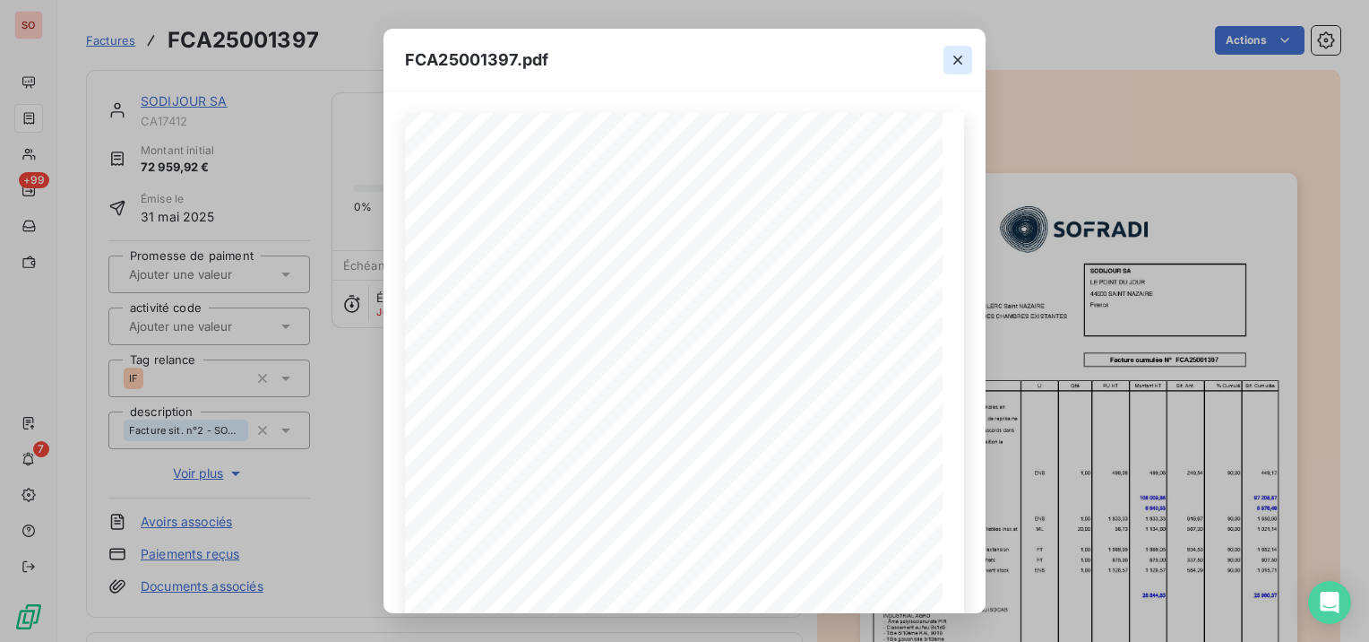
click at [963, 58] on icon "button" at bounding box center [958, 60] width 18 height 18
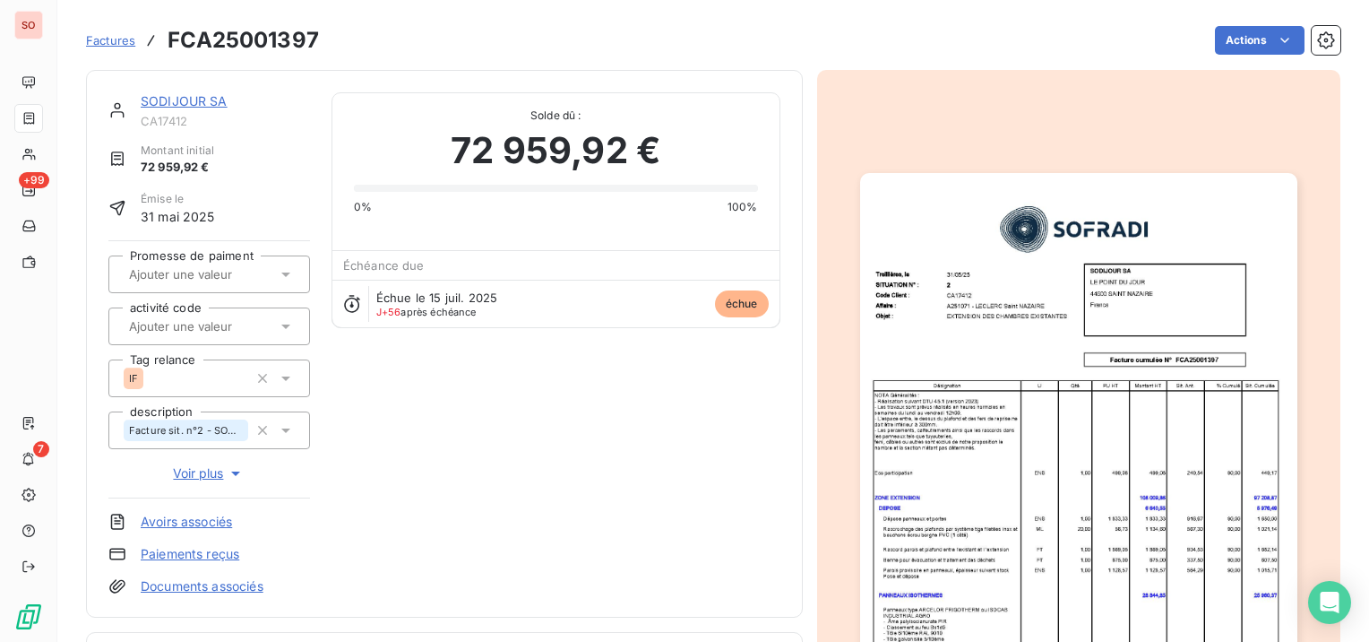
click at [201, 98] on link "SODIJOUR SA" at bounding box center [184, 100] width 87 height 15
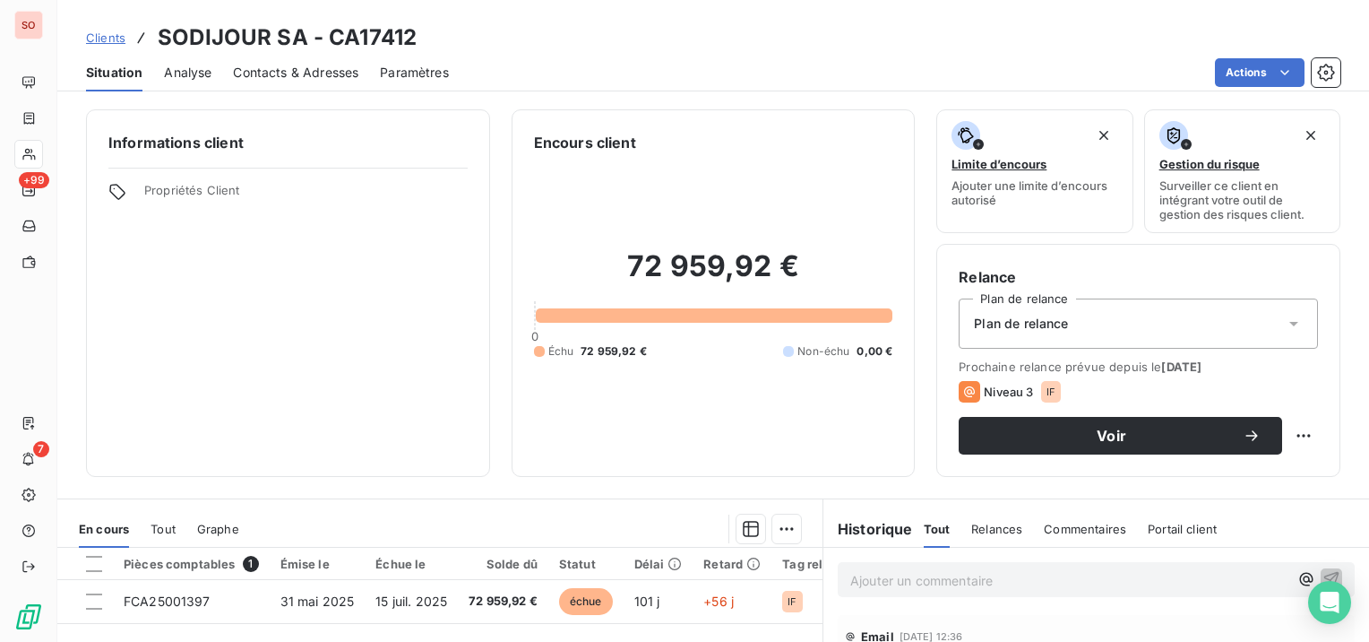
click at [334, 70] on span "Contacts & Adresses" at bounding box center [295, 73] width 125 height 18
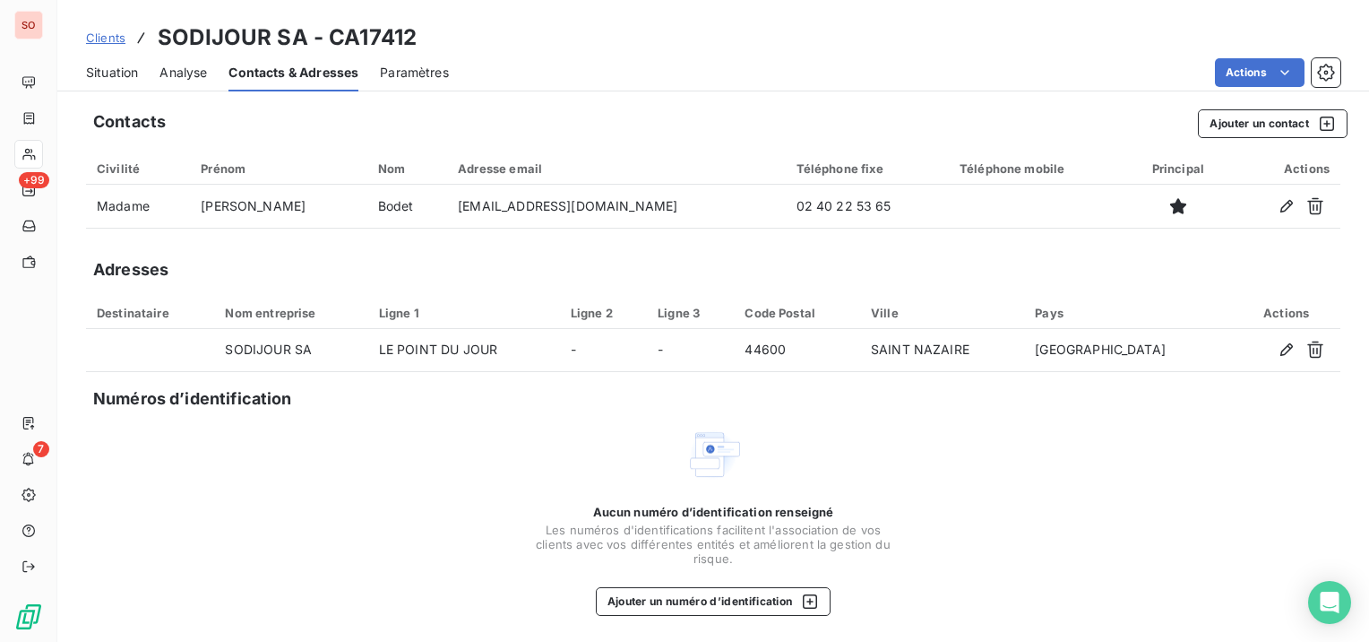
click at [115, 73] on span "Situation" at bounding box center [112, 73] width 52 height 18
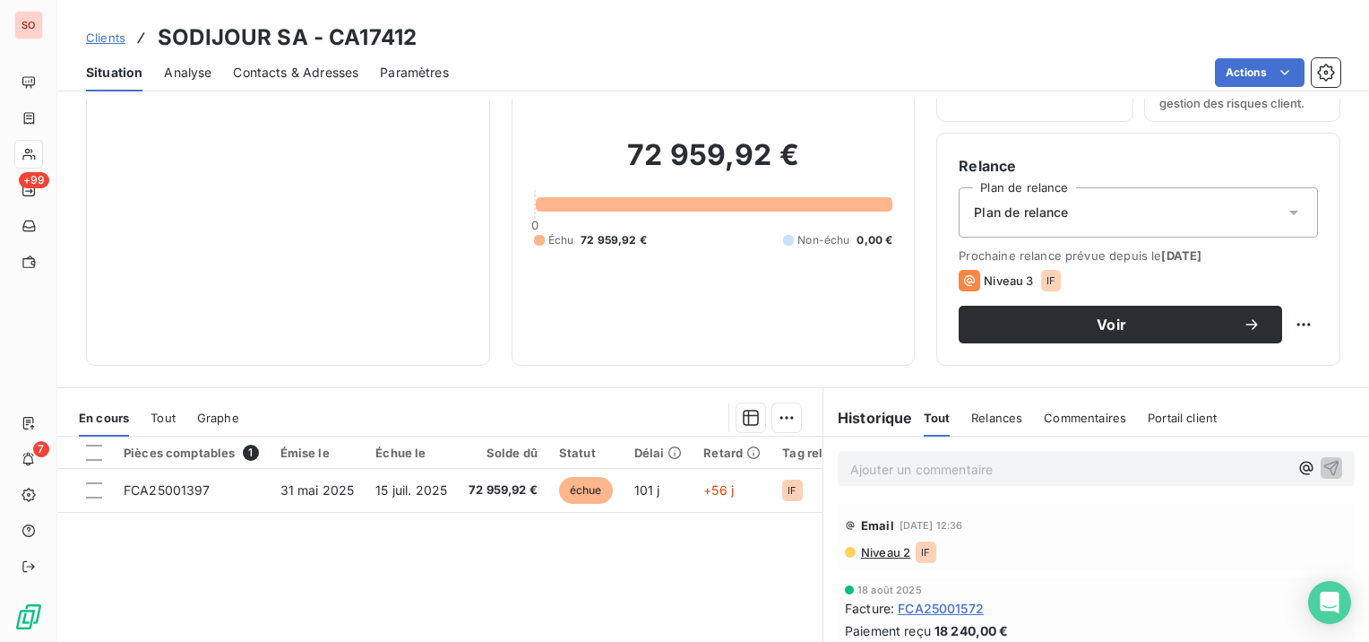
scroll to position [90, 0]
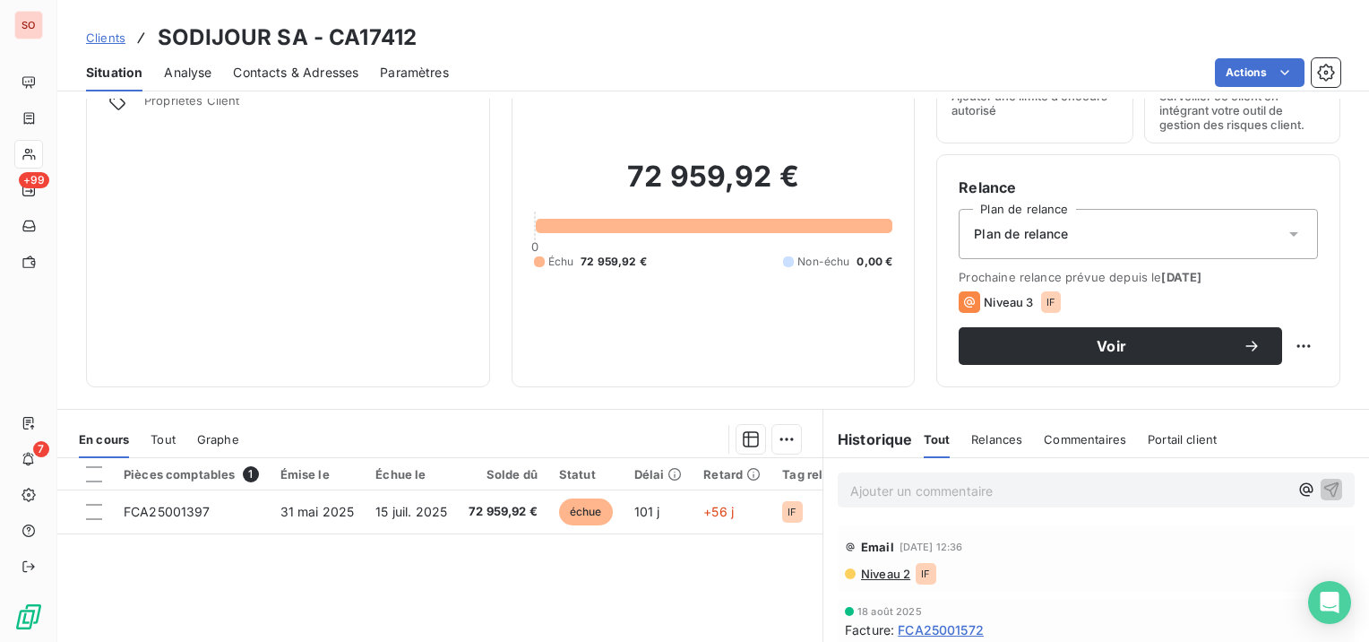
click at [882, 573] on span "Niveau 2" at bounding box center [884, 573] width 51 height 14
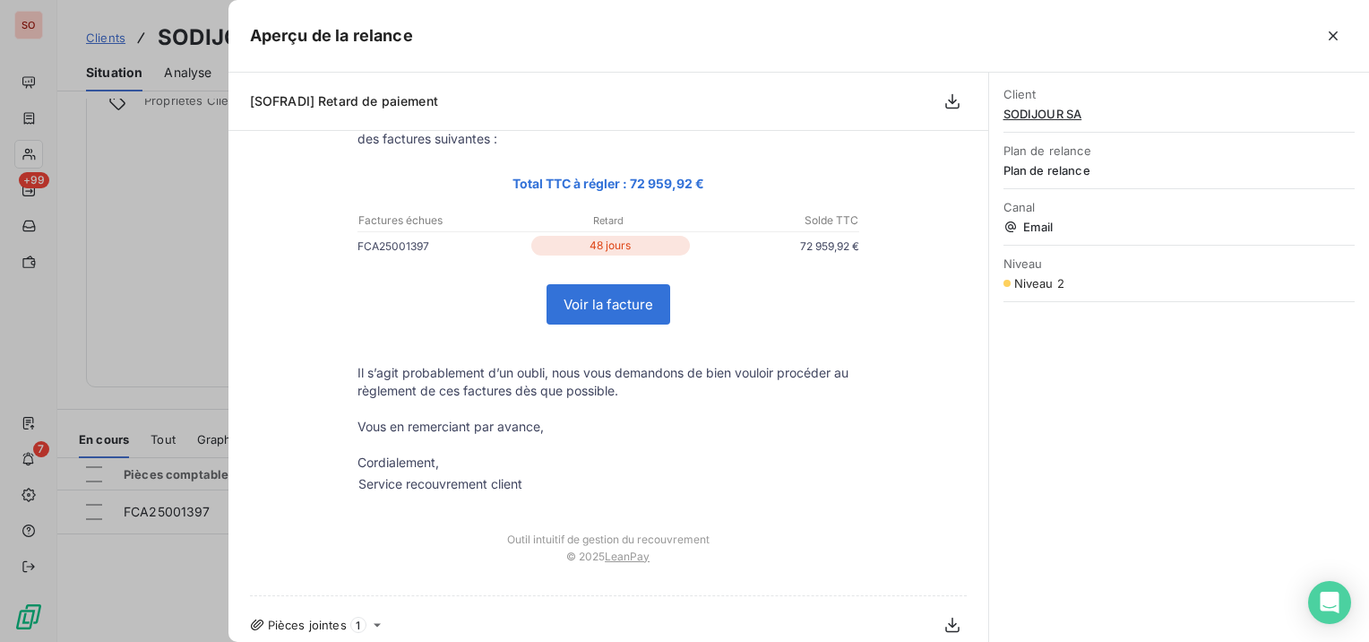
scroll to position [0, 0]
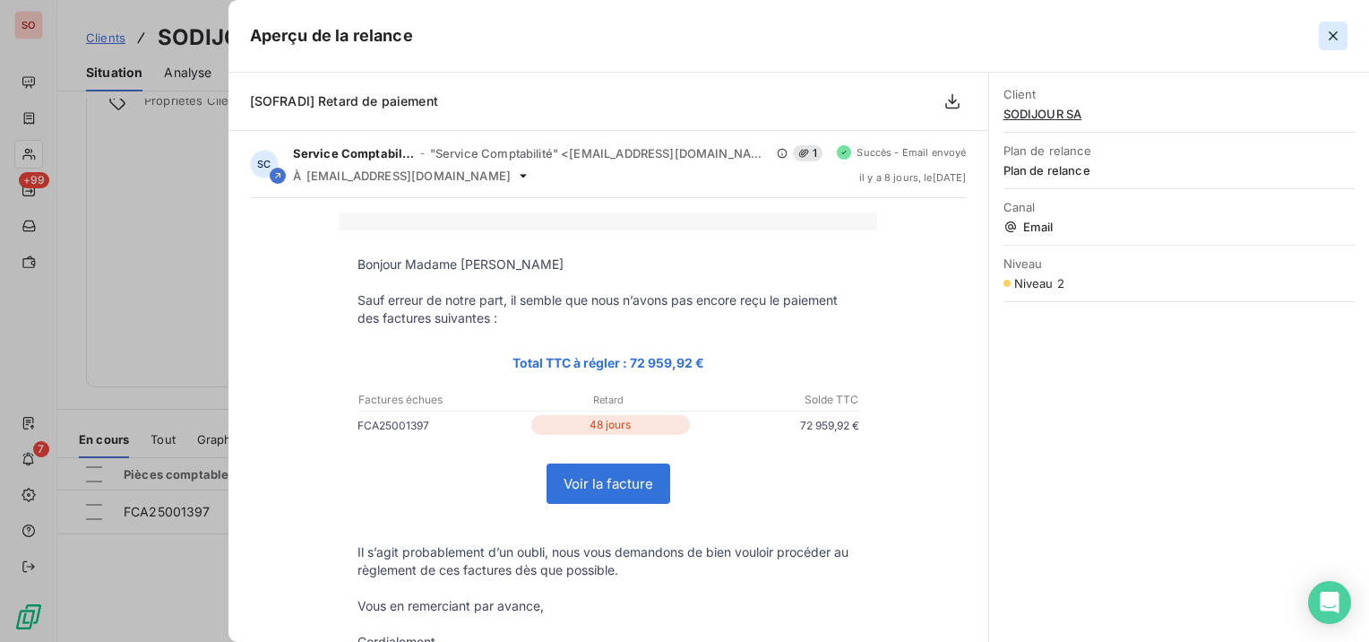
click at [1333, 33] on icon "button" at bounding box center [1333, 36] width 18 height 18
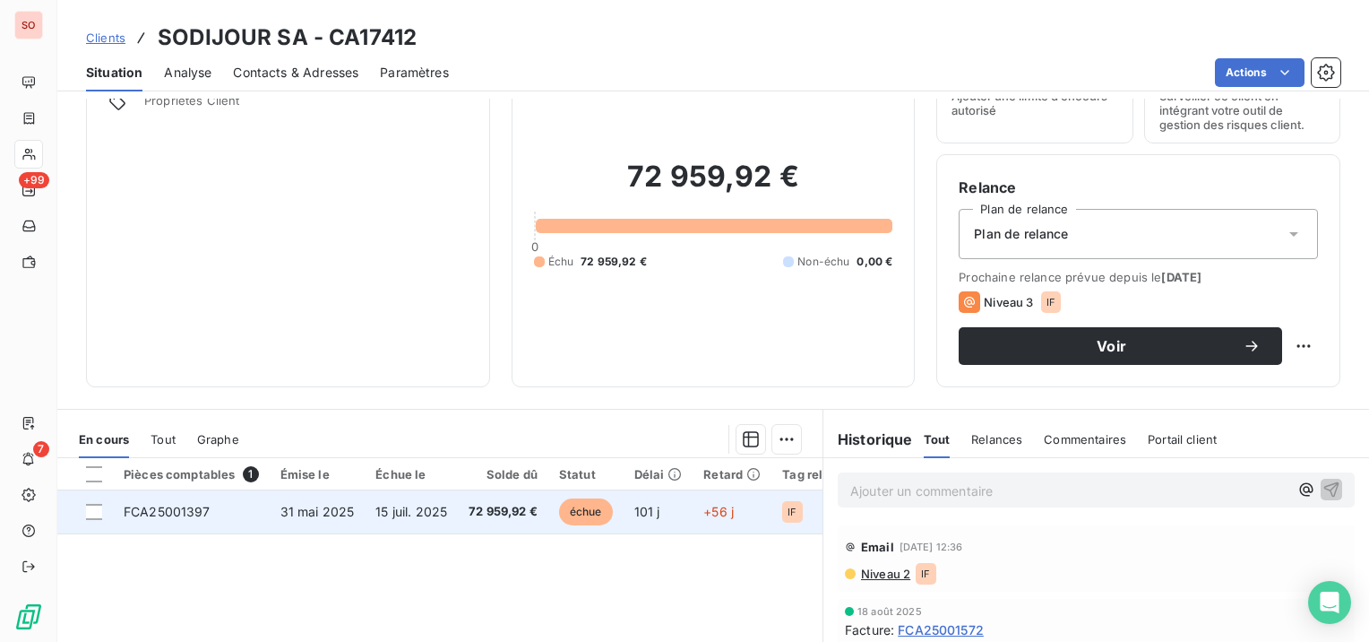
click at [339, 511] on span "31 mai 2025" at bounding box center [317, 511] width 74 height 15
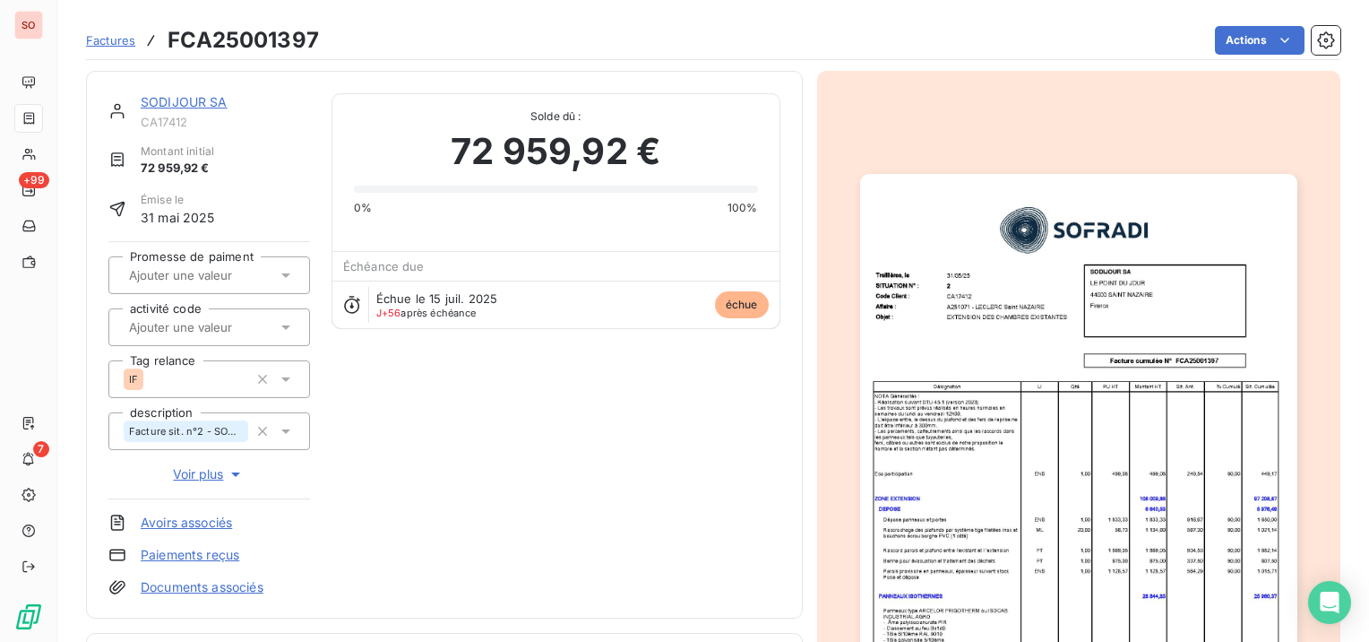
scroll to position [269, 0]
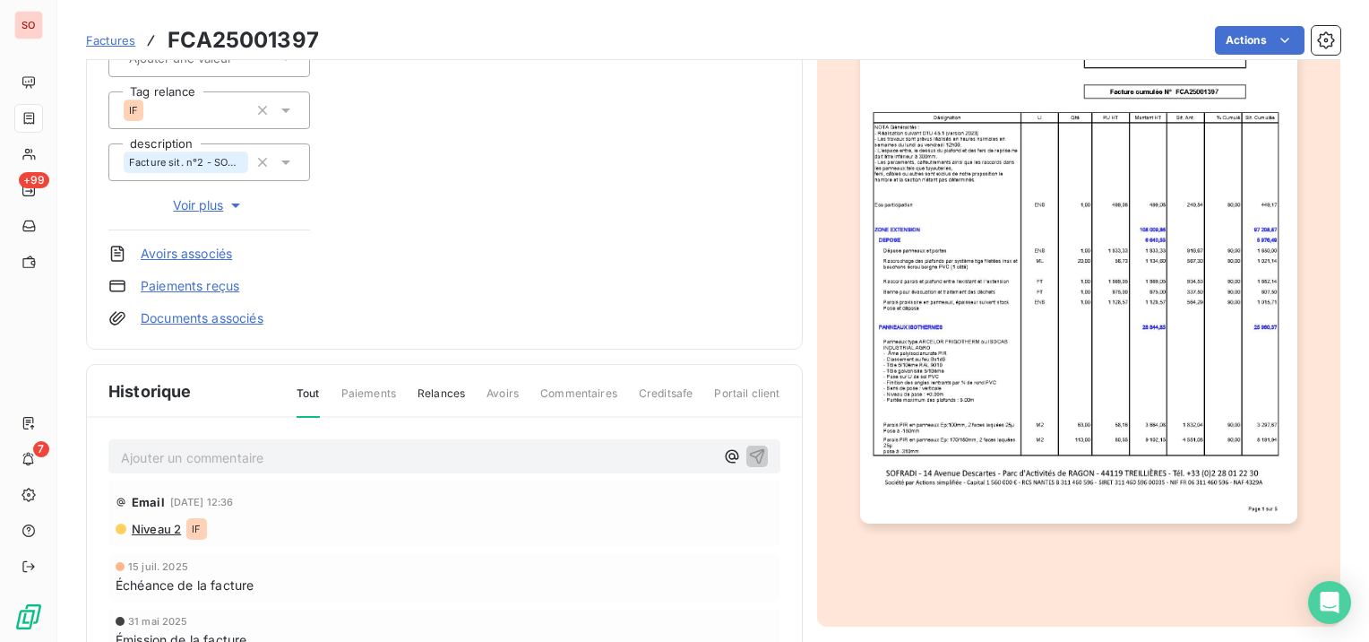
click at [419, 455] on p "Ajouter un commentaire ﻿" at bounding box center [417, 457] width 593 height 22
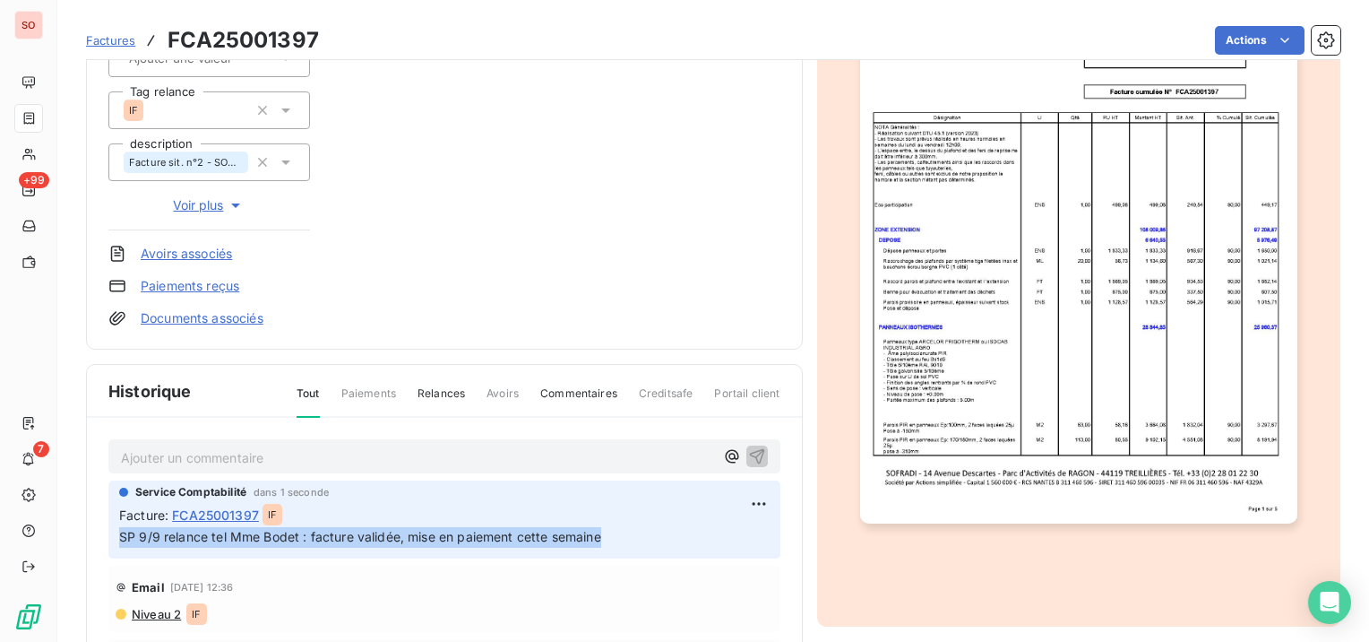
drag, startPoint x: 636, startPoint y: 532, endPoint x: 111, endPoint y: 542, distance: 525.1
click at [111, 542] on div "Service Comptabilité dans 1 seconde Facture : FCA25001397 IF SP 9/9 relance tel…" at bounding box center [444, 519] width 672 height 78
copy span "SP 9/9 relance tel Mme Bodet : facture validée, mise en paiement cette semaine"
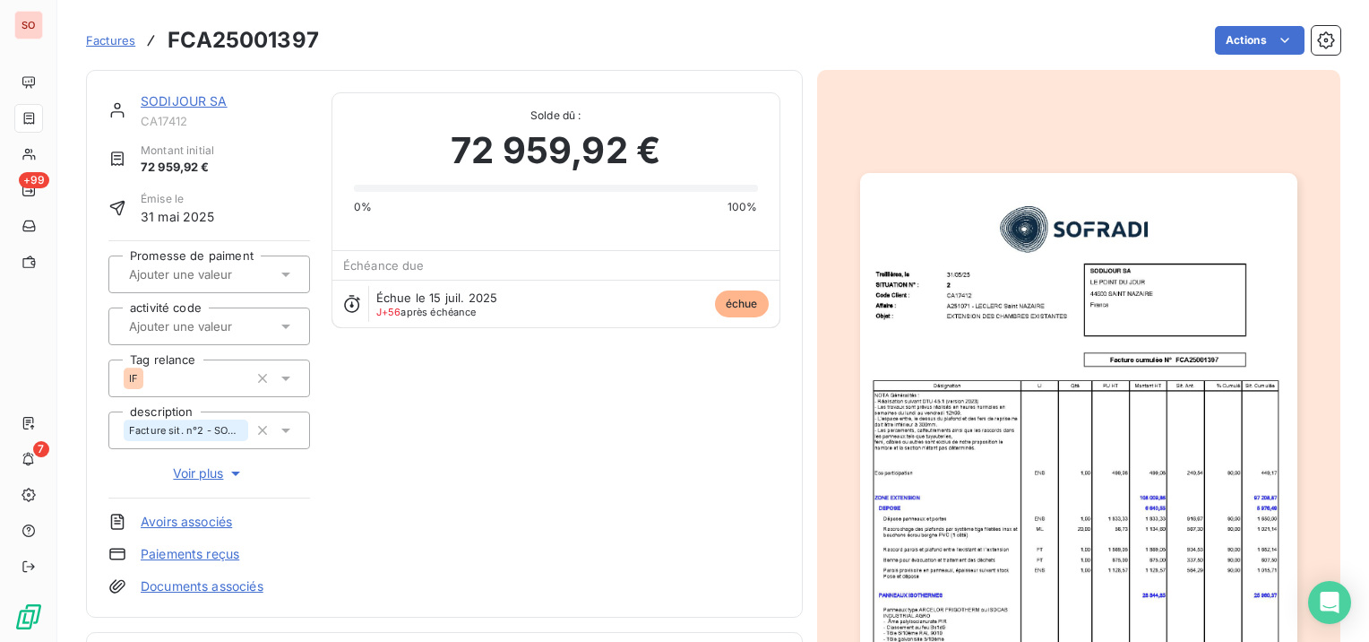
click at [187, 99] on link "SODIJOUR SA" at bounding box center [184, 100] width 87 height 15
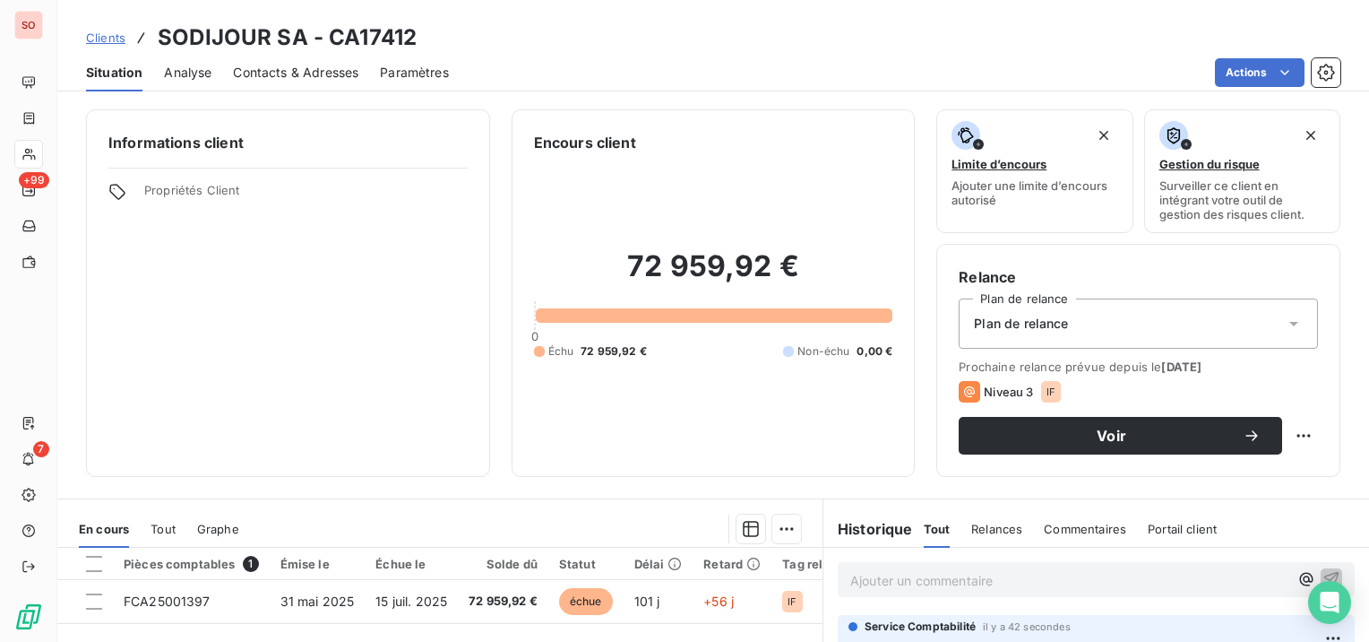
click at [109, 34] on span "Clients" at bounding box center [105, 37] width 39 height 14
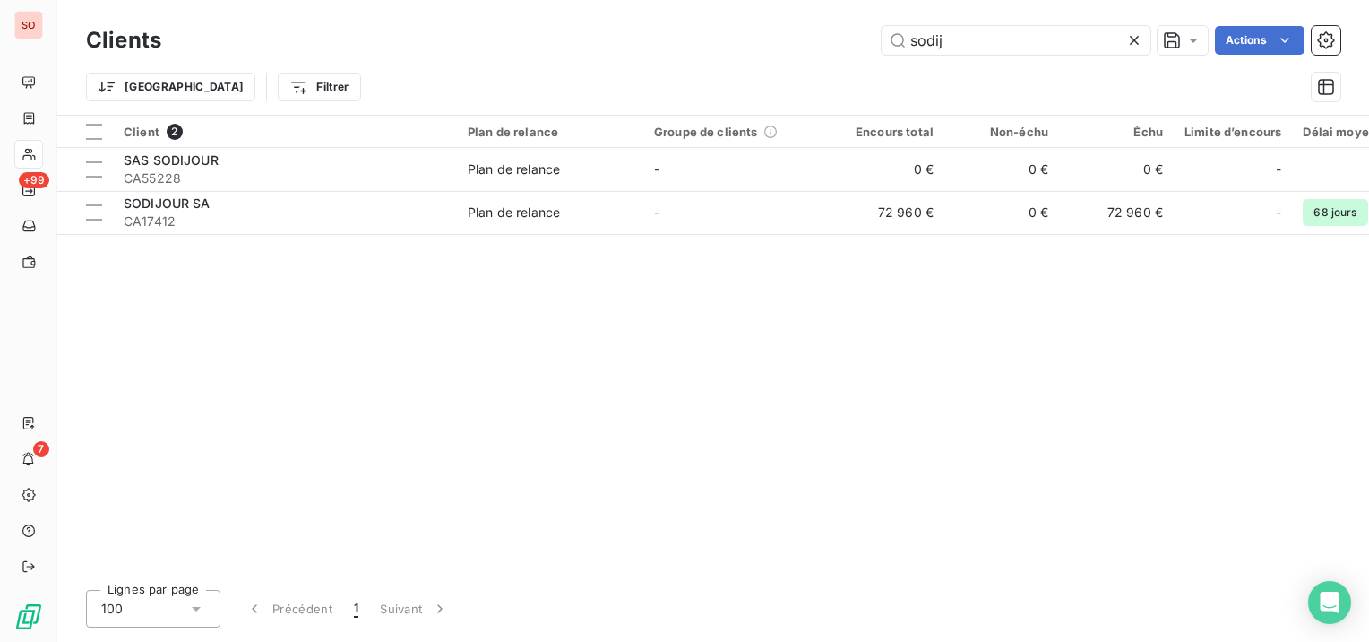
drag, startPoint x: 976, startPoint y: 42, endPoint x: 857, endPoint y: 42, distance: 118.3
click at [857, 42] on div "sodij Actions" at bounding box center [762, 40] width 1158 height 29
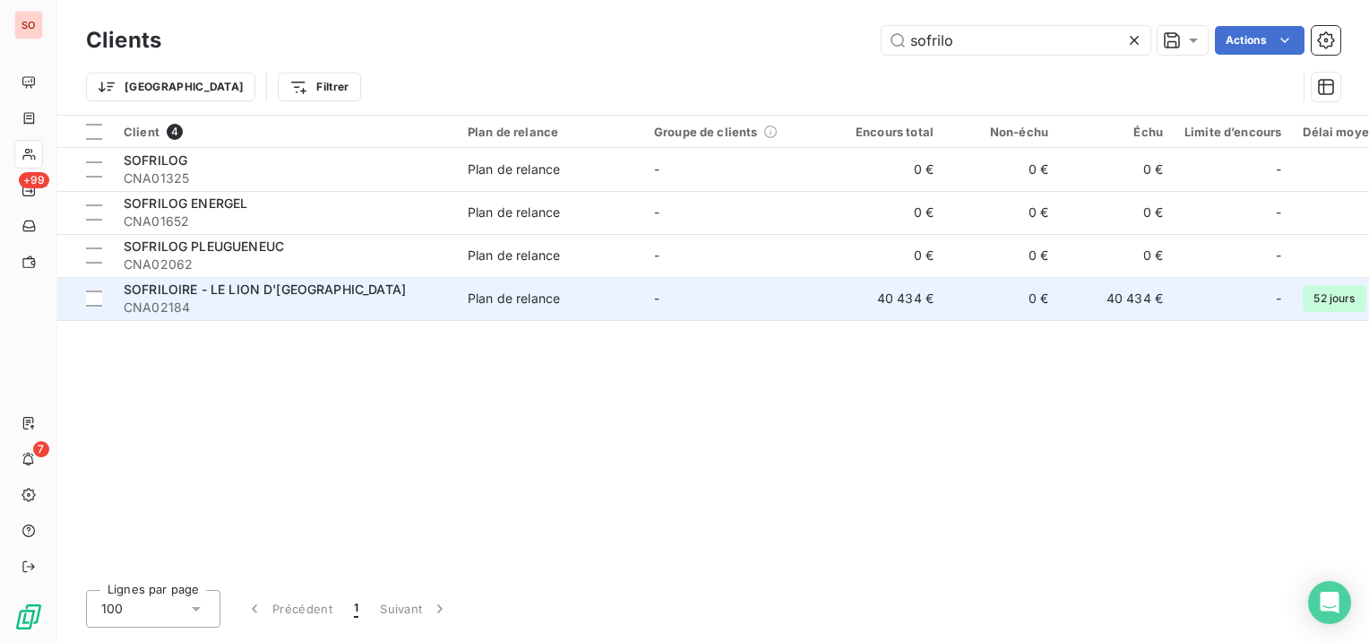
type input "sofrilo"
click at [219, 290] on span "SOFRILOIRE - LE LION D'[GEOGRAPHIC_DATA]" at bounding box center [265, 288] width 282 height 15
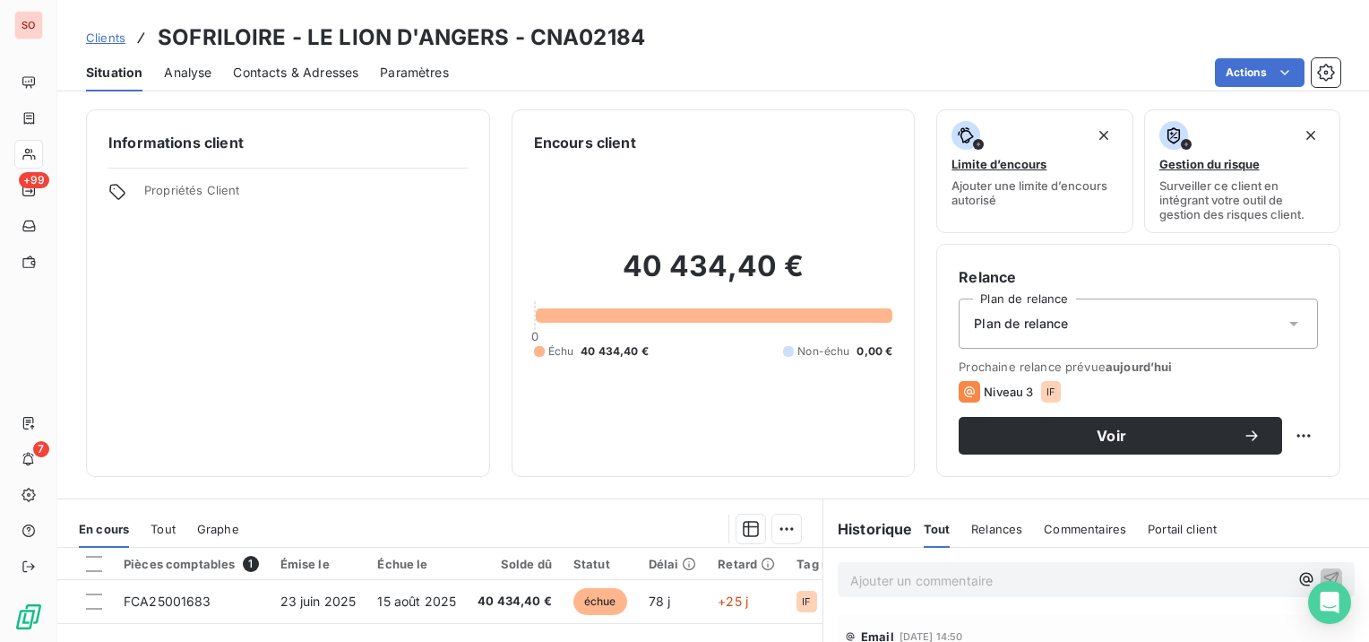
click at [306, 68] on span "Contacts & Adresses" at bounding box center [295, 73] width 125 height 18
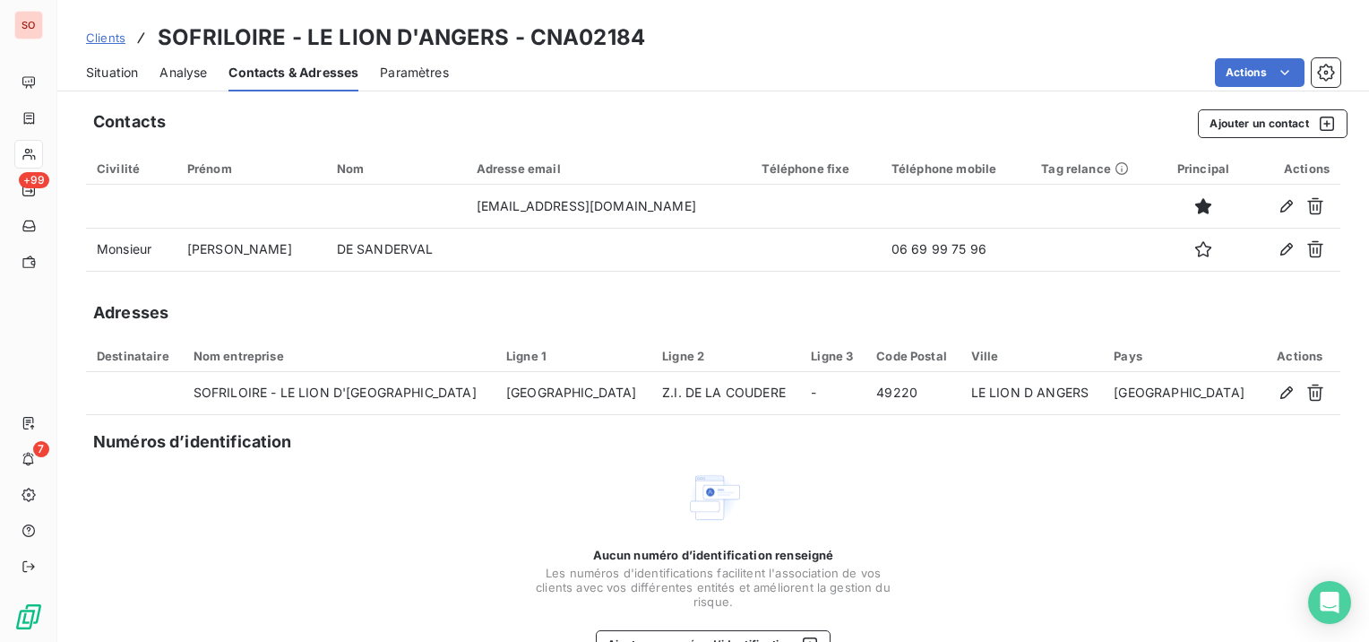
click at [121, 74] on span "Situation" at bounding box center [112, 73] width 52 height 18
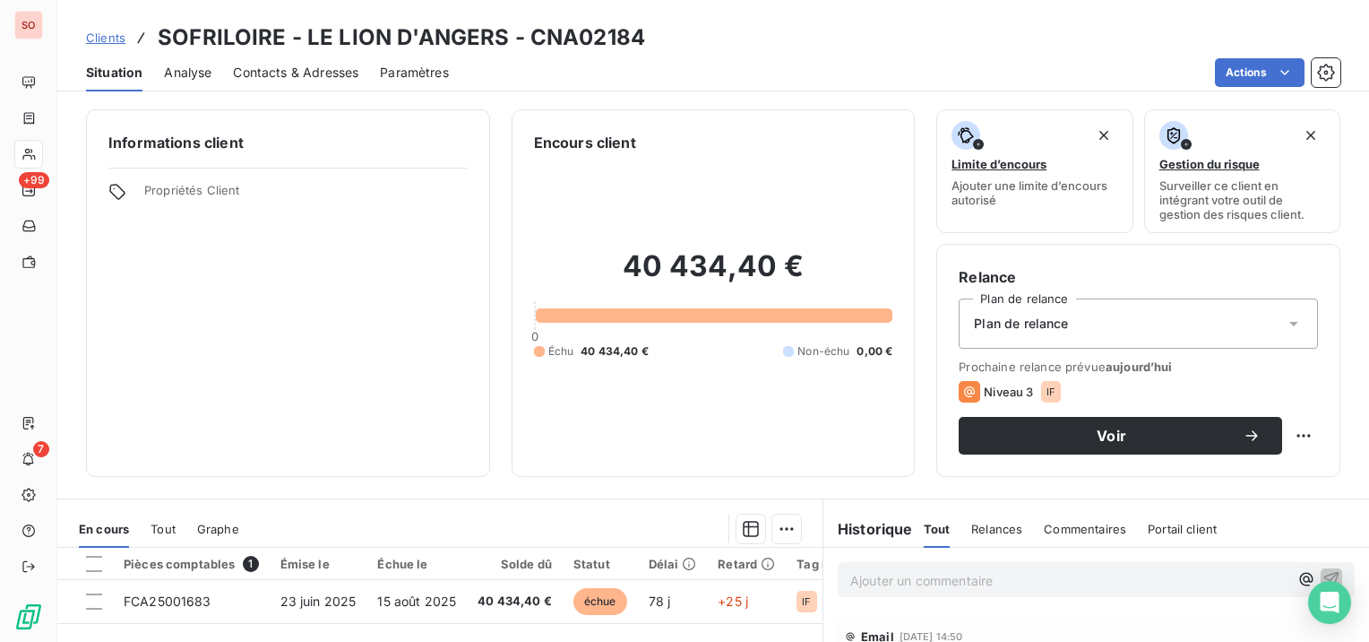
scroll to position [90, 0]
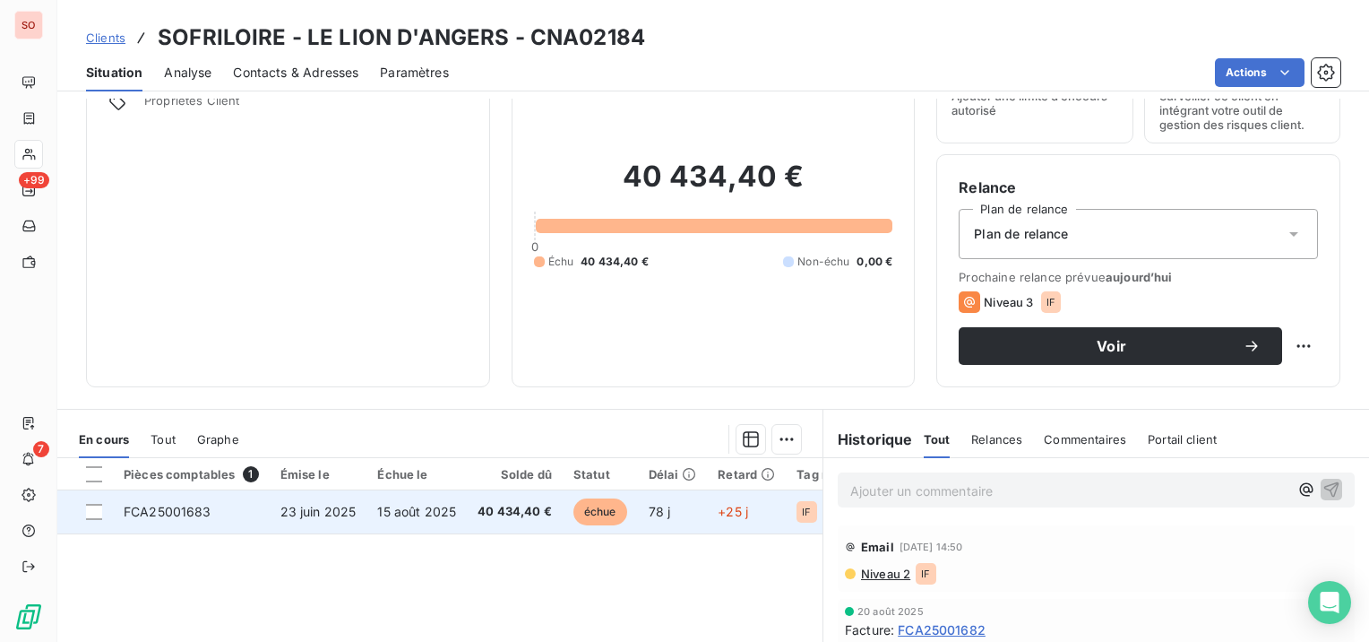
click at [394, 513] on span "15 août 2025" at bounding box center [416, 511] width 79 height 15
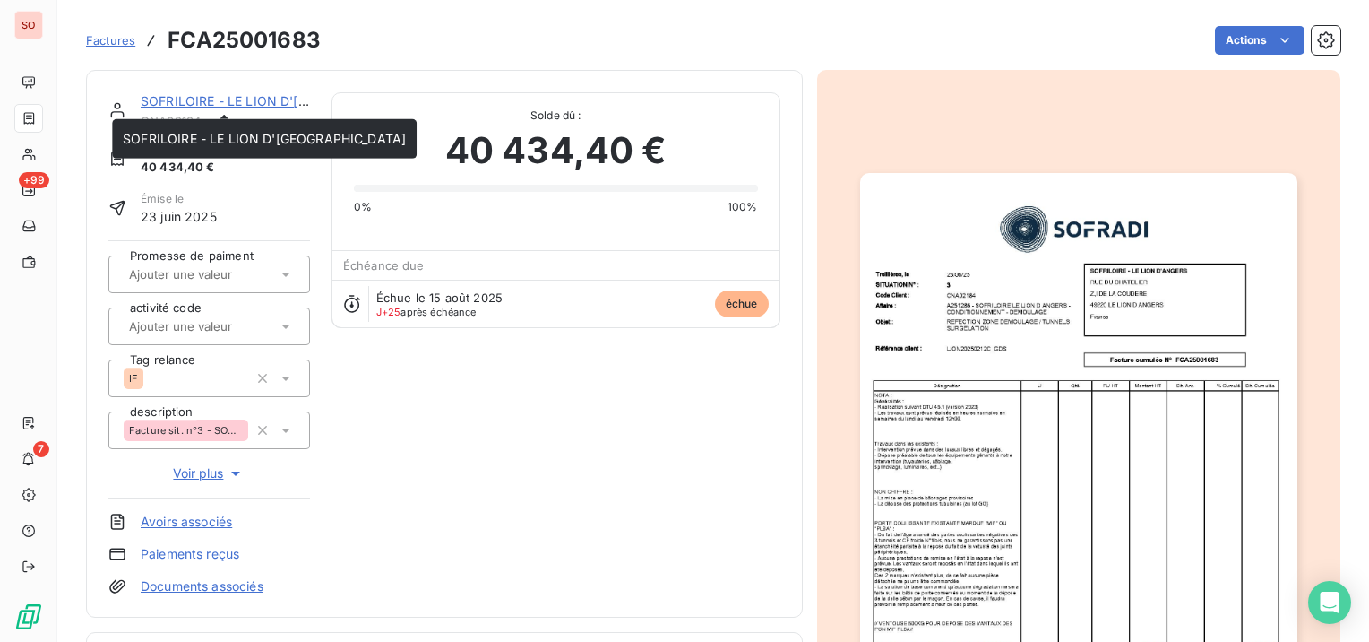
click at [242, 96] on link "SOFRILOIRE - LE LION D'[GEOGRAPHIC_DATA]" at bounding box center [282, 100] width 283 height 15
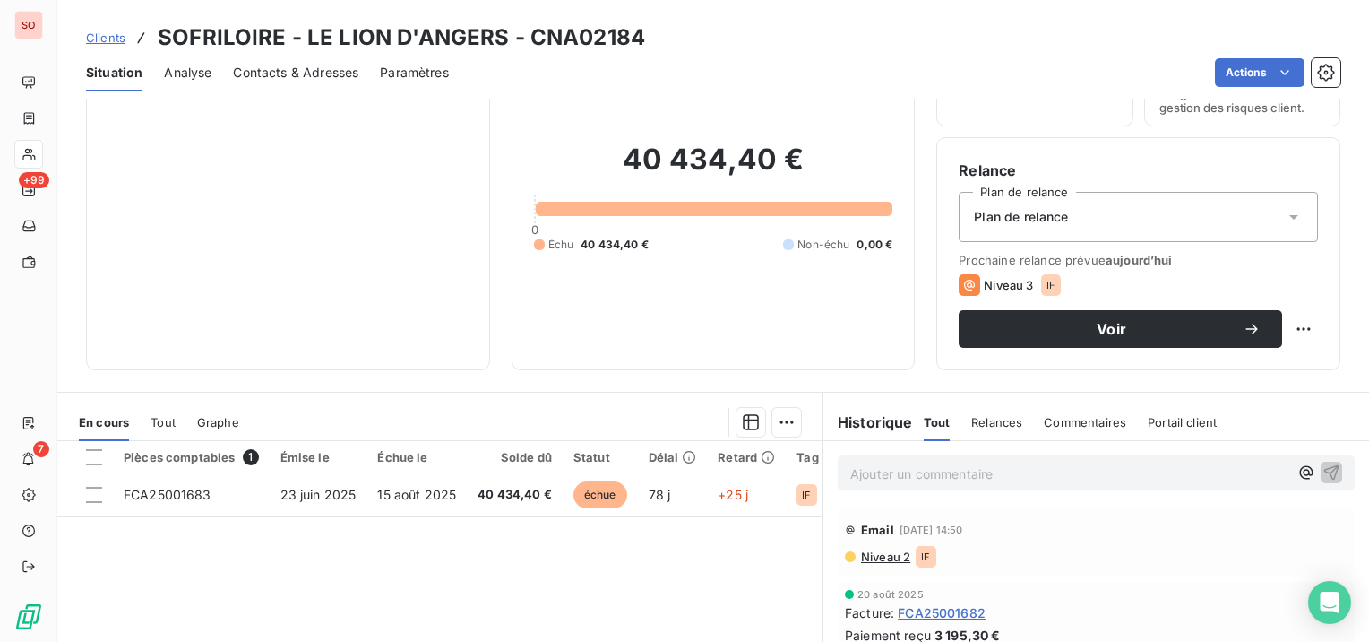
scroll to position [179, 0]
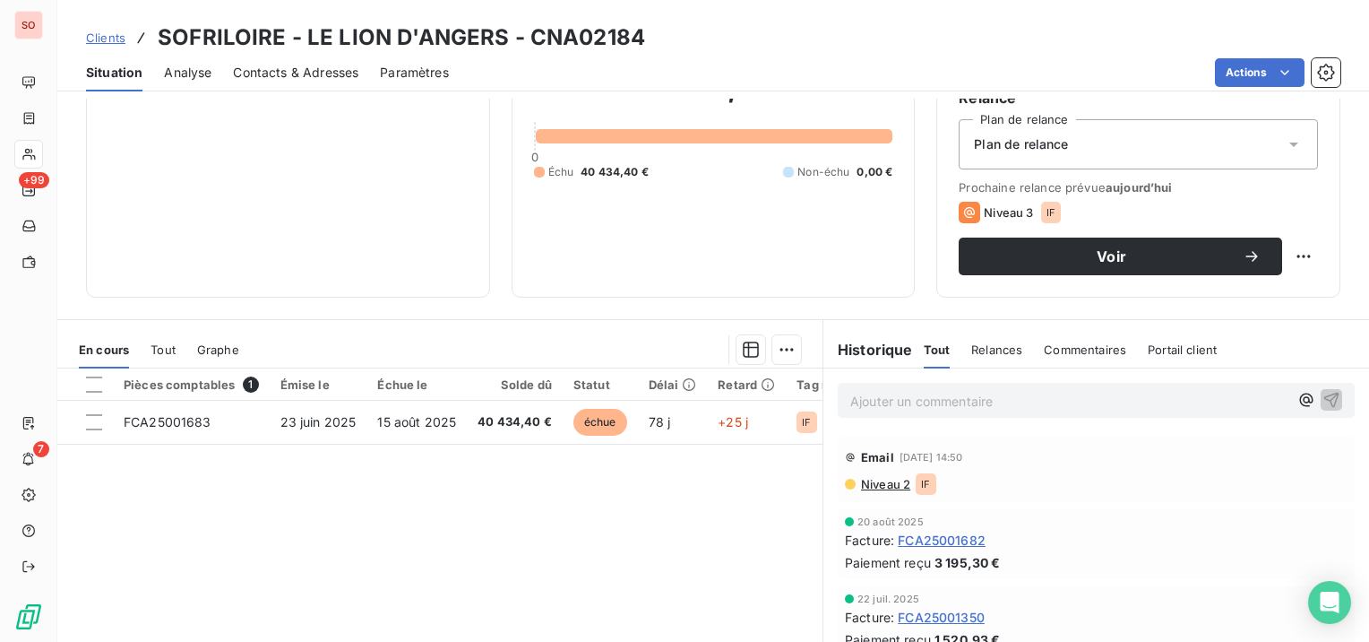
click at [891, 478] on span "Niveau 2" at bounding box center [884, 484] width 51 height 14
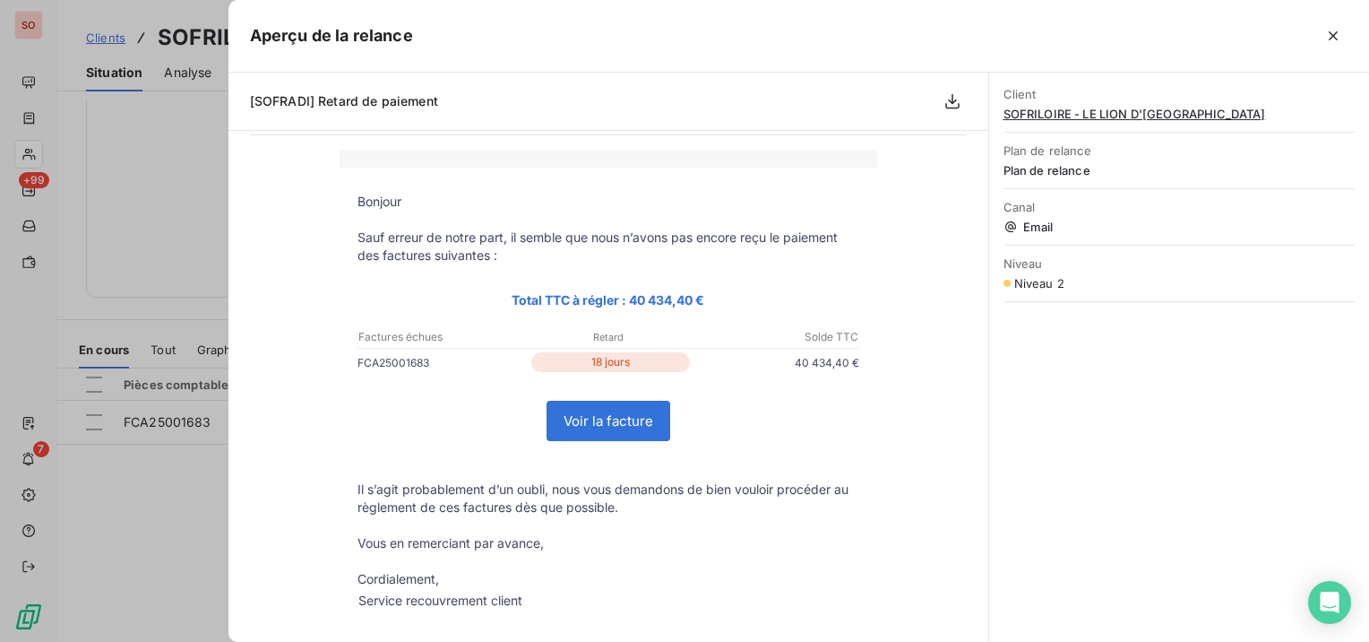
scroll to position [90, 0]
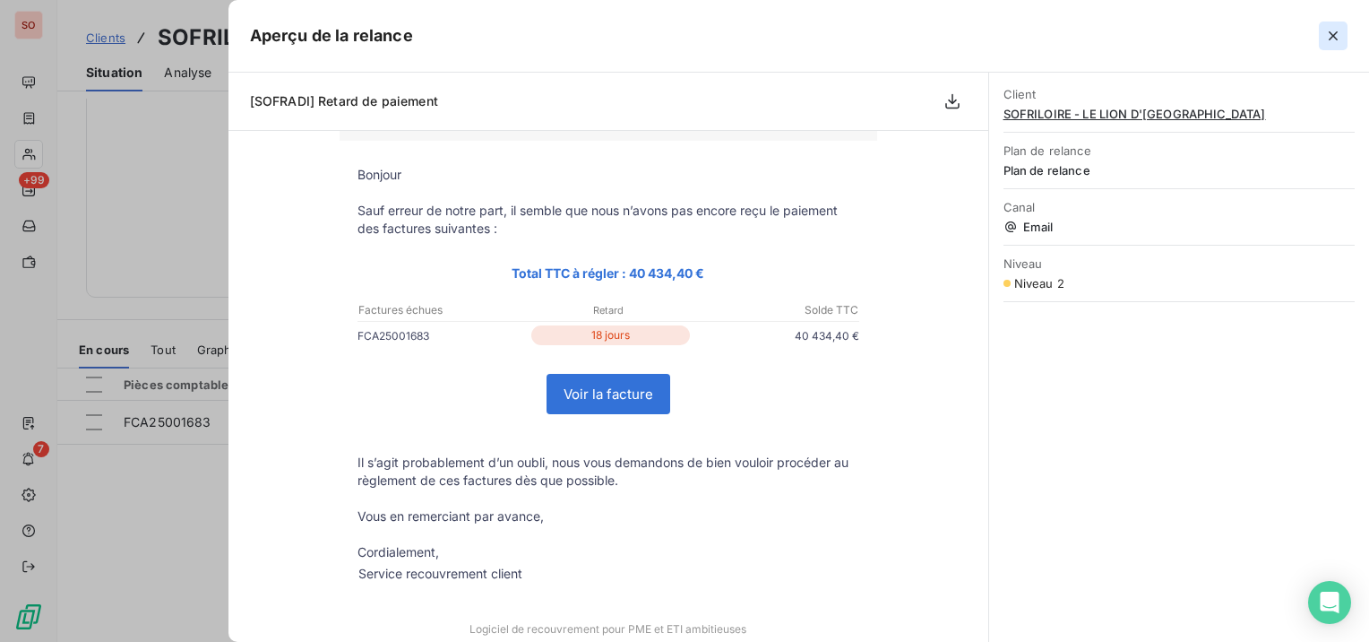
click at [1339, 30] on icon "button" at bounding box center [1333, 36] width 18 height 18
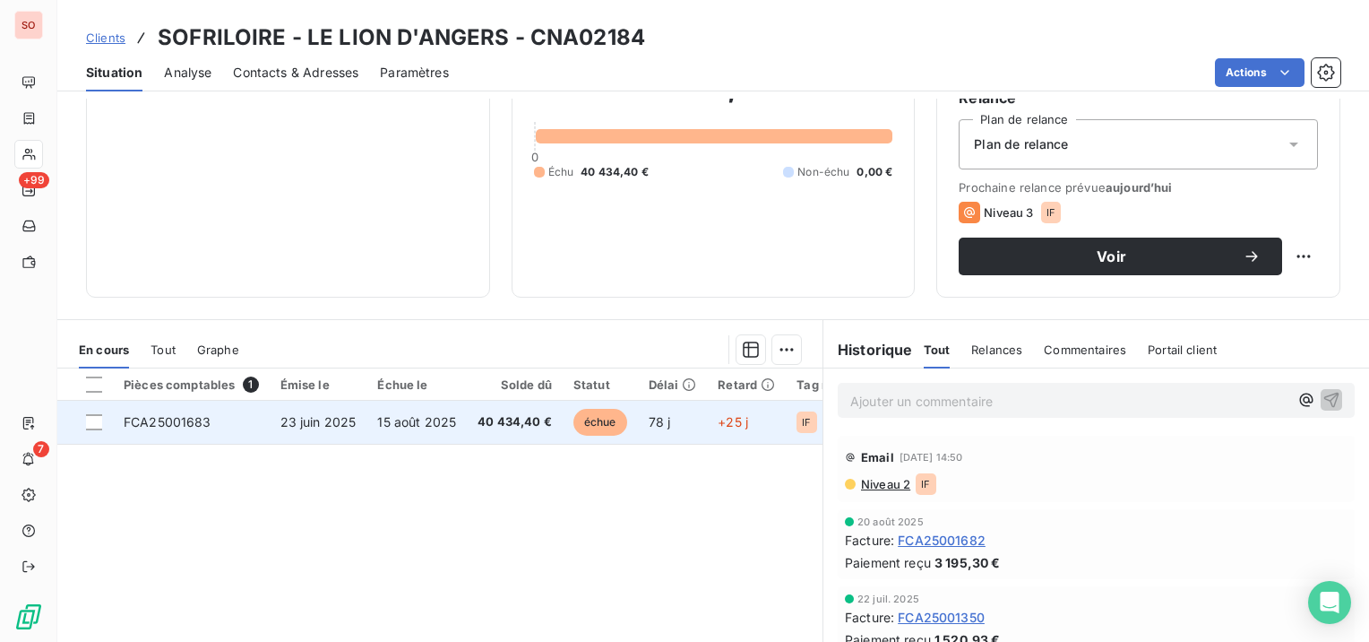
click at [375, 418] on td "15 août 2025" at bounding box center [416, 422] width 100 height 43
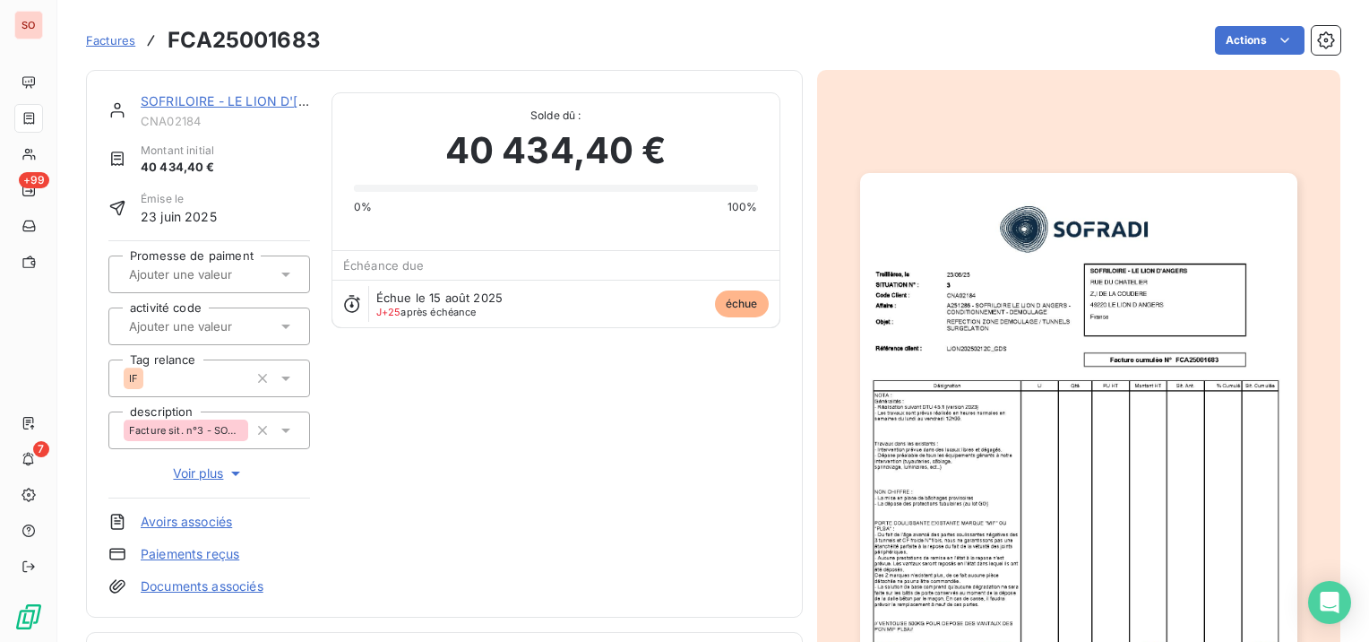
click at [245, 93] on link "SOFRILOIRE - LE LION D'[GEOGRAPHIC_DATA]" at bounding box center [282, 100] width 283 height 15
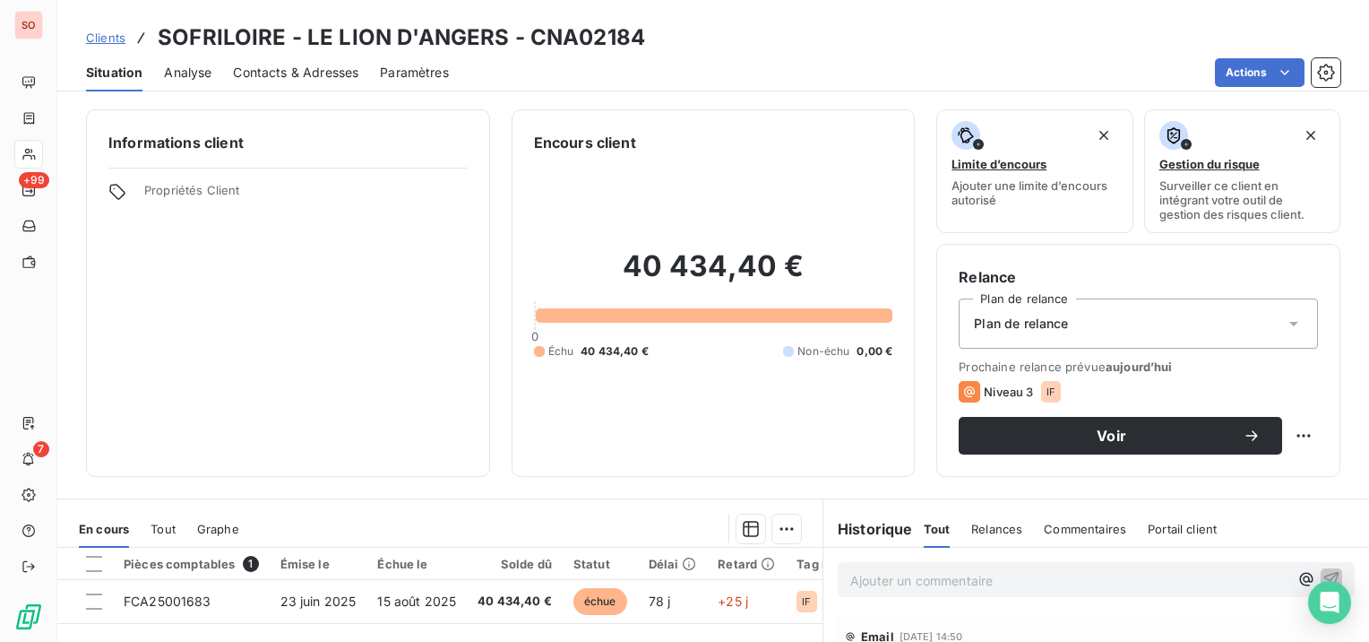
scroll to position [179, 0]
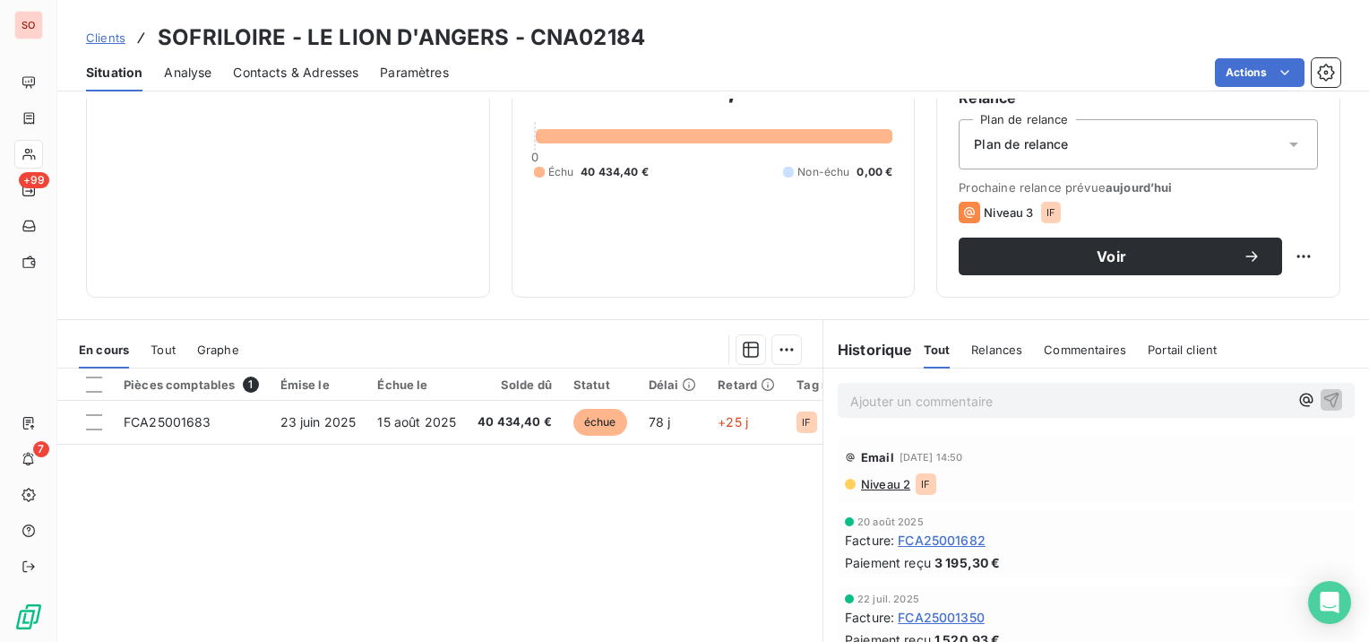
click at [159, 347] on span "Tout" at bounding box center [163, 349] width 25 height 14
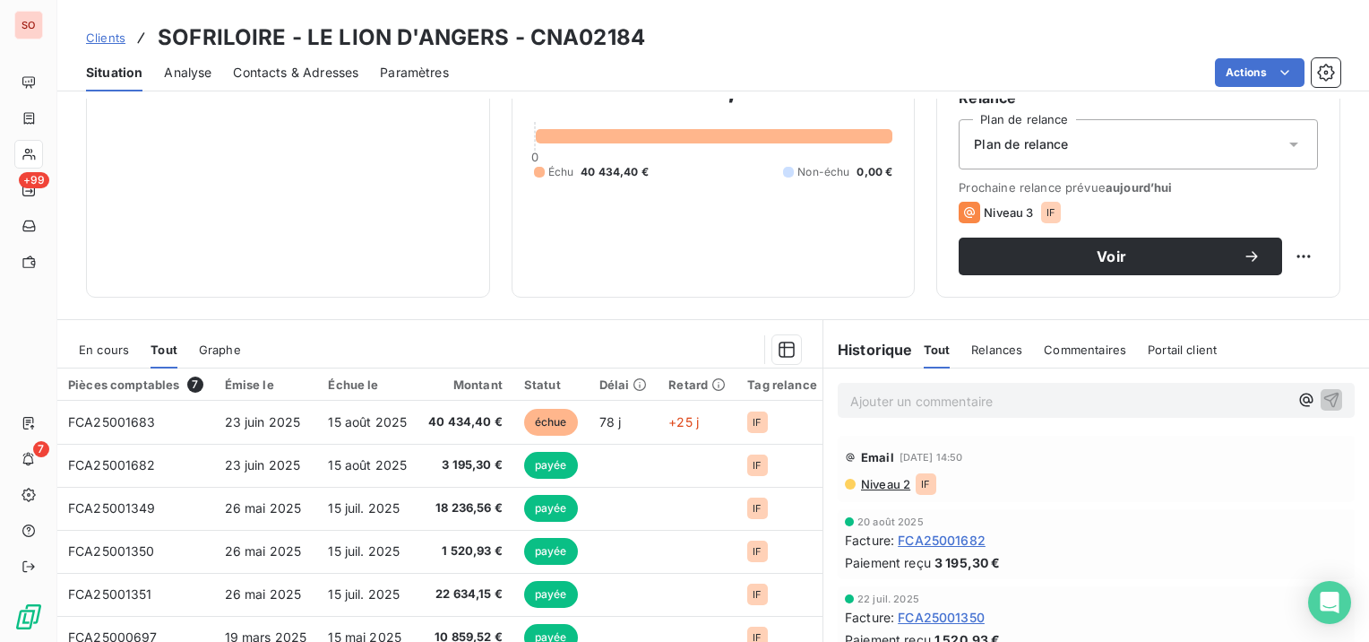
scroll to position [176, 0]
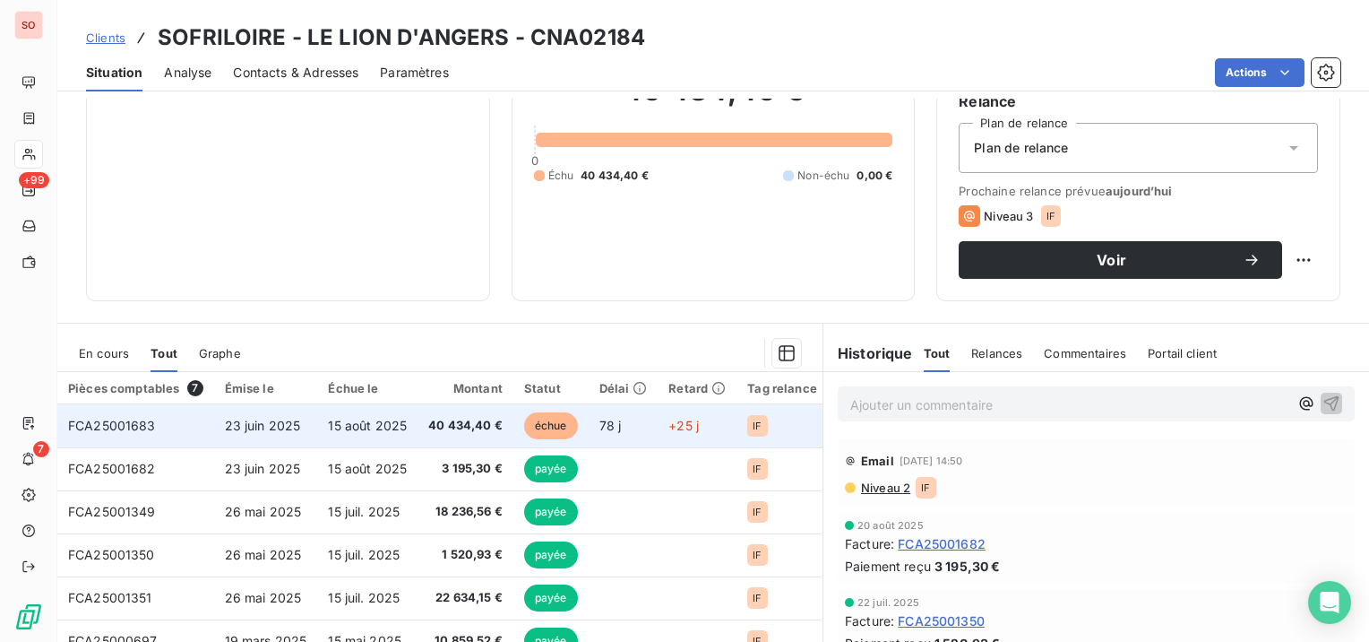
click at [322, 420] on td "15 août 2025" at bounding box center [367, 425] width 100 height 43
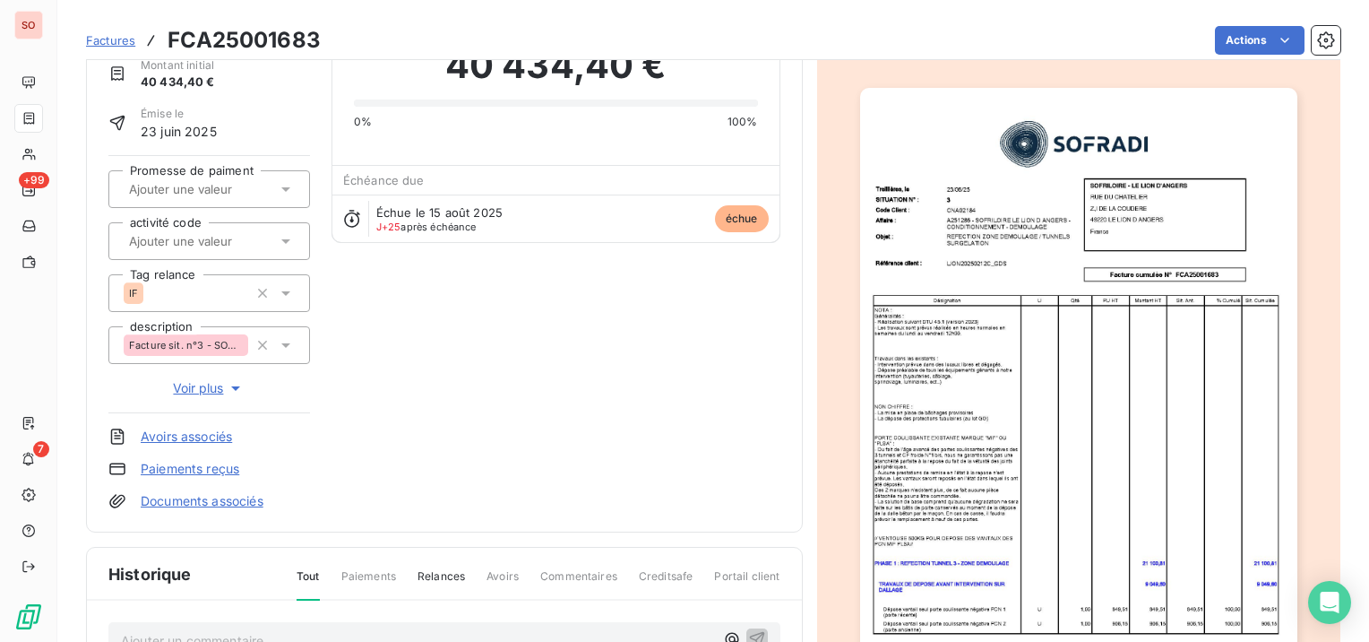
scroll to position [269, 0]
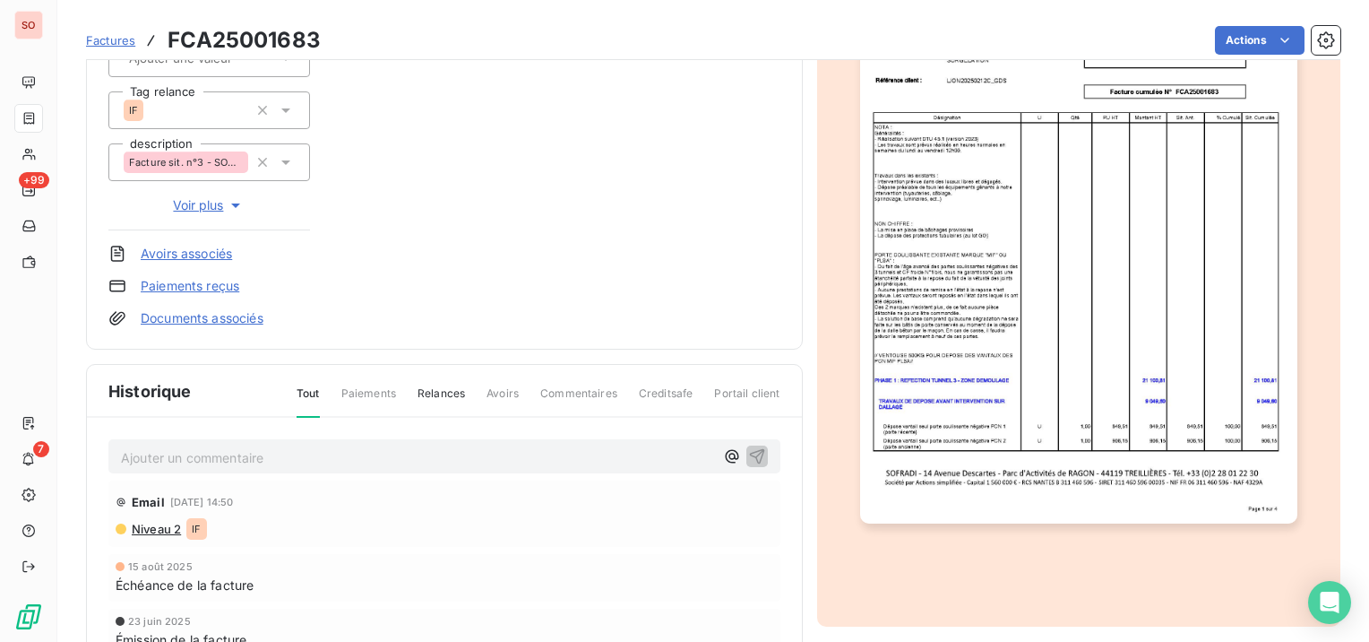
click at [327, 460] on p "Ajouter un commentaire ﻿" at bounding box center [417, 457] width 593 height 22
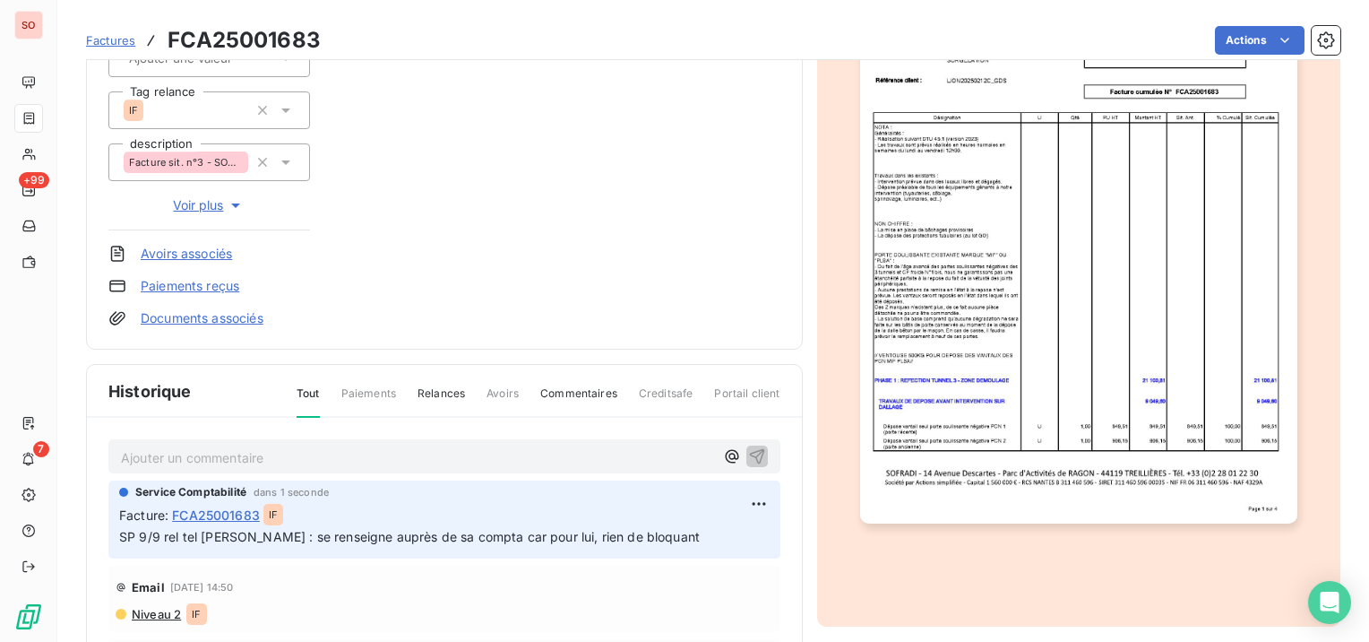
click at [711, 521] on div "Facture : FCA25001683 IF" at bounding box center [444, 515] width 650 height 22
drag, startPoint x: 712, startPoint y: 534, endPoint x: 122, endPoint y: 543, distance: 590.5
click at [122, 543] on p "SP 9/9 rel tel [PERSON_NAME] : se renseigne auprès de sa compta car pour lui, r…" at bounding box center [444, 537] width 650 height 21
copy span "SP 9/9 rel tel [PERSON_NAME] : se renseigne auprès de sa compta car pour lui, r…"
click at [736, 556] on div "Service Comptabilité il y a 4 minutes Facture : FCA25001683 IF SP 9/9 rel tel […" at bounding box center [444, 519] width 672 height 78
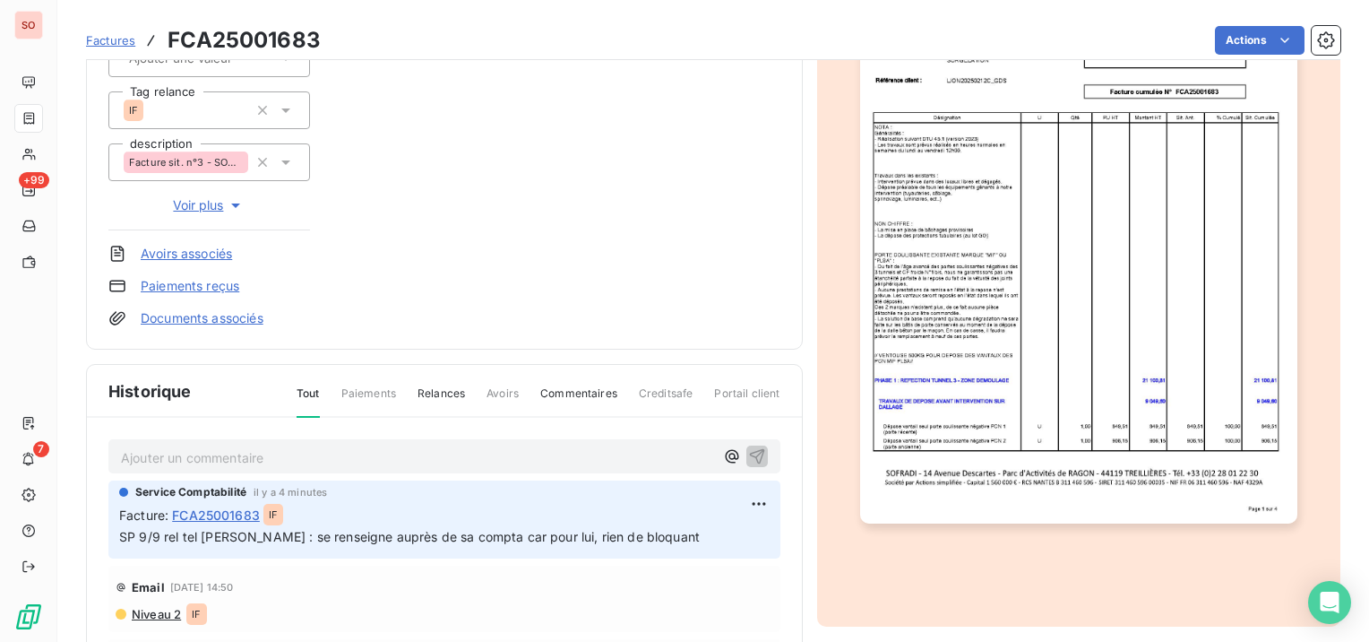
click at [636, 267] on div "SOFRILOIRE - LE LION D'ANGERS CNA02184 Montant initial 40 434,40 € Émise le [DA…" at bounding box center [444, 75] width 672 height 503
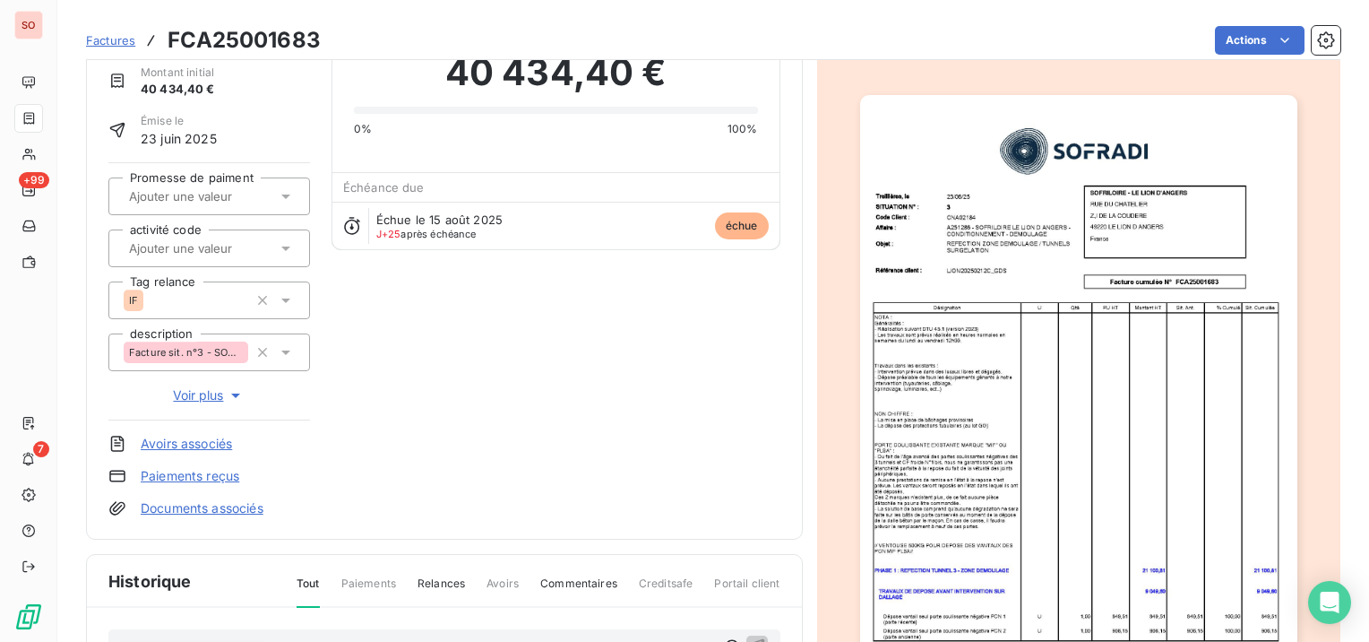
scroll to position [0, 0]
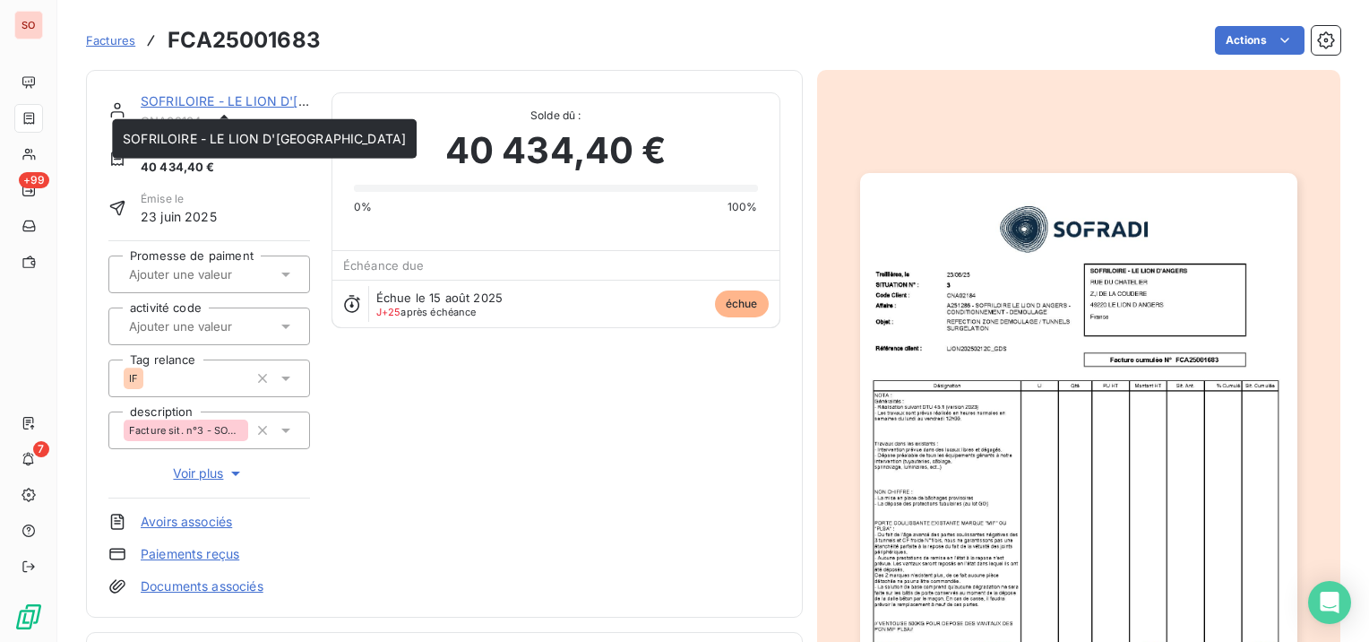
click at [213, 96] on link "SOFRILOIRE - LE LION D'[GEOGRAPHIC_DATA]" at bounding box center [282, 100] width 283 height 15
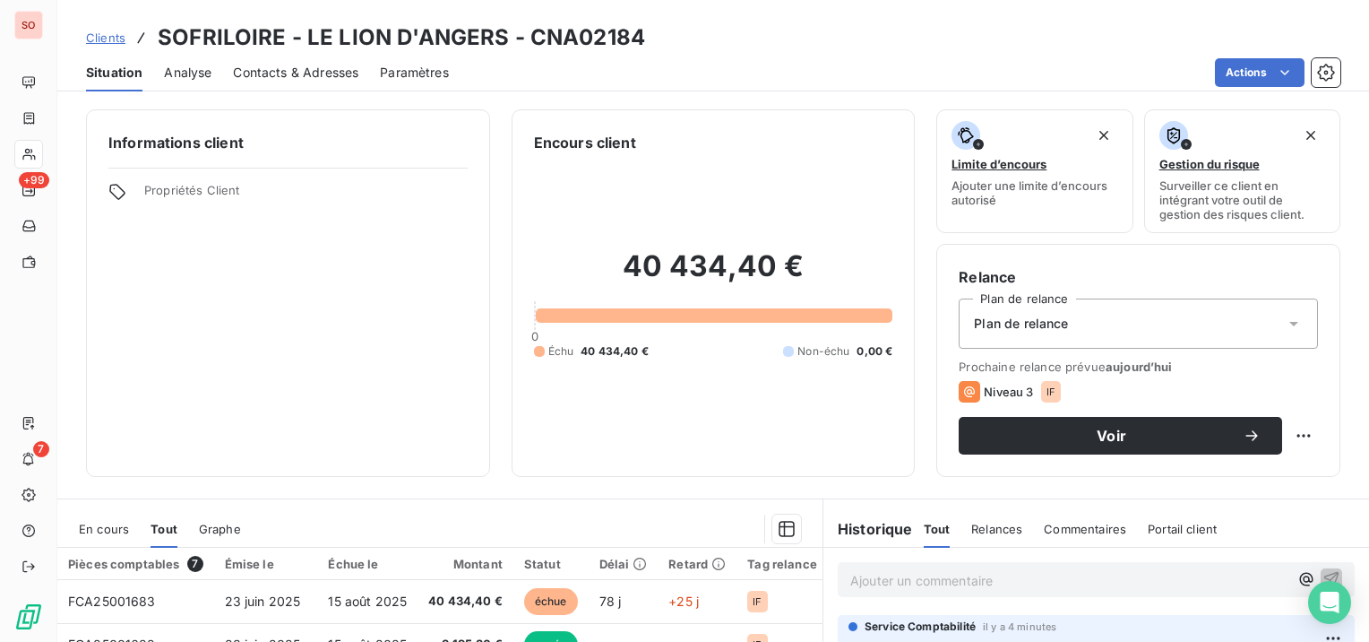
click at [111, 36] on span "Clients" at bounding box center [105, 37] width 39 height 14
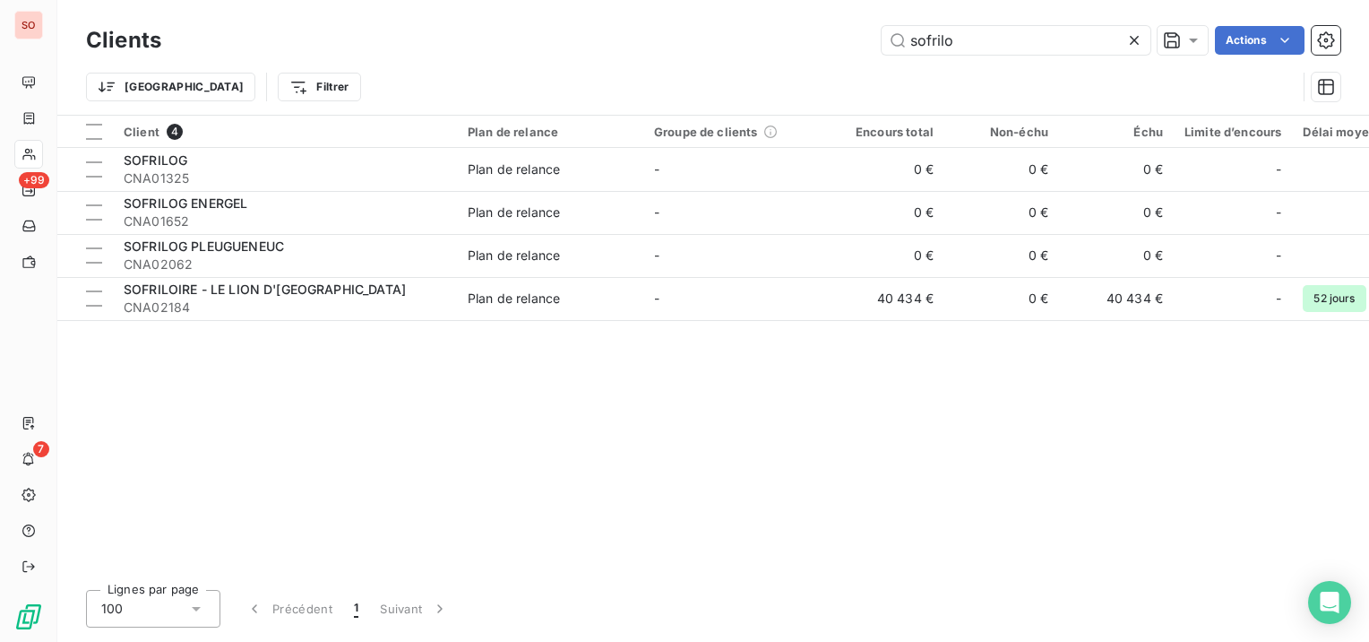
drag, startPoint x: 970, startPoint y: 39, endPoint x: 857, endPoint y: 32, distance: 114.0
click at [857, 32] on div "sofrilo Actions" at bounding box center [762, 40] width 1158 height 29
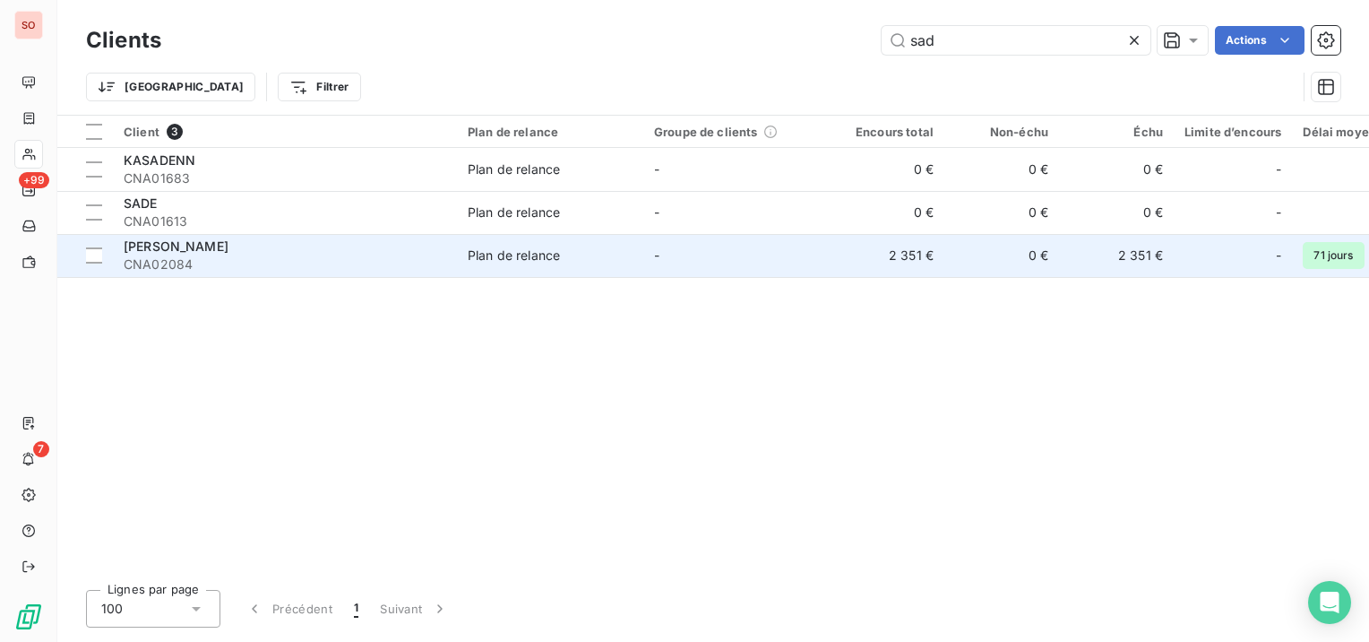
type input "sad"
click at [393, 253] on div "[PERSON_NAME]" at bounding box center [285, 246] width 323 height 18
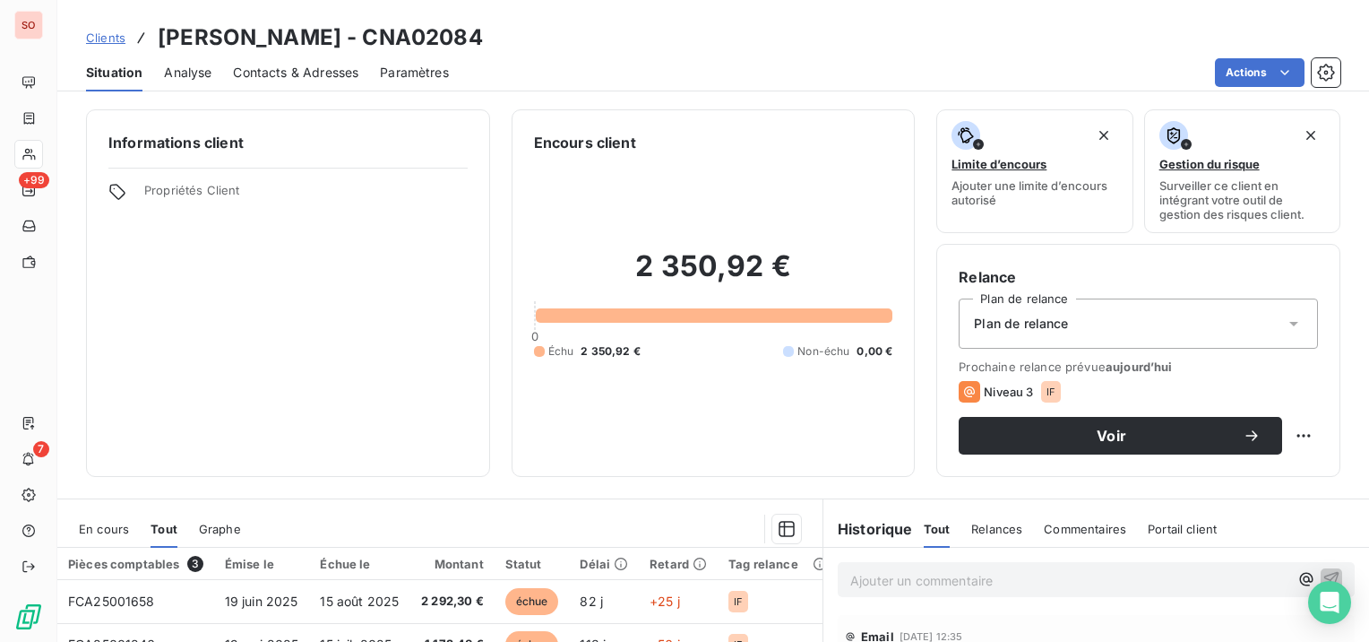
scroll to position [179, 0]
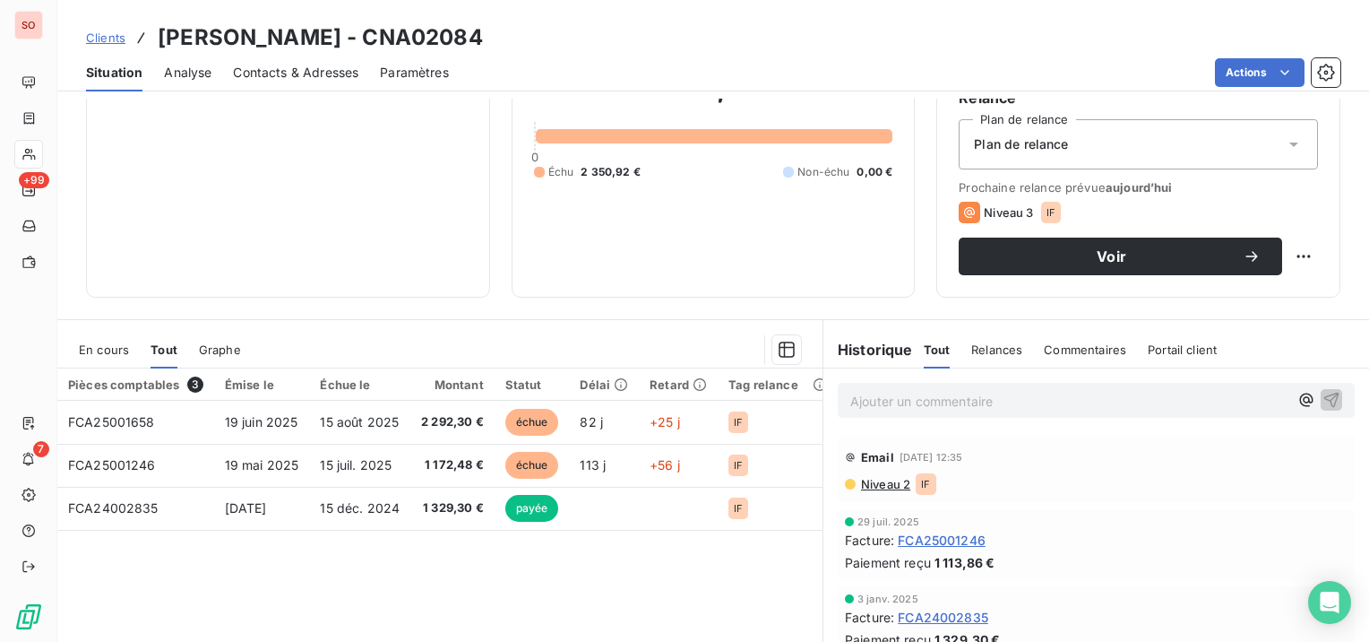
click at [326, 65] on span "Contacts & Adresses" at bounding box center [295, 73] width 125 height 18
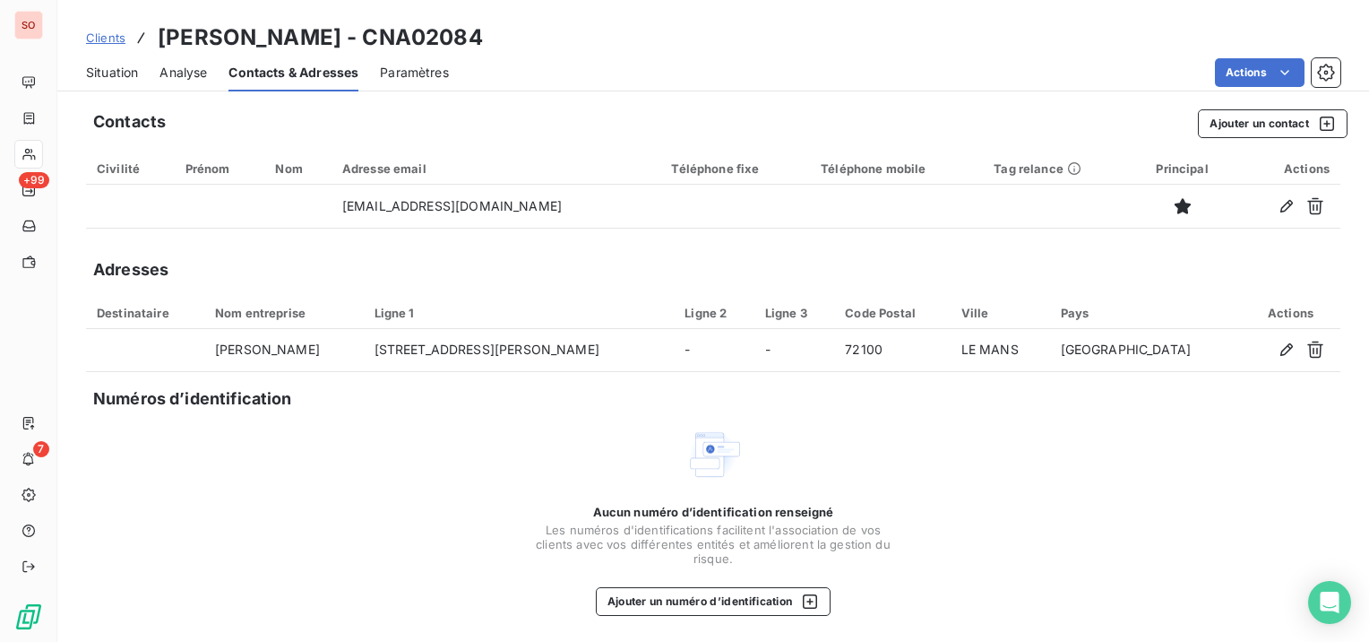
click at [95, 38] on span "Clients" at bounding box center [105, 37] width 39 height 14
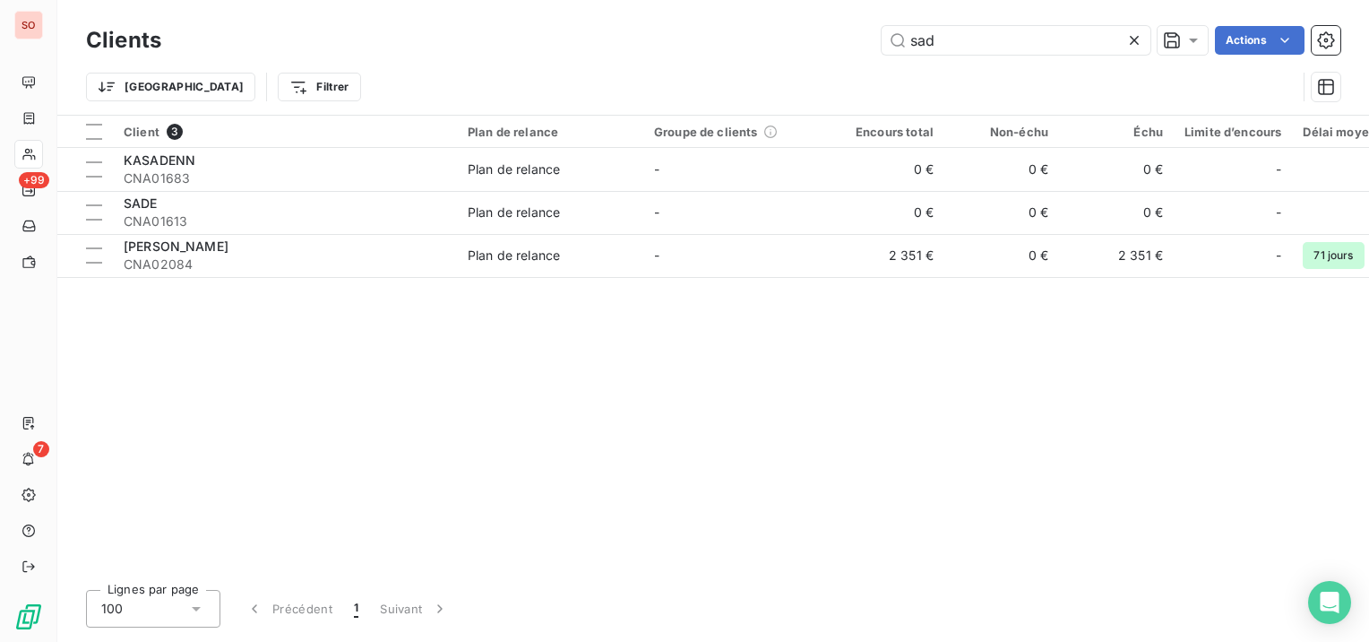
drag, startPoint x: 955, startPoint y: 41, endPoint x: 842, endPoint y: 38, distance: 113.0
click at [842, 38] on div "sad Actions" at bounding box center [762, 40] width 1158 height 29
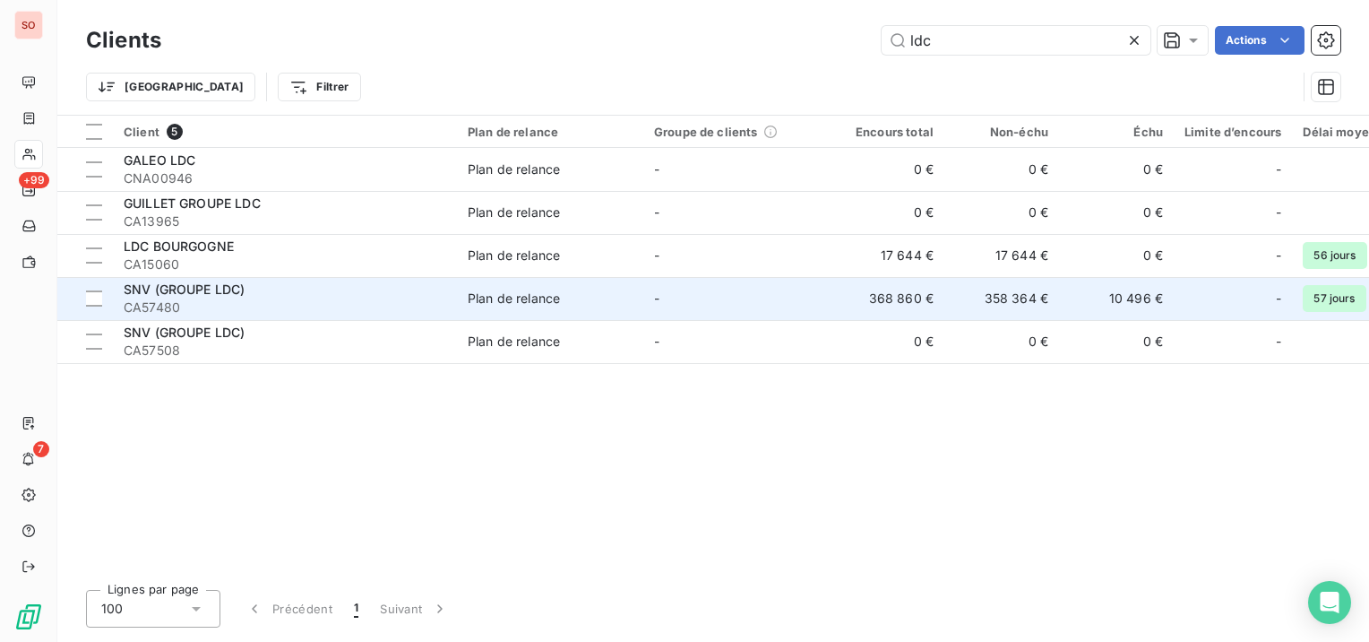
type input "ldc"
click at [289, 294] on div "SNV (GROUPE LDC)" at bounding box center [285, 289] width 323 height 18
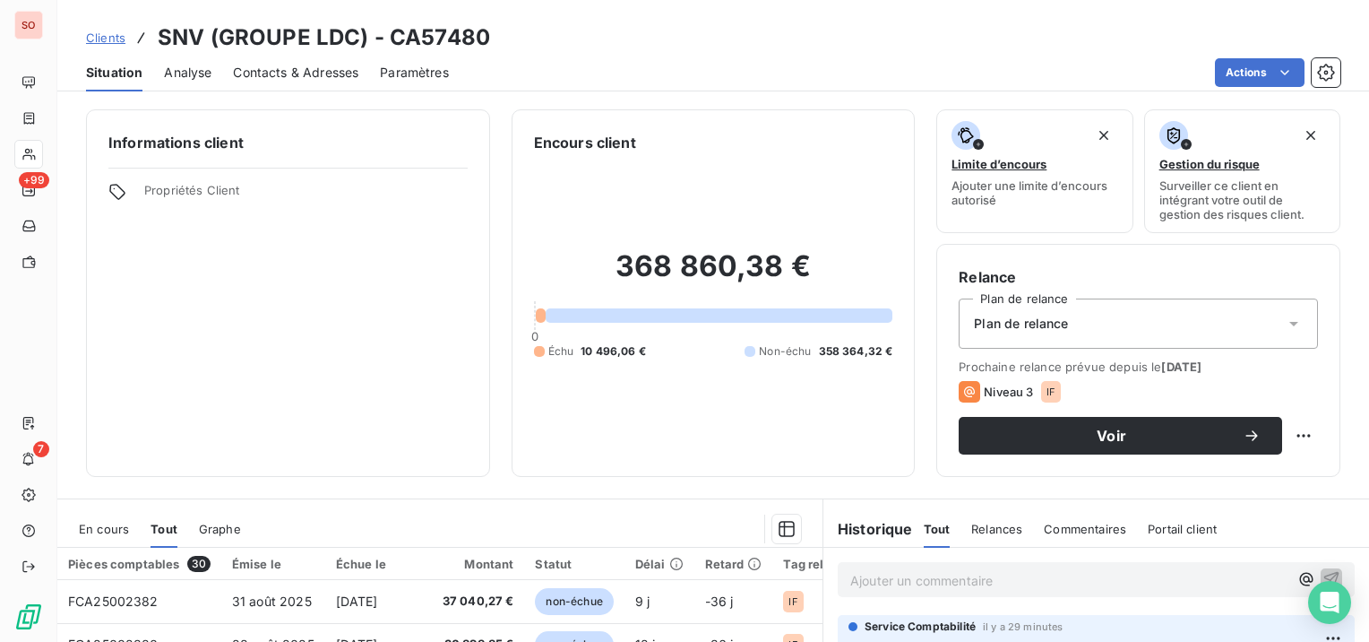
click at [332, 73] on span "Contacts & Adresses" at bounding box center [295, 73] width 125 height 18
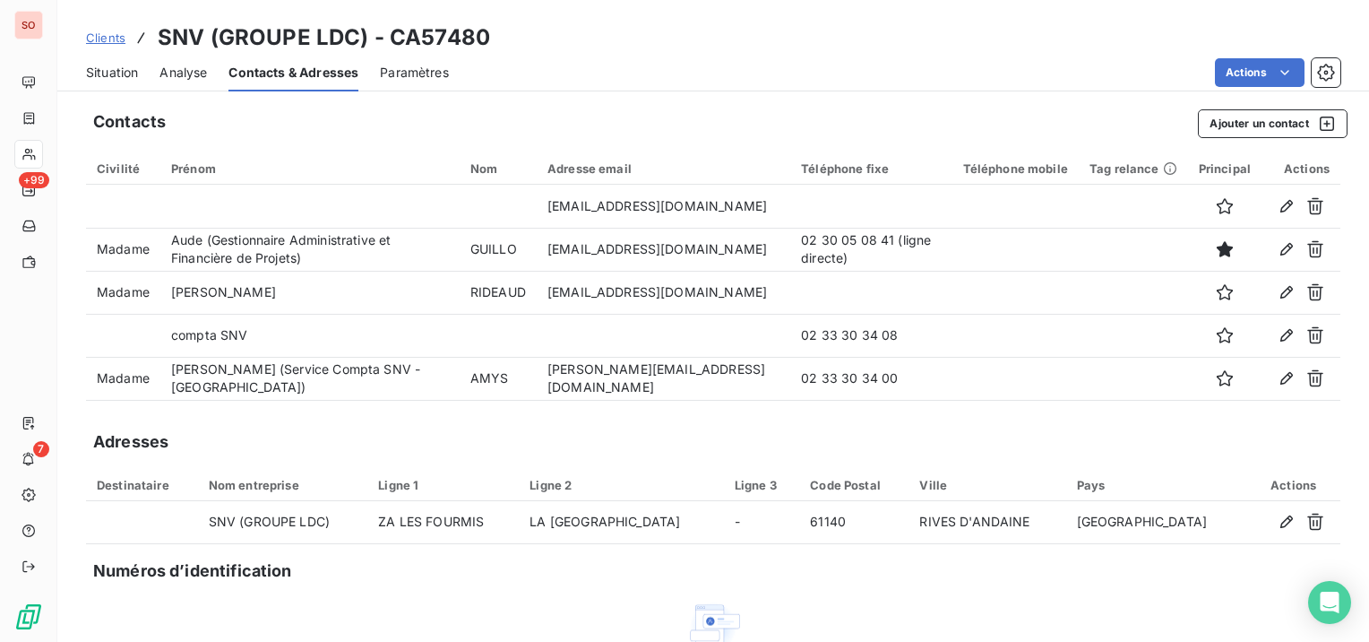
click at [116, 38] on span "Clients" at bounding box center [105, 37] width 39 height 14
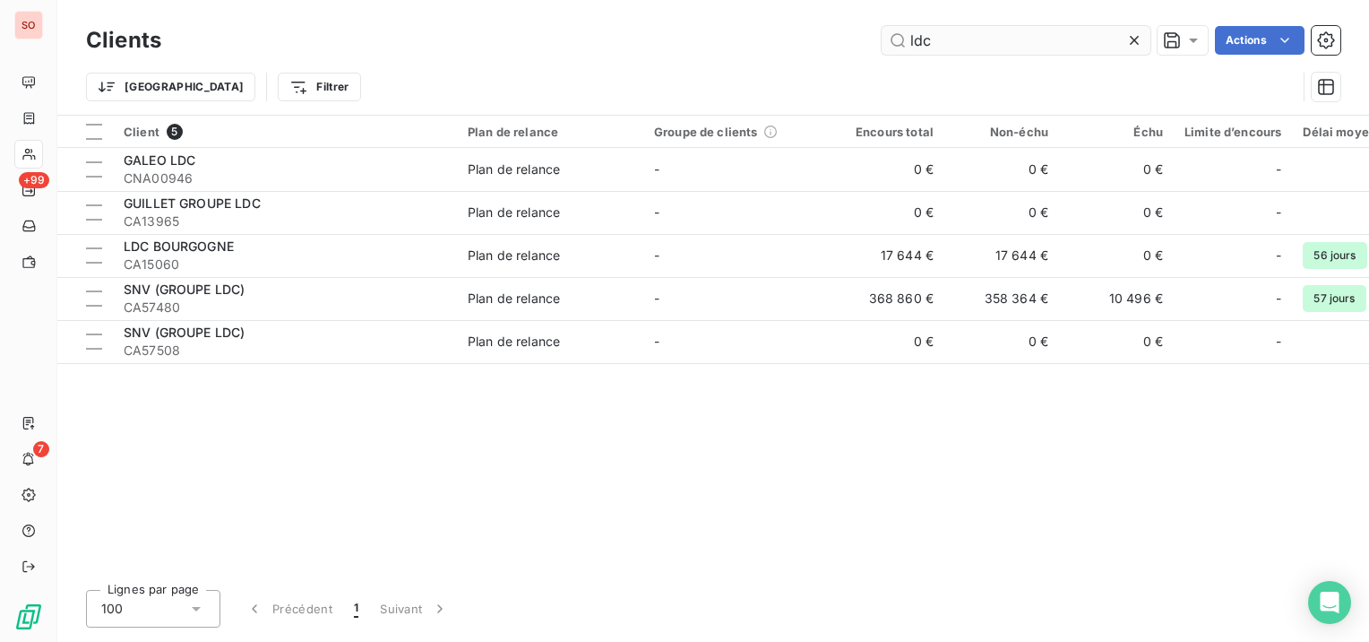
drag, startPoint x: 962, startPoint y: 44, endPoint x: 891, endPoint y: 41, distance: 71.7
click at [900, 48] on input "ldc" at bounding box center [1016, 40] width 269 height 29
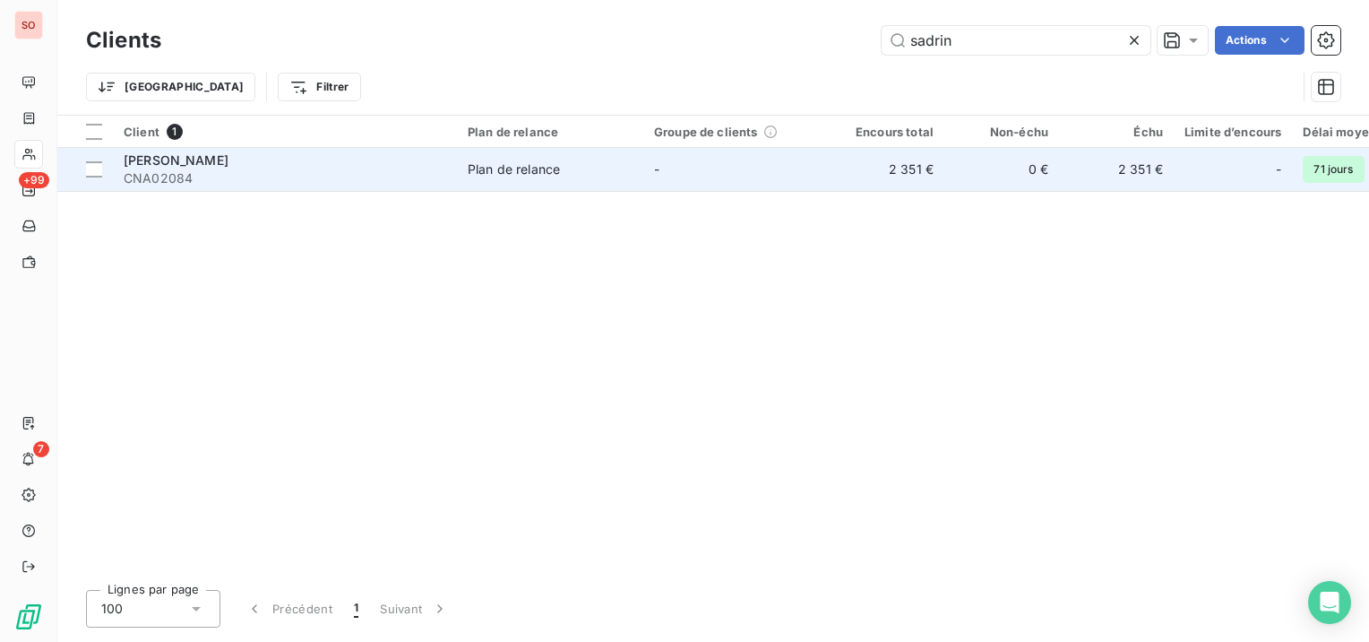
type input "sadrin"
click at [362, 174] on span "CNA02084" at bounding box center [285, 178] width 323 height 18
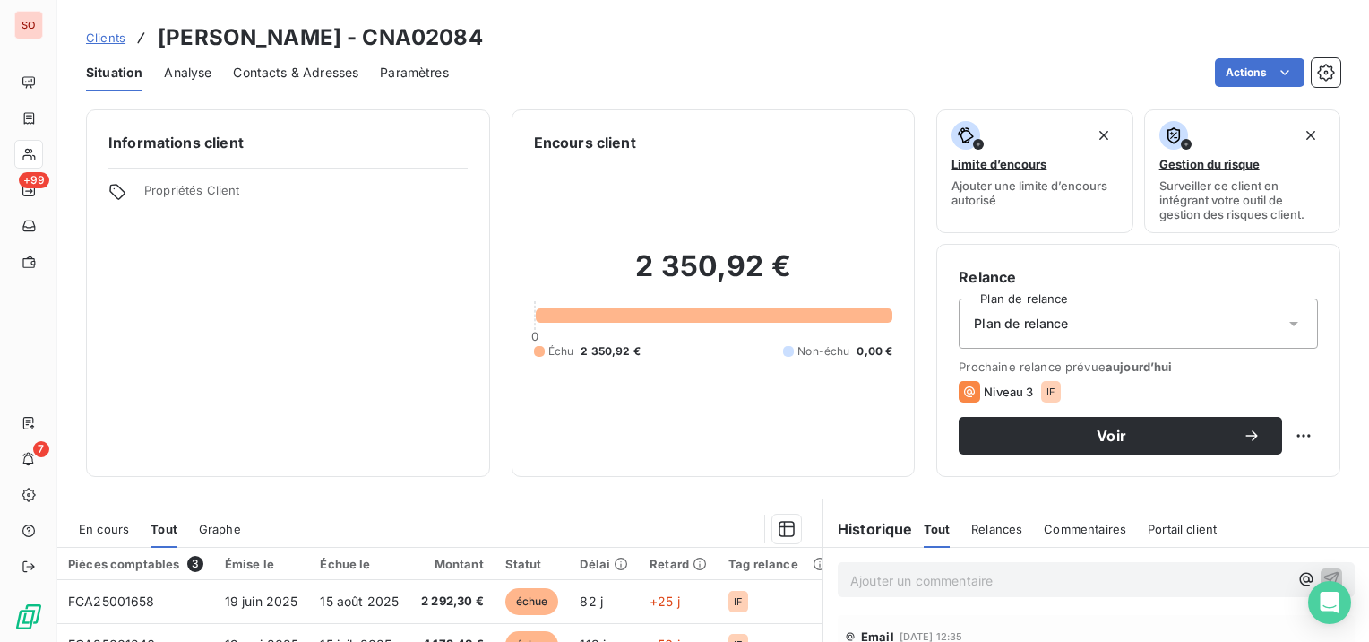
scroll to position [179, 0]
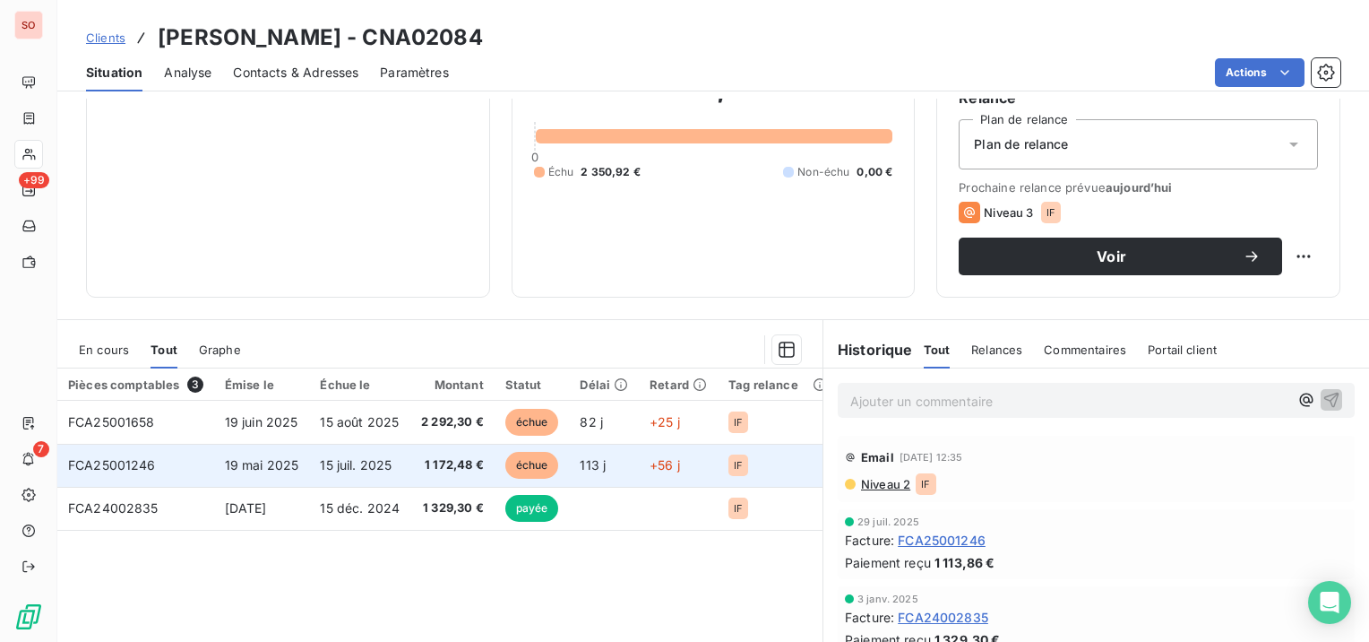
click at [156, 464] on td "FCA25001246" at bounding box center [135, 465] width 157 height 43
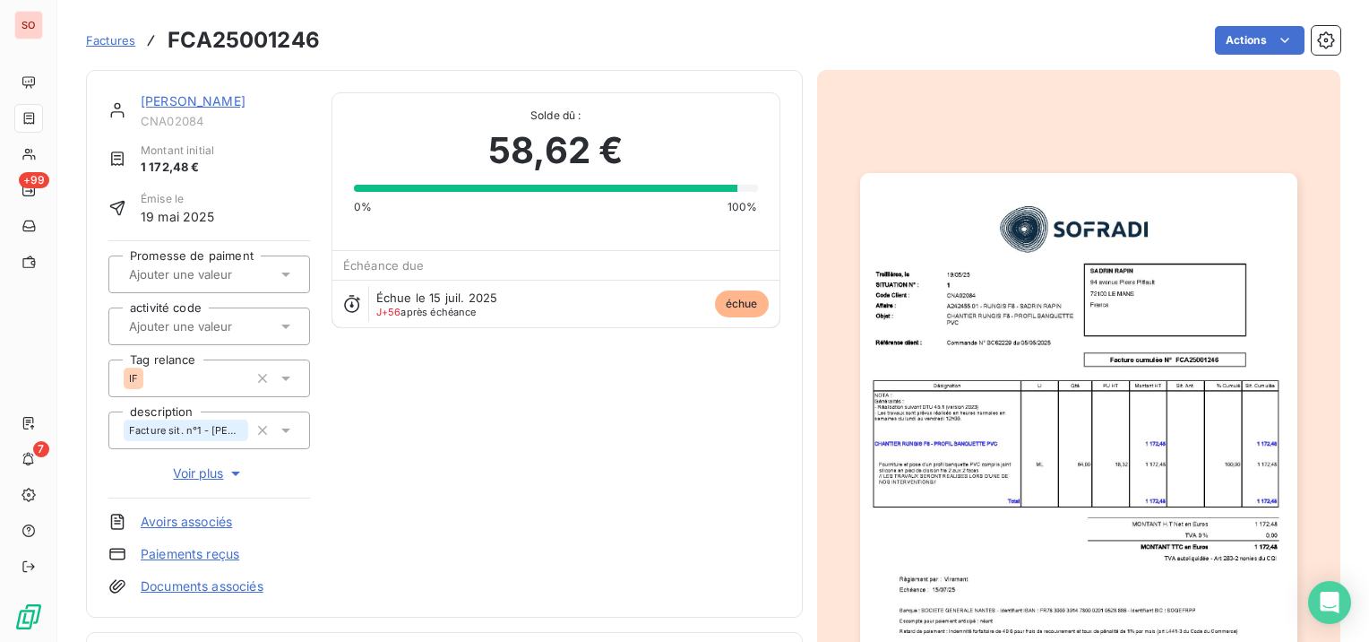
click at [166, 91] on div "[PERSON_NAME] CNA02084 Montant initial 1 172,48 € Émise le [DATE] Promesse de p…" at bounding box center [444, 343] width 717 height 547
click at [165, 97] on link "[PERSON_NAME]" at bounding box center [193, 100] width 105 height 15
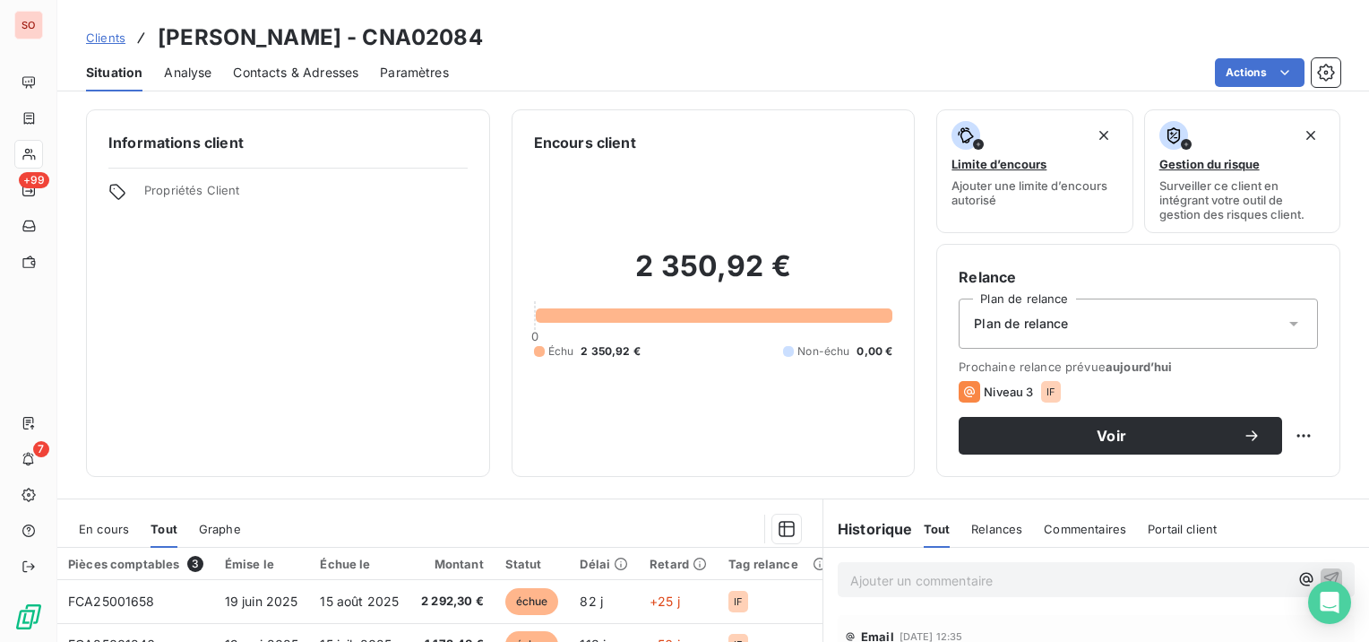
scroll to position [179, 0]
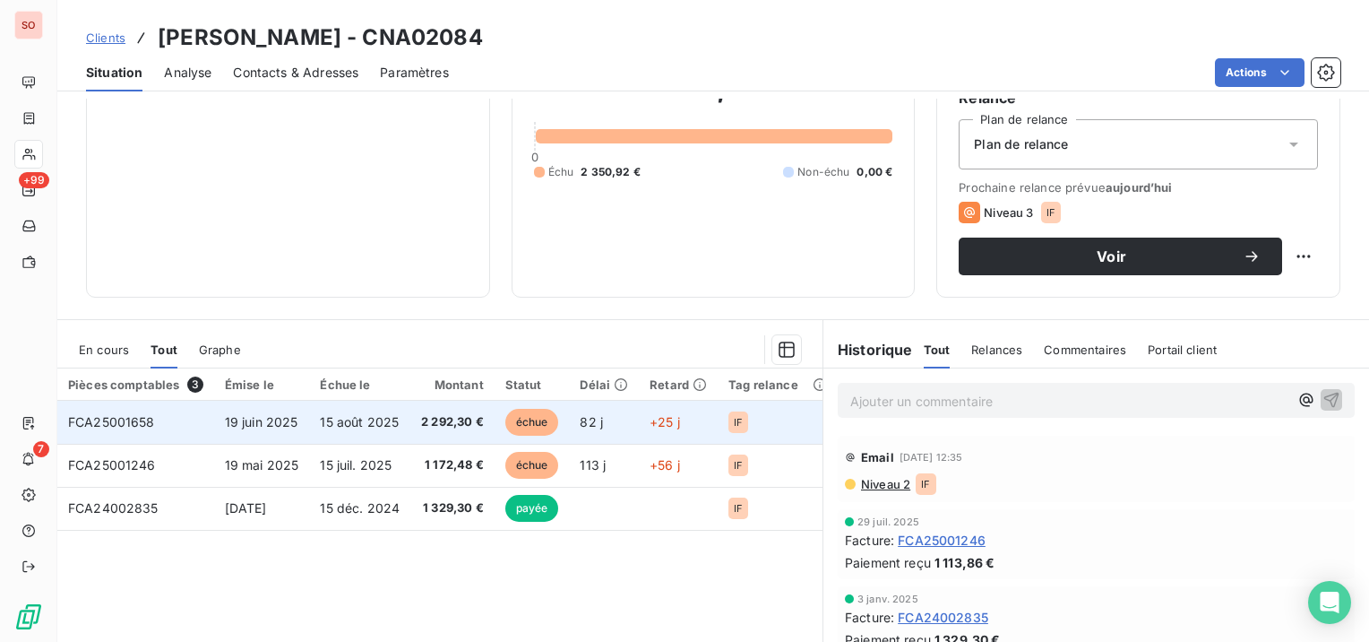
click at [240, 418] on span "19 juin 2025" at bounding box center [261, 421] width 73 height 15
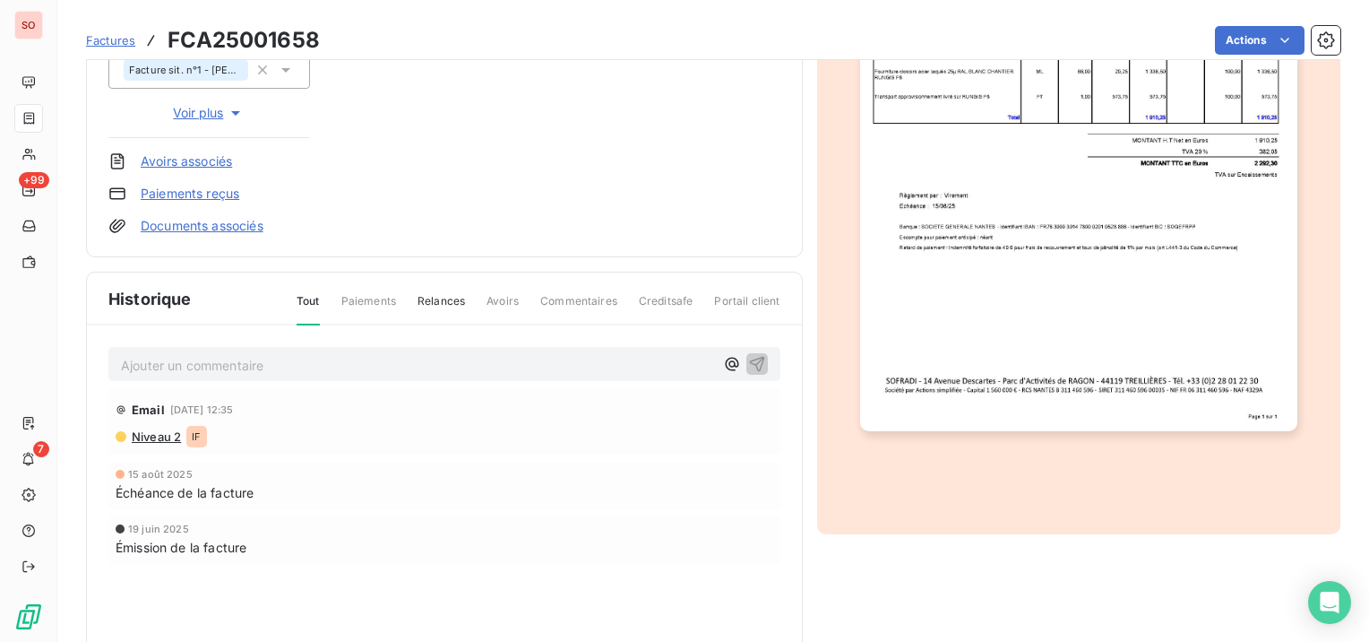
scroll to position [3, 0]
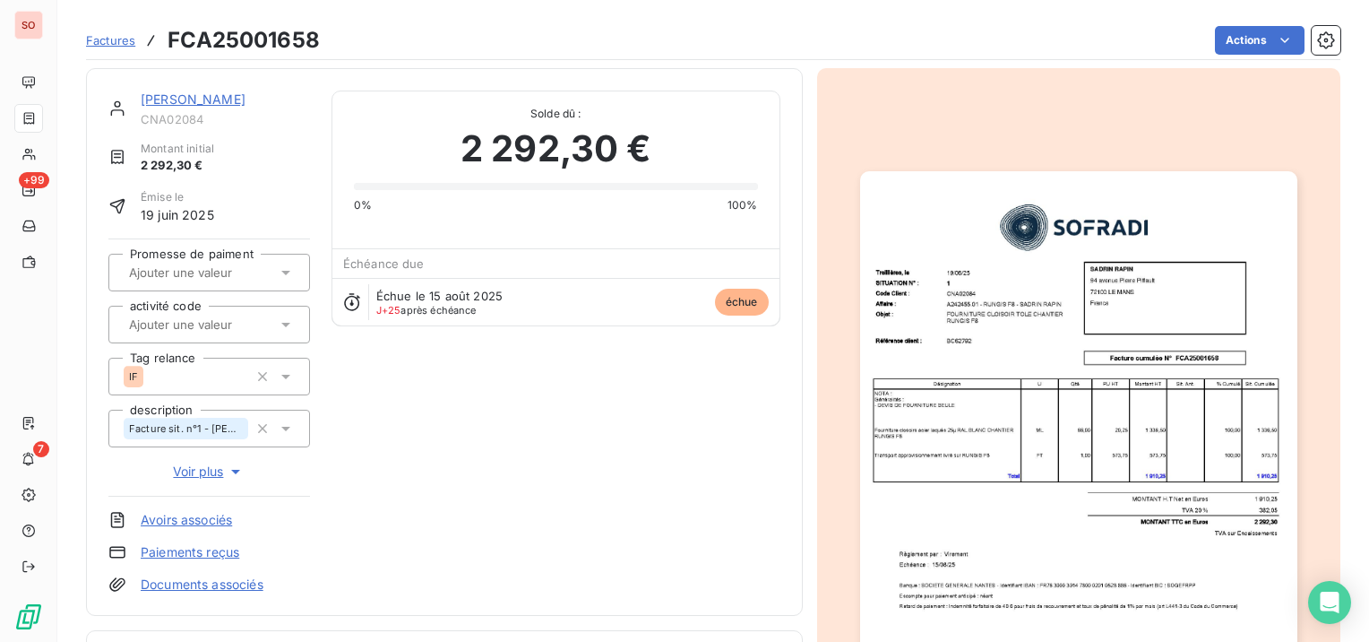
click at [202, 92] on link "[PERSON_NAME]" at bounding box center [193, 98] width 105 height 15
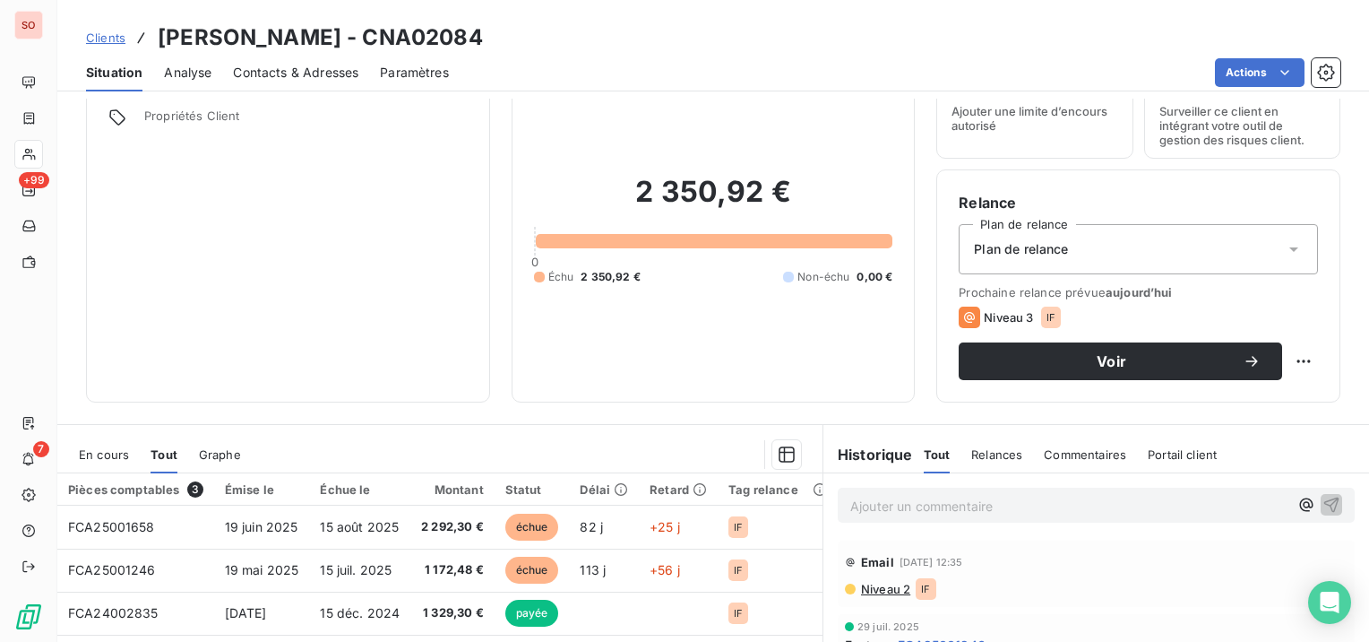
scroll to position [90, 0]
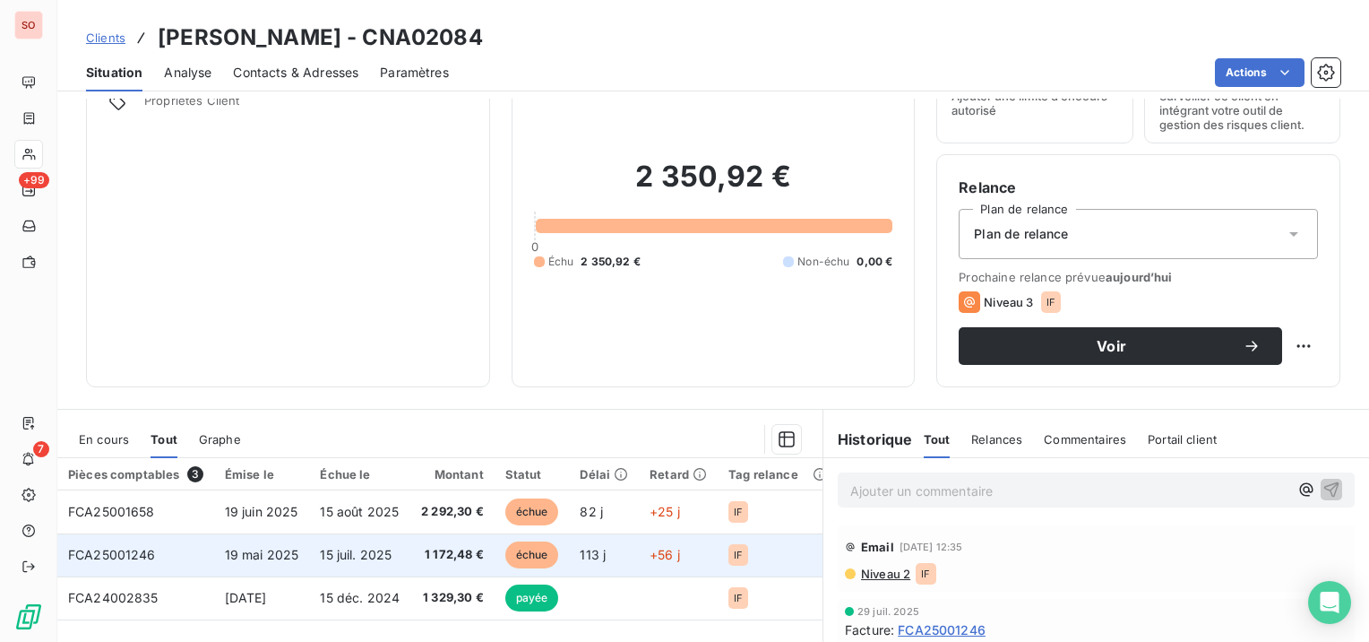
click at [307, 545] on td "19 mai 2025" at bounding box center [262, 554] width 96 height 43
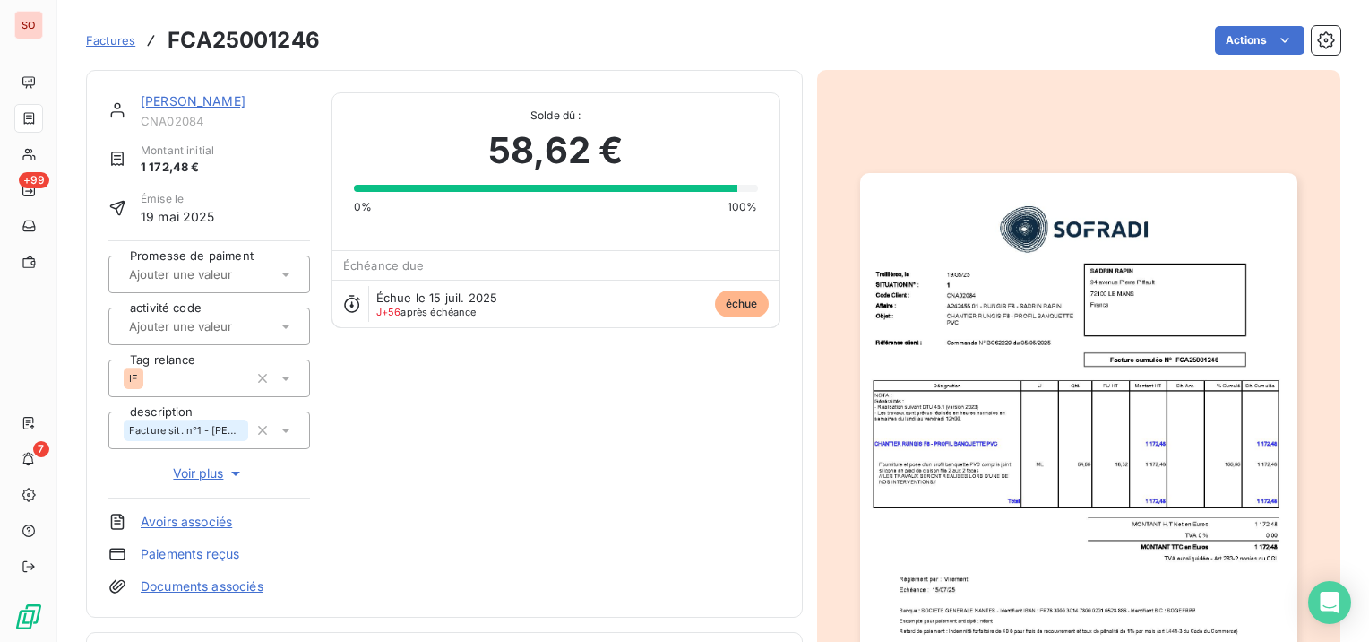
click at [214, 99] on link "[PERSON_NAME]" at bounding box center [193, 100] width 105 height 15
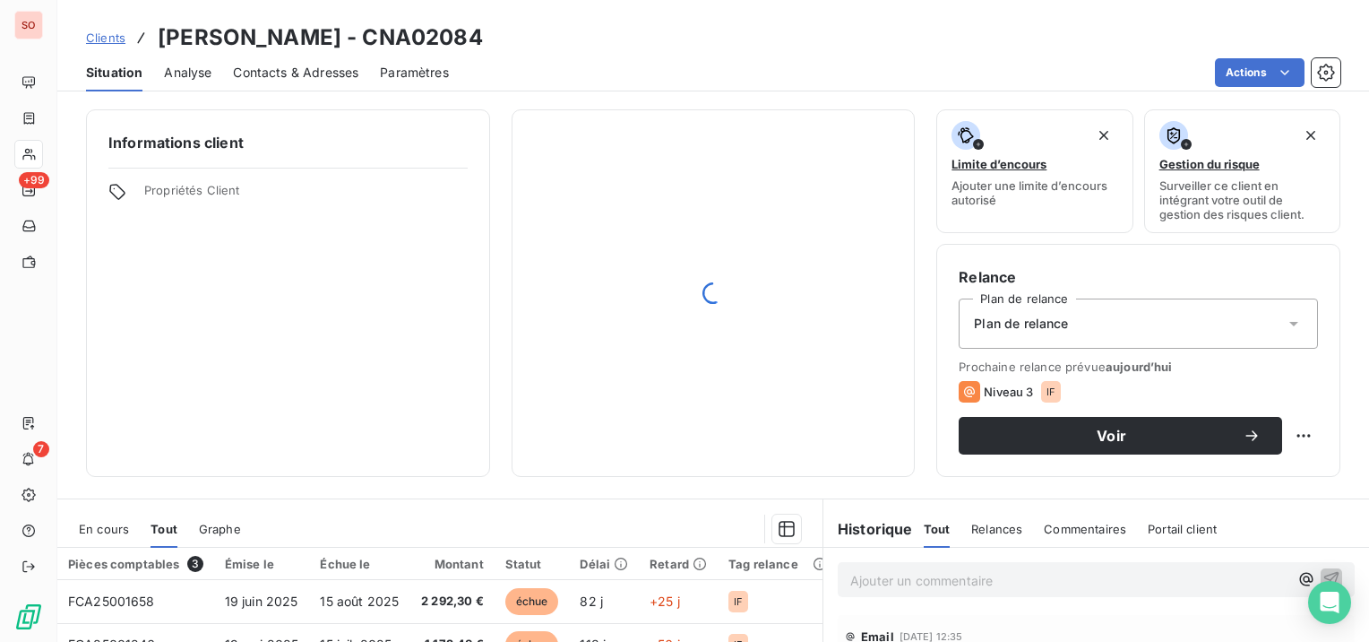
scroll to position [179, 0]
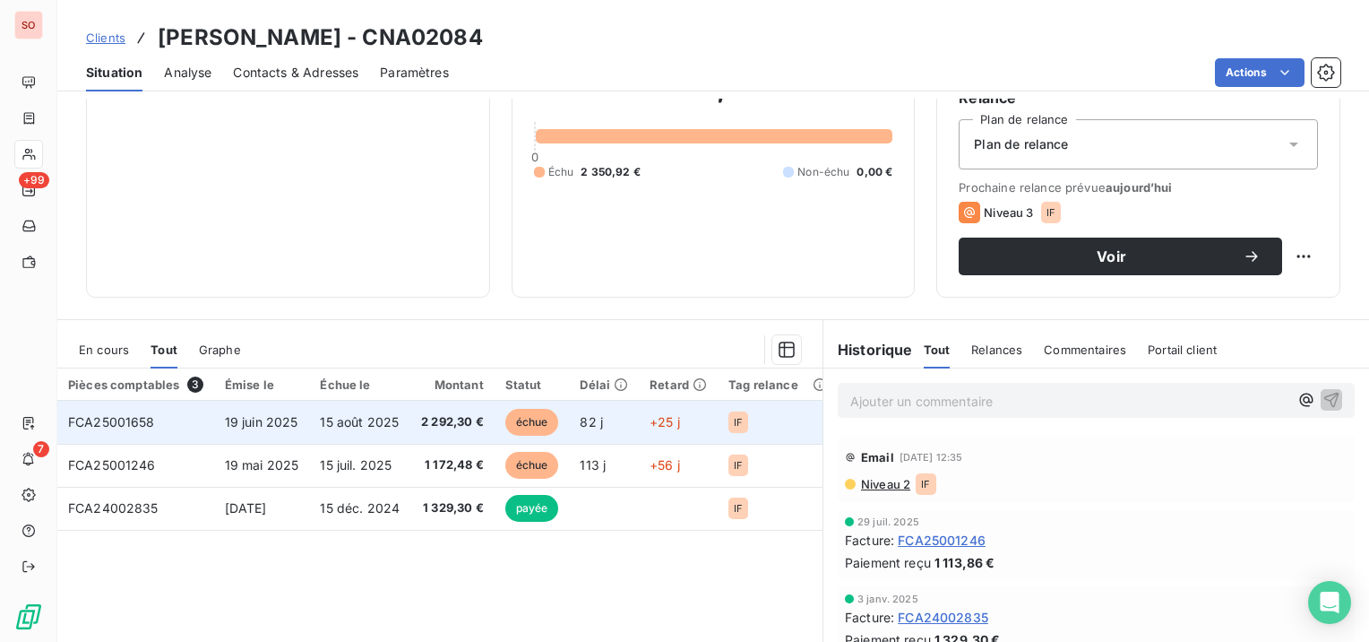
click at [323, 421] on span "15 août 2025" at bounding box center [359, 421] width 79 height 15
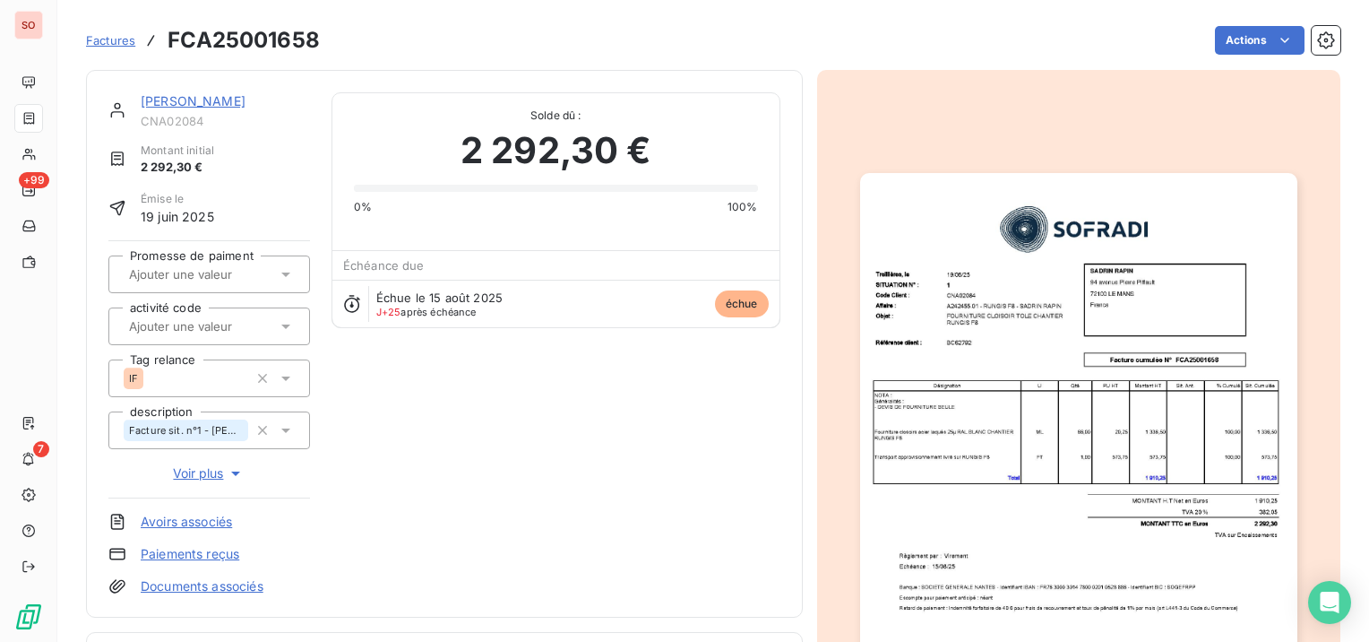
click at [172, 100] on link "[PERSON_NAME]" at bounding box center [193, 100] width 105 height 15
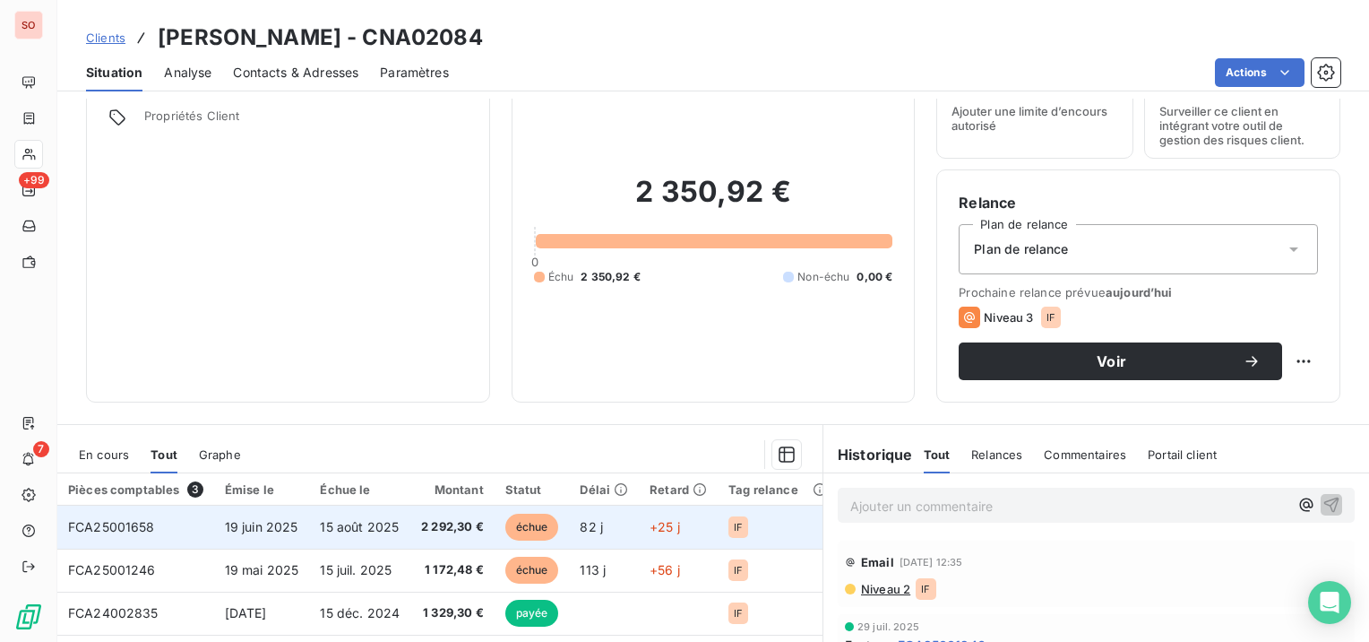
scroll to position [90, 0]
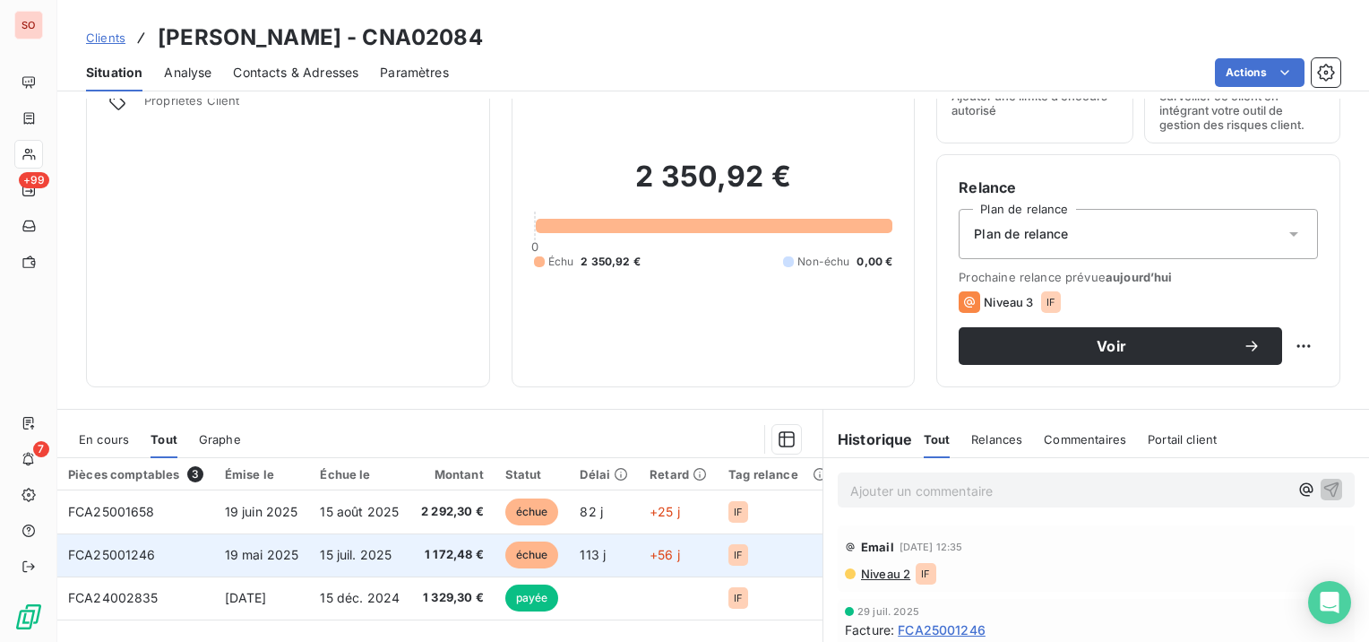
click at [327, 547] on span "15 juil. 2025" at bounding box center [356, 554] width 72 height 15
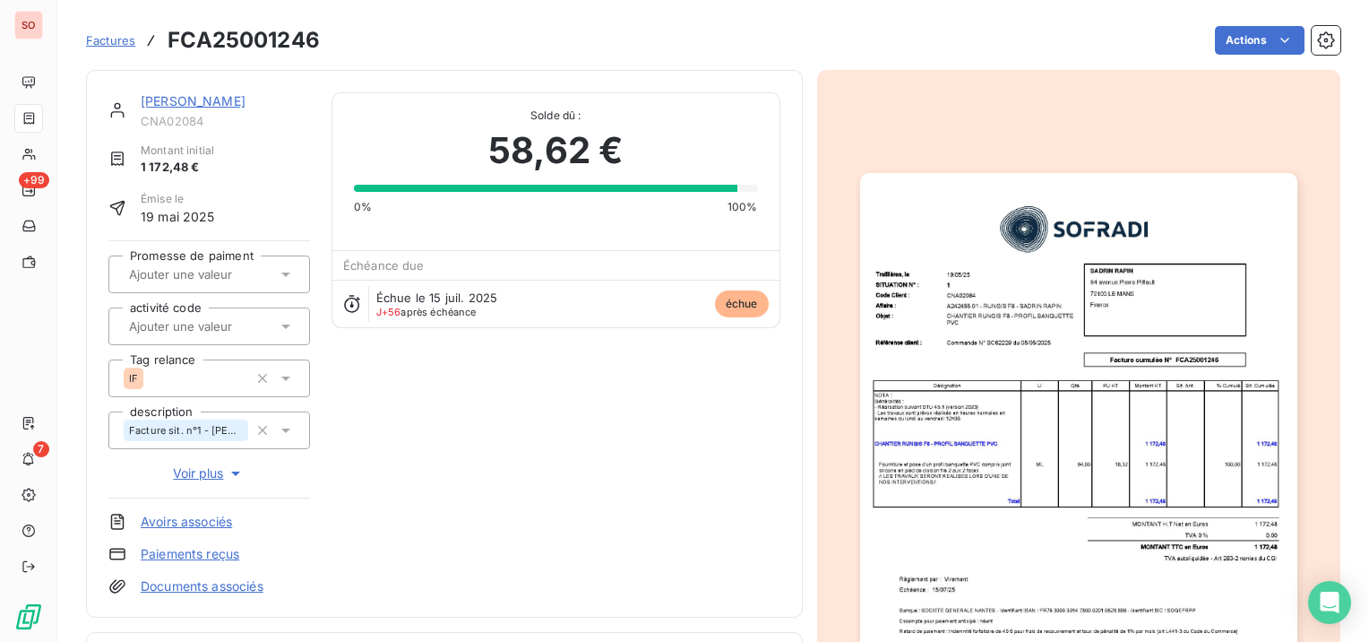
click at [193, 99] on link "[PERSON_NAME]" at bounding box center [193, 100] width 105 height 15
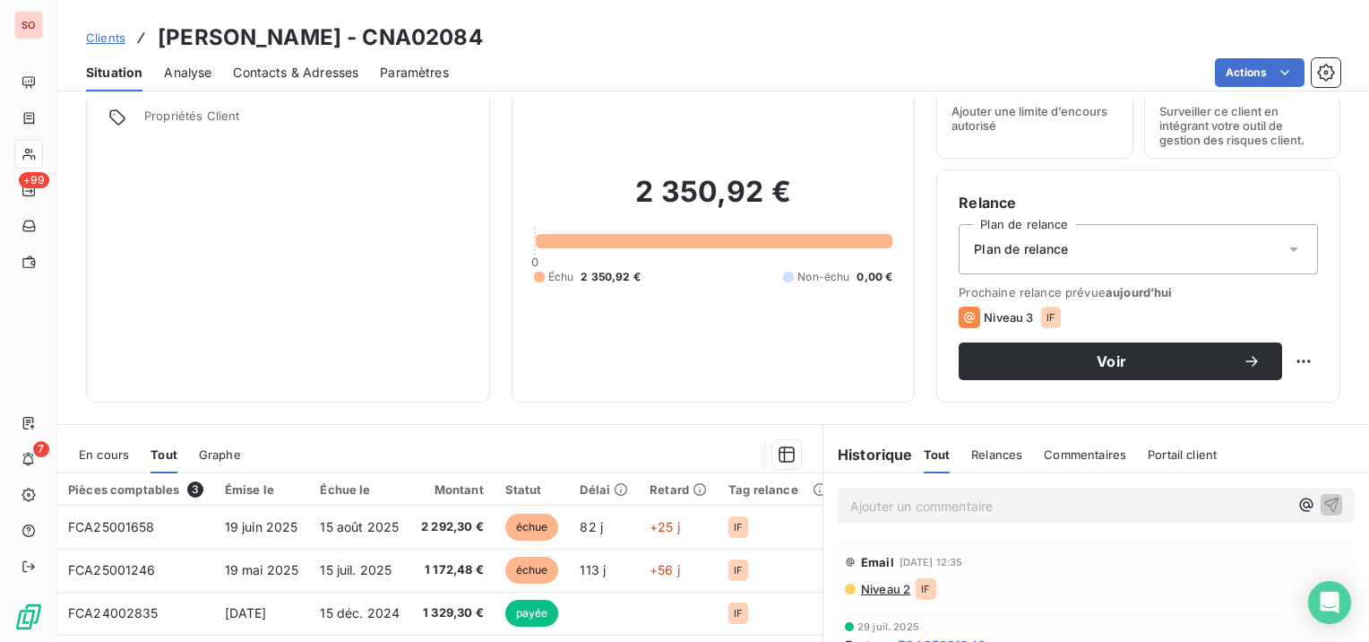
scroll to position [90, 0]
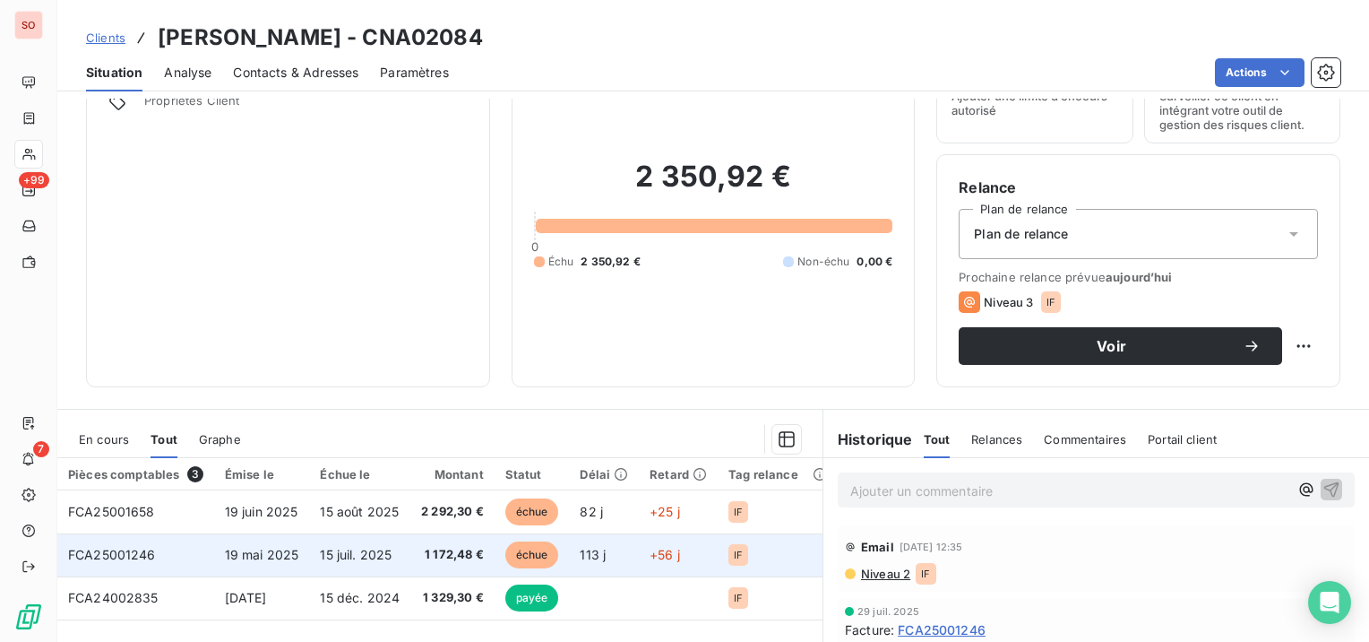
click at [404, 557] on td "15 juil. 2025" at bounding box center [359, 554] width 101 height 43
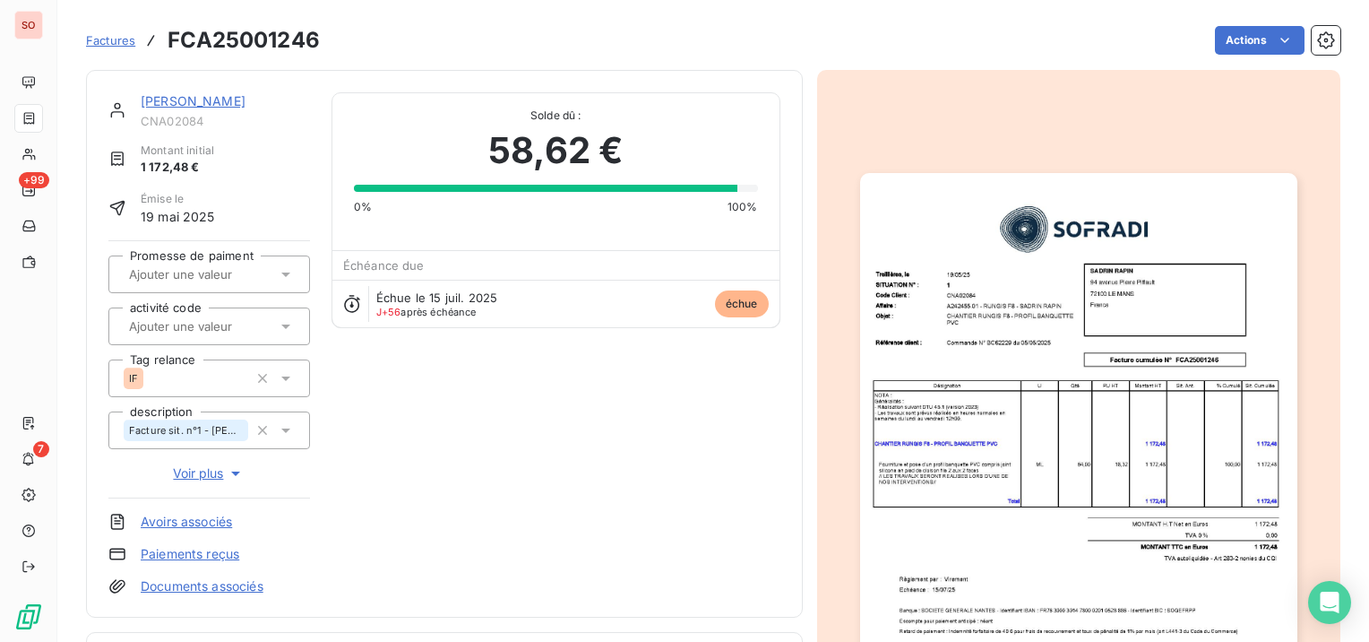
click at [197, 94] on link "[PERSON_NAME]" at bounding box center [193, 100] width 105 height 15
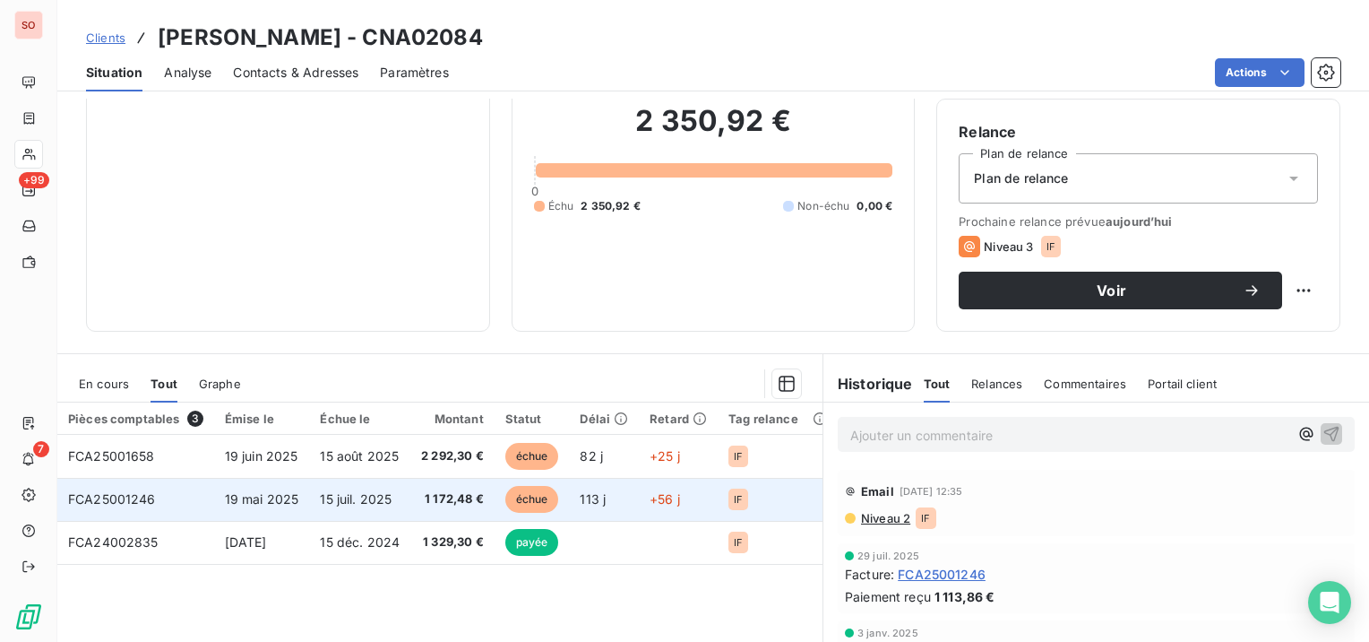
scroll to position [179, 0]
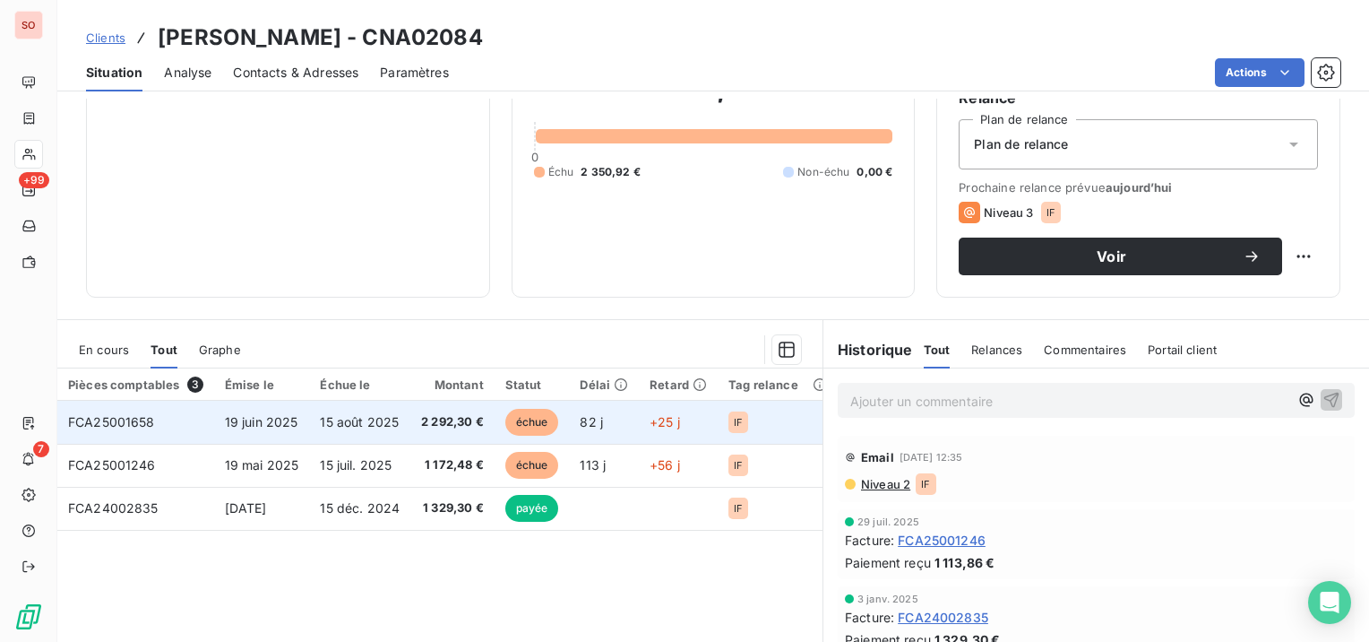
click at [375, 414] on span "15 août 2025" at bounding box center [359, 421] width 79 height 15
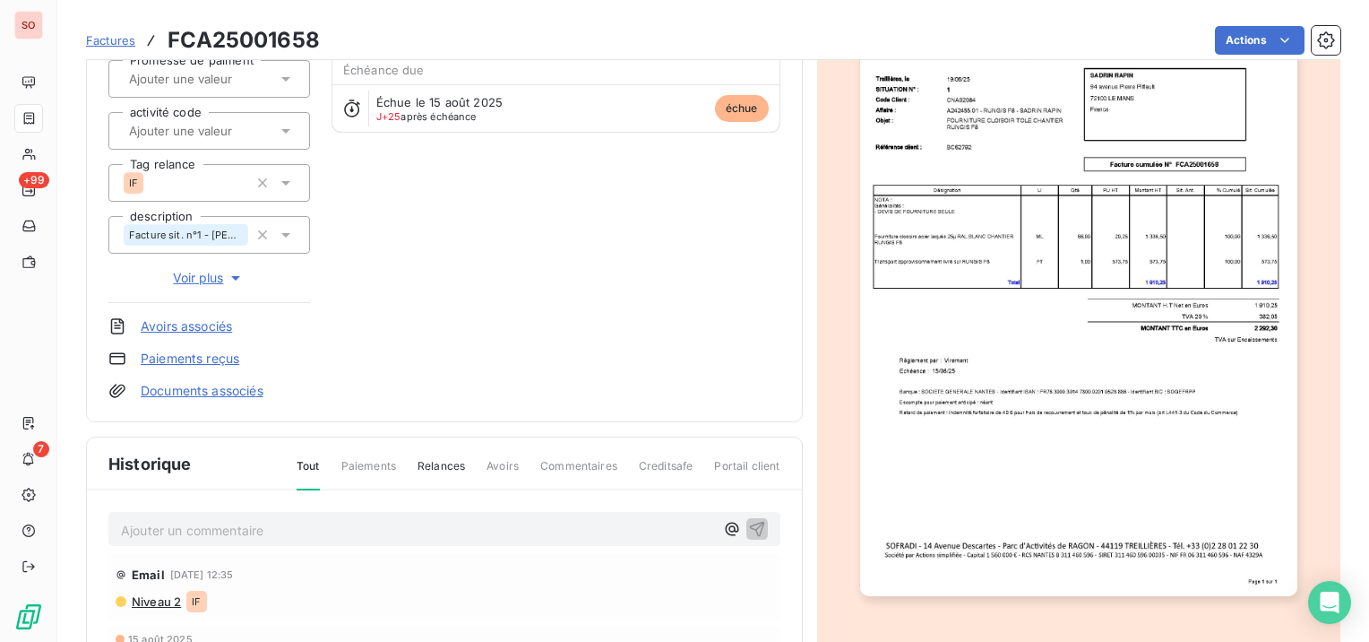
scroll to position [269, 0]
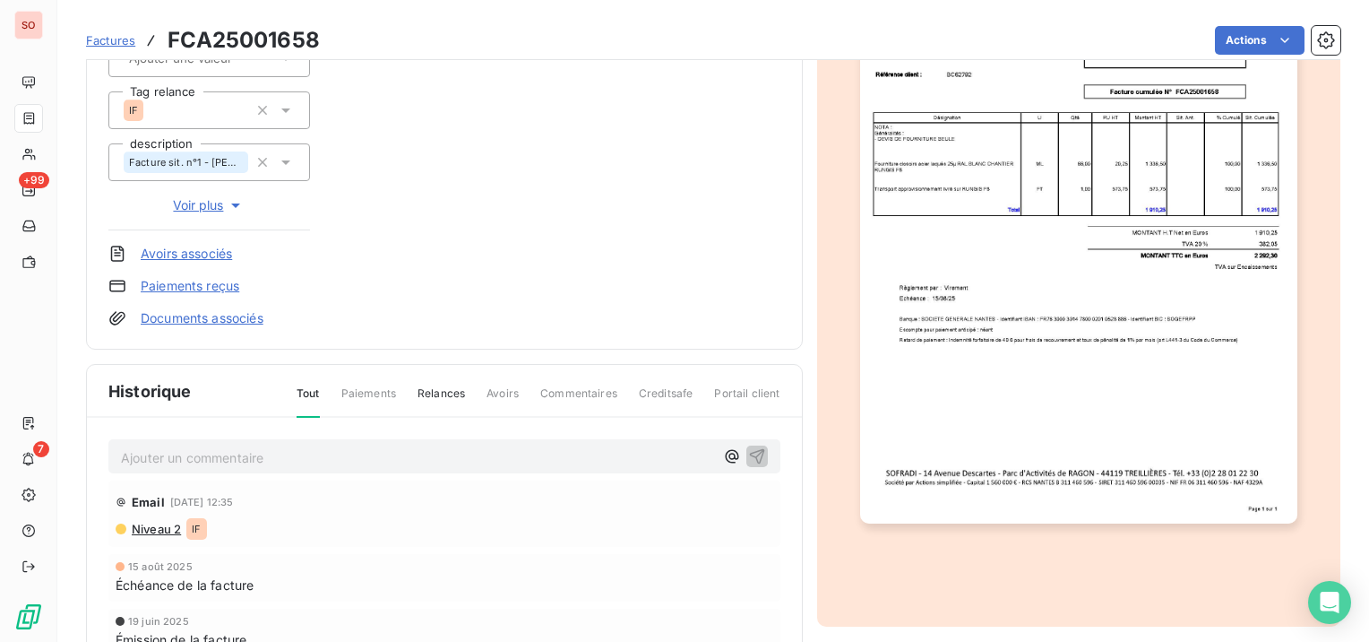
click at [259, 452] on p "Ajouter un commentaire ﻿" at bounding box center [417, 457] width 593 height 22
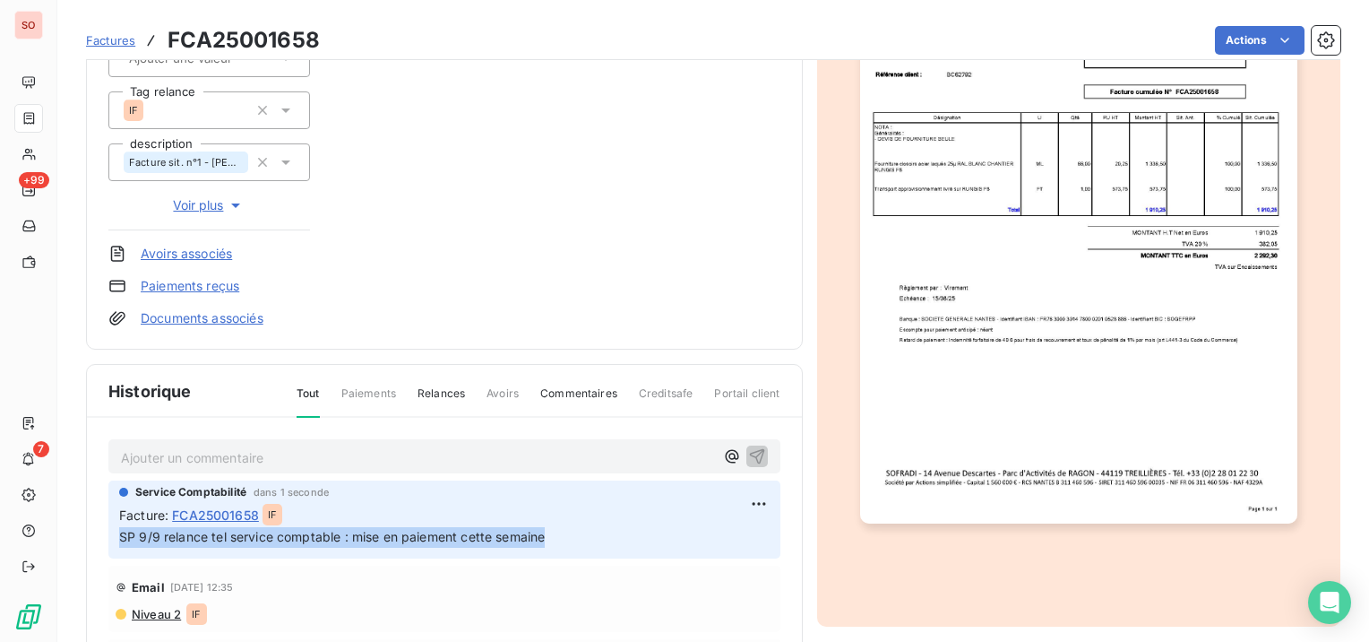
drag, startPoint x: 569, startPoint y: 538, endPoint x: 111, endPoint y: 525, distance: 458.0
click at [111, 525] on div "Service Comptabilité dans 1 seconde Facture : FCA25001658 IF SP 9/9 relance tel…" at bounding box center [444, 519] width 672 height 78
copy span "SP 9/9 relance tel service comptable : mise en paiement cette semaine"
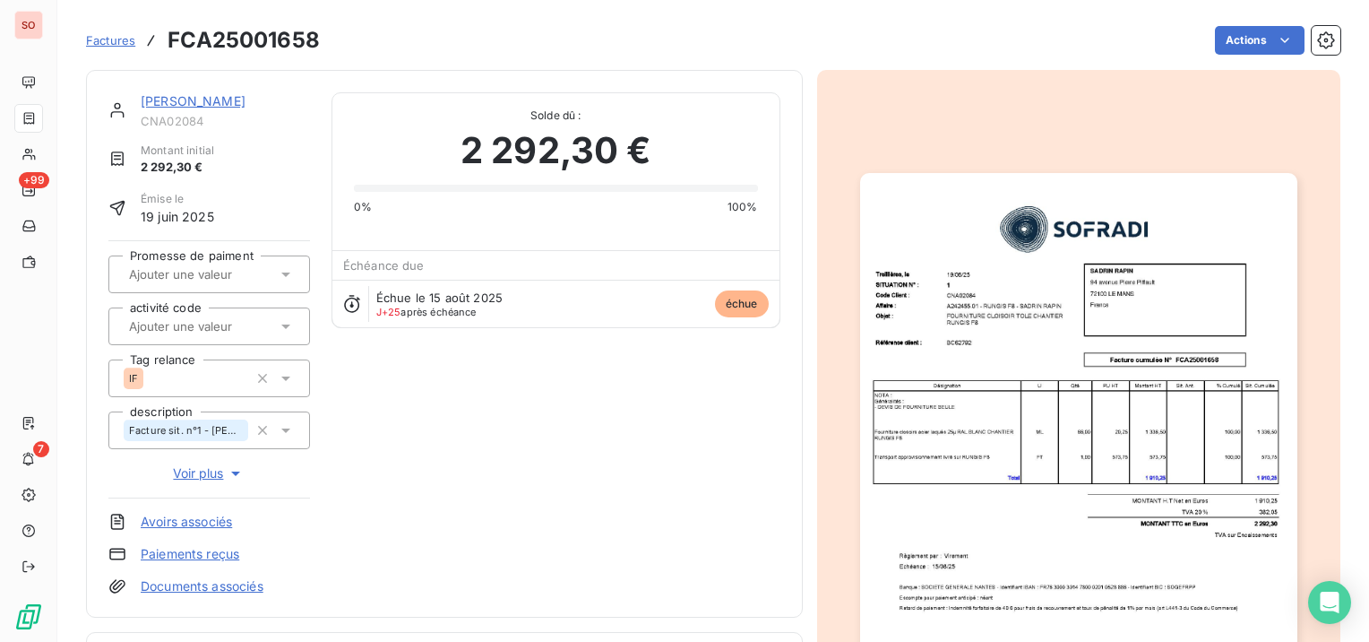
click at [198, 106] on link "[PERSON_NAME]" at bounding box center [193, 100] width 105 height 15
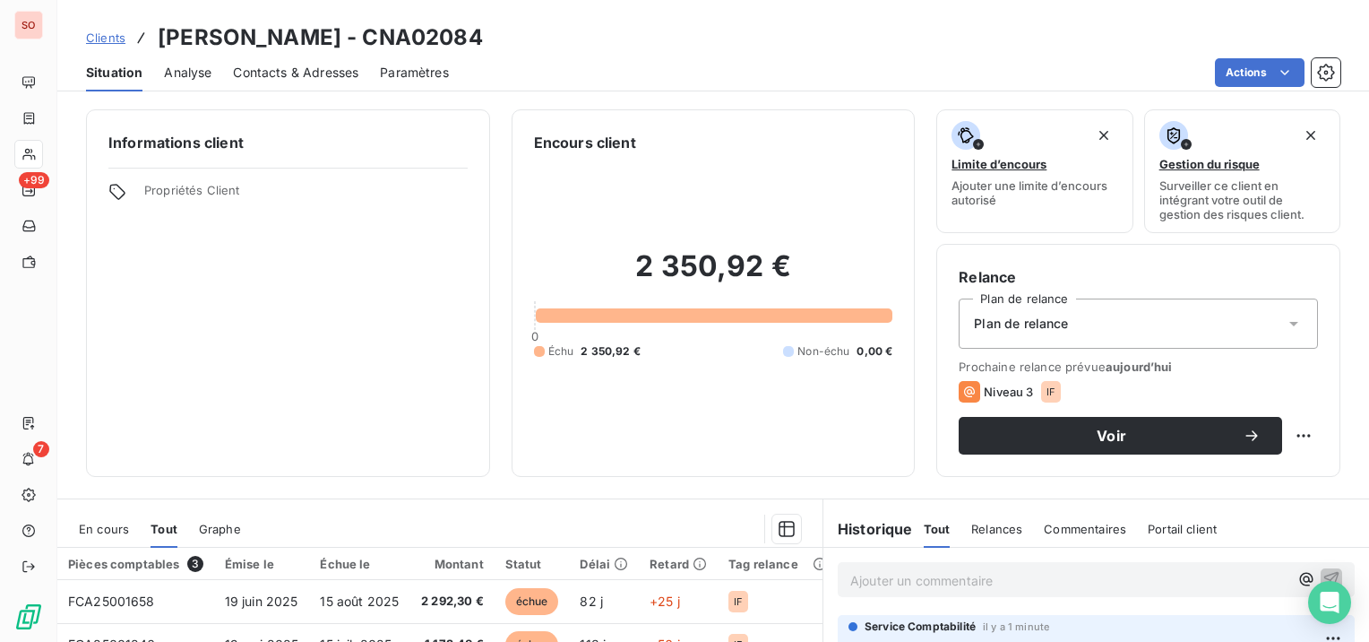
click at [101, 38] on span "Clients" at bounding box center [105, 37] width 39 height 14
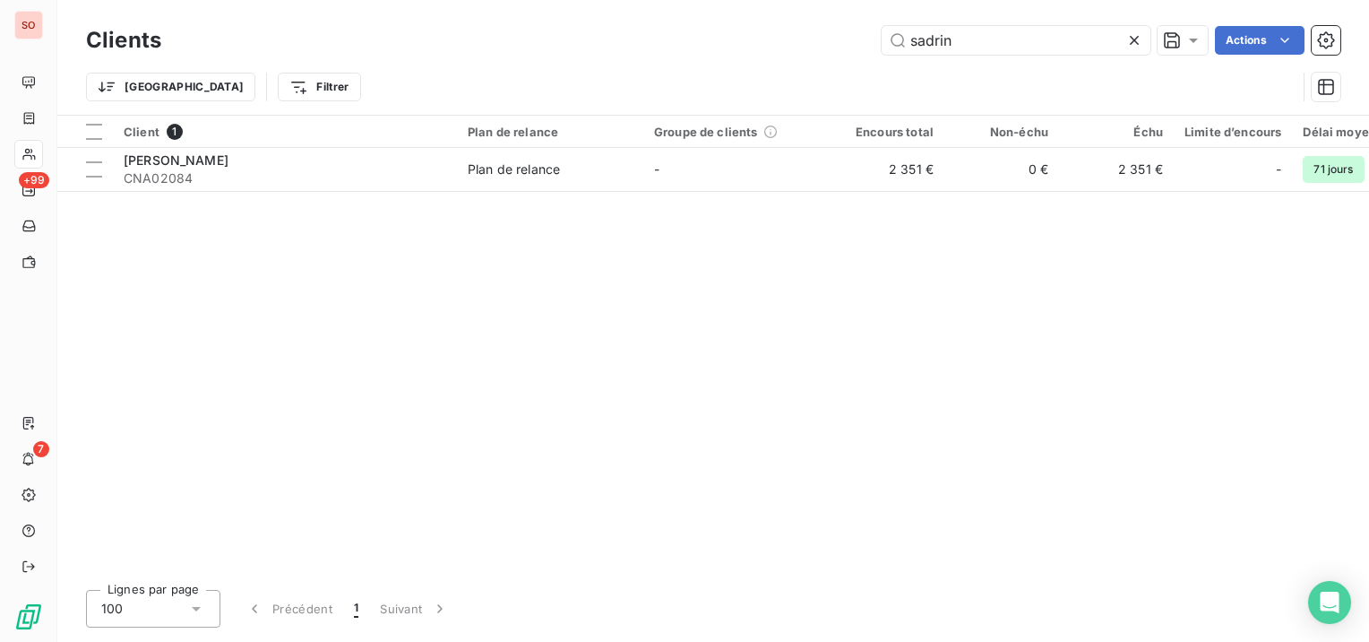
drag, startPoint x: 953, startPoint y: 43, endPoint x: 780, endPoint y: 50, distance: 173.1
click at [780, 50] on div "sadrin Actions" at bounding box center [762, 40] width 1158 height 29
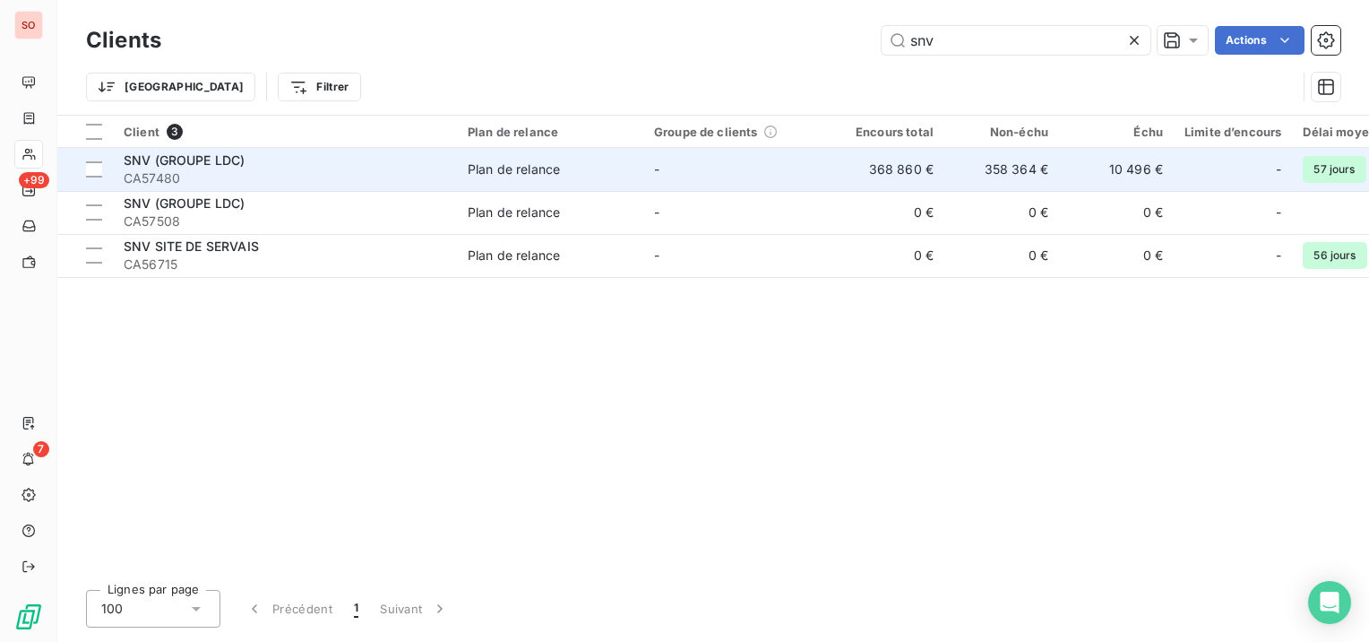
type input "snv"
click at [229, 165] on span "SNV (GROUPE LDC)" at bounding box center [184, 159] width 121 height 15
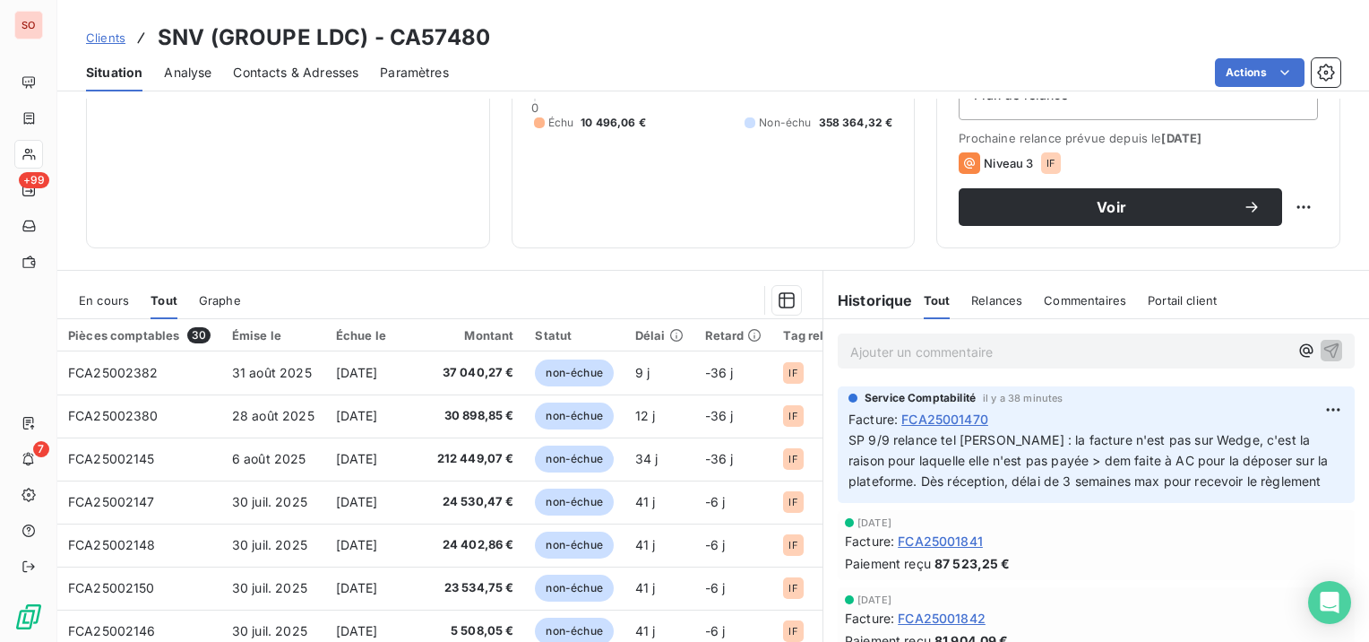
scroll to position [269, 0]
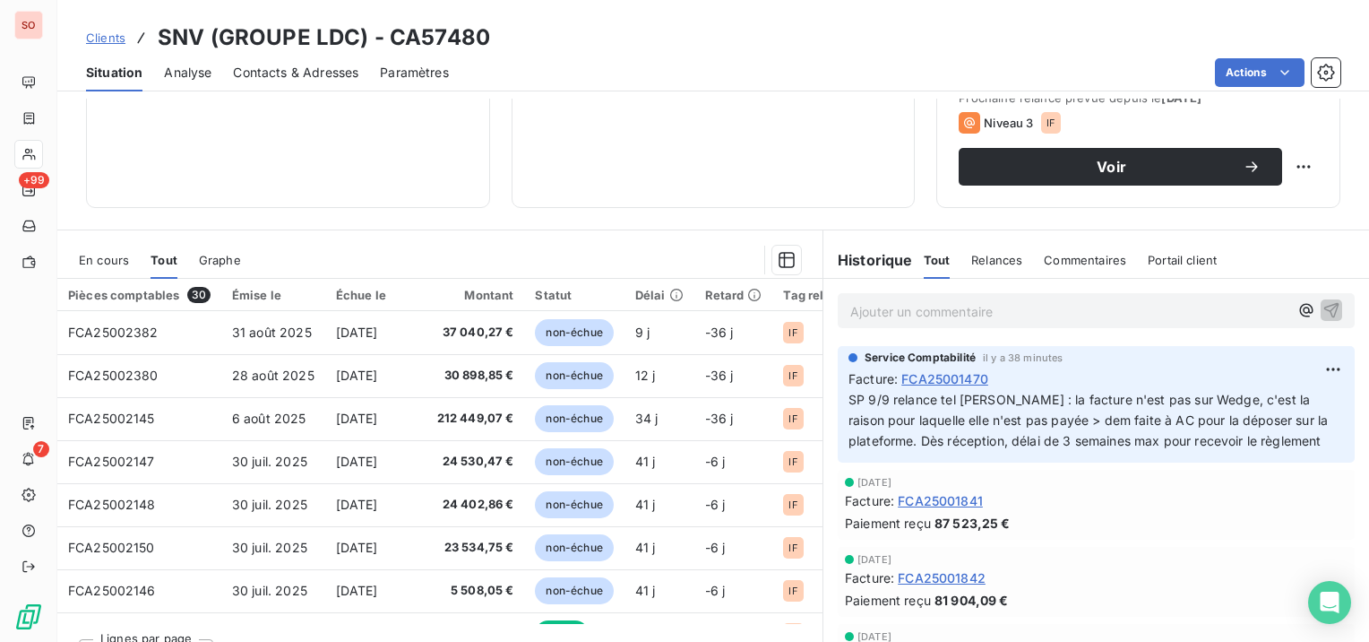
click at [125, 253] on span "En cours" at bounding box center [104, 260] width 50 height 14
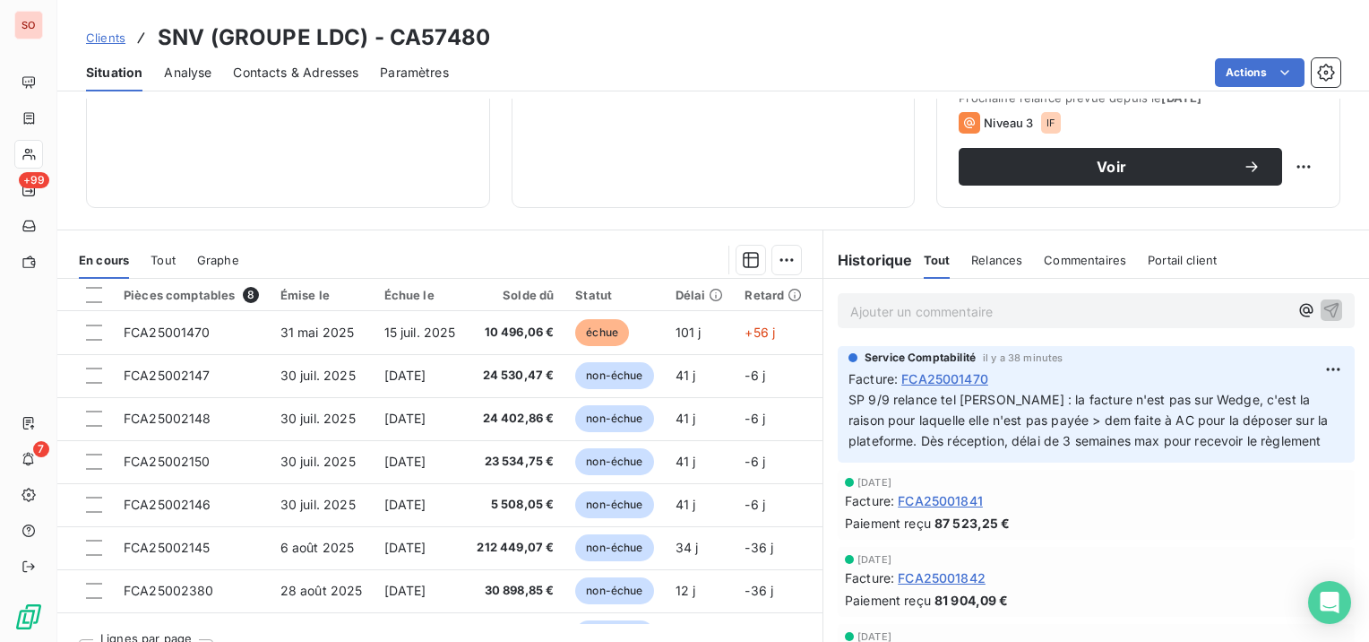
scroll to position [0, 0]
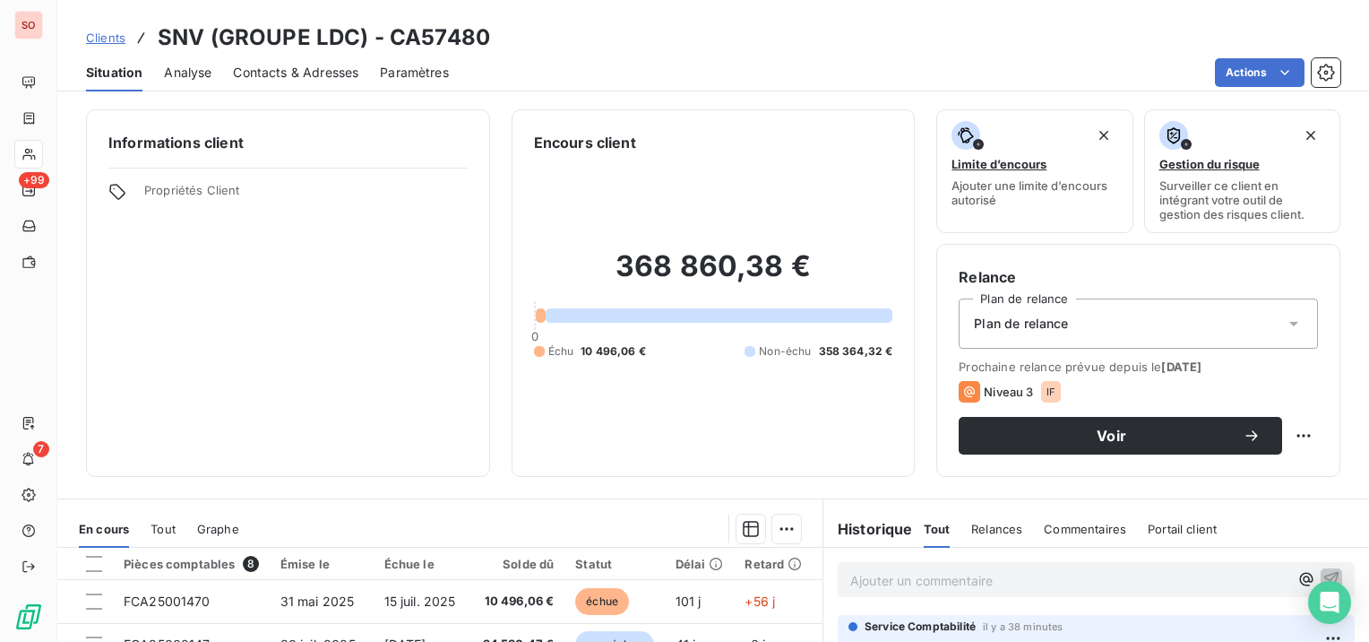
click at [290, 65] on span "Contacts & Adresses" at bounding box center [295, 73] width 125 height 18
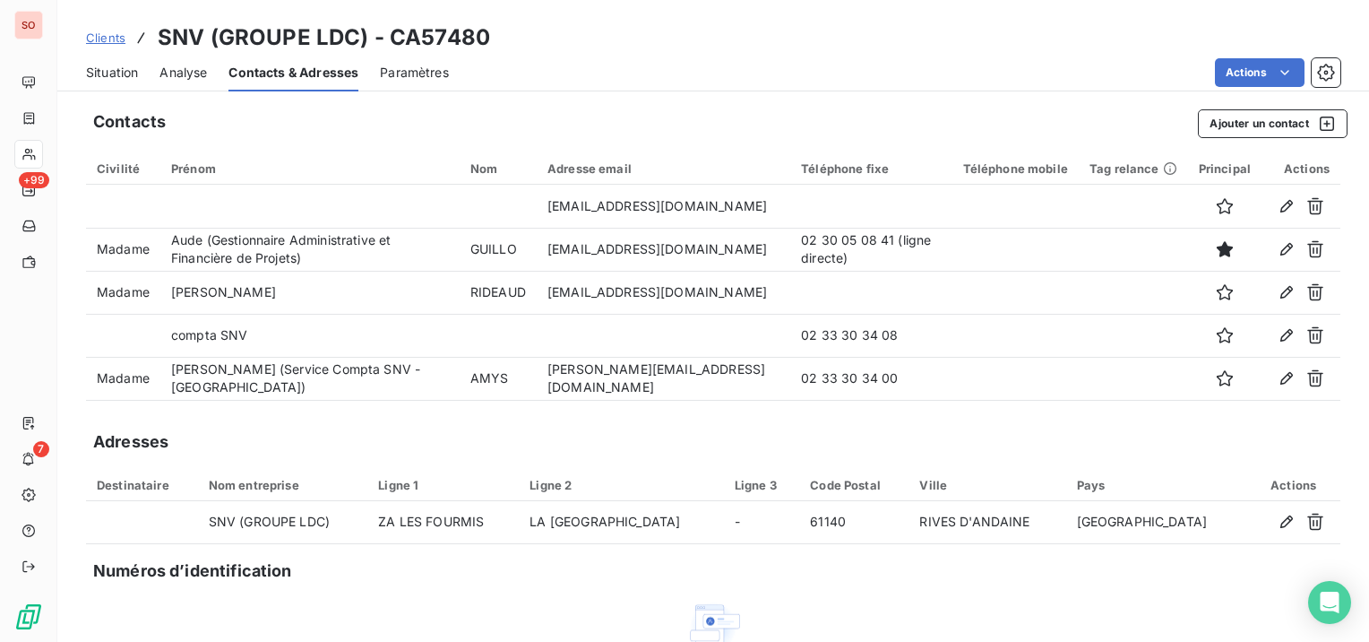
click at [113, 73] on span "Situation" at bounding box center [112, 73] width 52 height 18
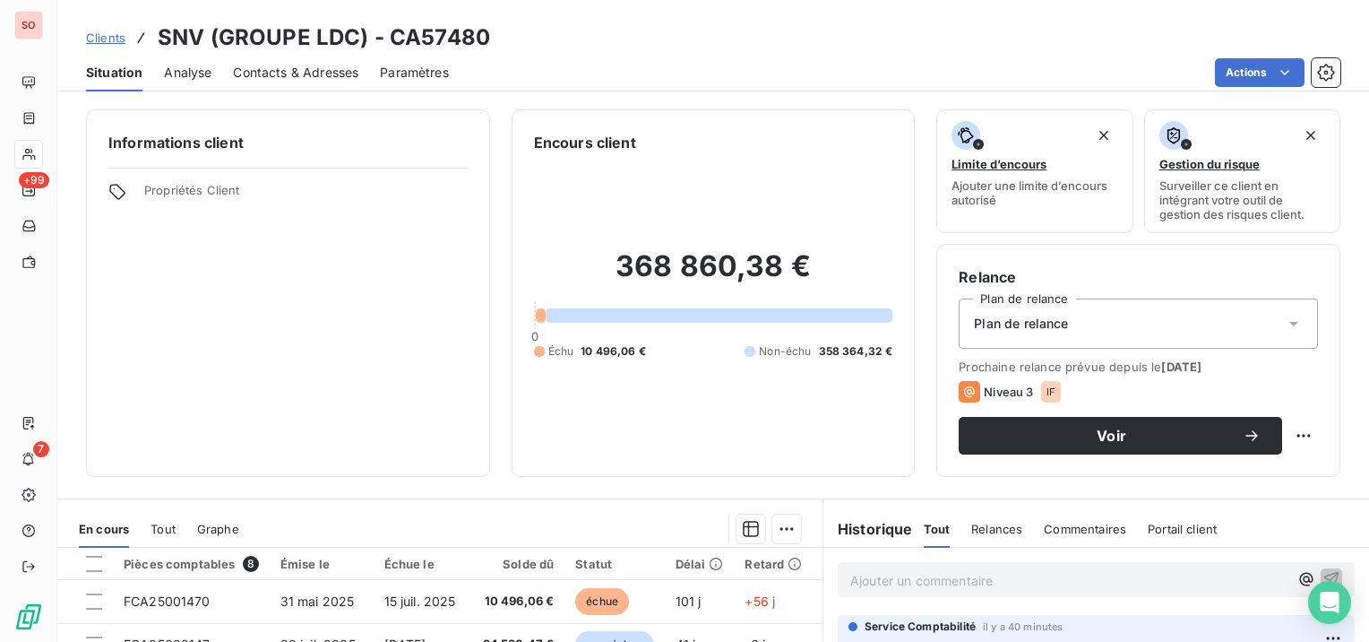
click at [114, 32] on span "Clients" at bounding box center [105, 37] width 39 height 14
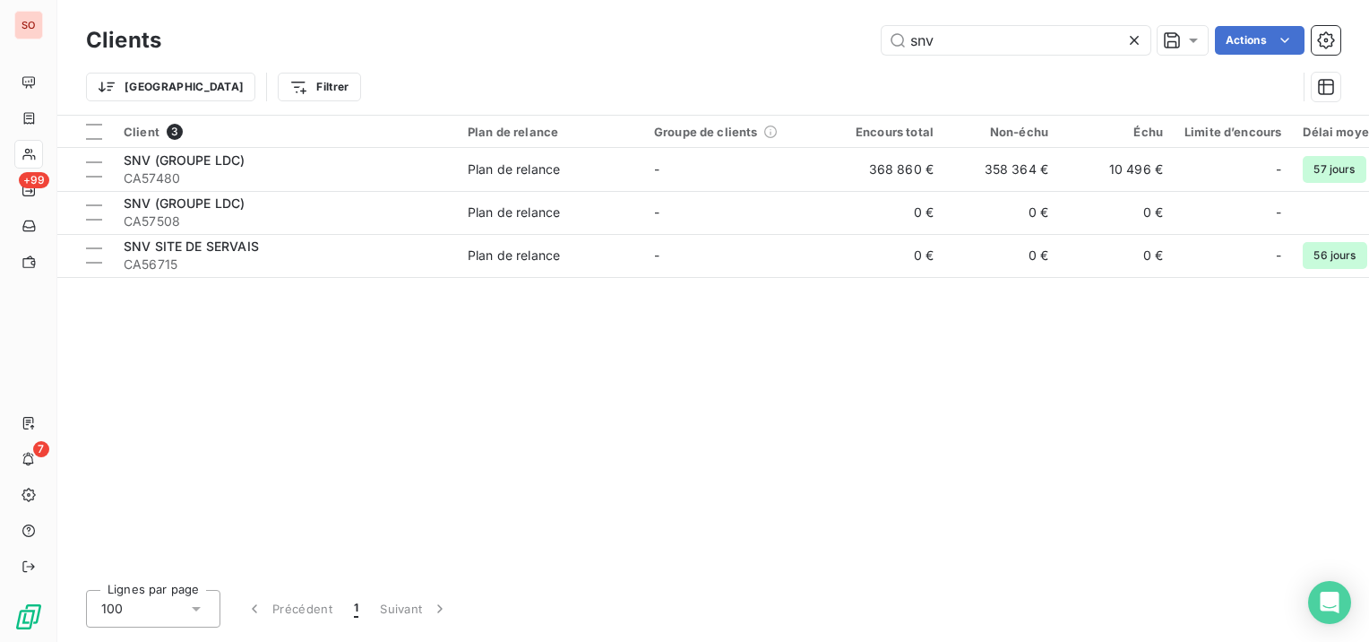
drag, startPoint x: 936, startPoint y: 43, endPoint x: 840, endPoint y: 45, distance: 95.9
click at [840, 45] on div "snv Actions" at bounding box center [762, 40] width 1158 height 29
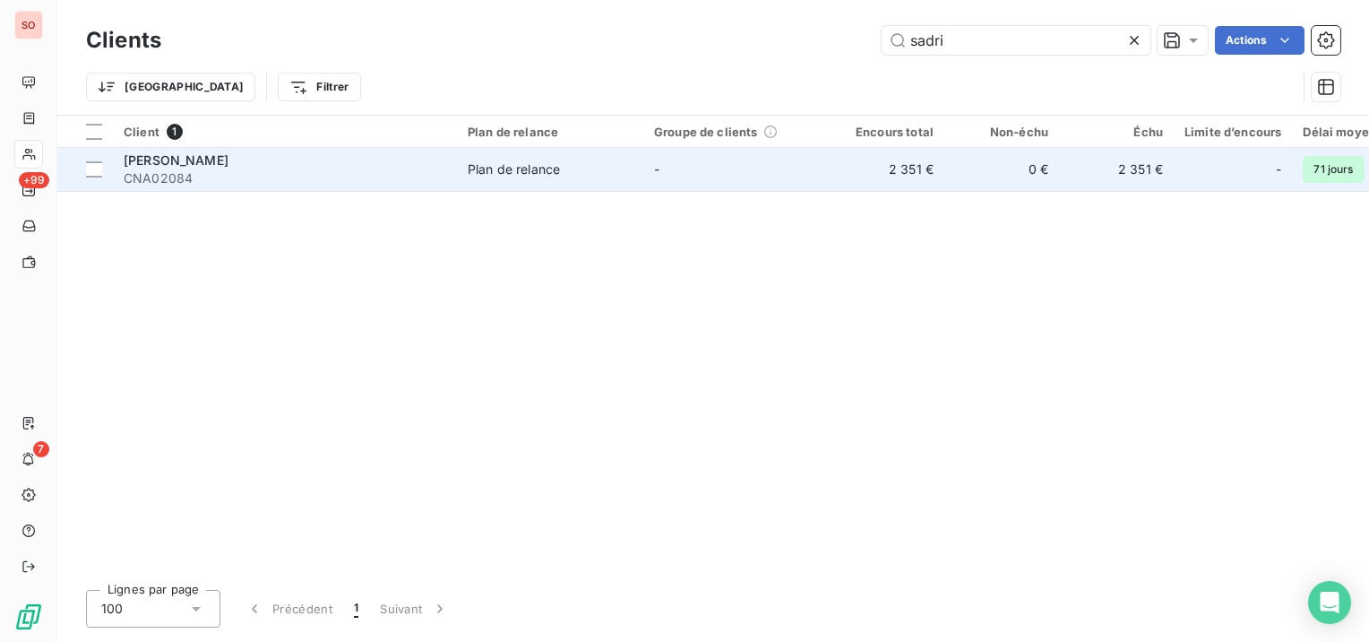
type input "sadri"
click at [462, 168] on td "Plan de relance" at bounding box center [550, 169] width 186 height 43
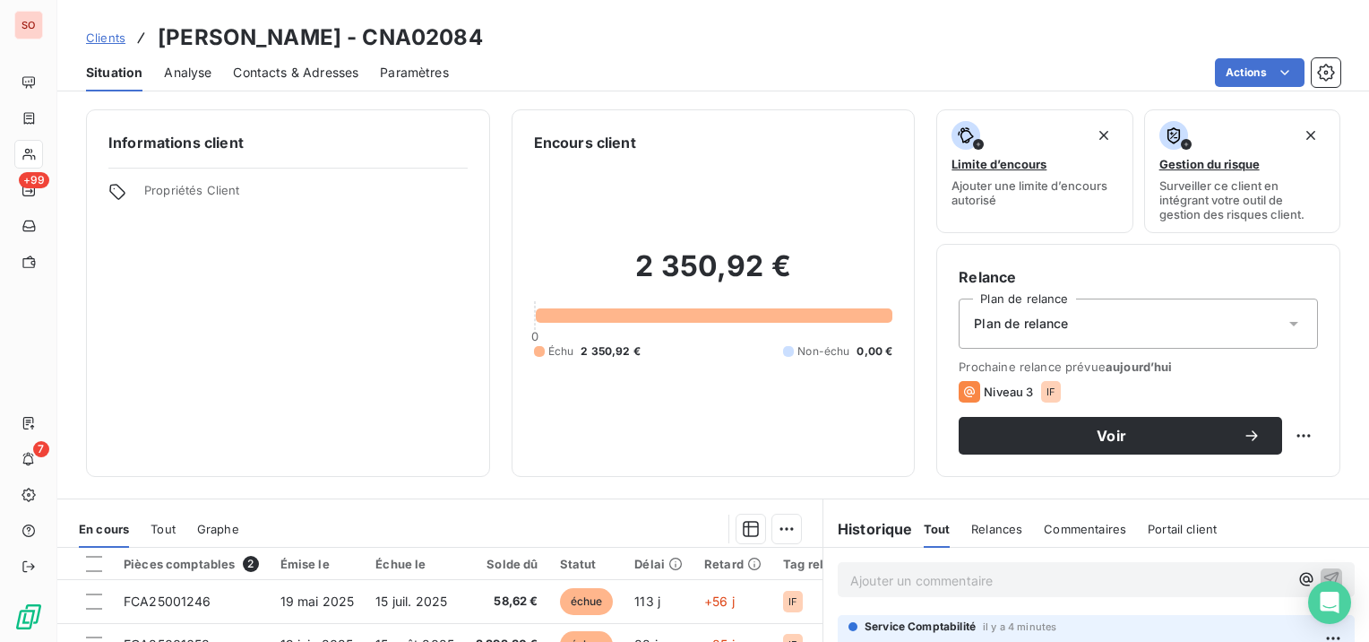
click at [266, 79] on span "Contacts & Adresses" at bounding box center [295, 73] width 125 height 18
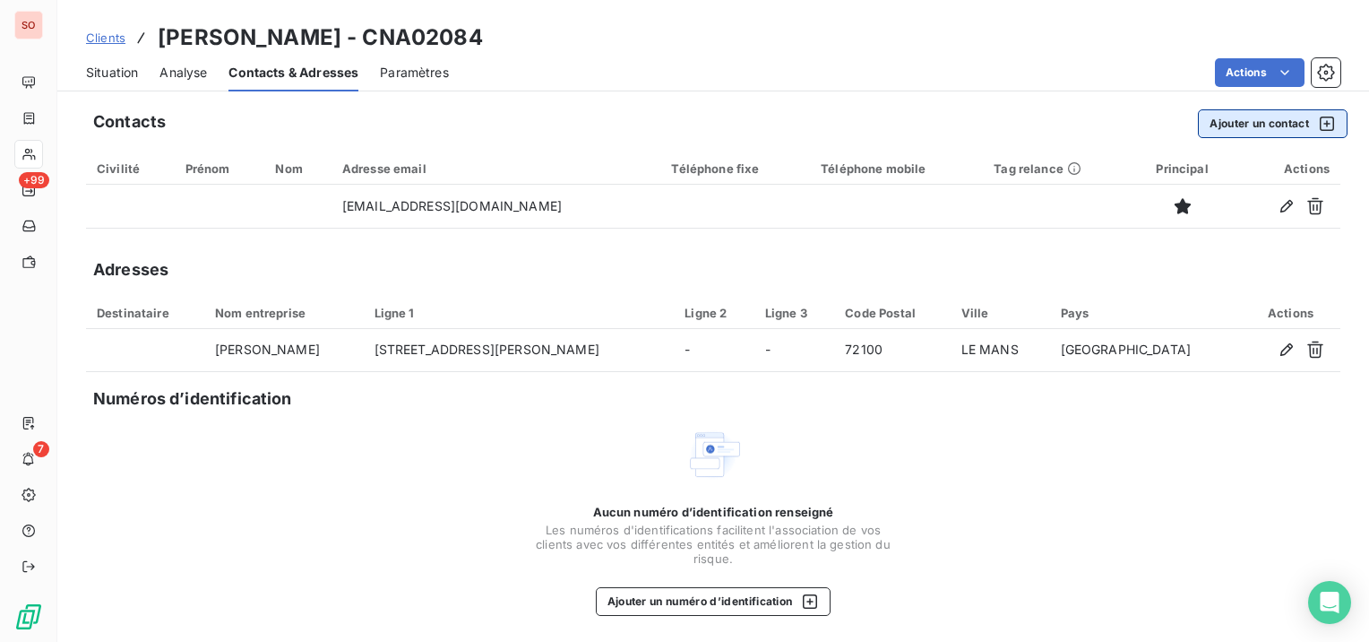
click at [1238, 127] on button "Ajouter un contact" at bounding box center [1273, 123] width 150 height 29
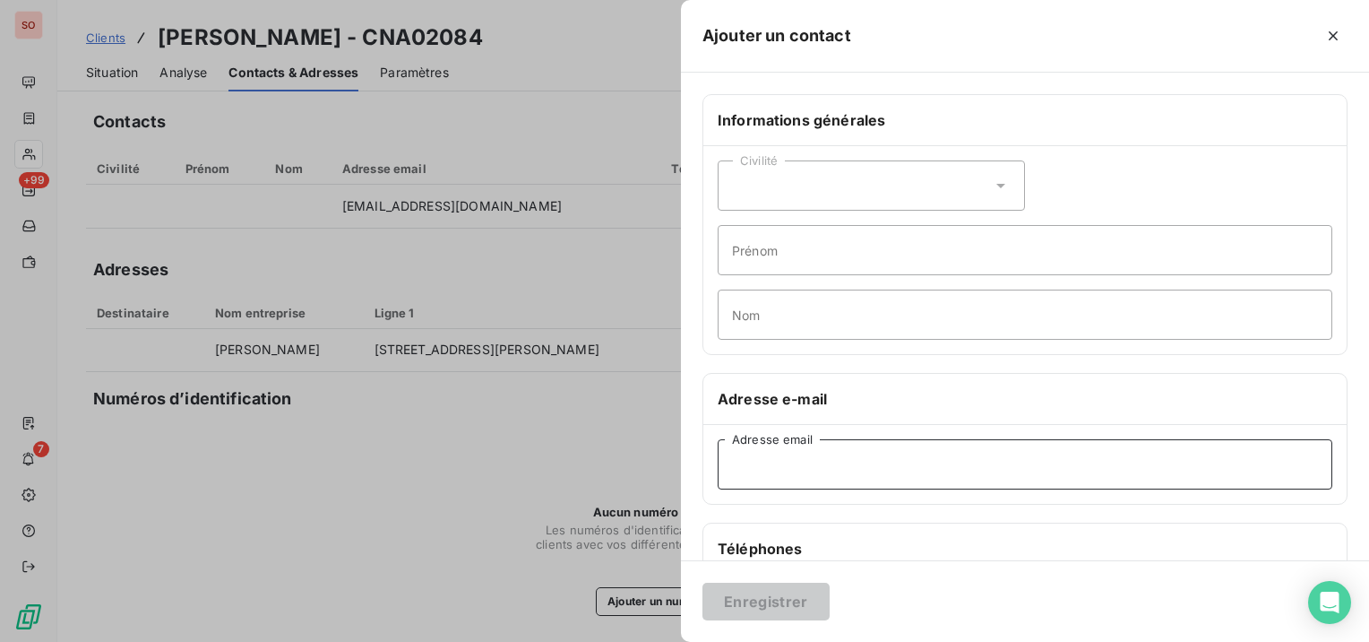
click at [831, 468] on input "Adresse email" at bounding box center [1025, 464] width 615 height 50
paste input "[EMAIL_ADDRESS][DOMAIN_NAME]"
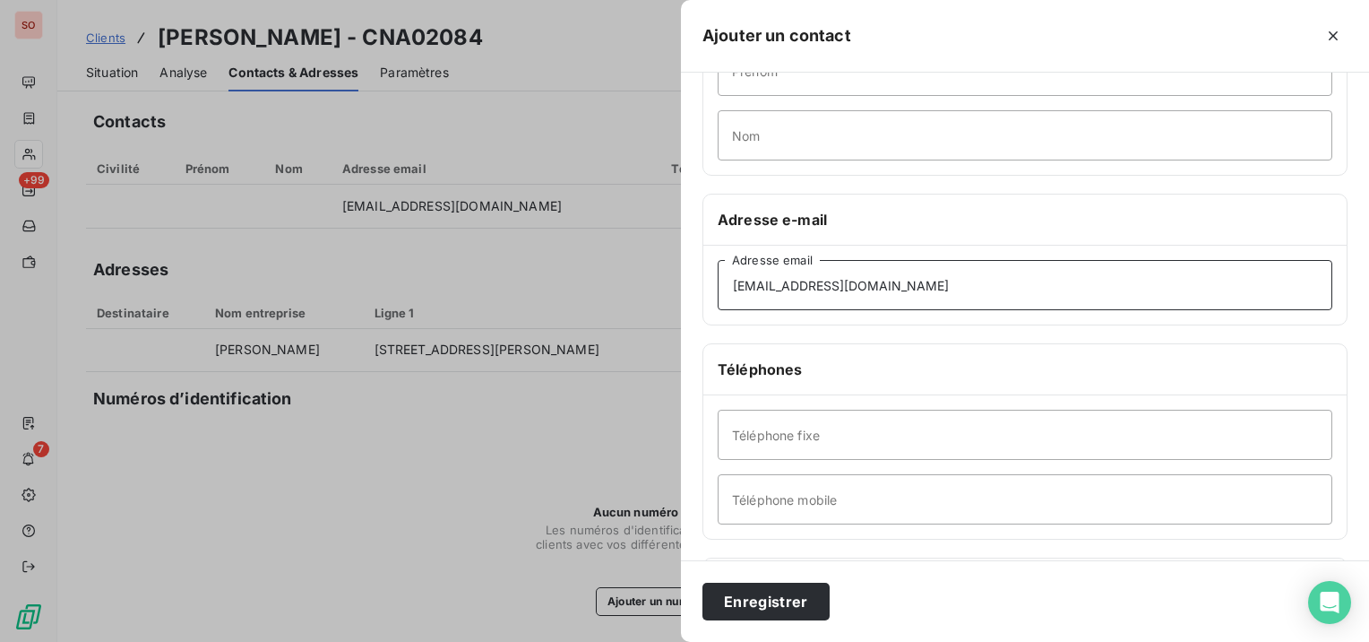
type input "[EMAIL_ADDRESS][DOMAIN_NAME]"
click at [885, 435] on input "Téléphone fixe" at bounding box center [1025, 434] width 615 height 50
click at [778, 595] on button "Enregistrer" at bounding box center [765, 601] width 127 height 38
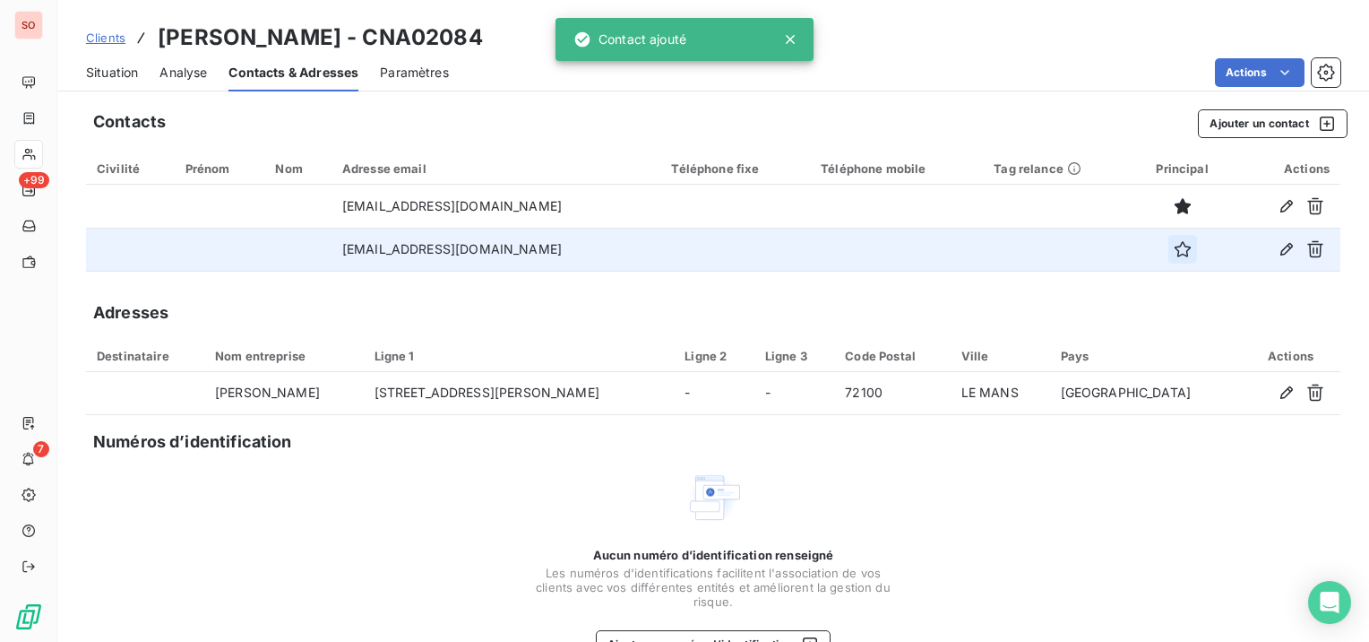
click at [1174, 245] on icon "button" at bounding box center [1182, 249] width 16 height 16
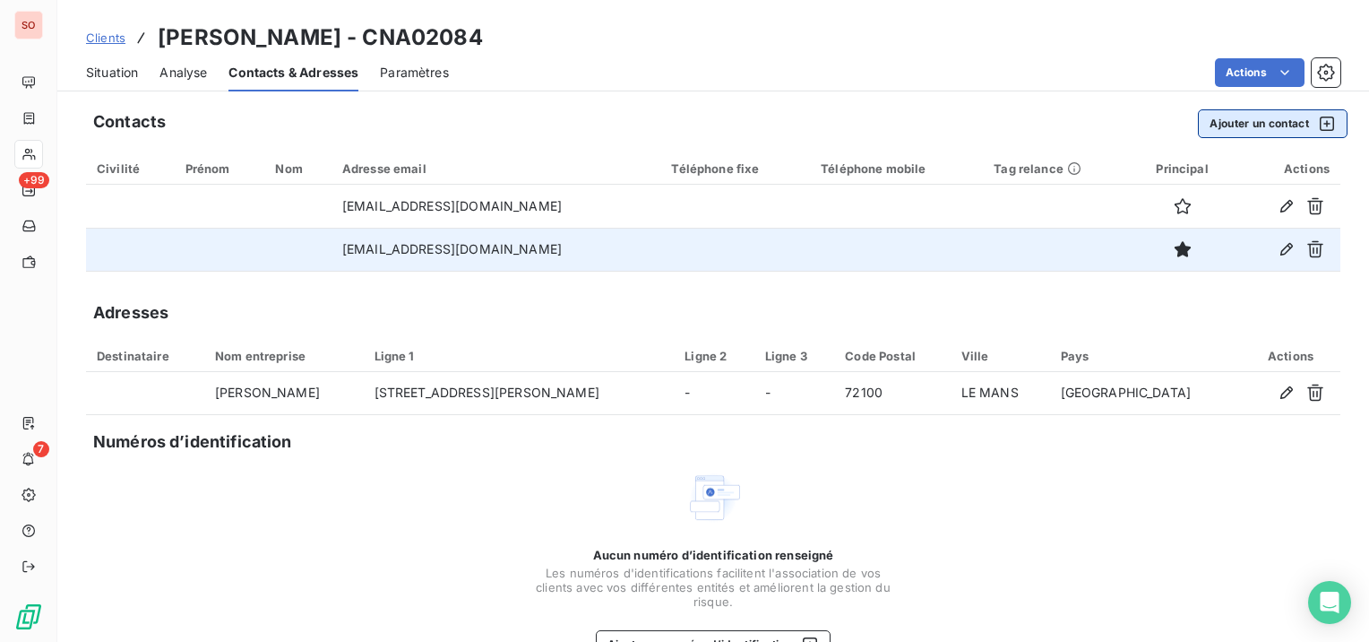
click at [1279, 125] on button "Ajouter un contact" at bounding box center [1273, 123] width 150 height 29
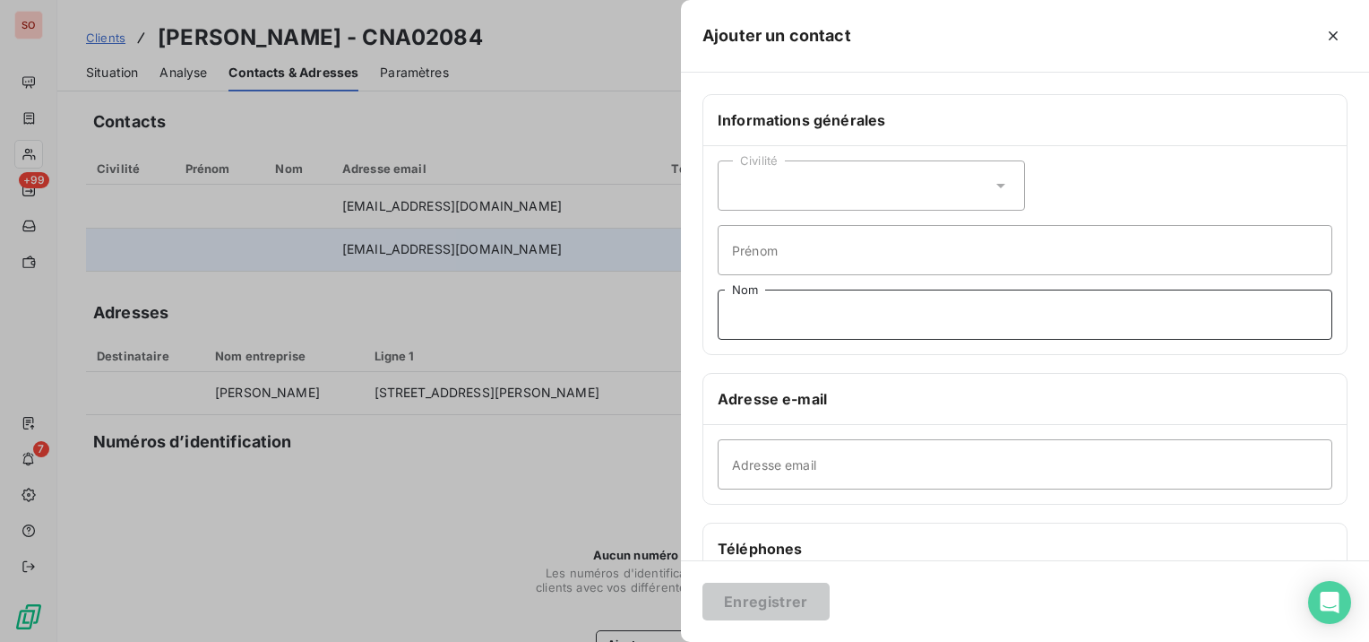
click at [853, 317] on input "Nom" at bounding box center [1025, 314] width 615 height 50
paste input "[PERSON_NAME]"
click at [761, 323] on input "[PERSON_NAME]" at bounding box center [1025, 314] width 615 height 50
type input "BOUVET"
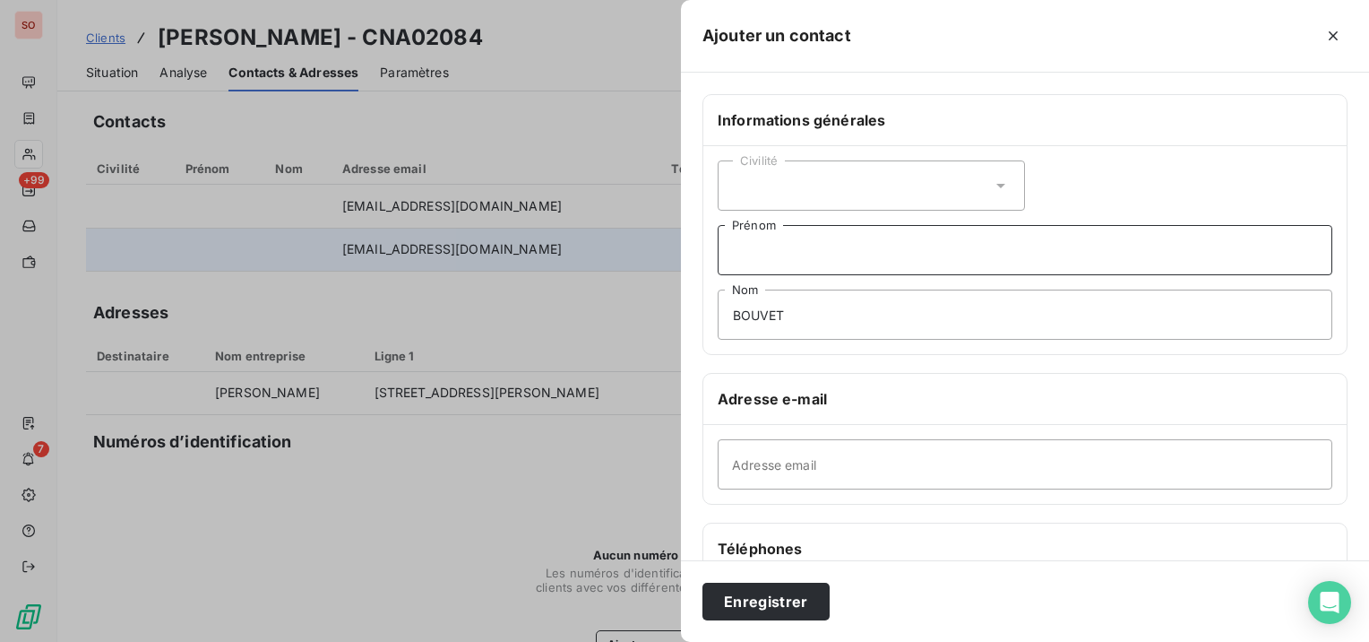
click at [814, 266] on input "Prénom" at bounding box center [1025, 250] width 615 height 50
paste input "Apolline"
click at [828, 192] on div "Civilité" at bounding box center [871, 185] width 307 height 50
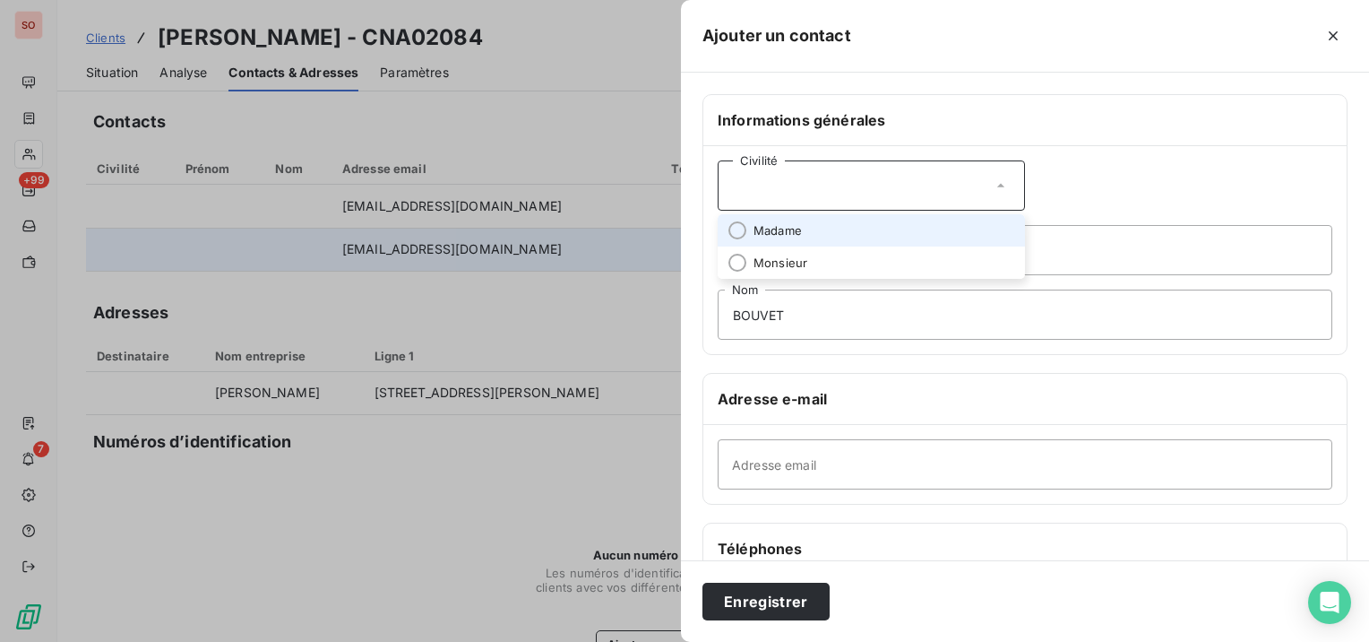
click at [819, 224] on li "Madame" at bounding box center [871, 230] width 307 height 32
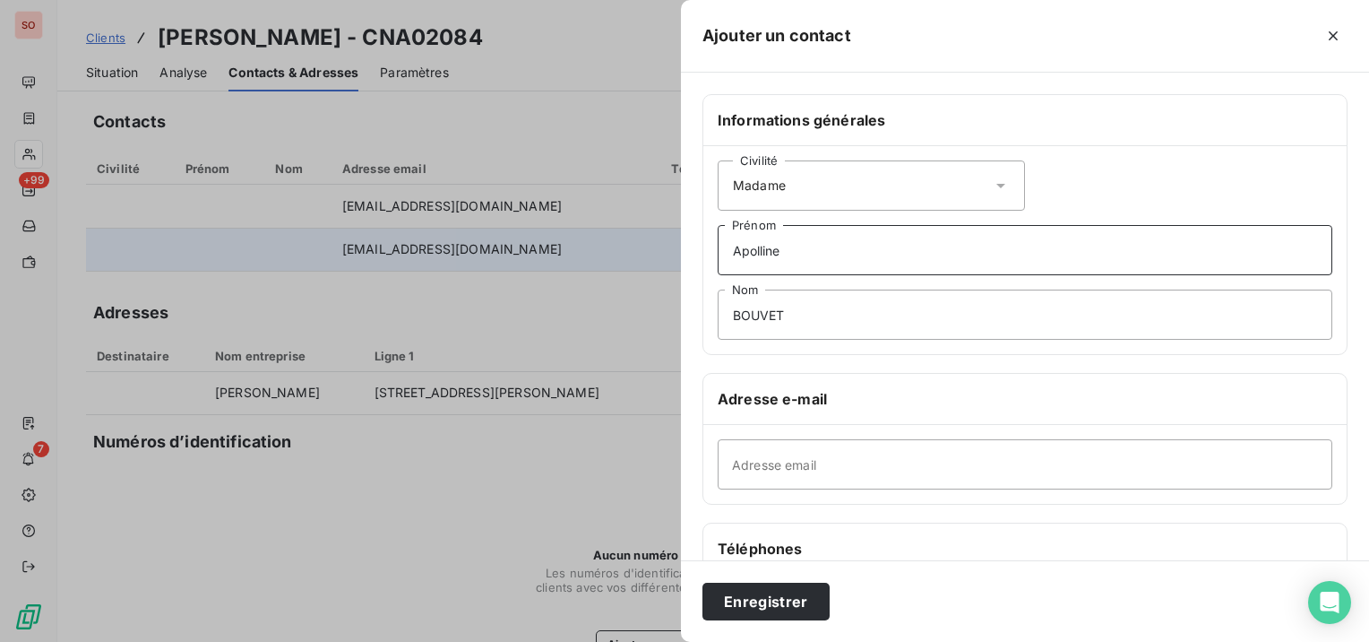
click at [847, 257] on input "Apolline" at bounding box center [1025, 250] width 615 height 50
type input "Apolline (Assistante technique)"
click at [860, 466] on input "Adresse email" at bounding box center [1025, 464] width 615 height 50
paste input "[EMAIL_ADDRESS][DOMAIN_NAME]"
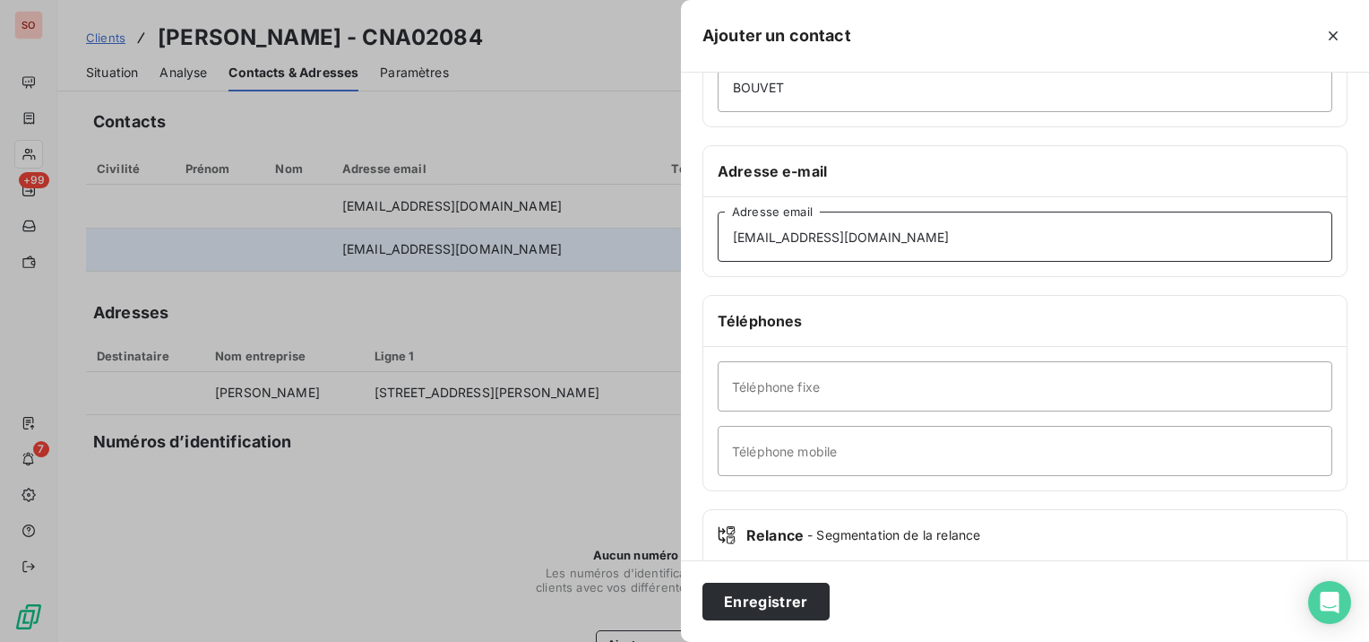
scroll to position [269, 0]
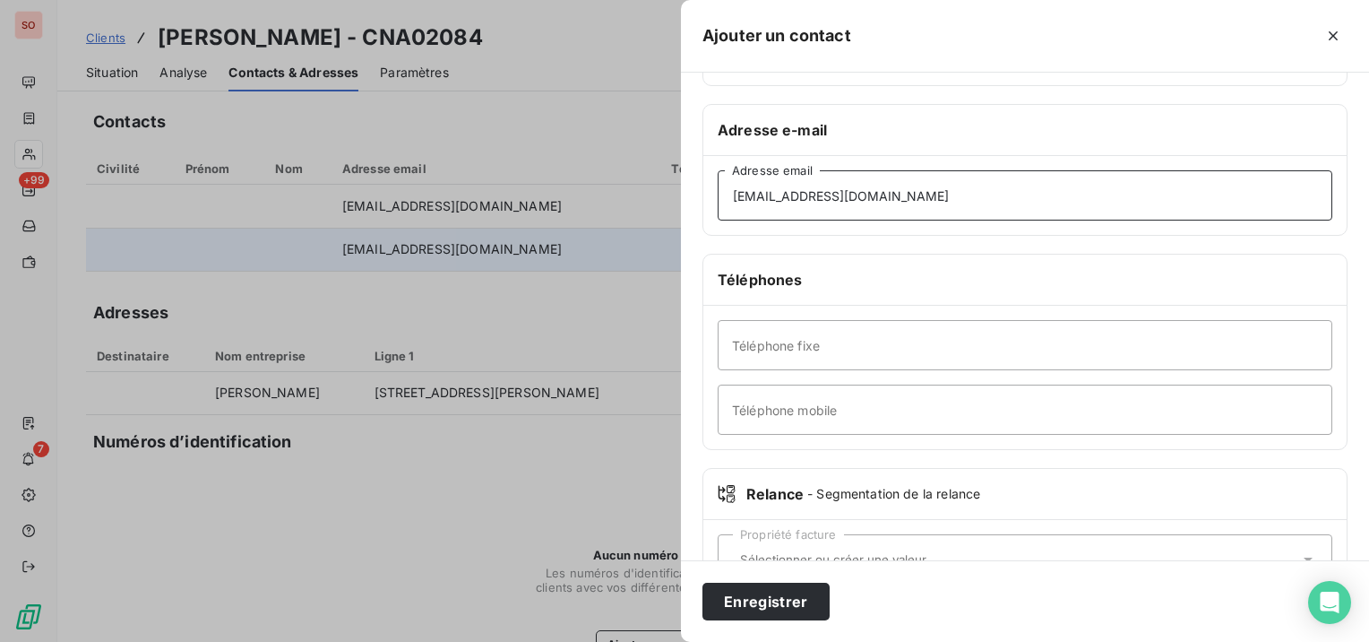
type input "[EMAIL_ADDRESS][DOMAIN_NAME]"
click at [857, 340] on input "Téléphone fixe" at bounding box center [1025, 345] width 615 height 50
paste input "[PHONE_NUMBER]"
type input "[PHONE_NUMBER]"
click at [799, 585] on button "Enregistrer" at bounding box center [765, 601] width 127 height 38
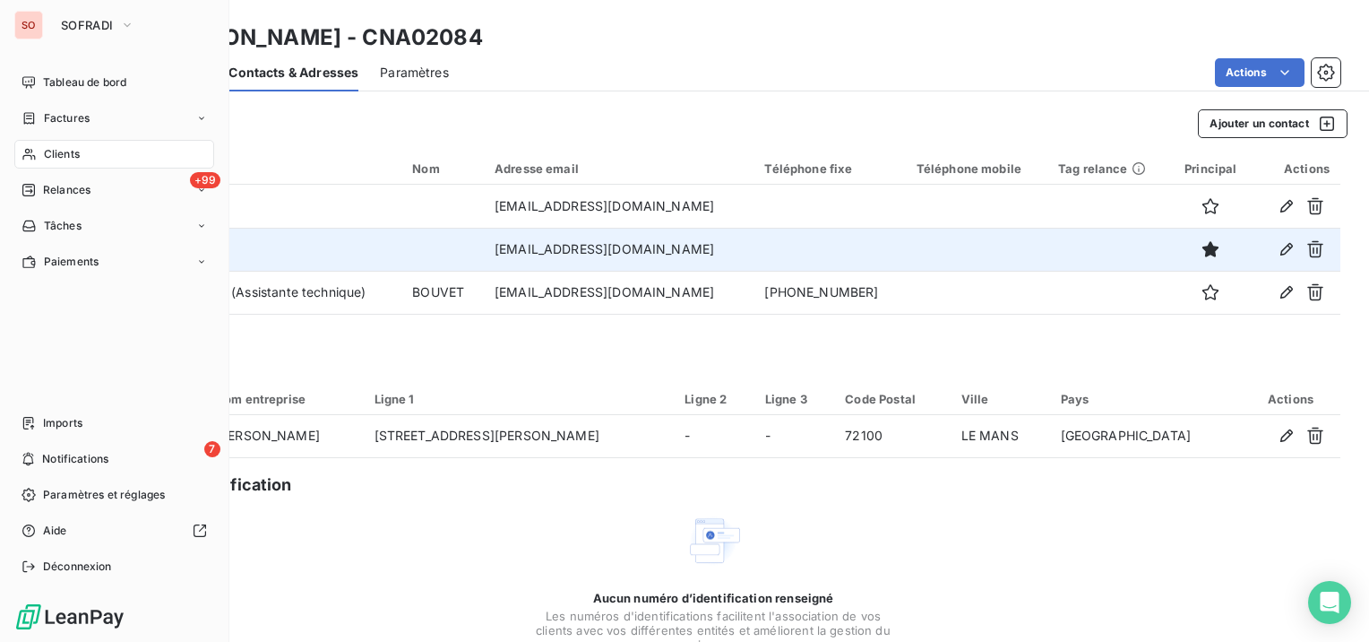
click at [41, 151] on div "Clients" at bounding box center [114, 154] width 200 height 29
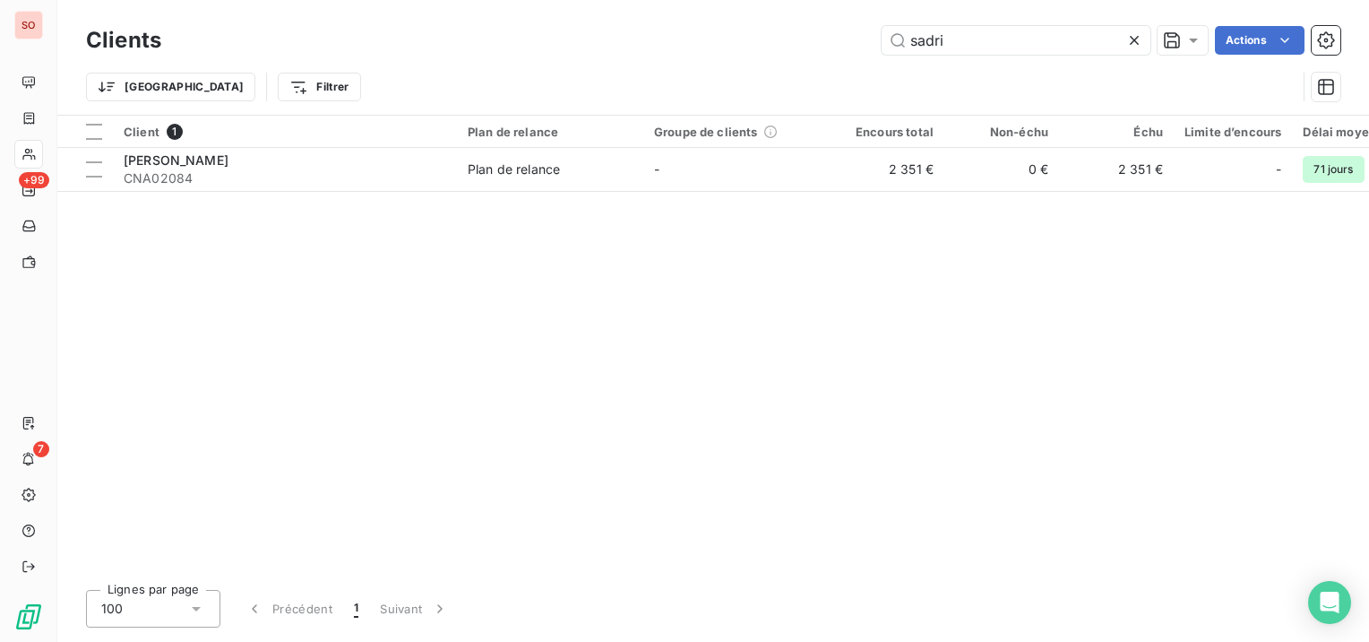
drag, startPoint x: 959, startPoint y: 40, endPoint x: 835, endPoint y: 45, distance: 123.7
click at [835, 45] on div "sadri Actions" at bounding box center [762, 40] width 1158 height 29
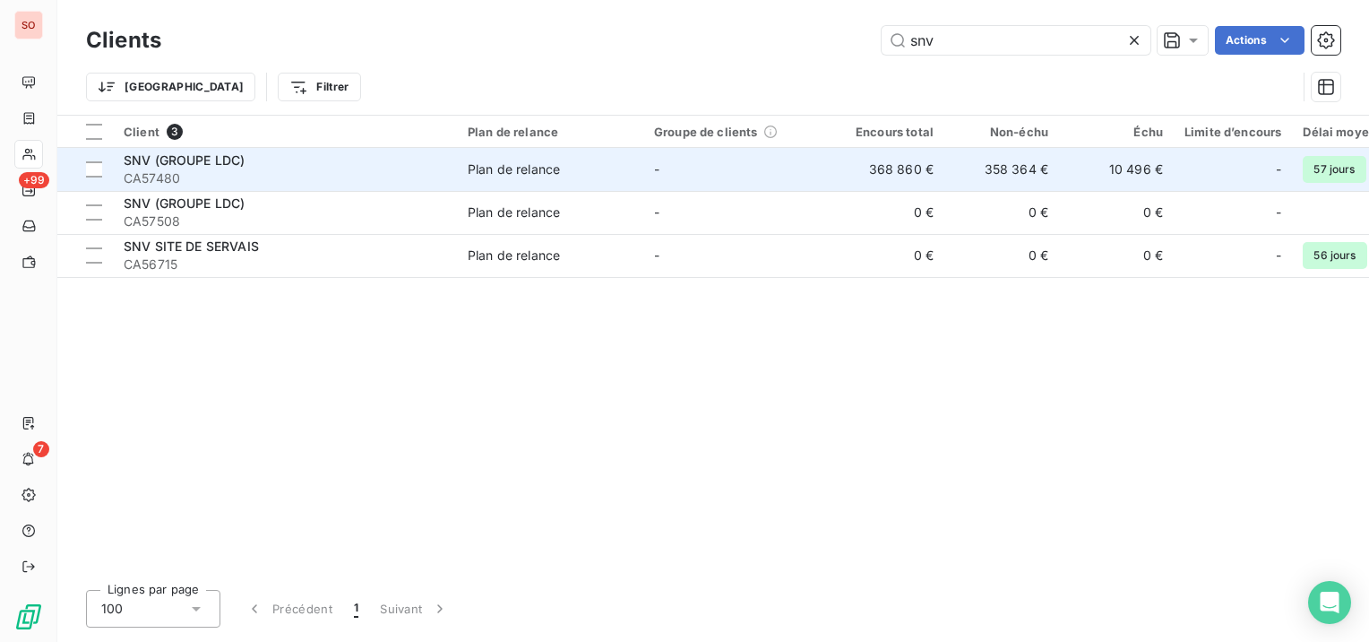
type input "snv"
click at [315, 163] on div "SNV (GROUPE LDC)" at bounding box center [285, 160] width 323 height 18
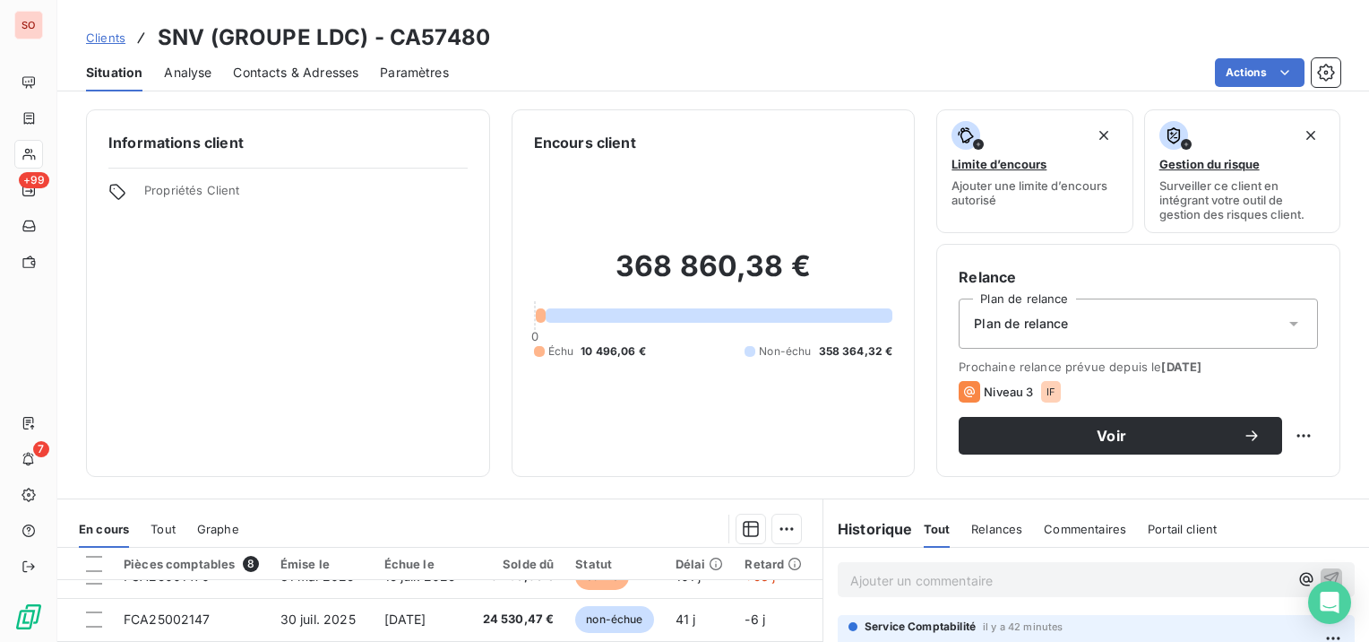
scroll to position [39, 0]
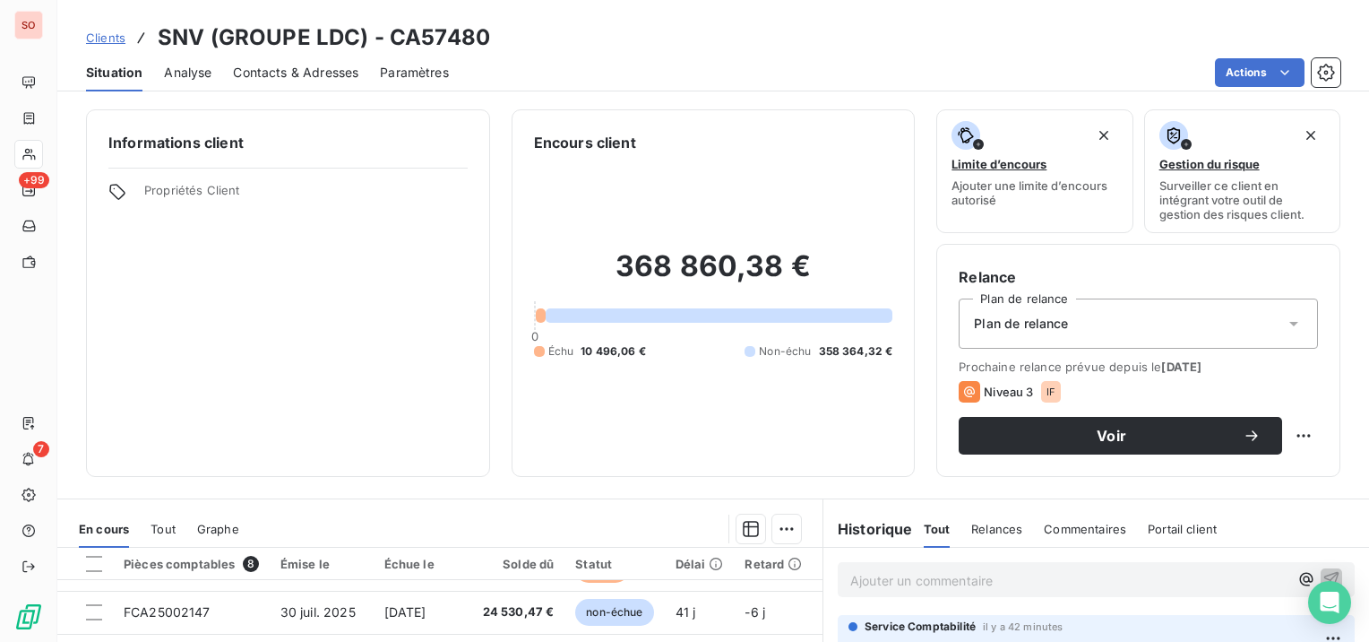
click at [336, 64] on span "Contacts & Adresses" at bounding box center [295, 73] width 125 height 18
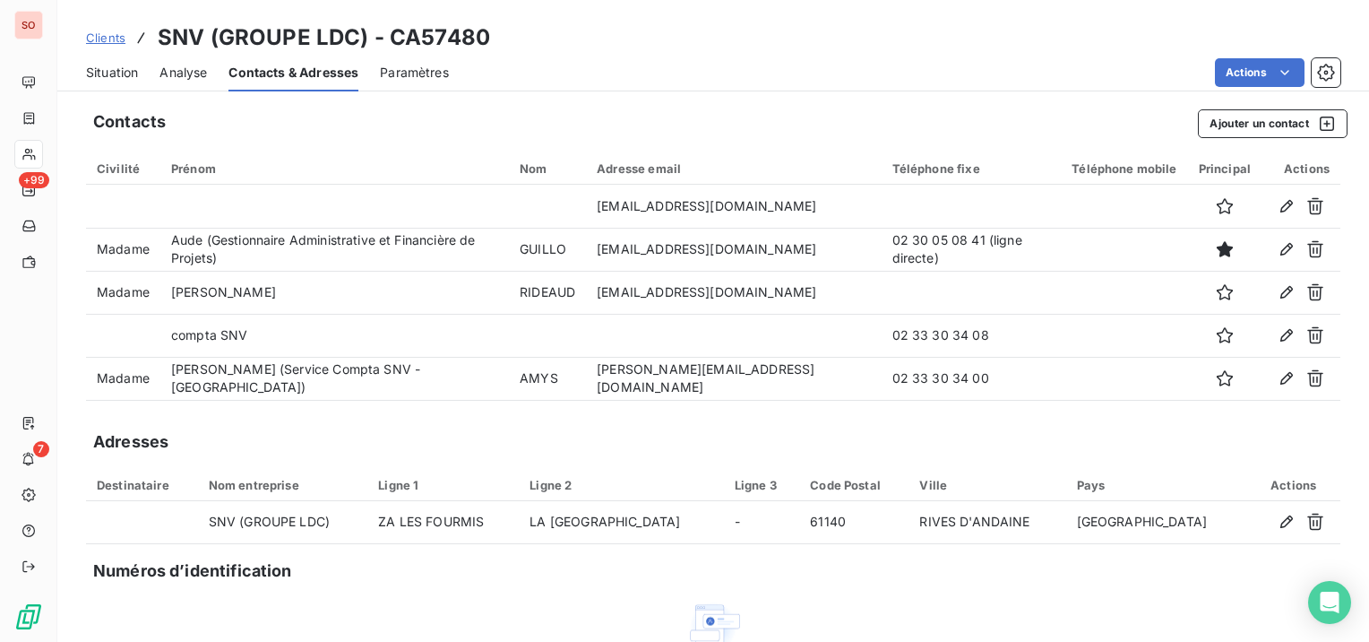
click at [132, 68] on span "Situation" at bounding box center [112, 73] width 52 height 18
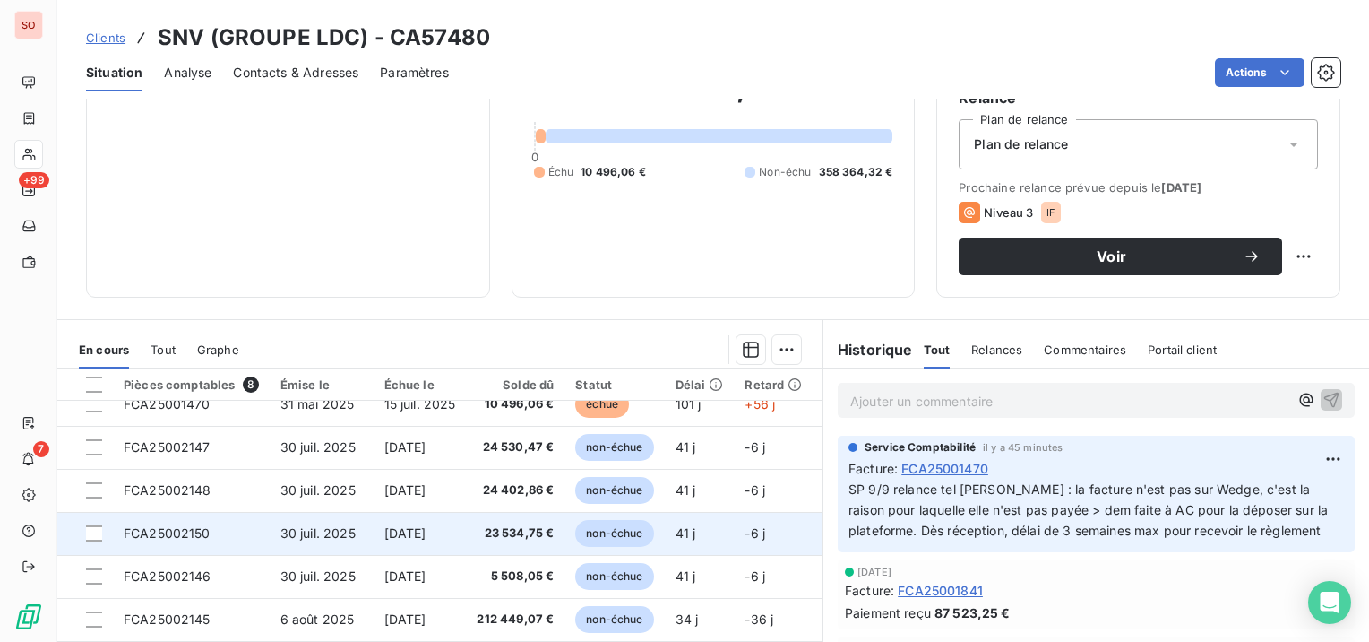
scroll to position [0, 0]
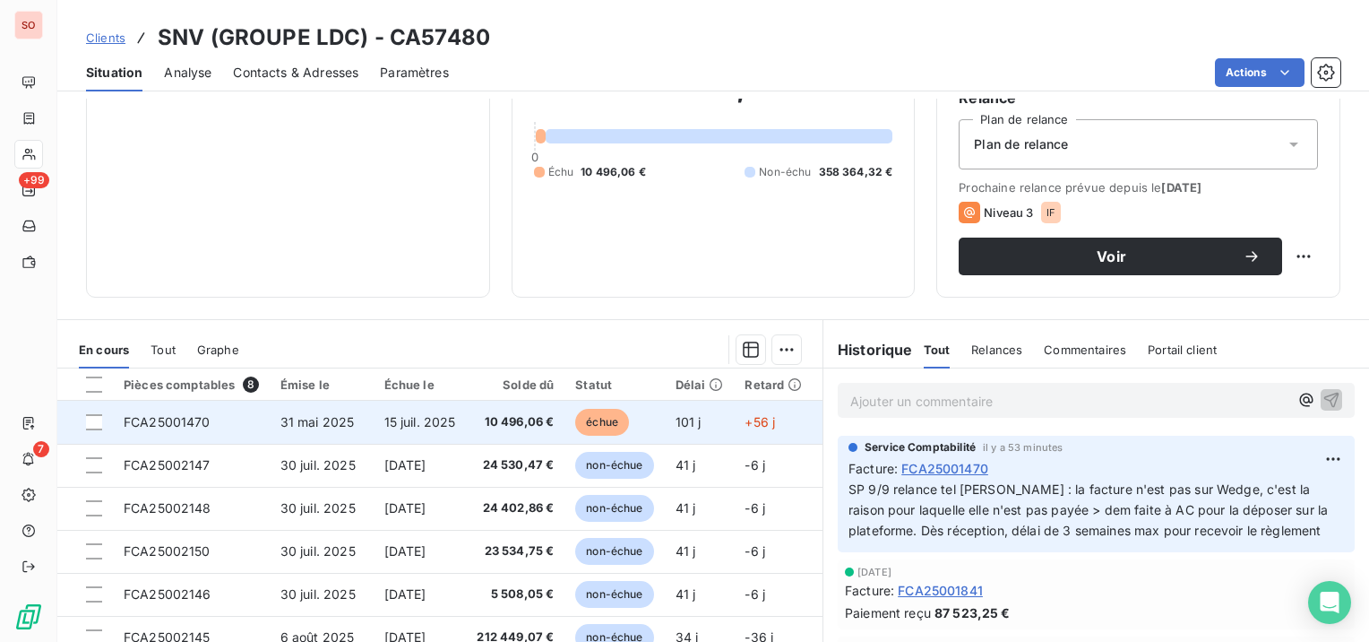
click at [441, 411] on td "15 juil. 2025" at bounding box center [420, 422] width 93 height 43
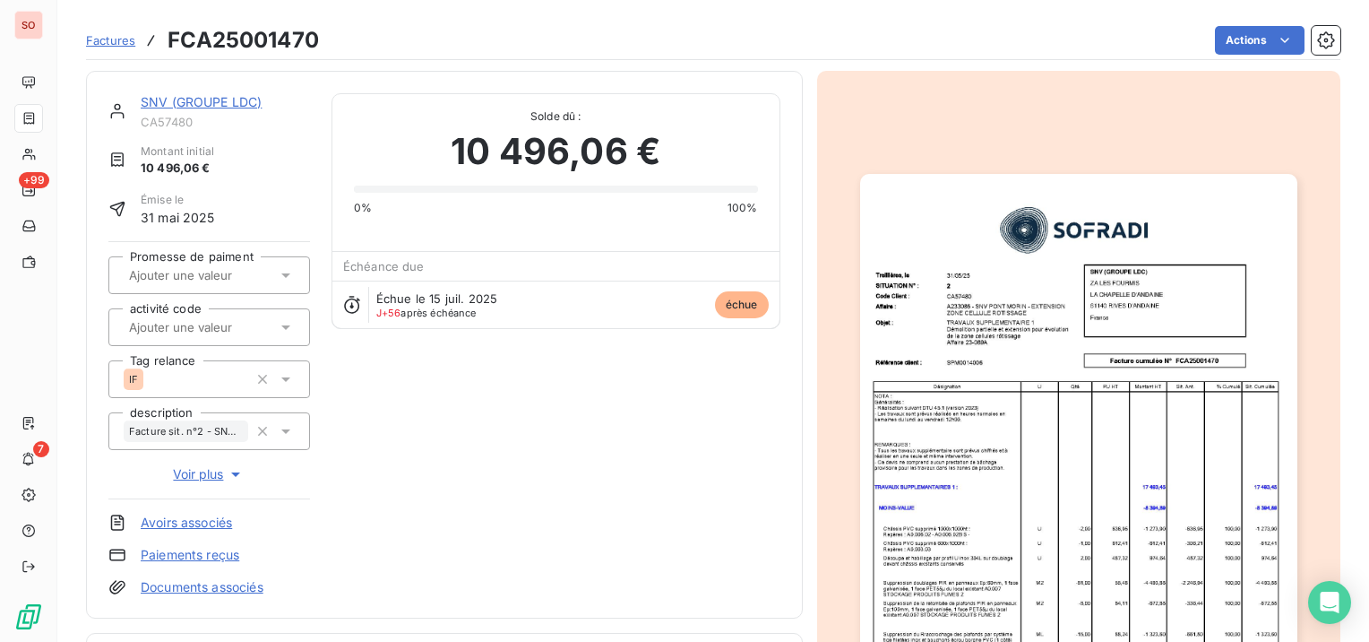
scroll to position [269, 0]
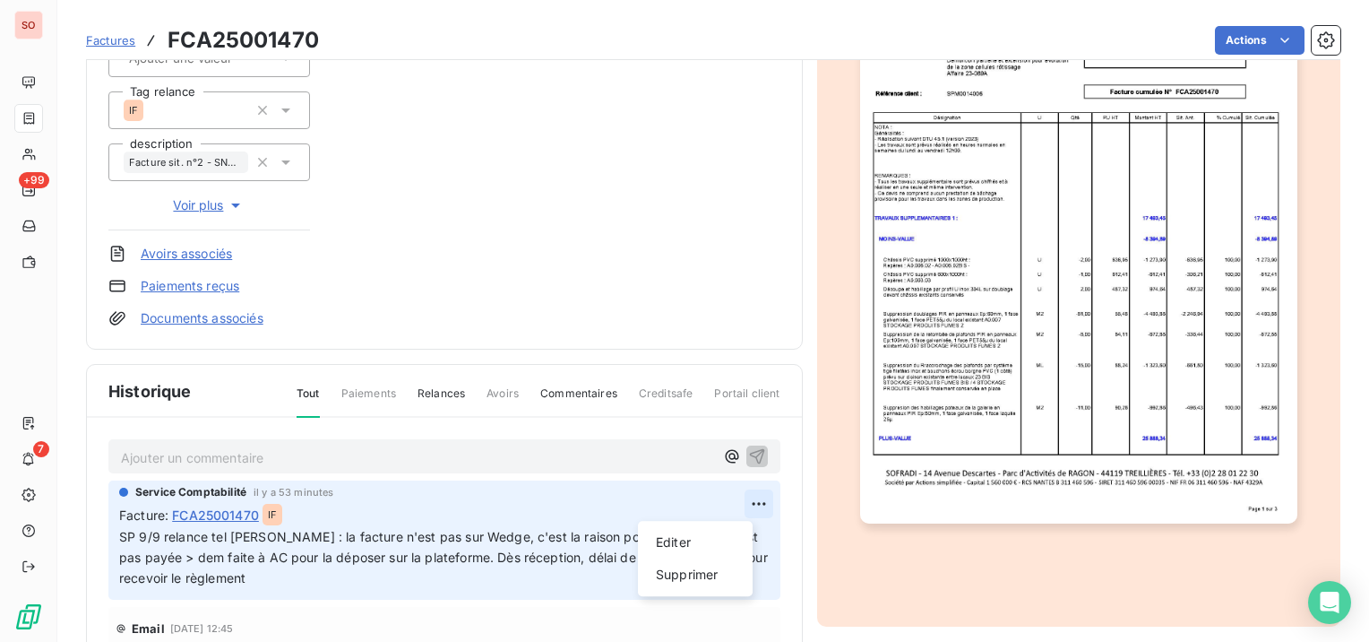
click at [733, 502] on html "SO +99 7 Factures FCA25001470 Actions SNV (GROUPE LDC) CA57480 Montant initial …" at bounding box center [684, 321] width 1369 height 642
click at [706, 539] on div "Editer" at bounding box center [695, 542] width 100 height 29
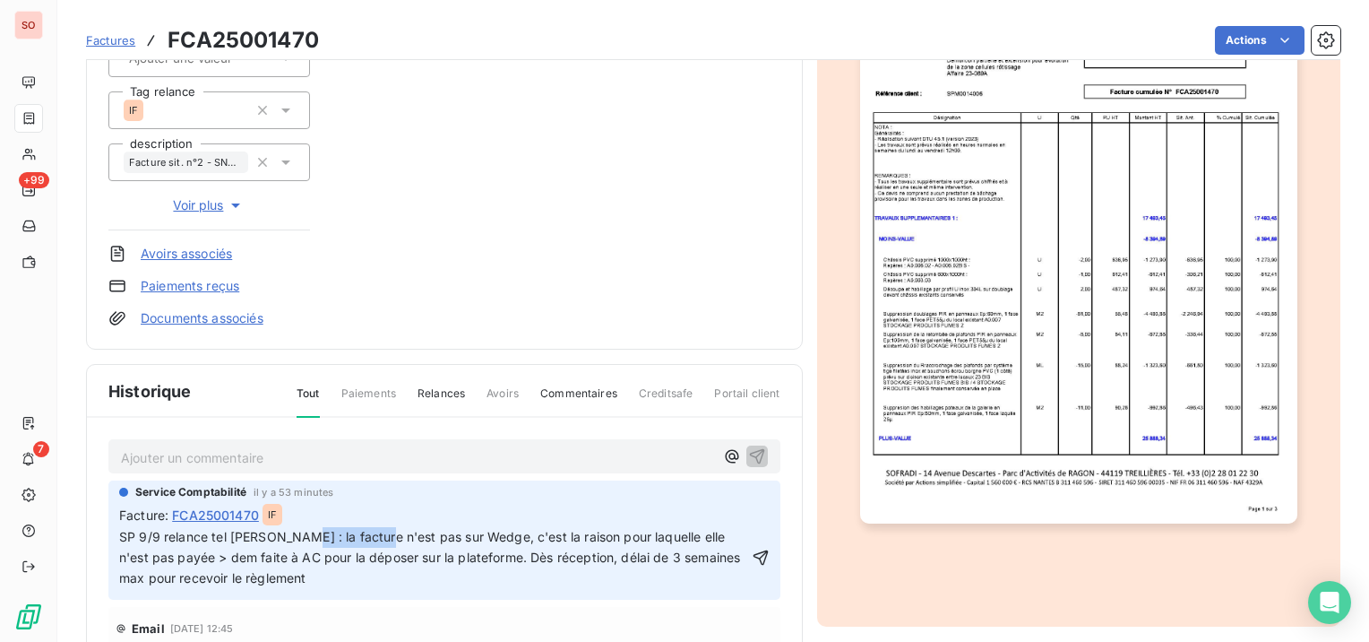
drag, startPoint x: 303, startPoint y: 536, endPoint x: 377, endPoint y: 540, distance: 74.5
click at [377, 540] on span "SP 9/9 relance tel [PERSON_NAME] : la facture n'est pas sur Wedge, c'est la rai…" at bounding box center [431, 557] width 624 height 56
click at [373, 549] on span "SP 9/9 relance tel [PERSON_NAME] : la facture n'est pas sur Wedge, c'est la rai…" at bounding box center [431, 557] width 624 height 56
drag, startPoint x: 298, startPoint y: 541, endPoint x: 309, endPoint y: 539, distance: 10.9
click at [309, 539] on span "SP 9/9 relance tel [PERSON_NAME] : la facture n'est pas sur Wedge, c'est la rai…" at bounding box center [431, 557] width 624 height 56
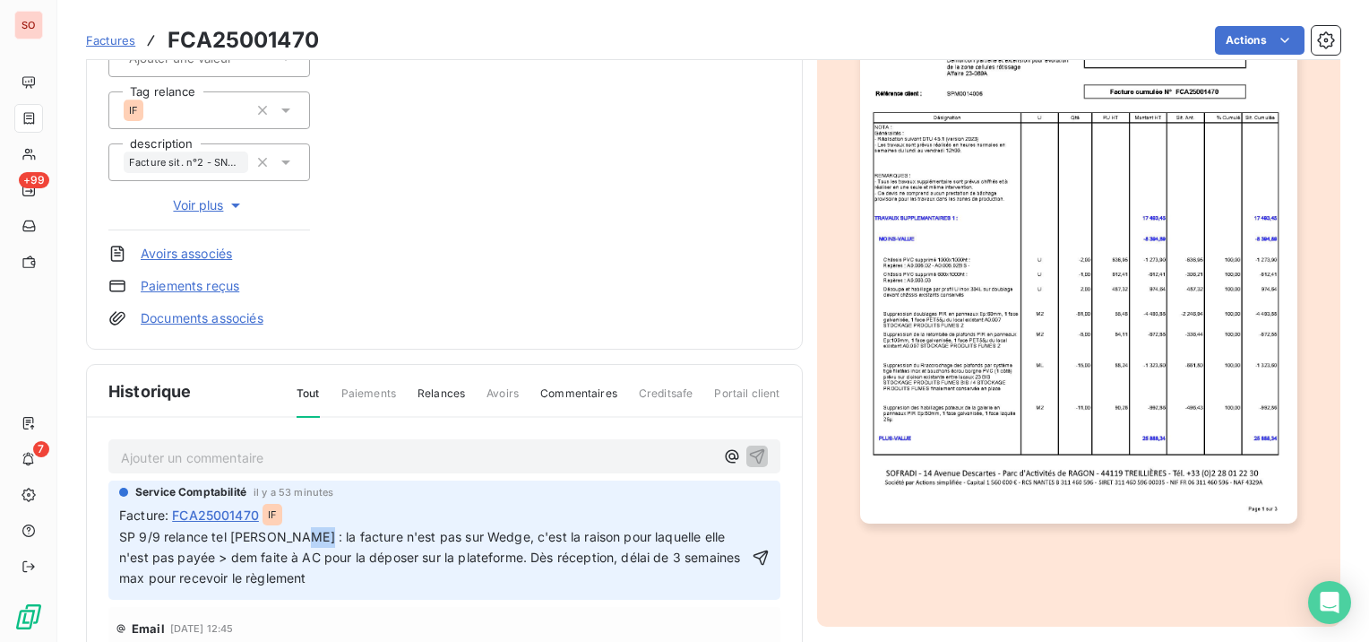
click at [303, 539] on span "SP 9/9 relance tel [PERSON_NAME] : la facture n'est pas sur Wedge, c'est la rai…" at bounding box center [431, 557] width 624 height 56
drag, startPoint x: 309, startPoint y: 539, endPoint x: 320, endPoint y: 539, distance: 10.8
click at [320, 539] on span "SP 9/9 relance tel [PERSON_NAME] : la facture n'est pas sur Wedge, c'est la rai…" at bounding box center [431, 557] width 624 height 56
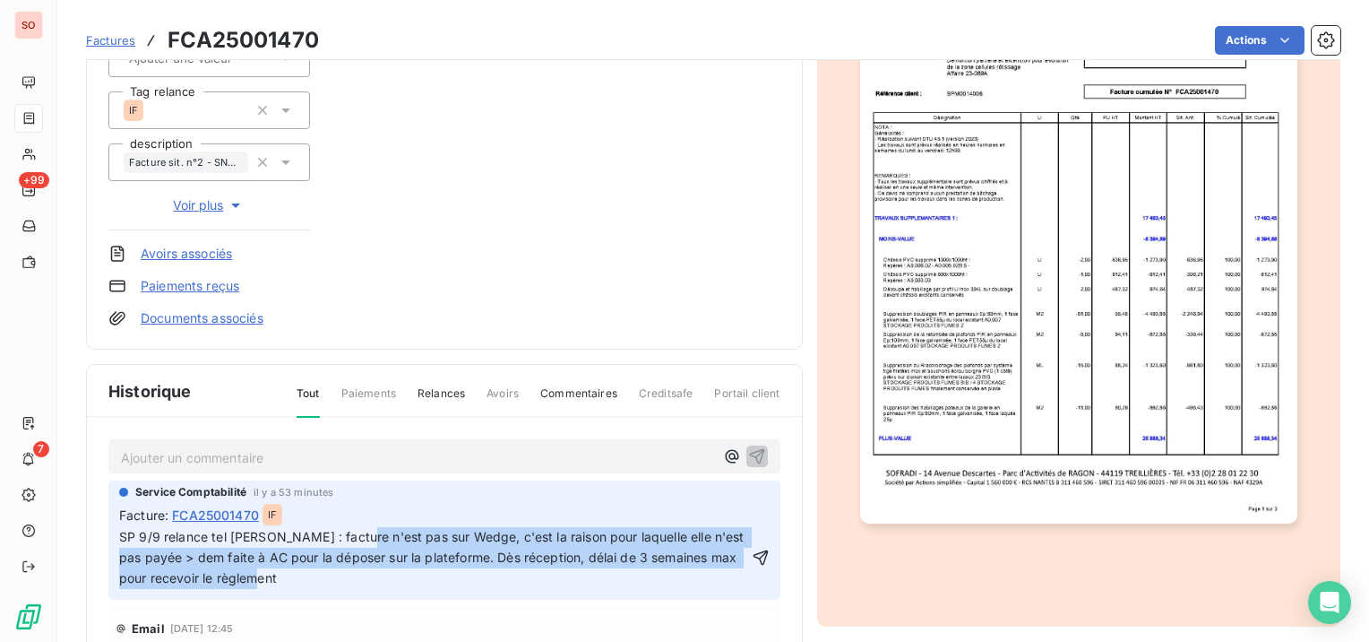
drag, startPoint x: 358, startPoint y: 532, endPoint x: 490, endPoint y: 594, distance: 145.5
click at [490, 594] on div "Service Comptabilité il y a 53 minutes Facture : FCA25001470 IF SP 9/9 relance …" at bounding box center [444, 539] width 672 height 119
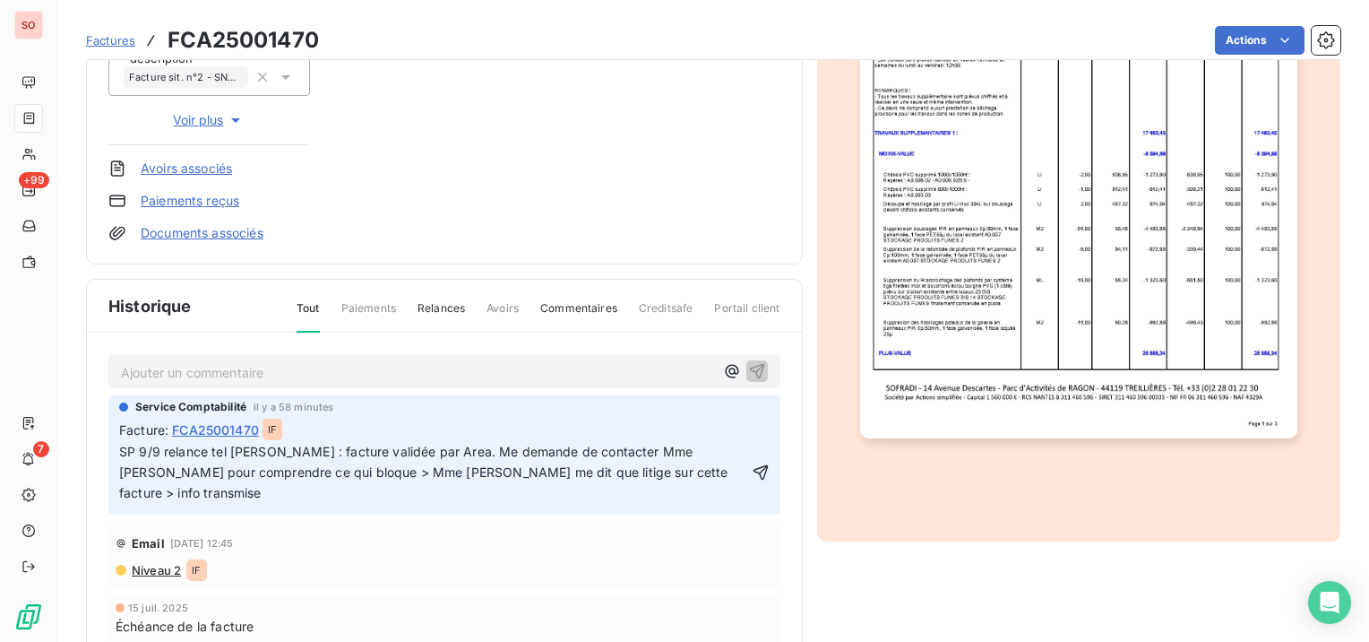
scroll to position [358, 0]
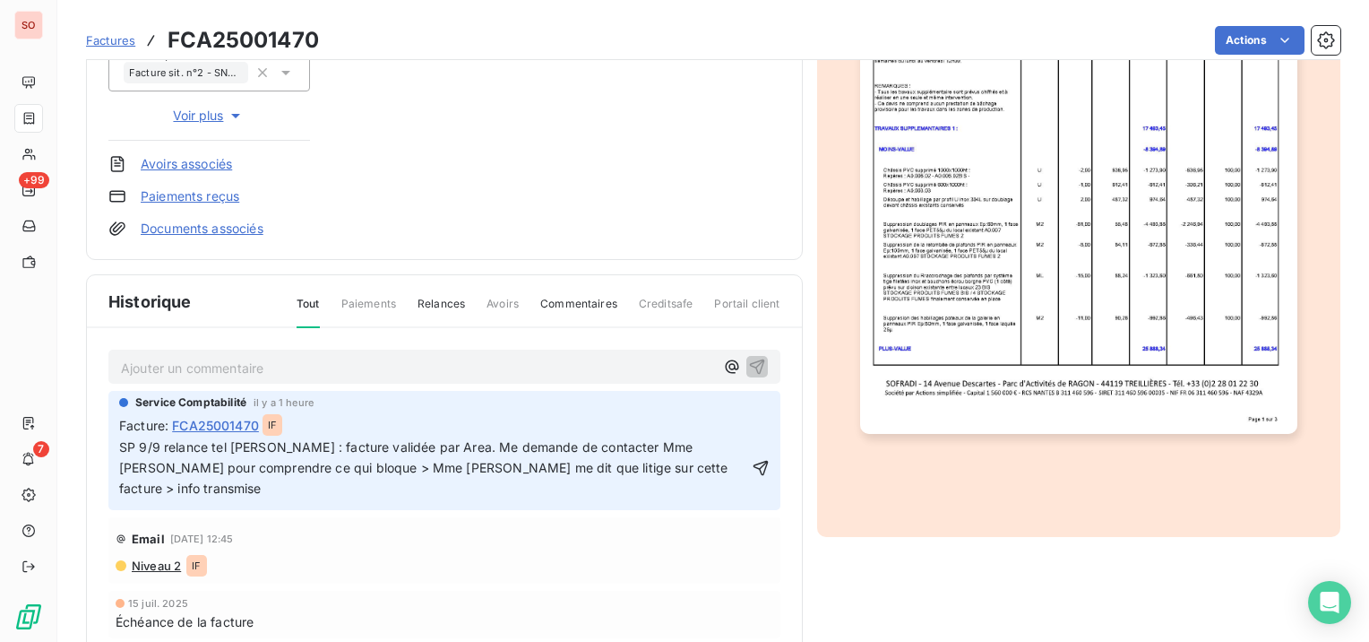
click at [276, 612] on div "Échéance de la facture" at bounding box center [445, 621] width 658 height 19
click at [708, 463] on p "SP 9/9 relance tel [PERSON_NAME] : facture validée par Area. Me demande de cont…" at bounding box center [433, 468] width 629 height 62
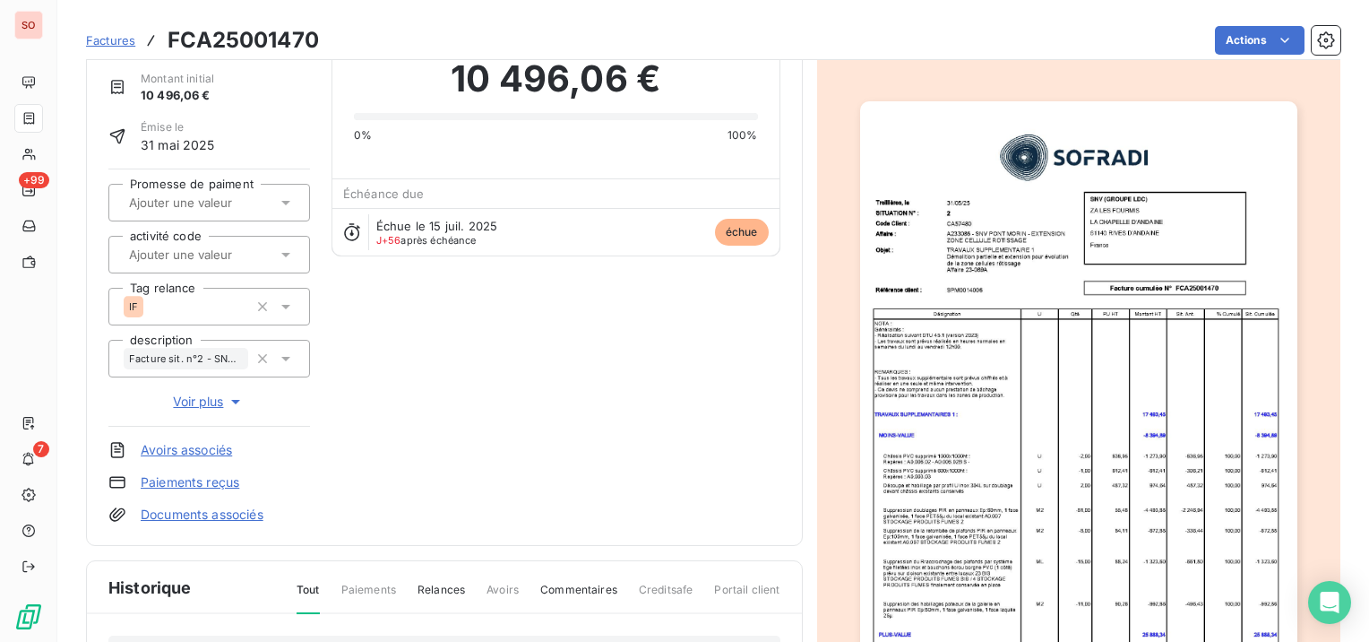
scroll to position [0, 0]
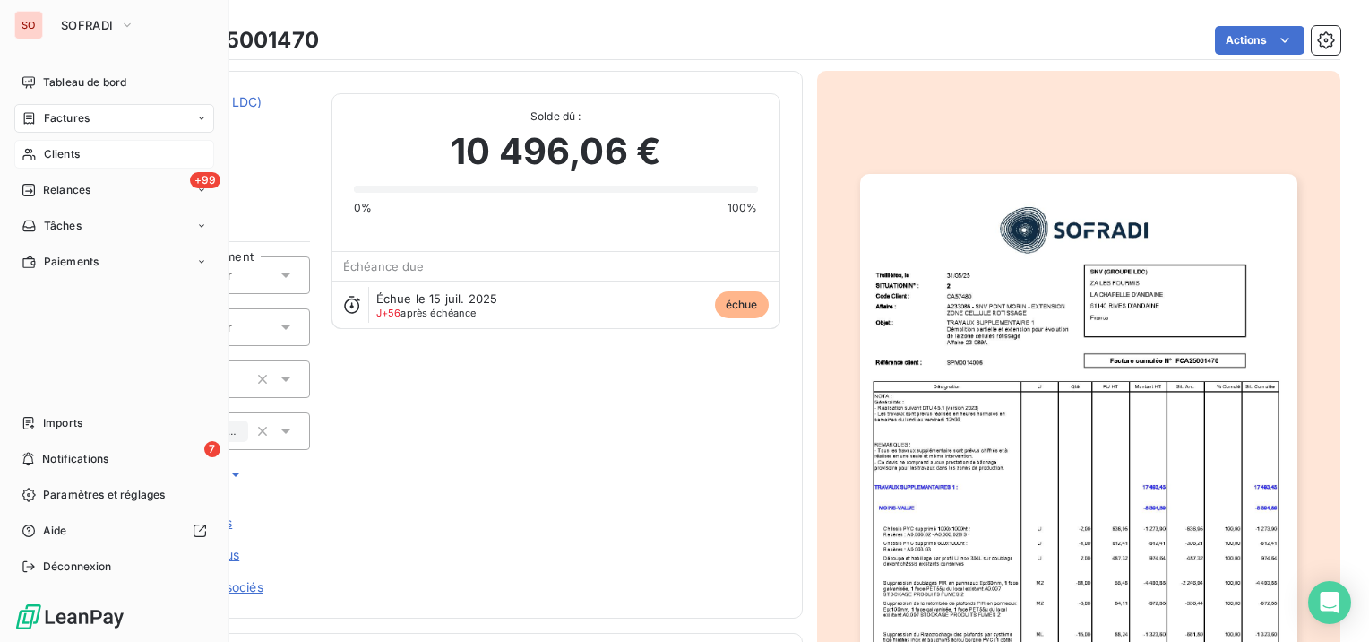
click at [35, 145] on div "Clients" at bounding box center [114, 154] width 200 height 29
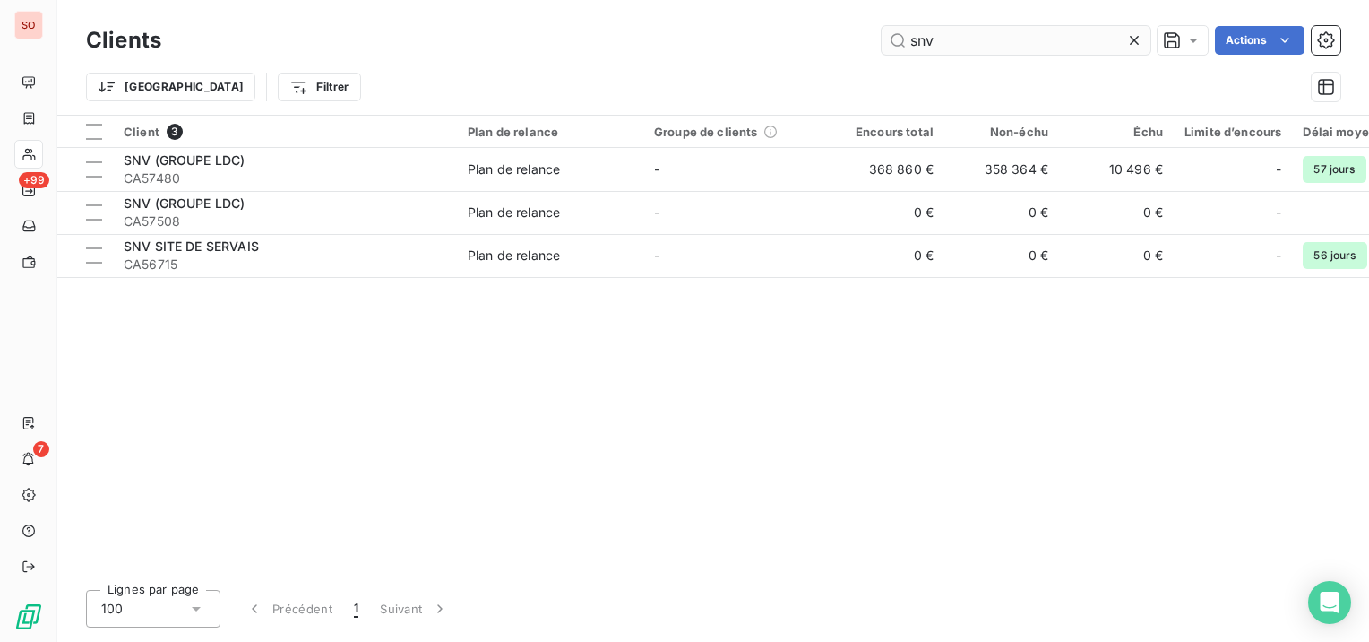
drag, startPoint x: 955, startPoint y: 40, endPoint x: 907, endPoint y: 43, distance: 48.5
click at [907, 43] on input "snv" at bounding box center [1016, 40] width 269 height 29
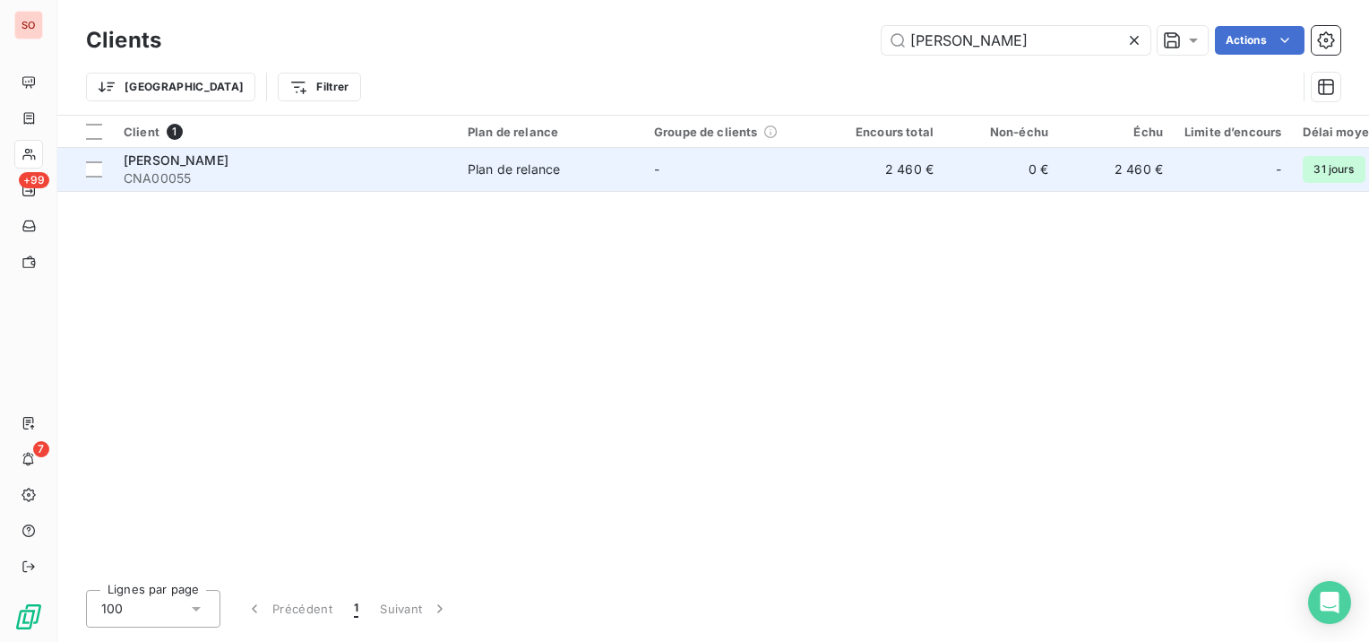
type input "[PERSON_NAME]"
click at [299, 159] on div "[PERSON_NAME]" at bounding box center [285, 160] width 323 height 18
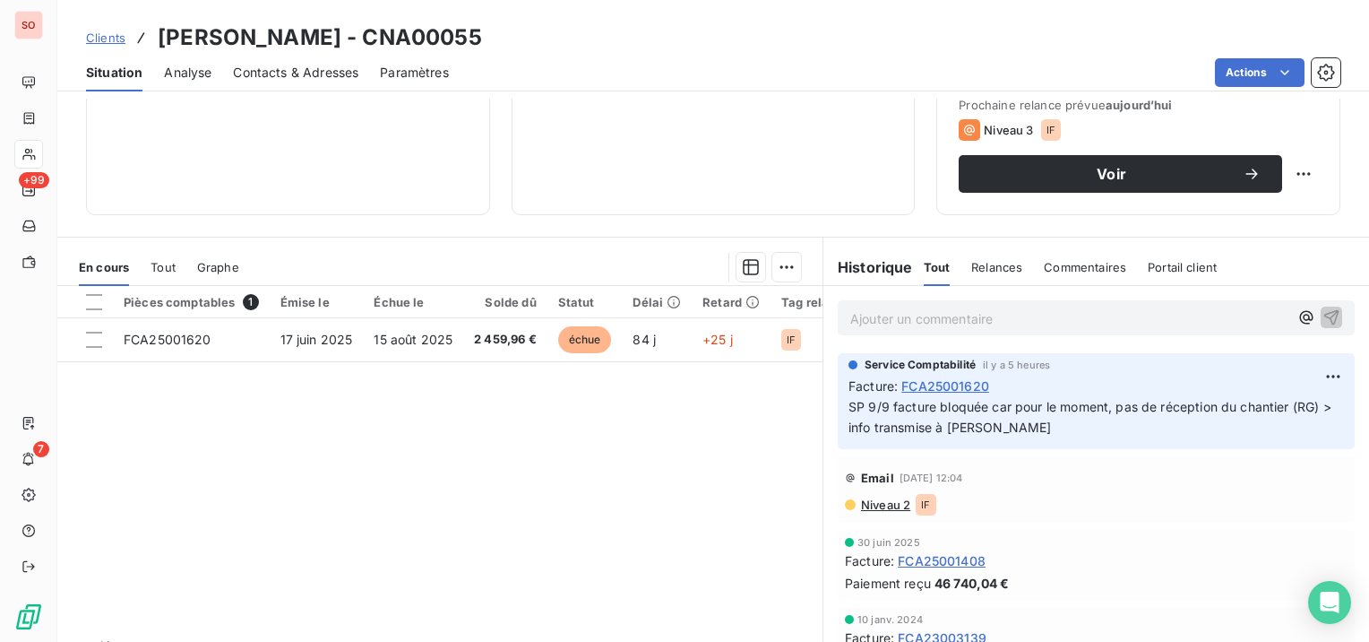
scroll to position [269, 0]
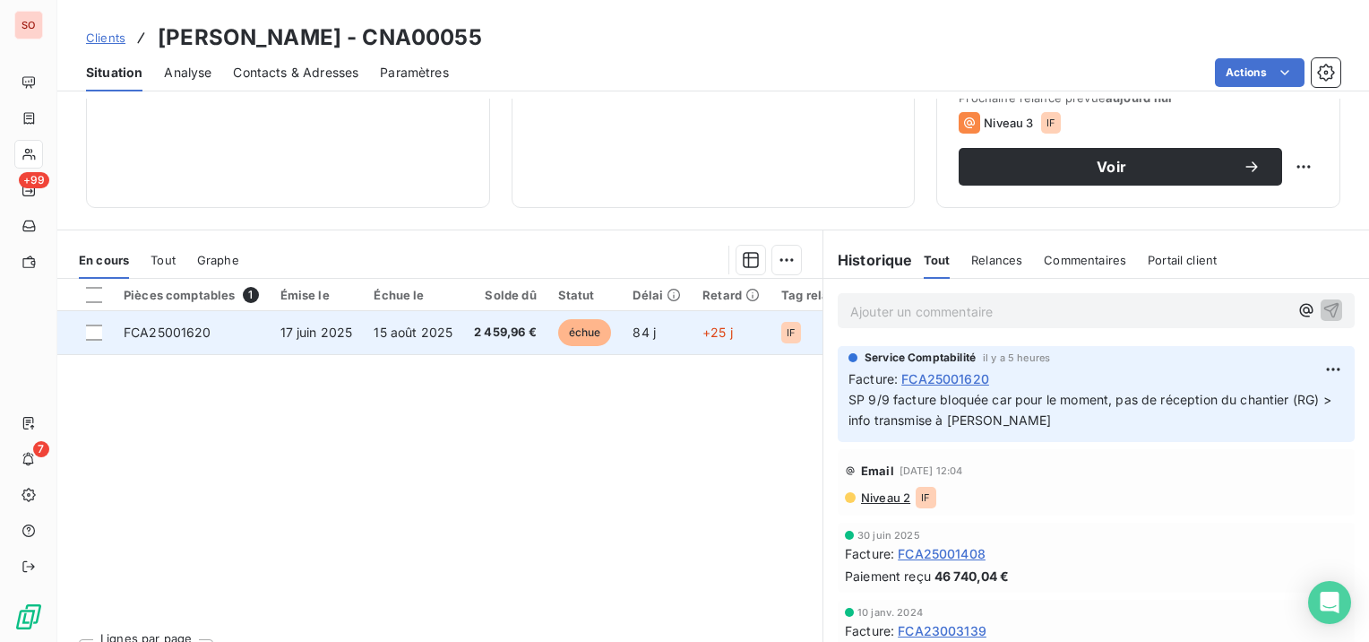
click at [263, 326] on td "FCA25001620" at bounding box center [191, 332] width 157 height 43
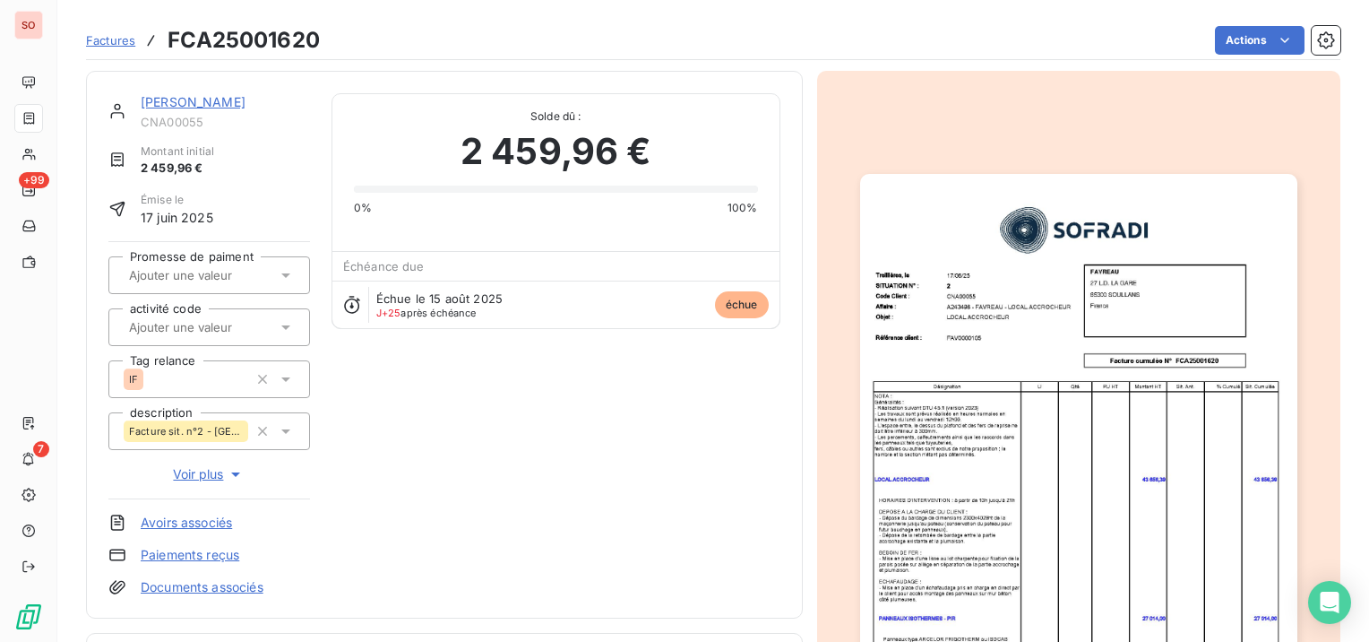
scroll to position [358, 0]
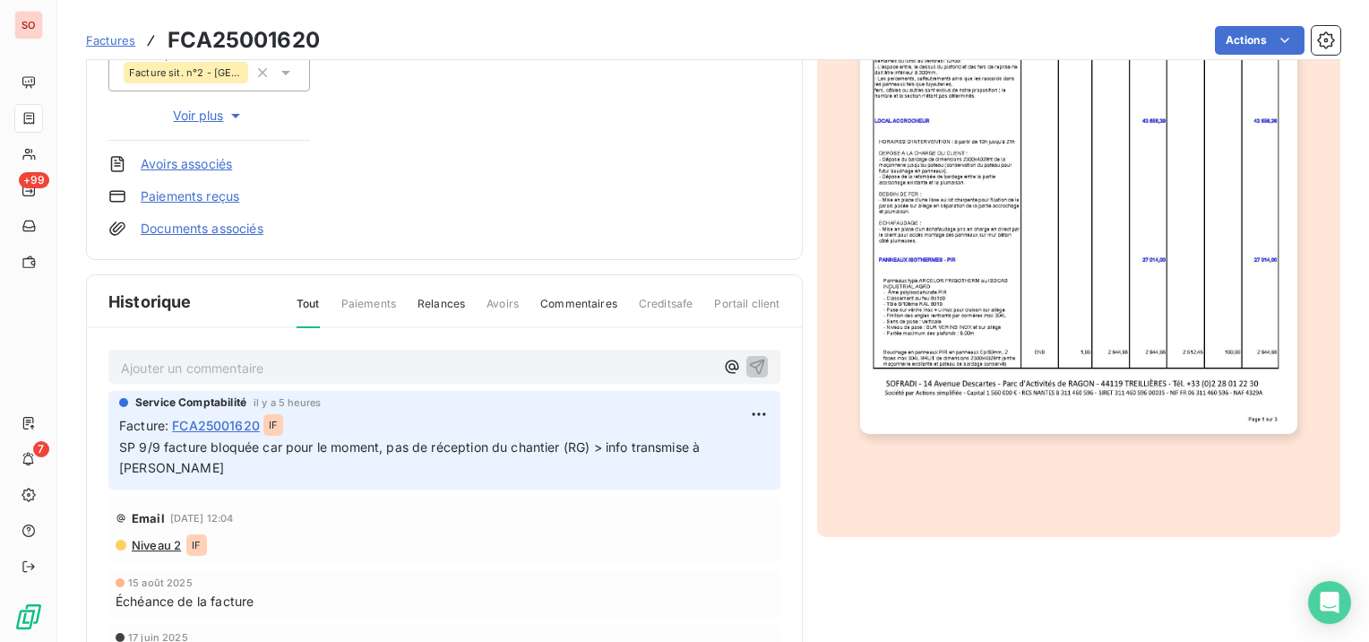
click at [486, 443] on span "SP 9/9 facture bloquée car pour le moment, pas de réception du chantier (RG) > …" at bounding box center [411, 457] width 584 height 36
click at [729, 409] on html "SO +99 7 Factures FCA25001620 Actions [PERSON_NAME] CNA00055 Montant initial 2 …" at bounding box center [684, 321] width 1369 height 642
click at [708, 450] on div "Editer" at bounding box center [695, 452] width 100 height 29
click at [353, 460] on p "SP 9/9 facture bloquée car pour le moment, pas de réception du chantier (RG) > …" at bounding box center [432, 457] width 627 height 41
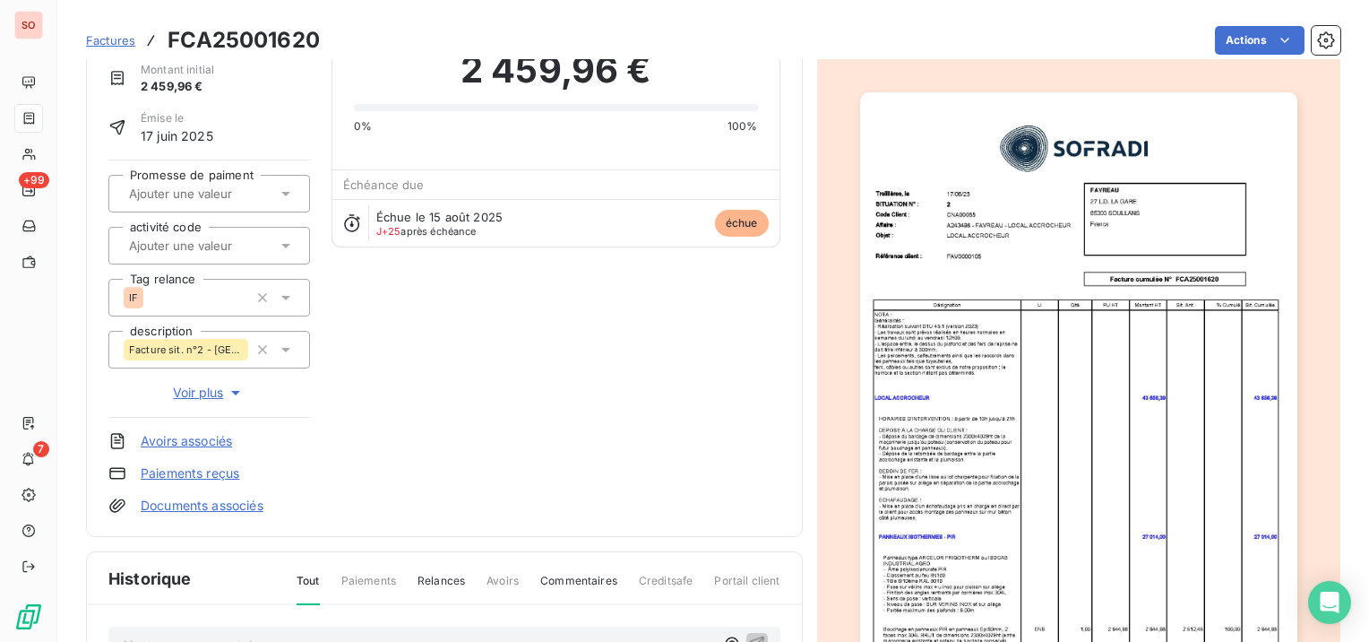
scroll to position [0, 0]
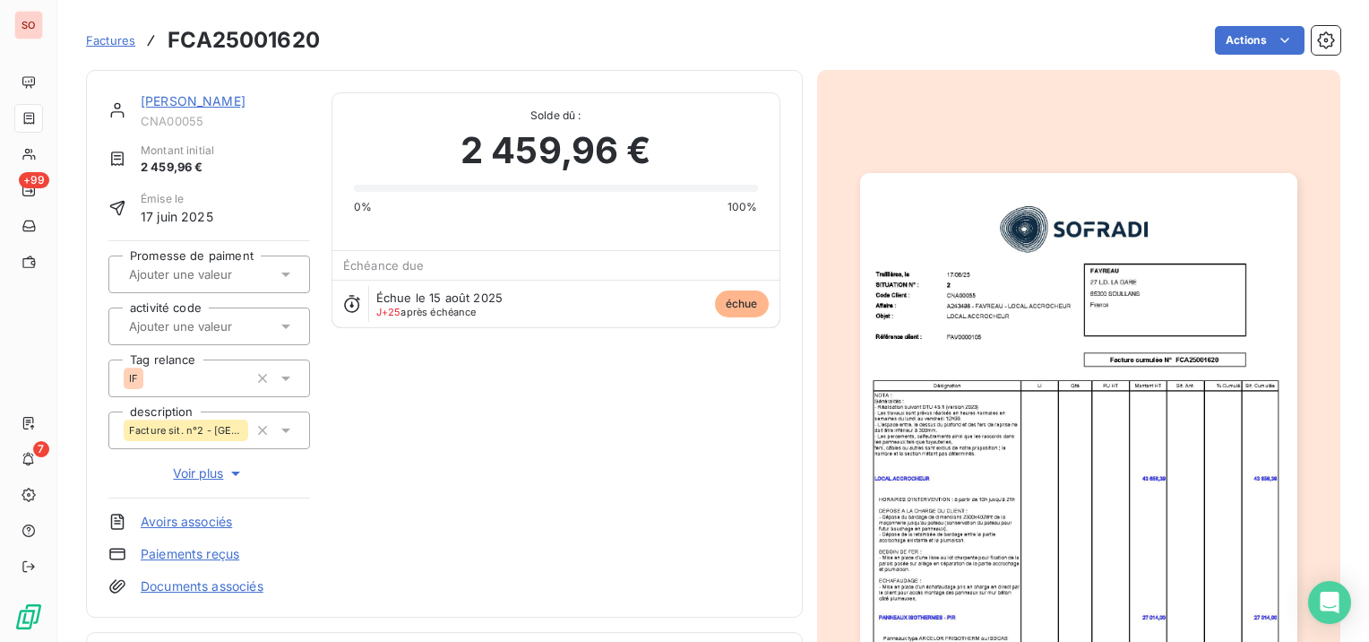
click at [167, 100] on link "[PERSON_NAME]" at bounding box center [193, 100] width 105 height 15
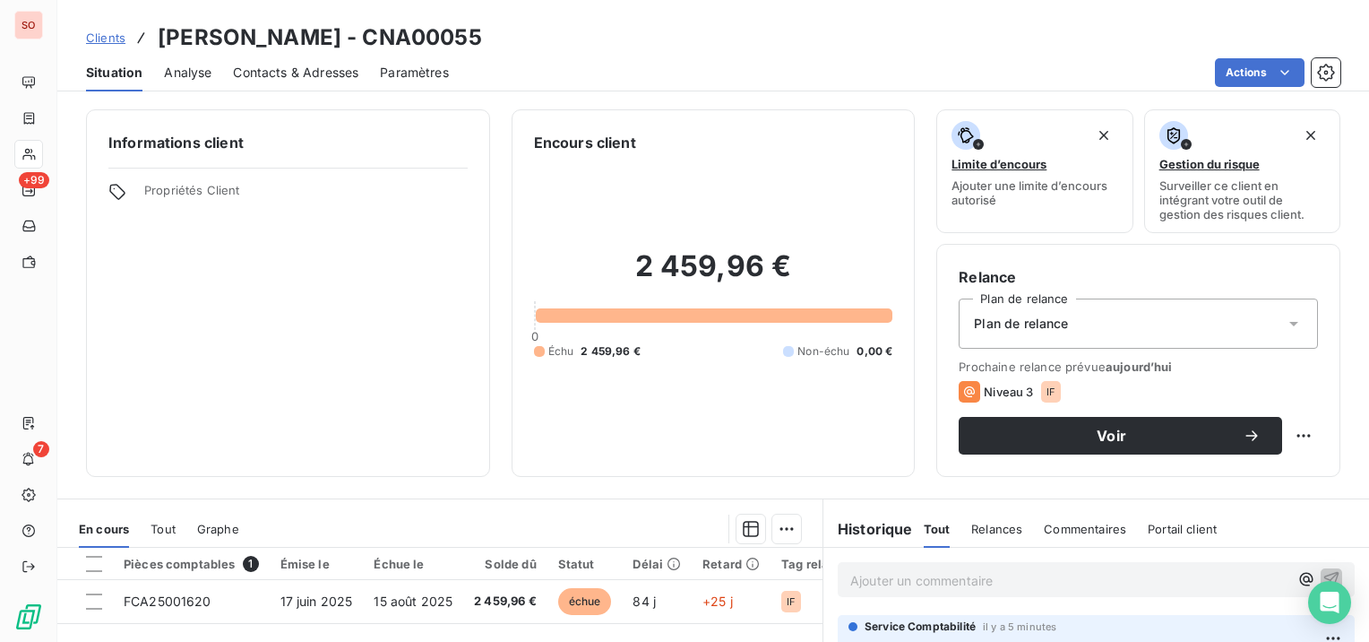
click at [112, 37] on span "Clients" at bounding box center [105, 37] width 39 height 14
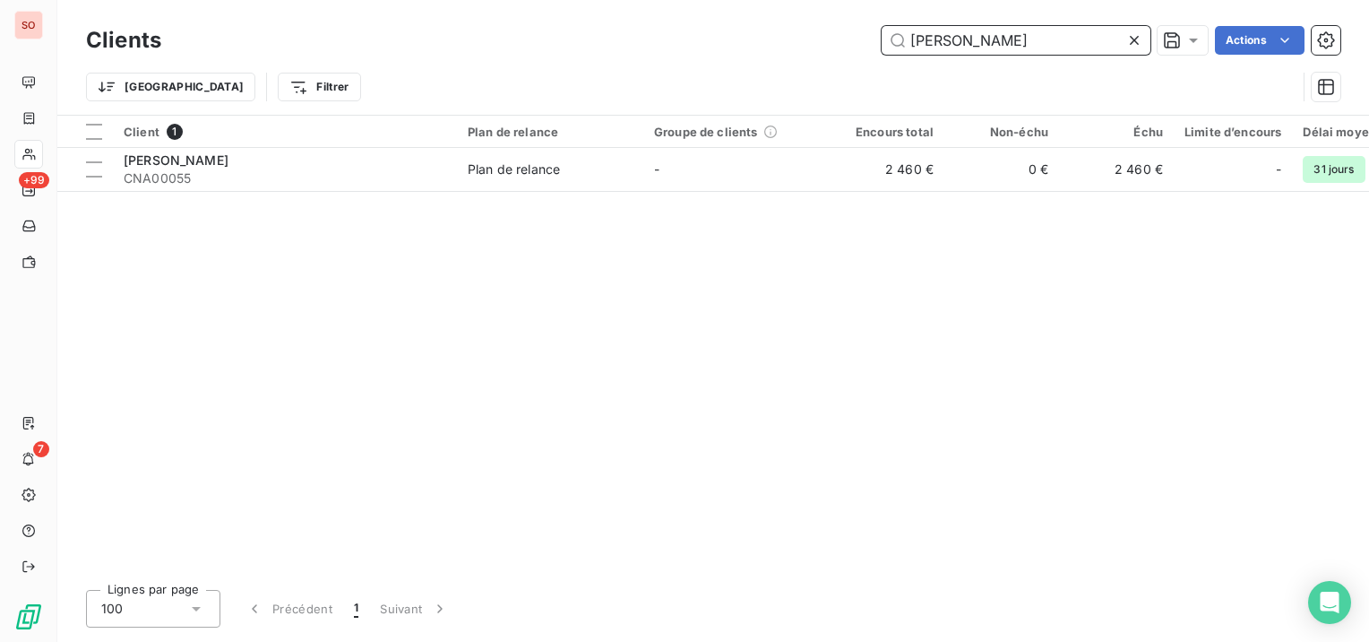
drag, startPoint x: 1029, startPoint y: 37, endPoint x: 853, endPoint y: 38, distance: 176.5
click at [853, 38] on div "[PERSON_NAME] Actions" at bounding box center [762, 40] width 1158 height 29
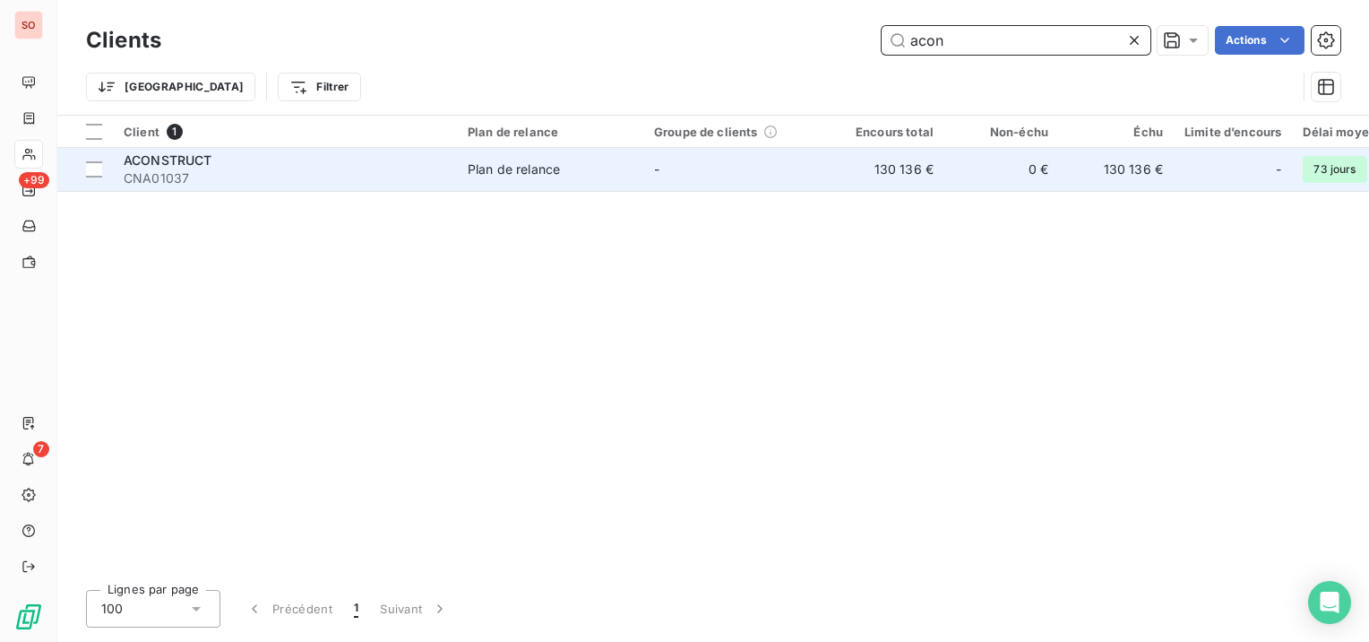
type input "acon"
click at [358, 164] on div "ACONSTRUCT" at bounding box center [285, 160] width 323 height 18
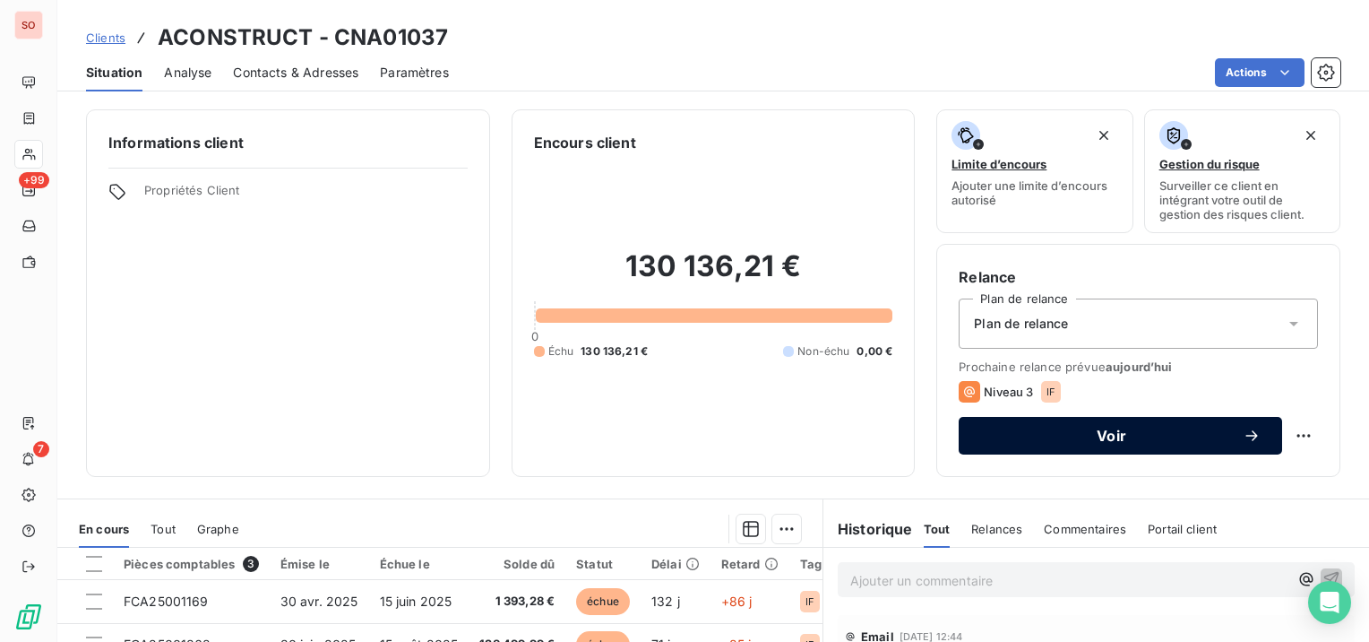
click at [1077, 422] on button "Voir" at bounding box center [1120, 436] width 323 height 38
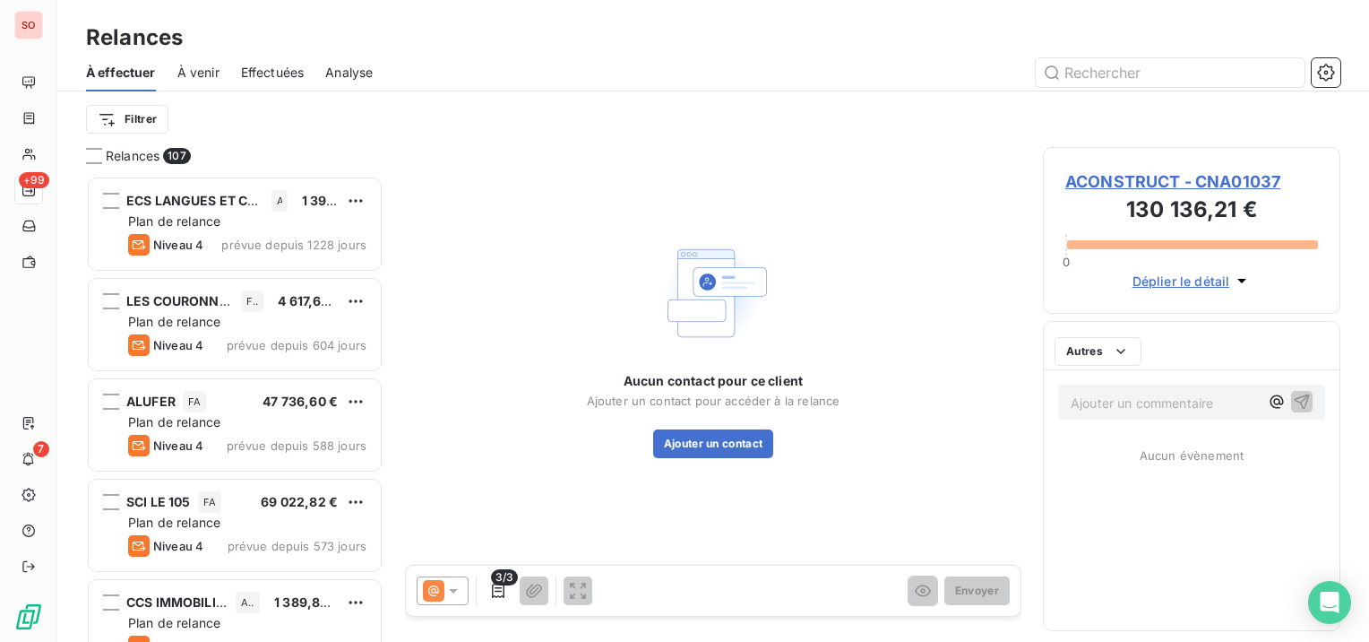
scroll to position [452, 283]
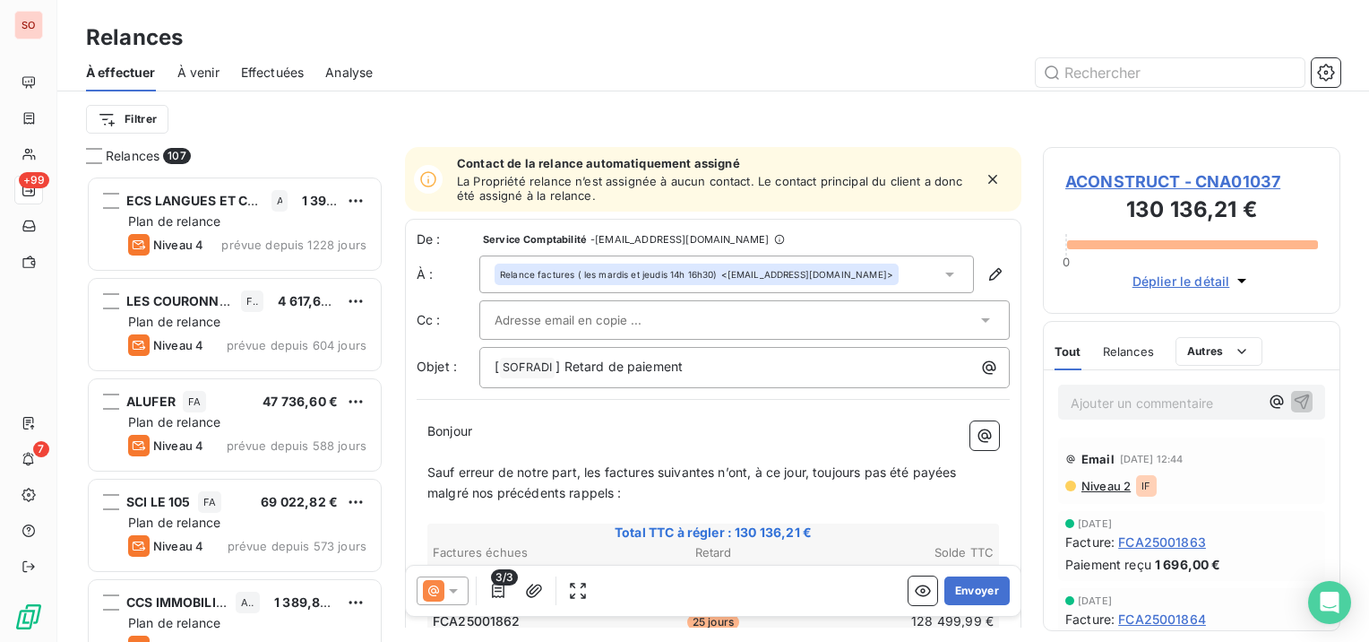
click at [562, 316] on input "text" at bounding box center [591, 319] width 193 height 27
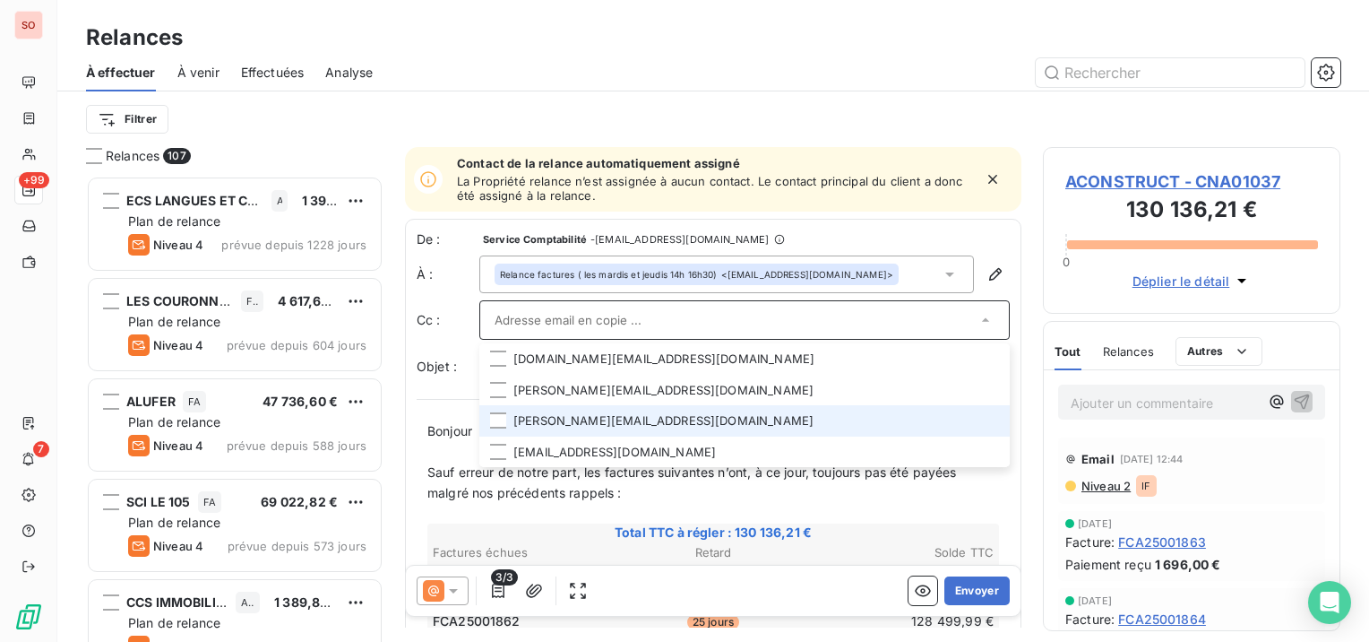
click at [627, 409] on li "[PERSON_NAME][EMAIL_ADDRESS][DOMAIN_NAME]" at bounding box center [744, 420] width 530 height 31
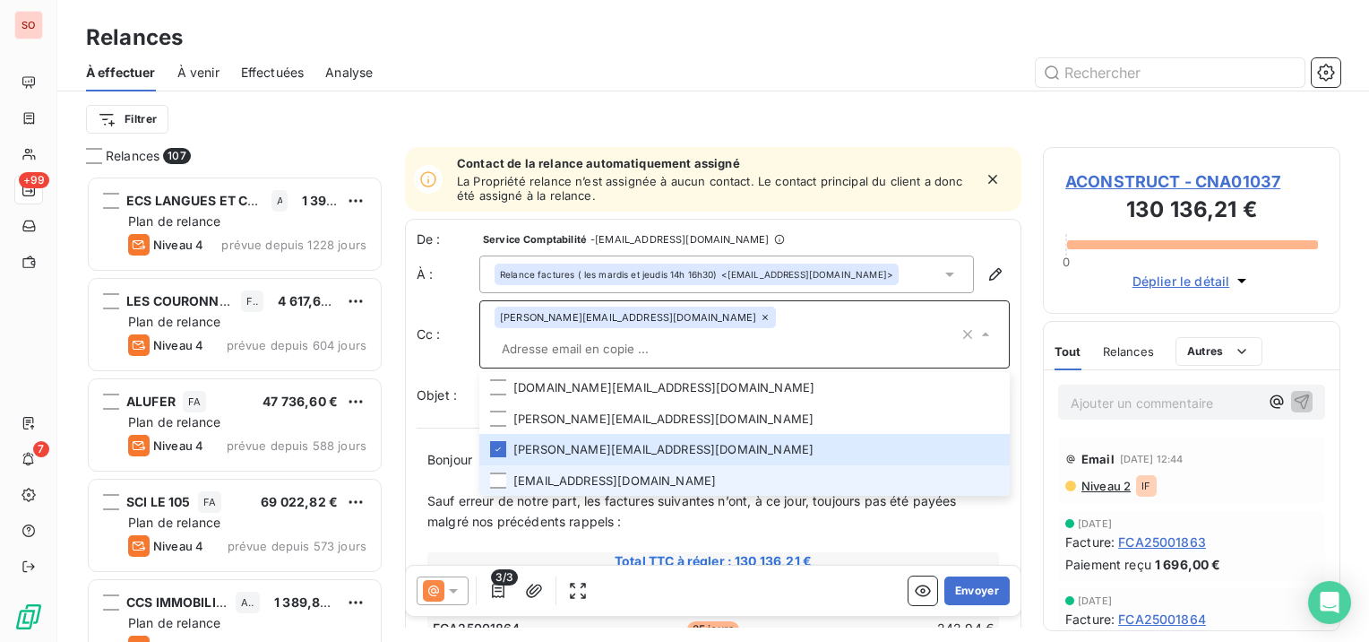
click at [664, 465] on li "[EMAIL_ADDRESS][DOMAIN_NAME]" at bounding box center [744, 480] width 530 height 31
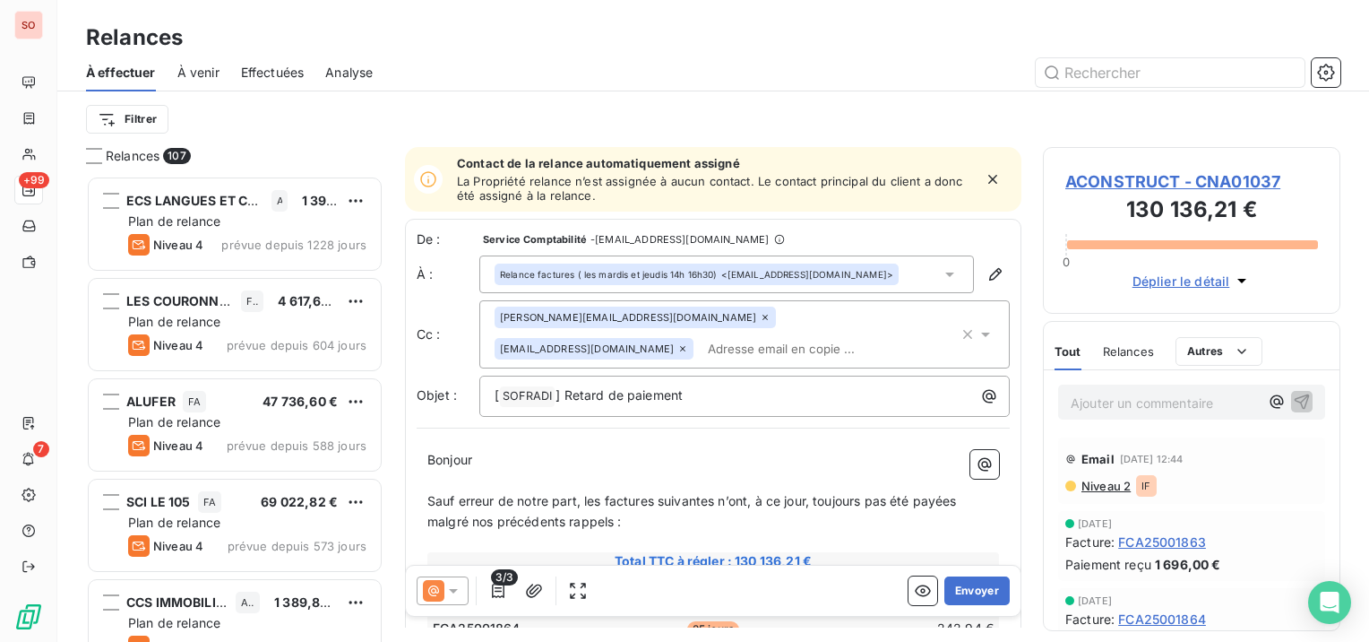
click at [917, 529] on p "Sauf erreur de notre part, les factures suivantes n’ont, à ce jour, toujours pa…" at bounding box center [713, 511] width 572 height 41
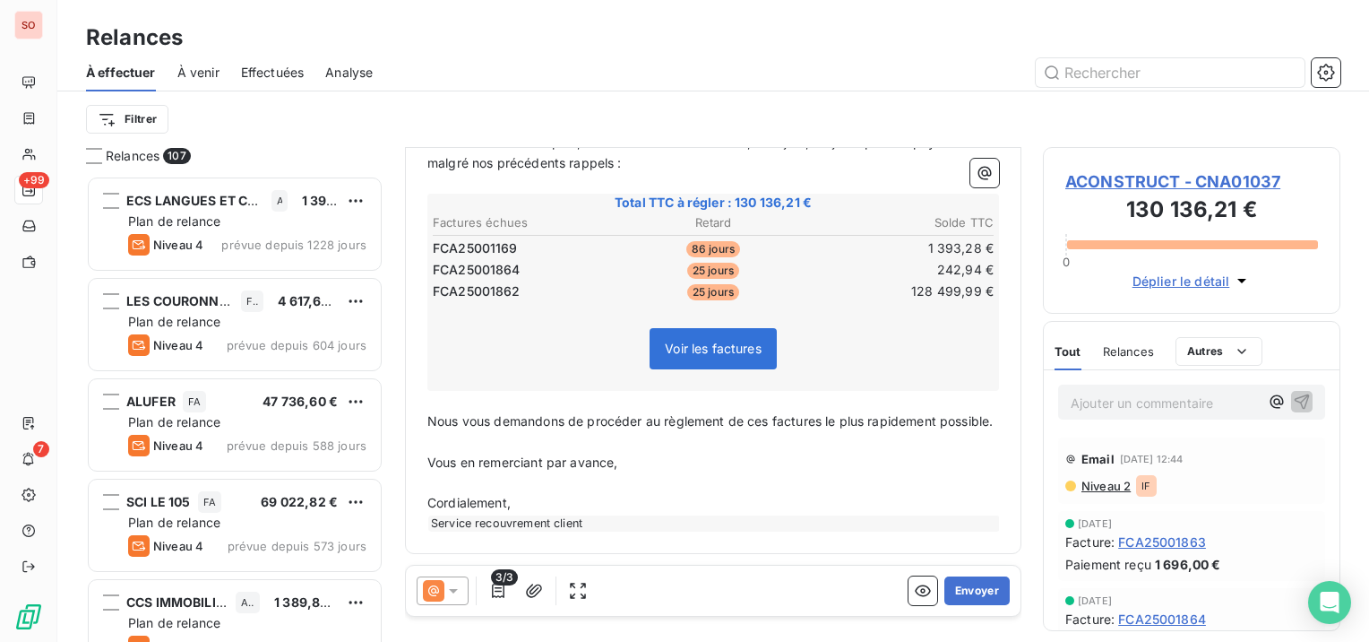
scroll to position [378, 0]
click at [959, 582] on button "Envoyer" at bounding box center [976, 590] width 65 height 29
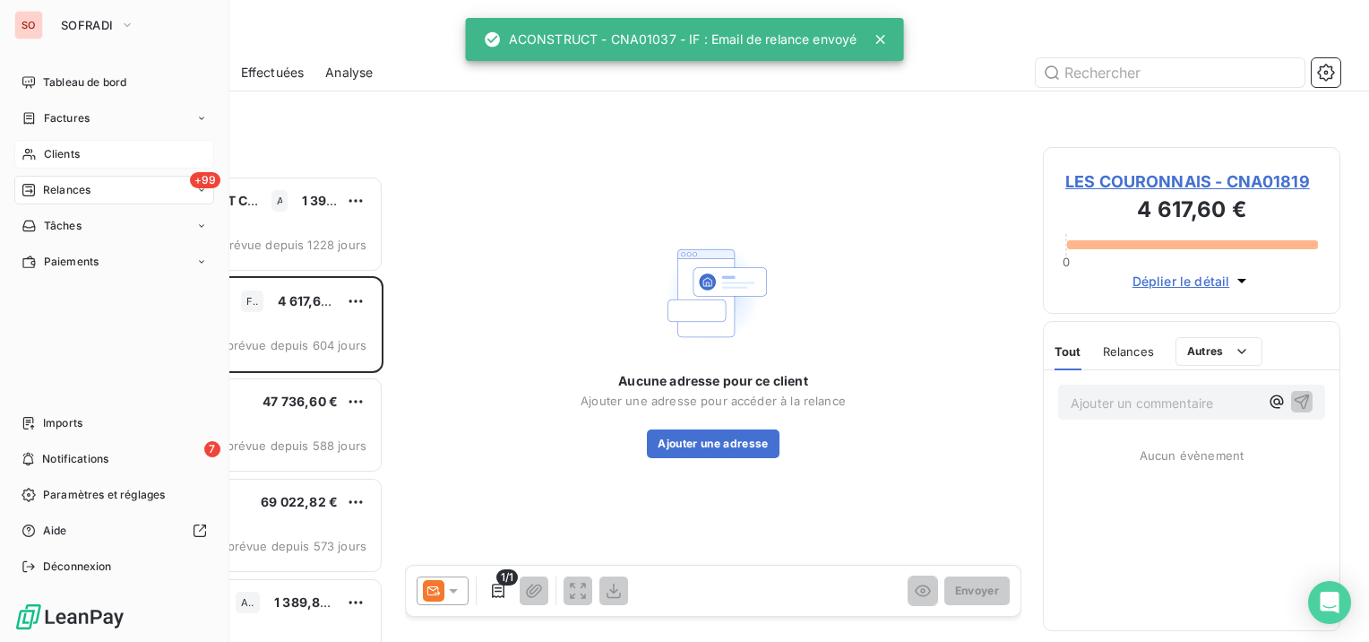
click at [54, 151] on span "Clients" at bounding box center [62, 154] width 36 height 16
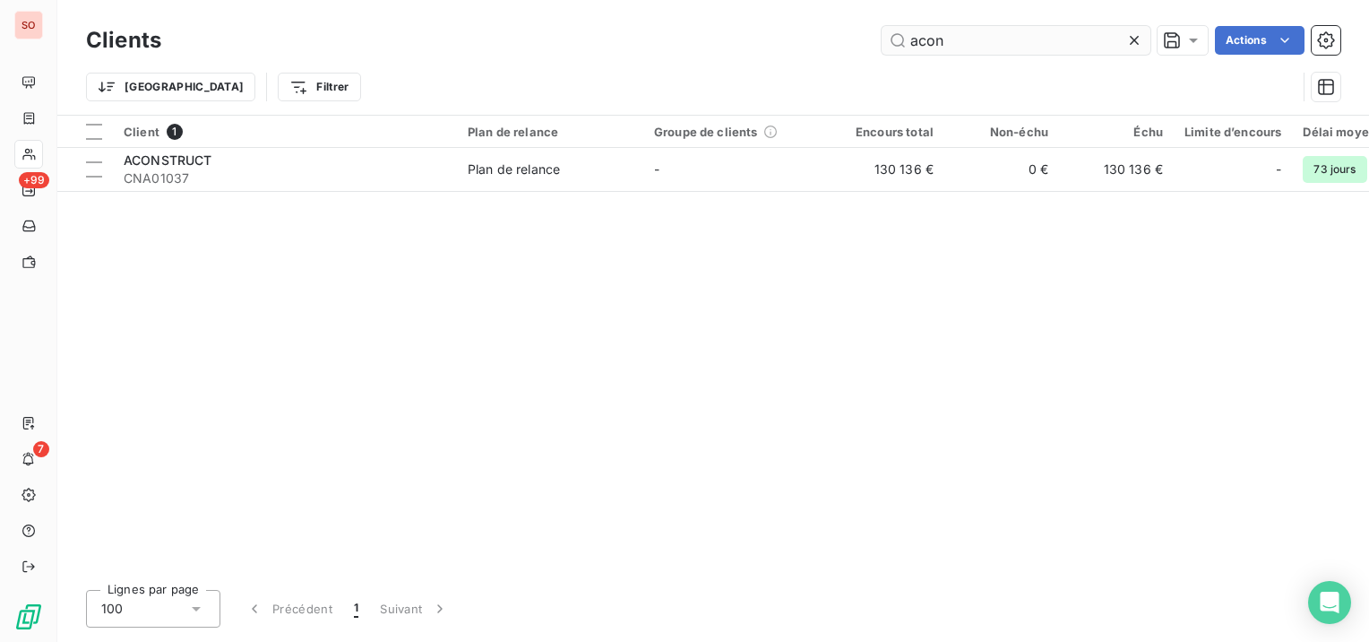
drag, startPoint x: 962, startPoint y: 39, endPoint x: 887, endPoint y: 36, distance: 75.3
click at [887, 36] on input "acon" at bounding box center [1016, 40] width 269 height 29
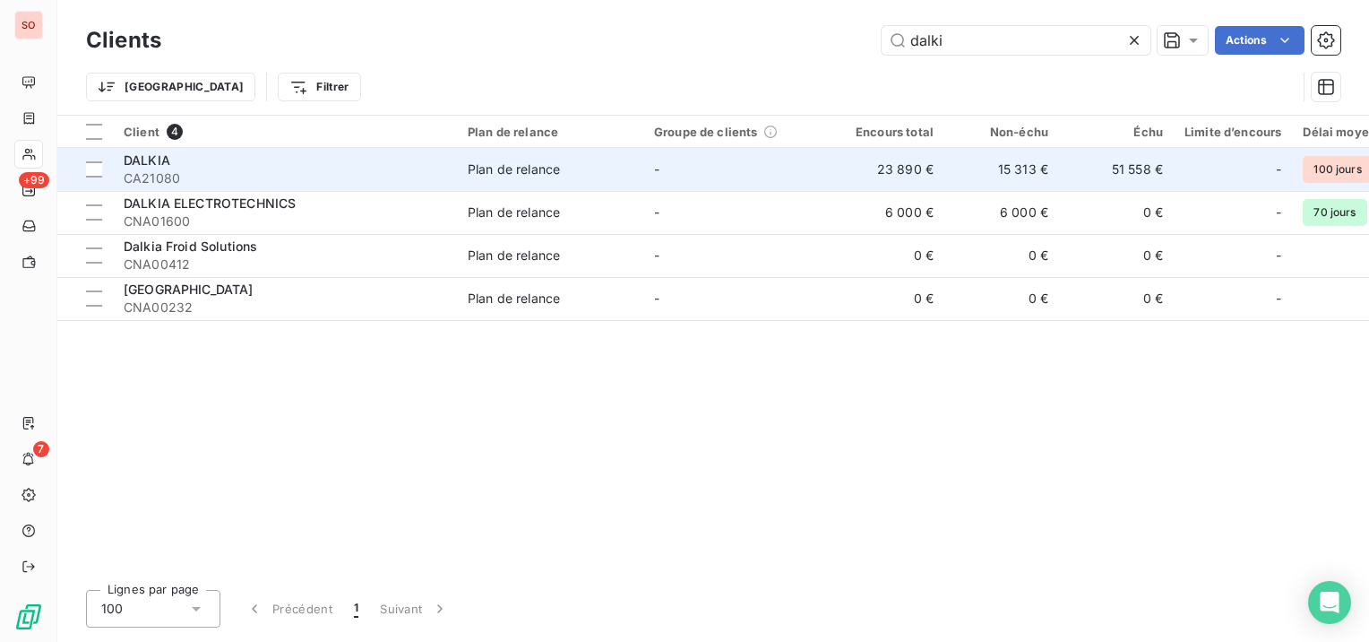
type input "dalki"
click at [679, 171] on td "-" at bounding box center [736, 169] width 186 height 43
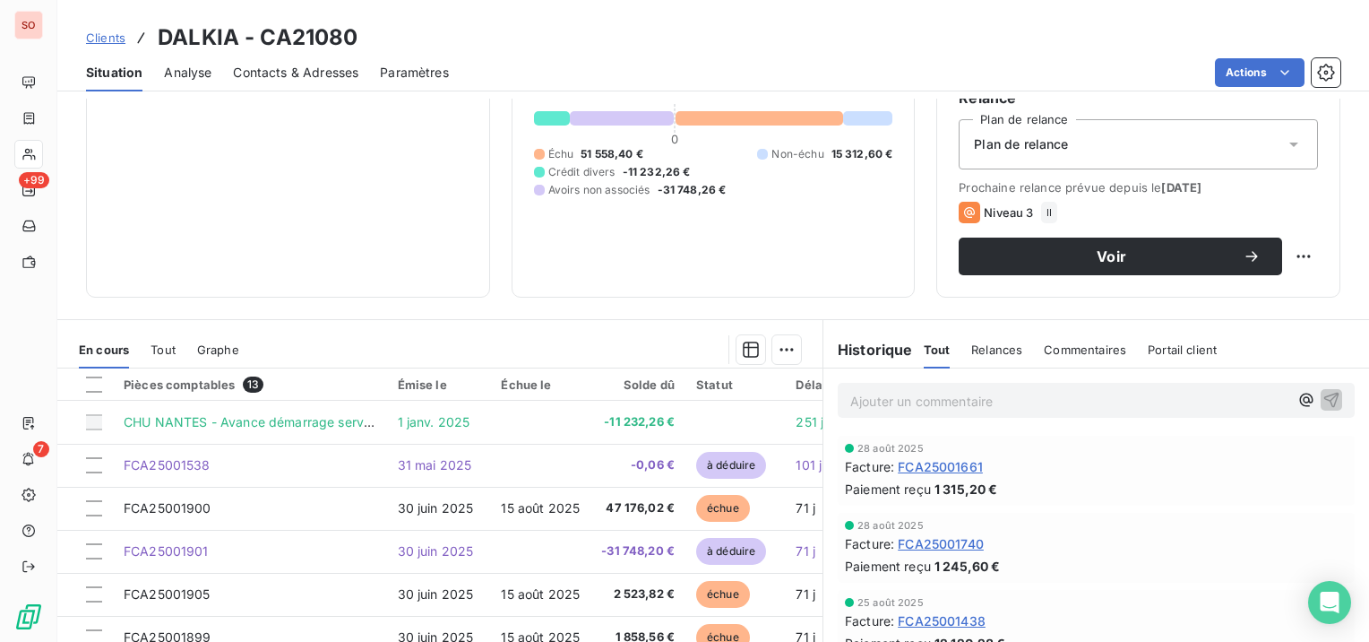
scroll to position [269, 0]
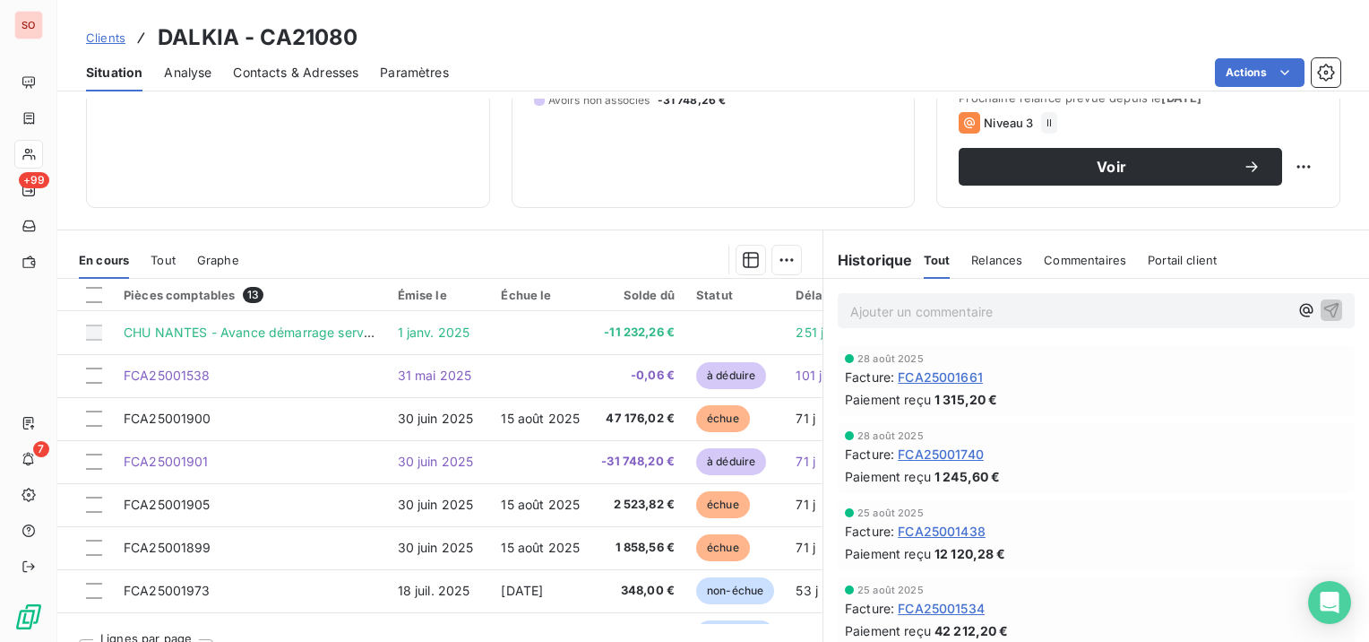
click at [979, 310] on p "Ajouter un commentaire ﻿" at bounding box center [1069, 311] width 438 height 22
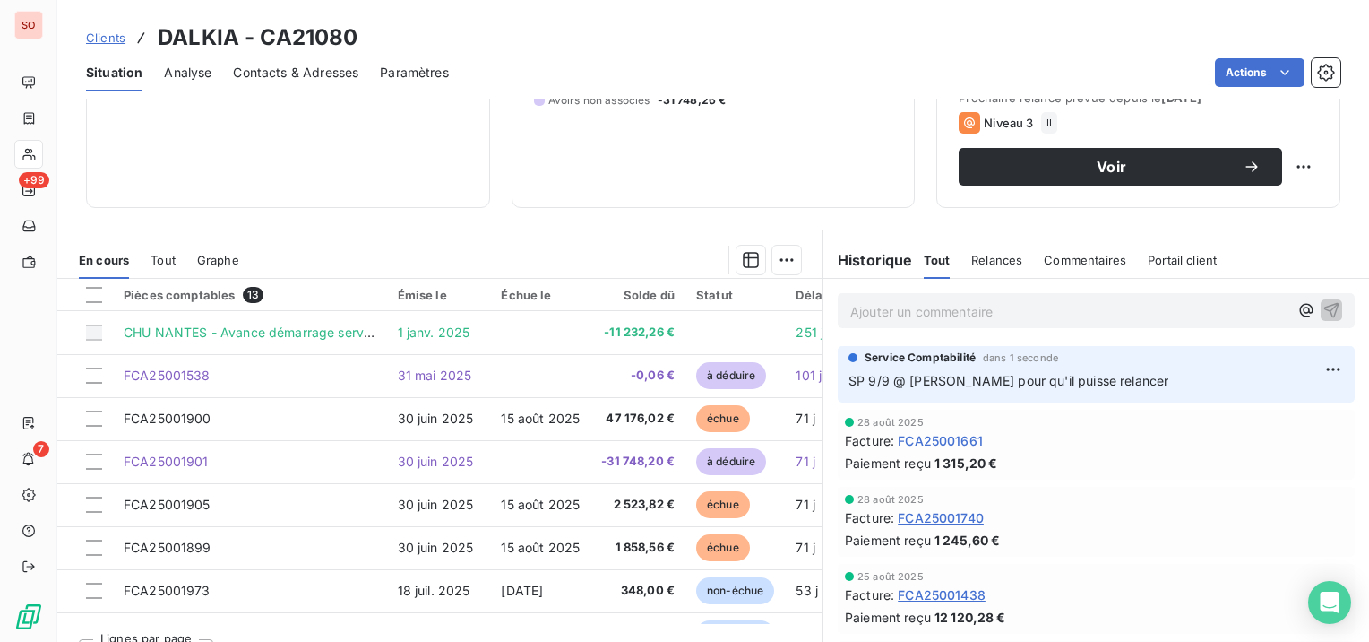
click at [111, 32] on span "Clients" at bounding box center [105, 37] width 39 height 14
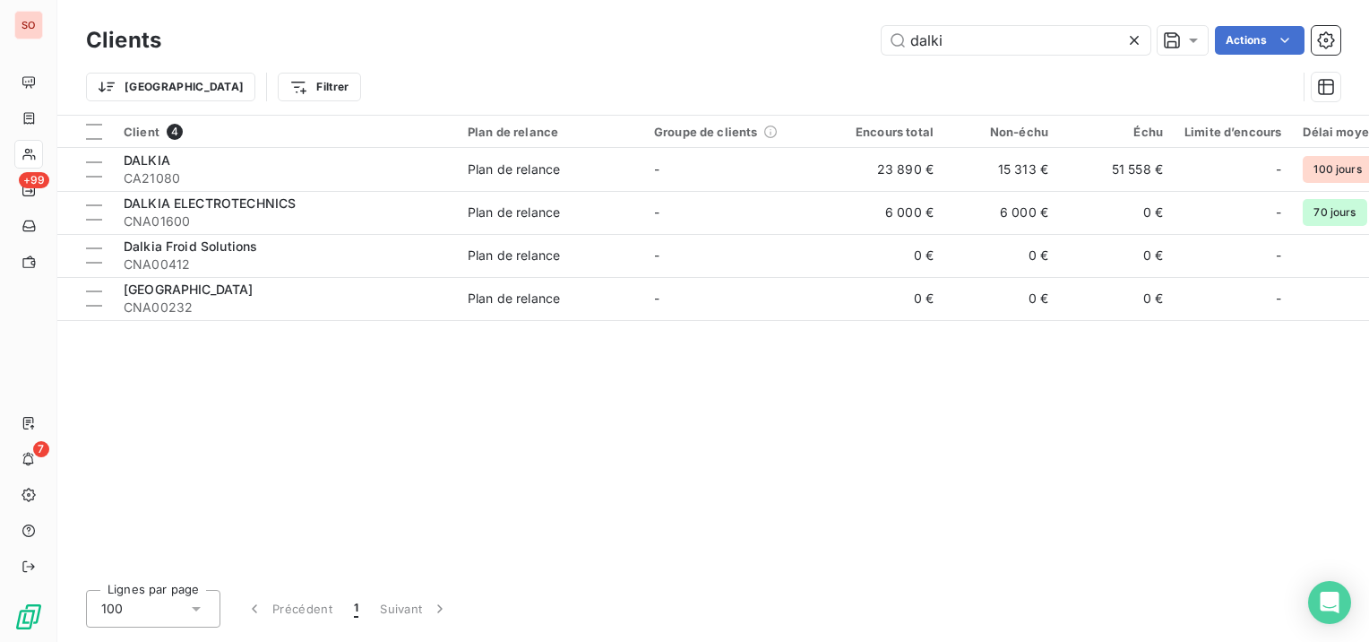
drag, startPoint x: 978, startPoint y: 36, endPoint x: 876, endPoint y: 36, distance: 102.1
click at [876, 36] on div "dalki Actions" at bounding box center [762, 40] width 1158 height 29
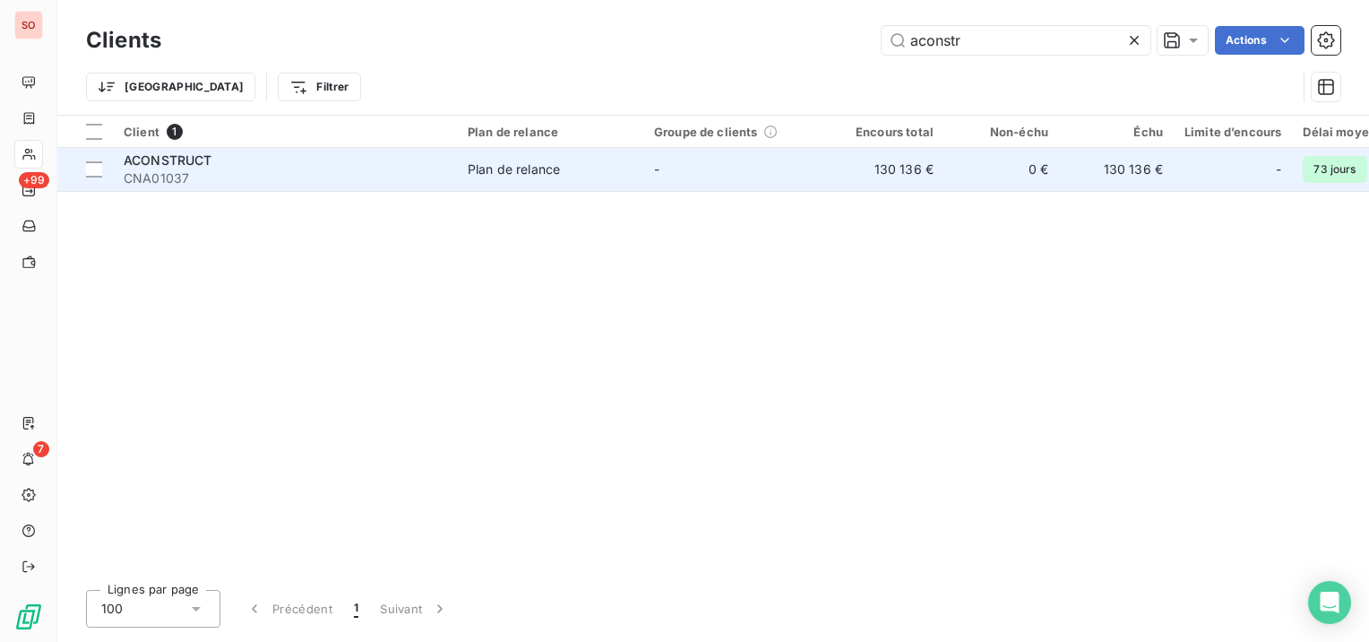
type input "aconstr"
click at [655, 168] on span "-" at bounding box center [656, 168] width 5 height 15
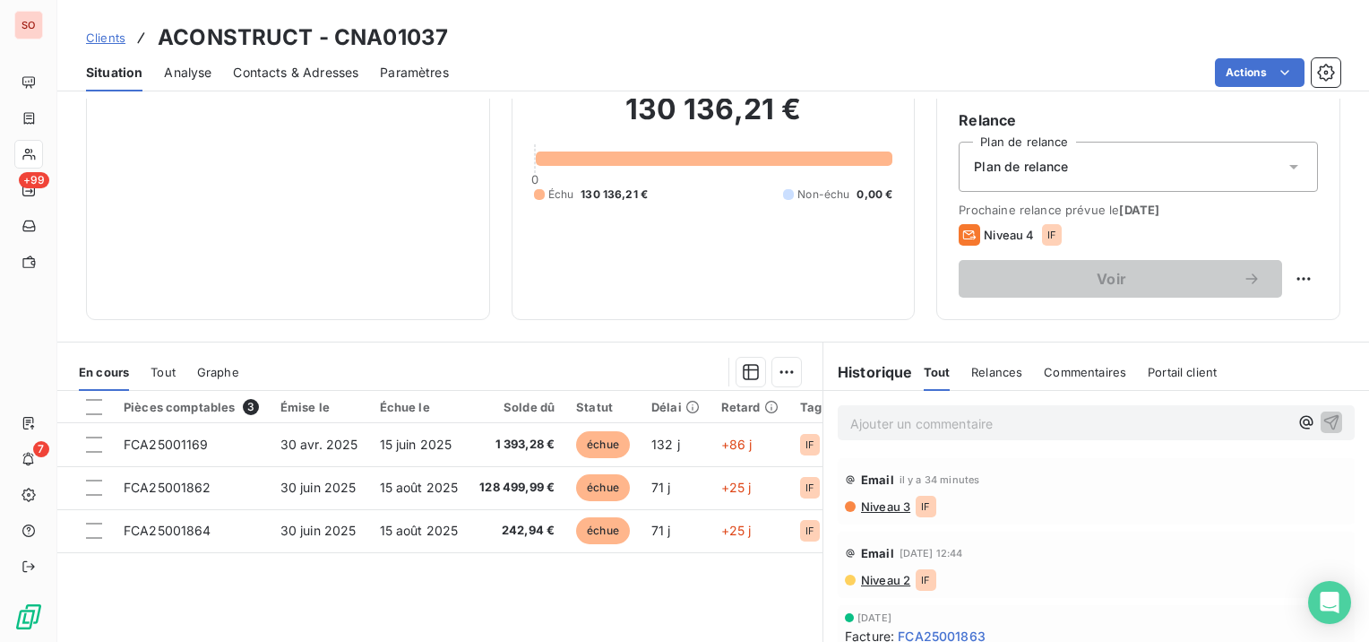
scroll to position [179, 0]
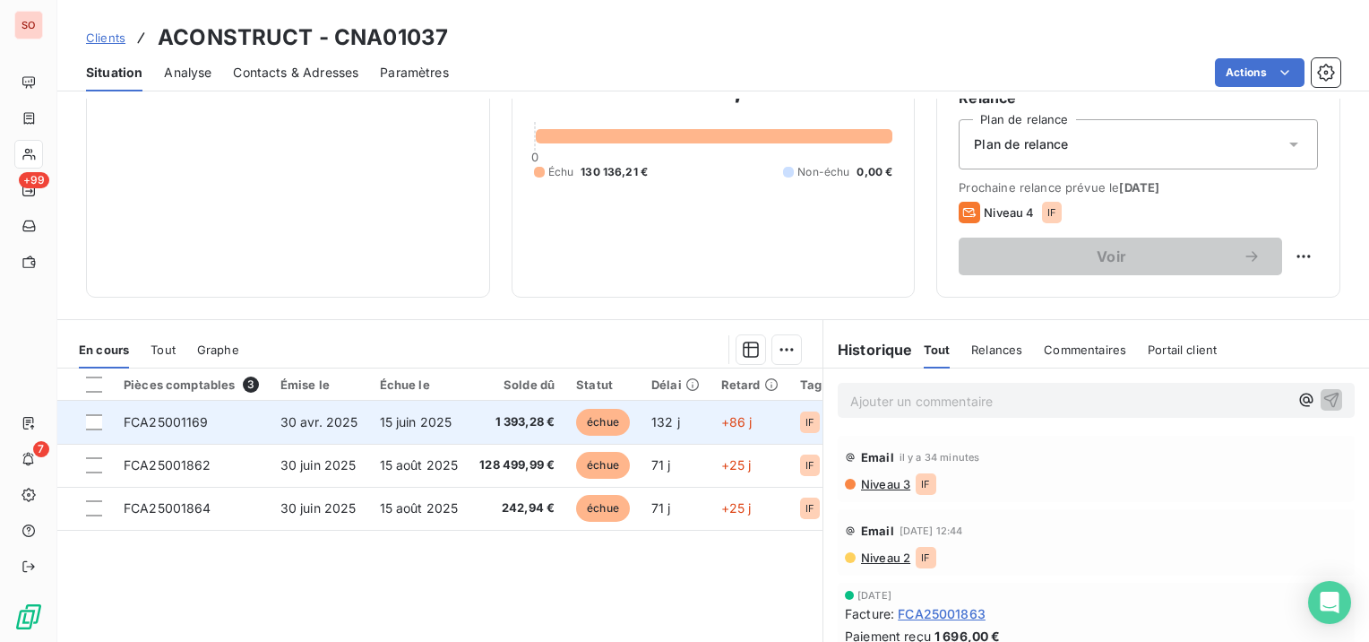
click at [371, 404] on td "15 juin 2025" at bounding box center [419, 422] width 100 height 43
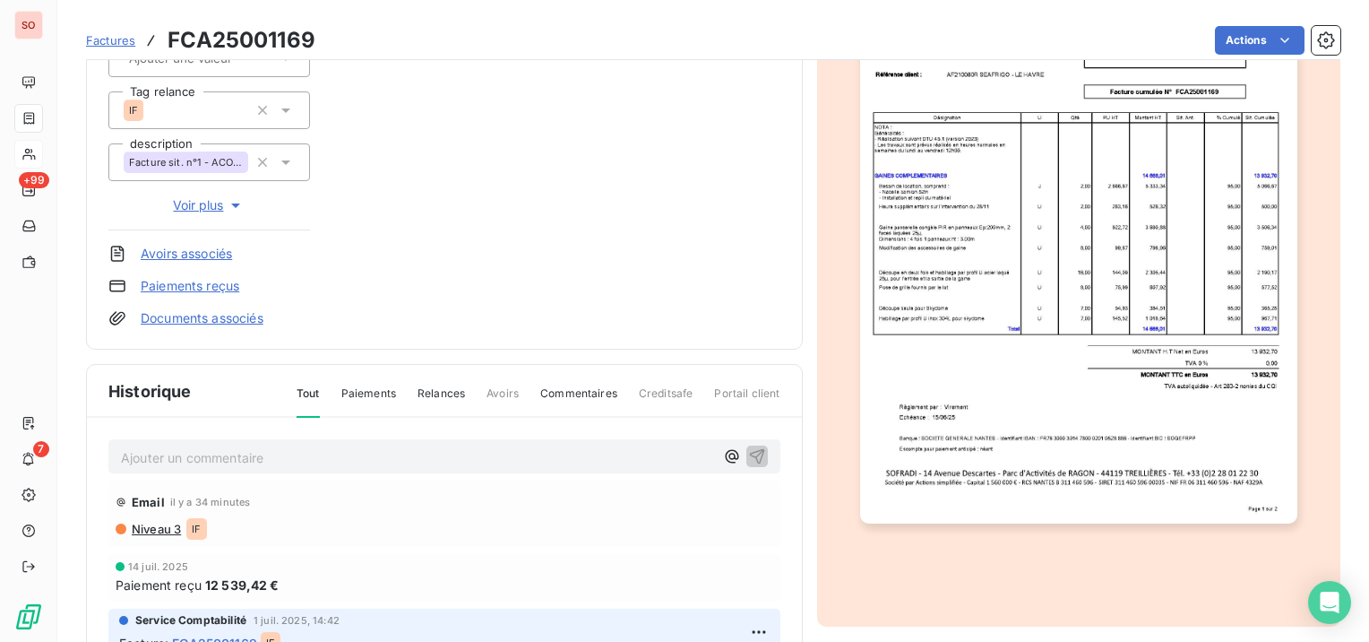
scroll to position [358, 0]
